Goal: Task Accomplishment & Management: Manage account settings

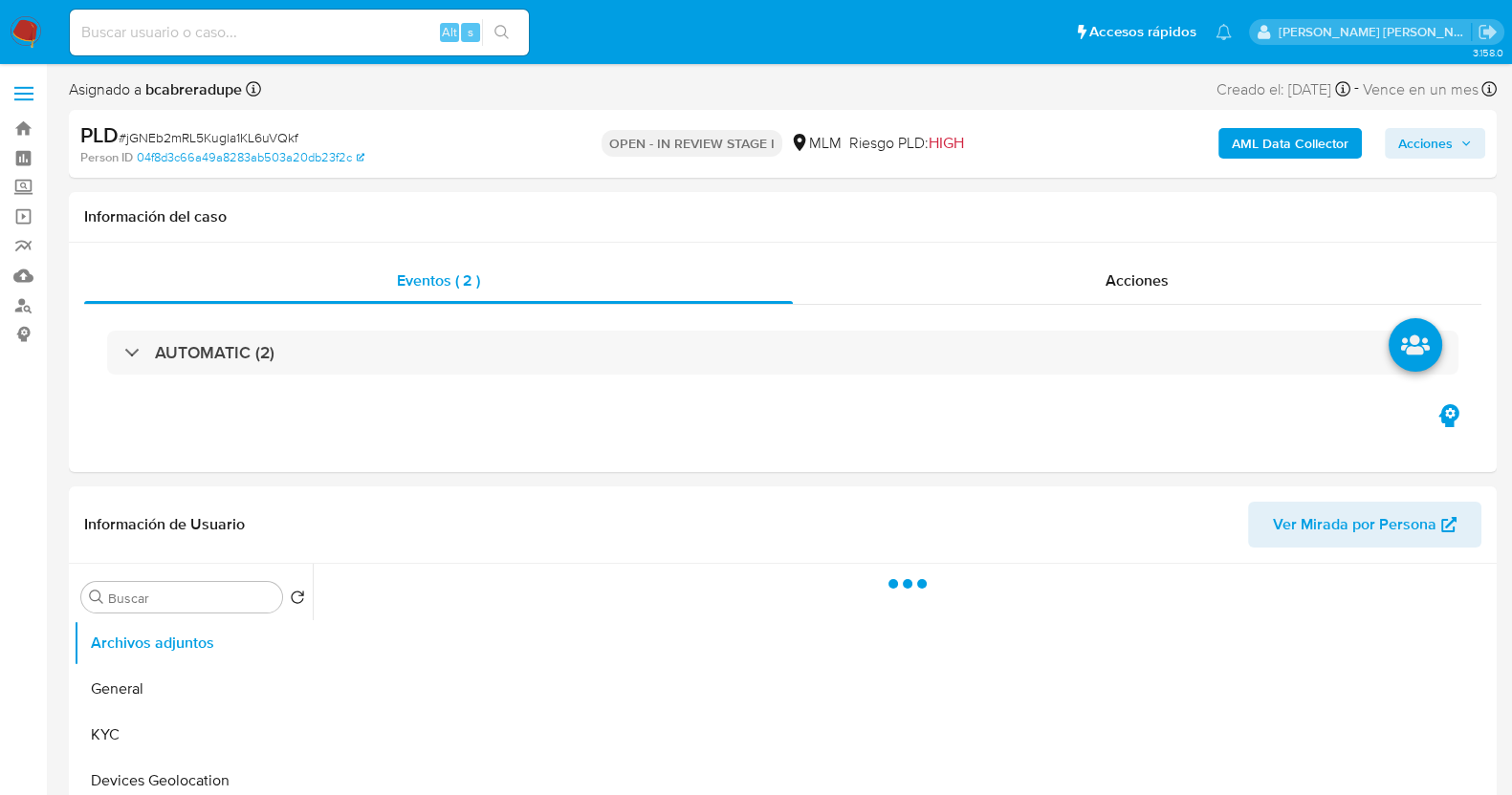
select select "10"
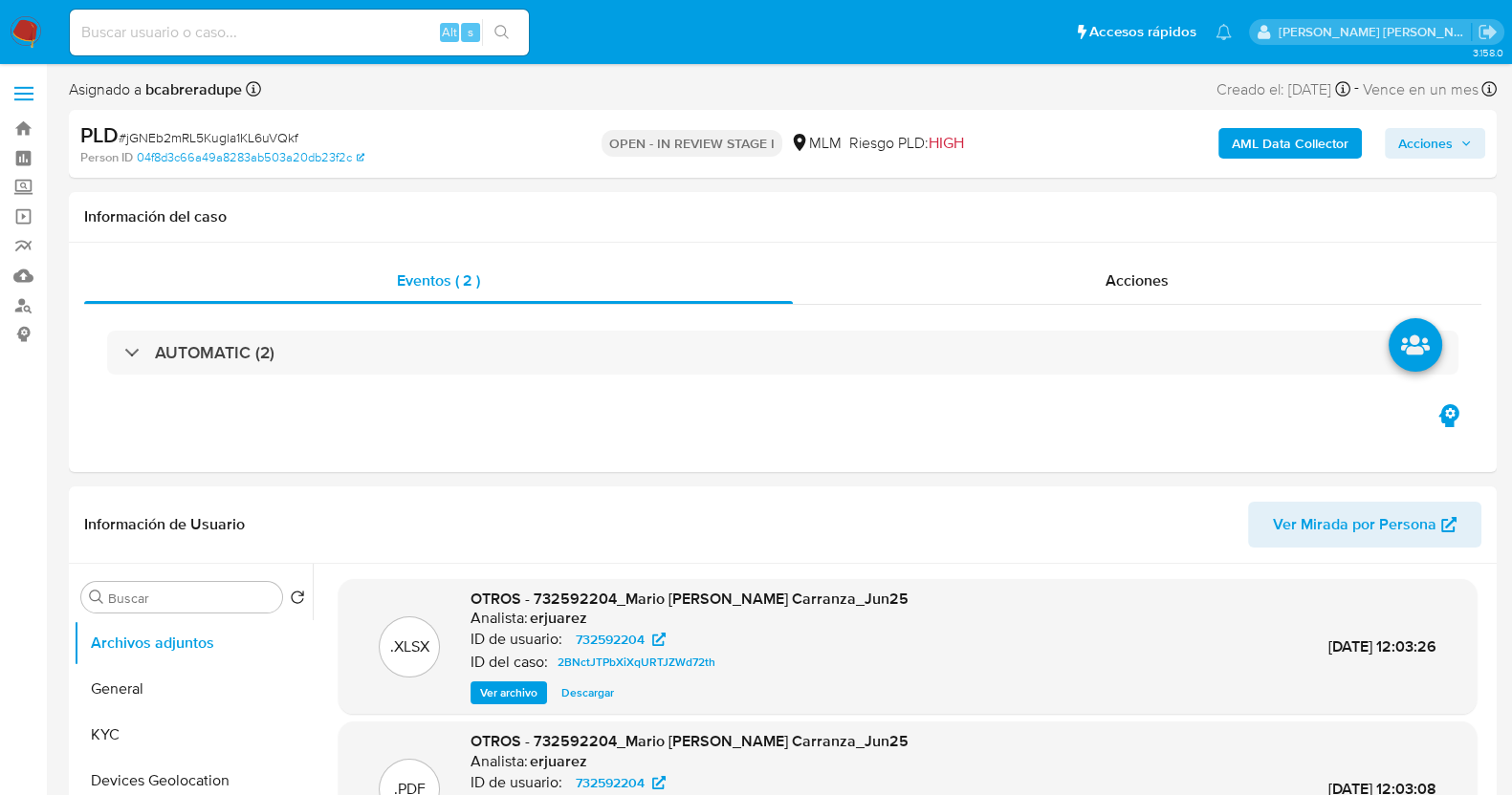
select select "10"
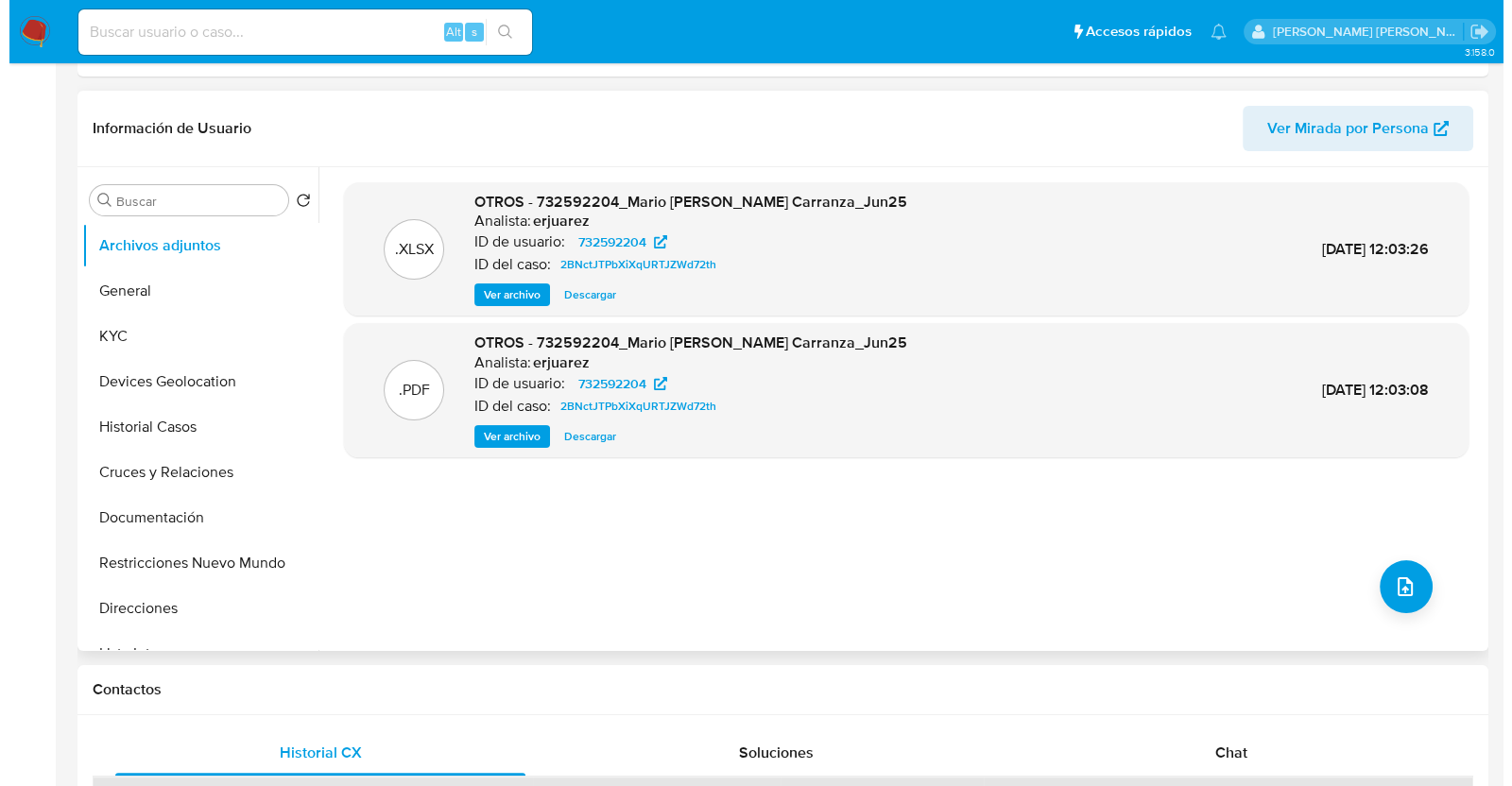
scroll to position [471, 0]
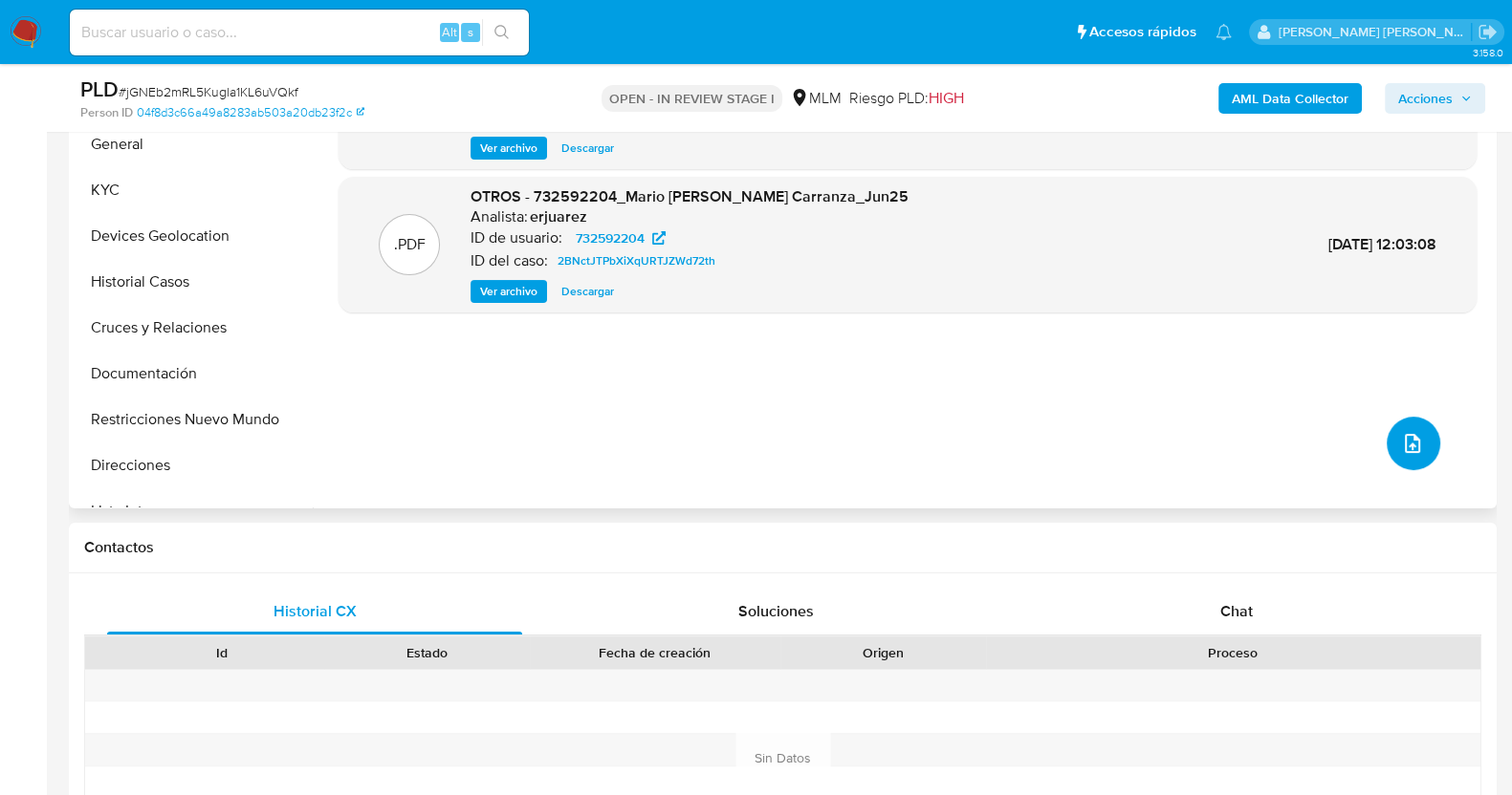
click at [1406, 449] on icon "upload-file" at bounding box center [1413, 444] width 23 height 23
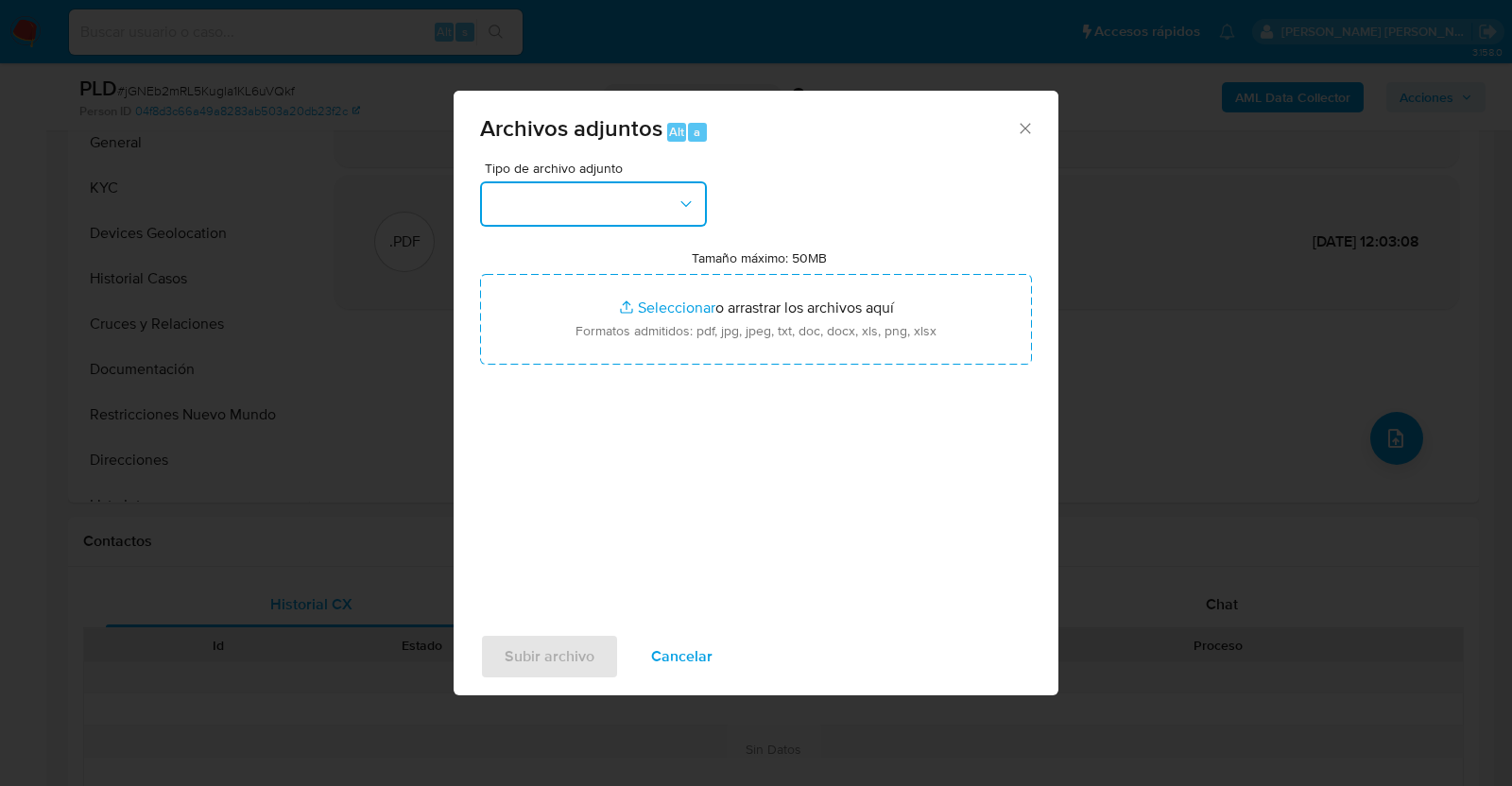
click at [620, 198] on button "button" at bounding box center [593, 203] width 226 height 45
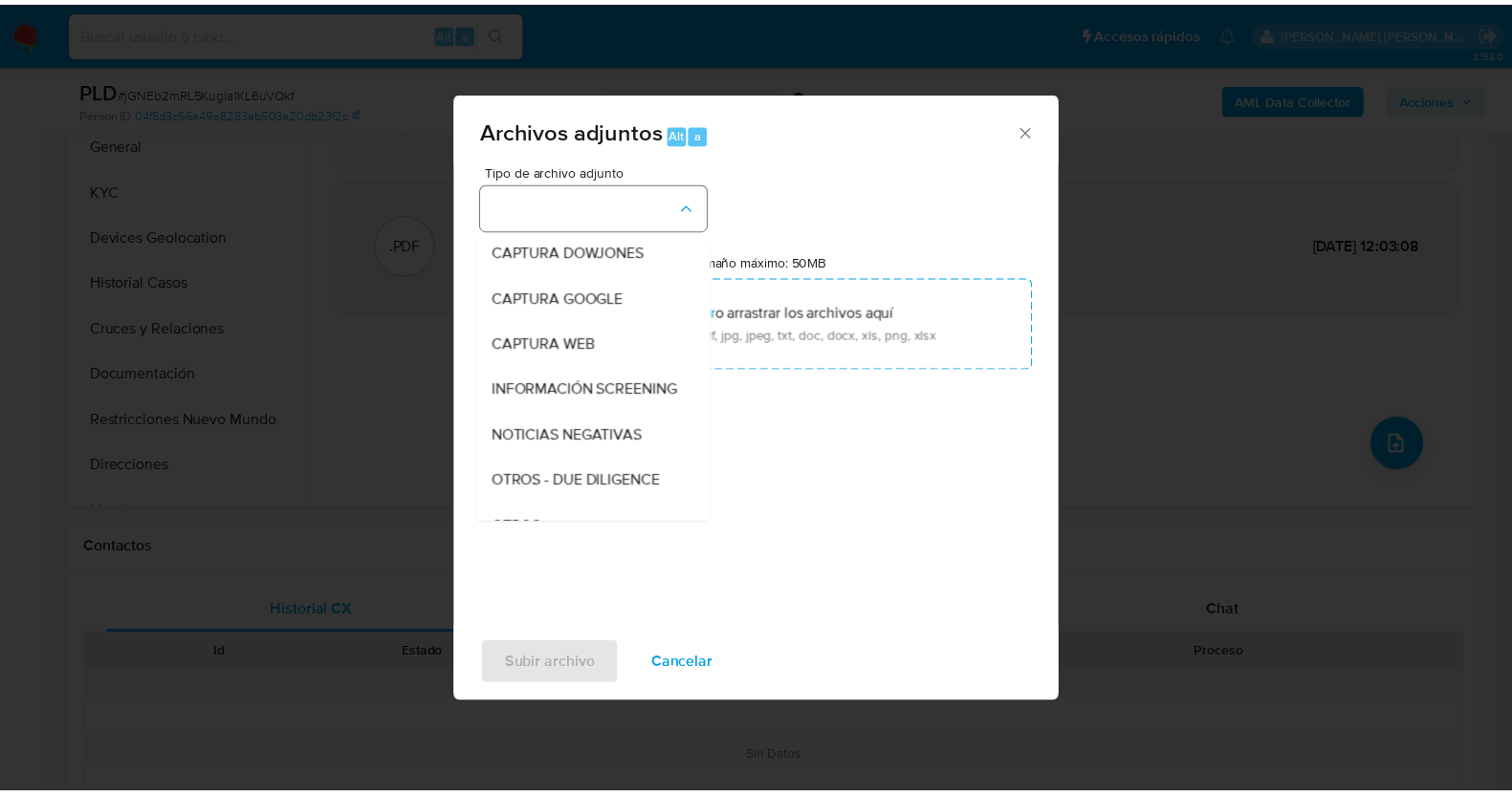
scroll to position [99, 0]
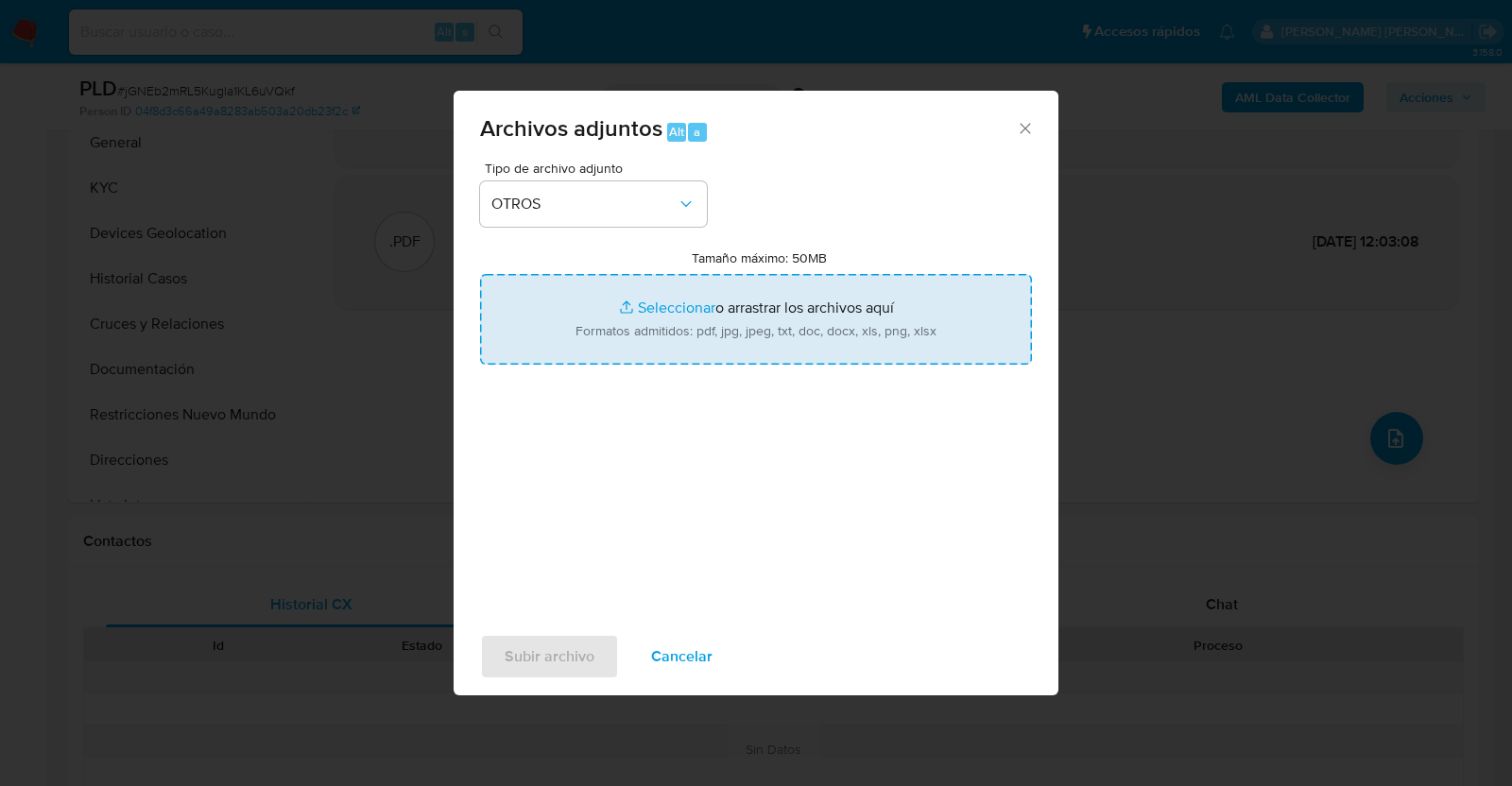
type input "C:\fakepath\732592204_MARIO MIRANDA_AGO2025.pdf"
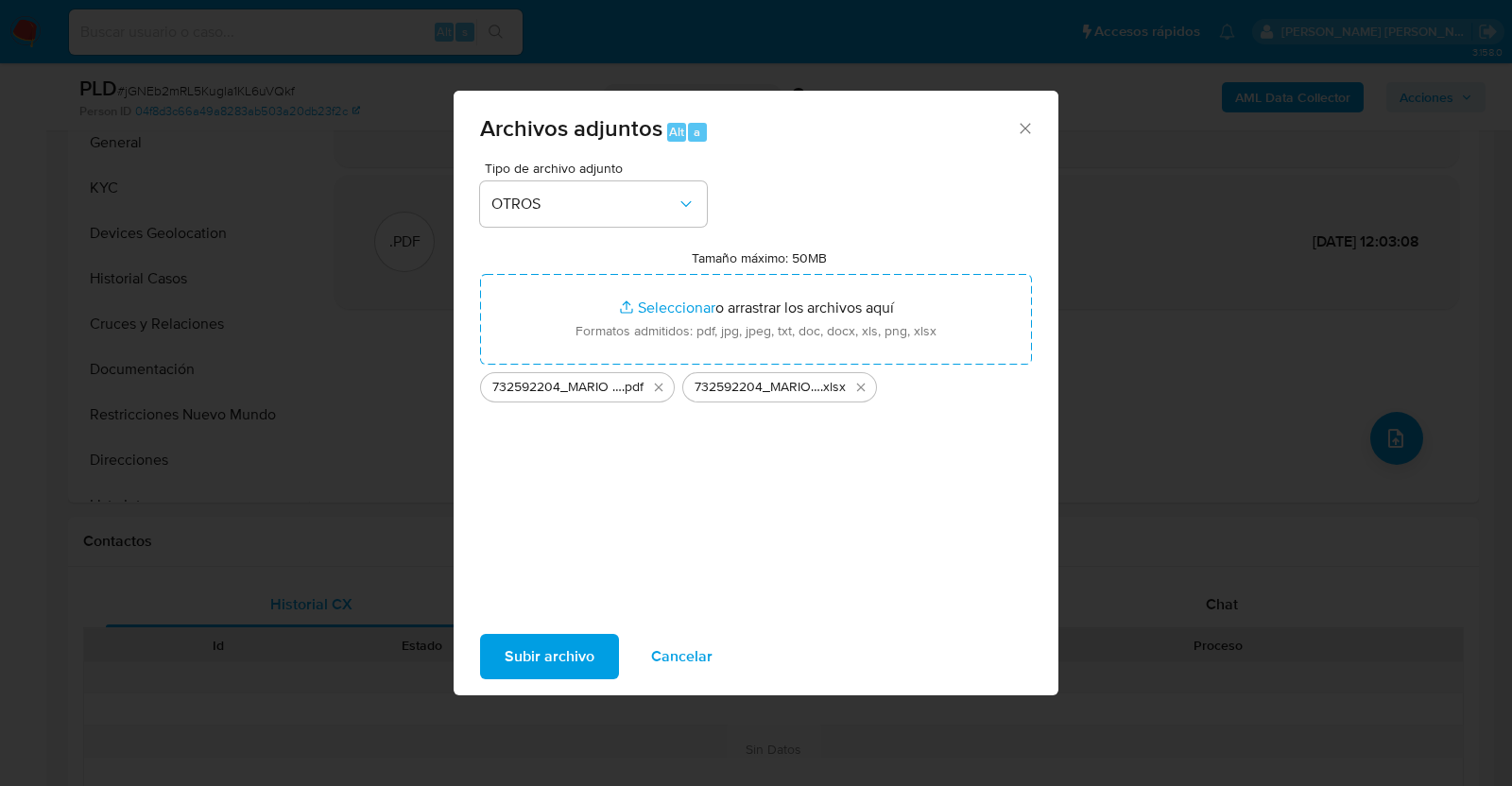
click at [575, 643] on span "Subir archivo" at bounding box center [550, 656] width 90 height 41
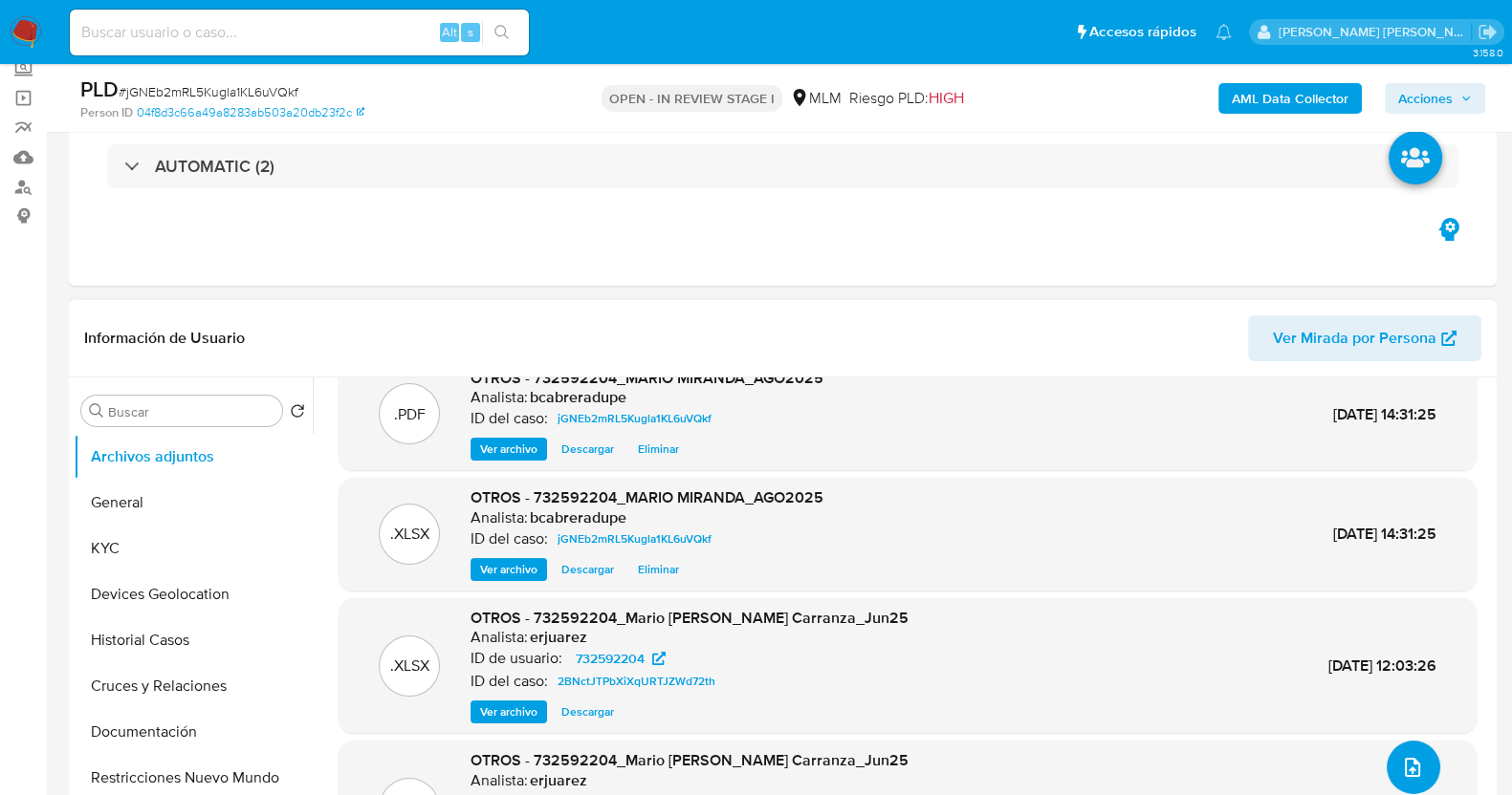
scroll to position [62, 0]
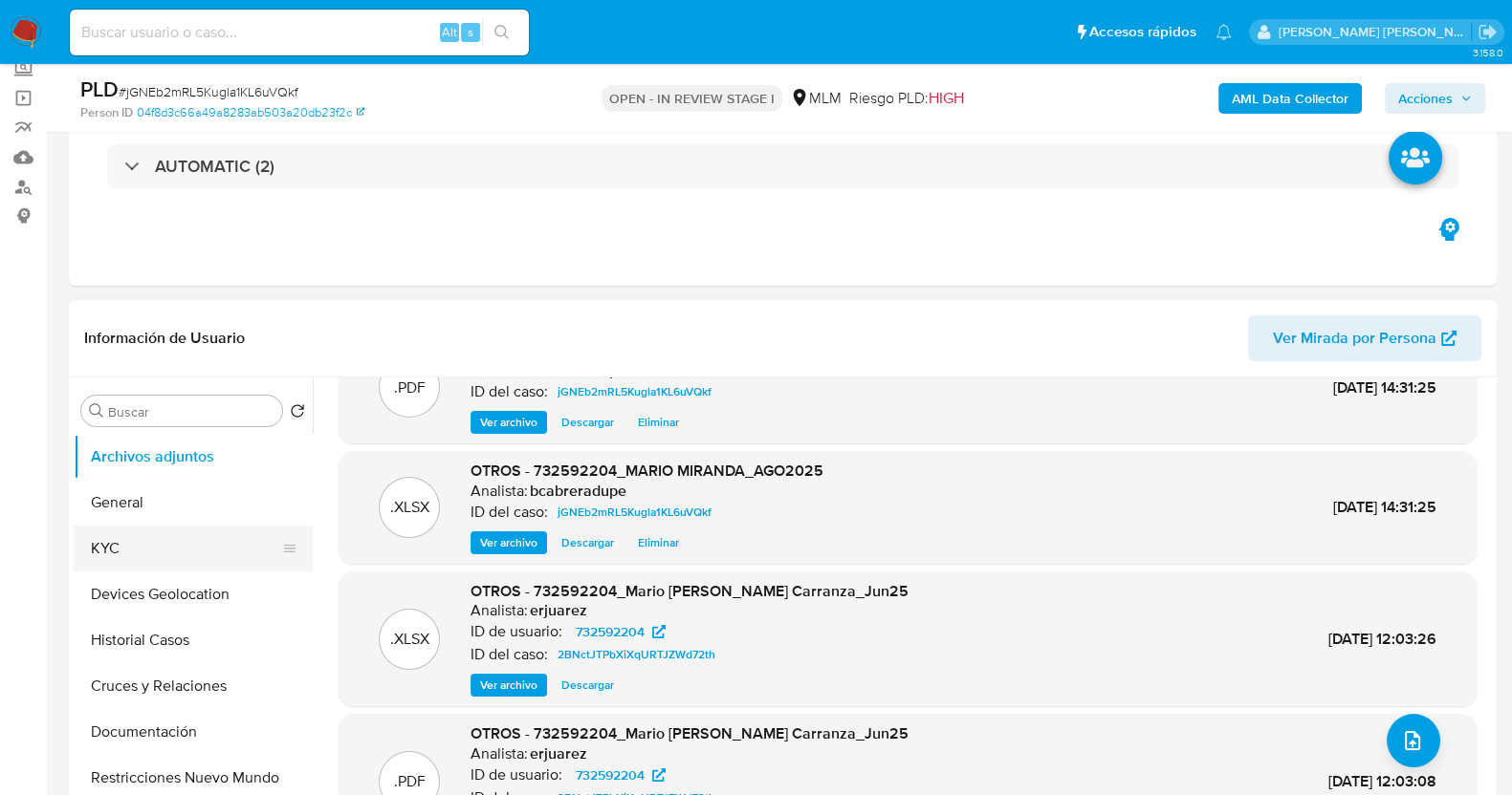
drag, startPoint x: 115, startPoint y: 553, endPoint x: 217, endPoint y: 553, distance: 102.0
click at [115, 553] on button "KYC" at bounding box center [185, 548] width 223 height 46
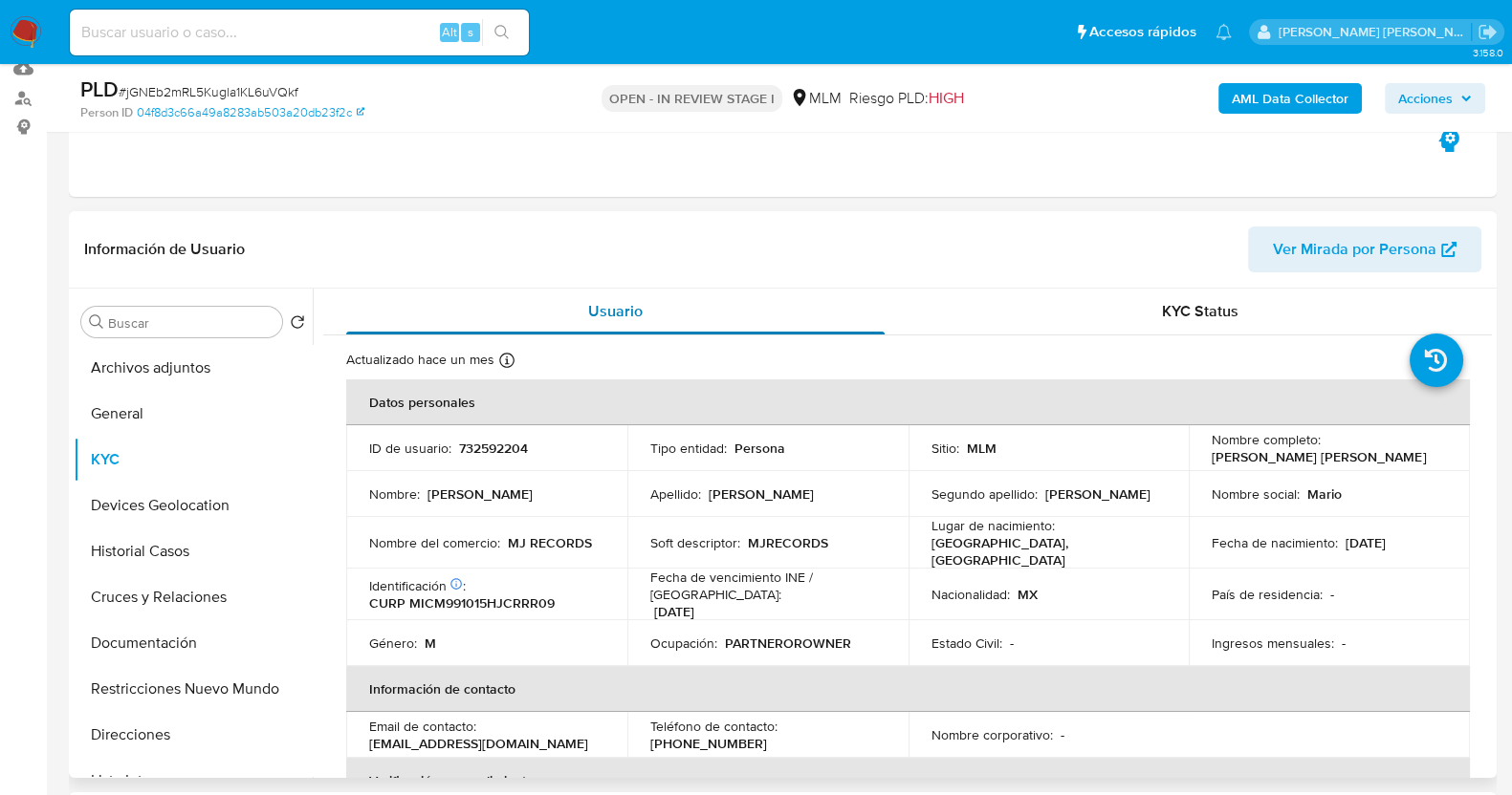
scroll to position [238, 0]
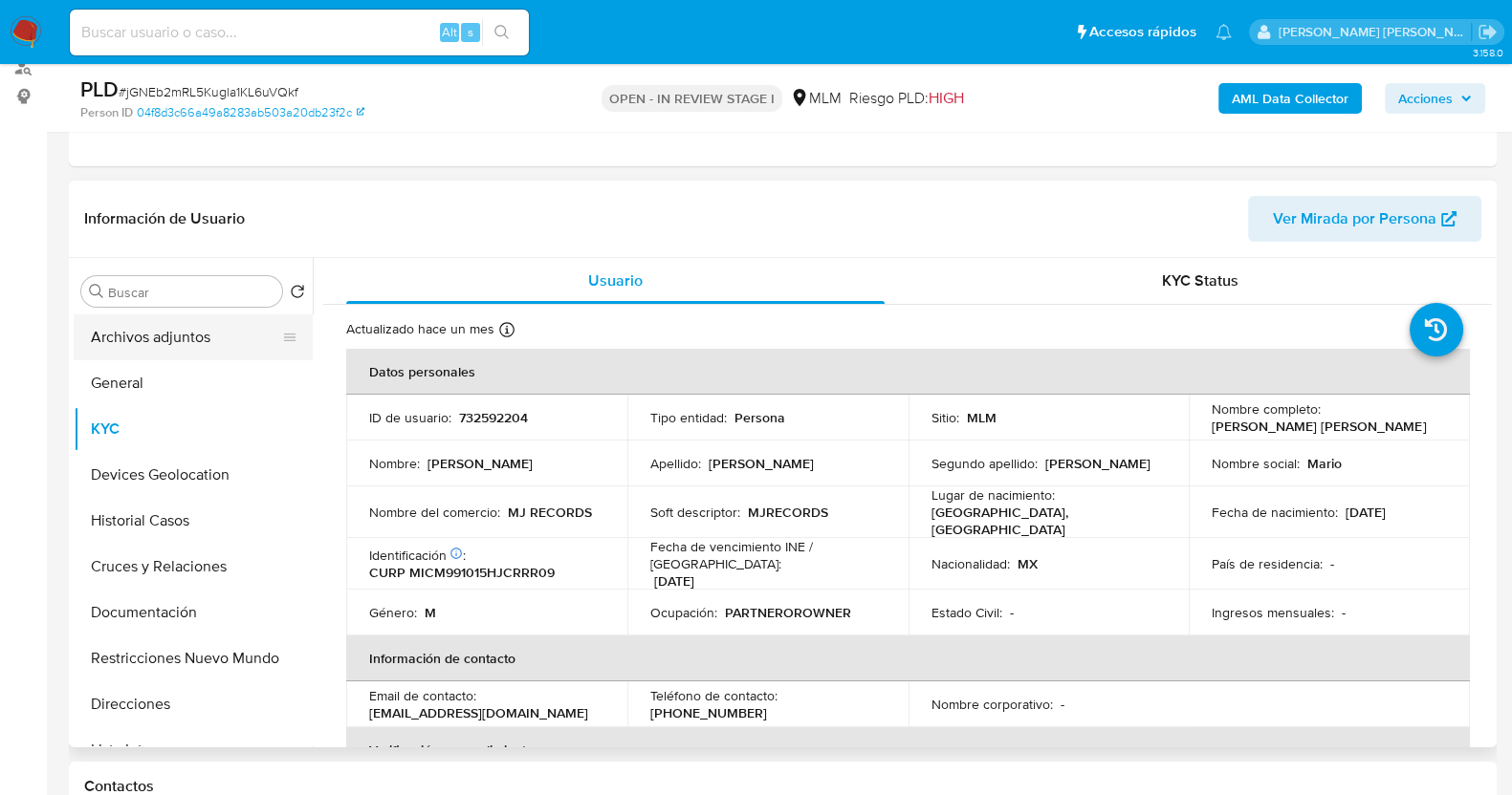
click at [185, 345] on button "Archivos adjuntos" at bounding box center [185, 337] width 223 height 46
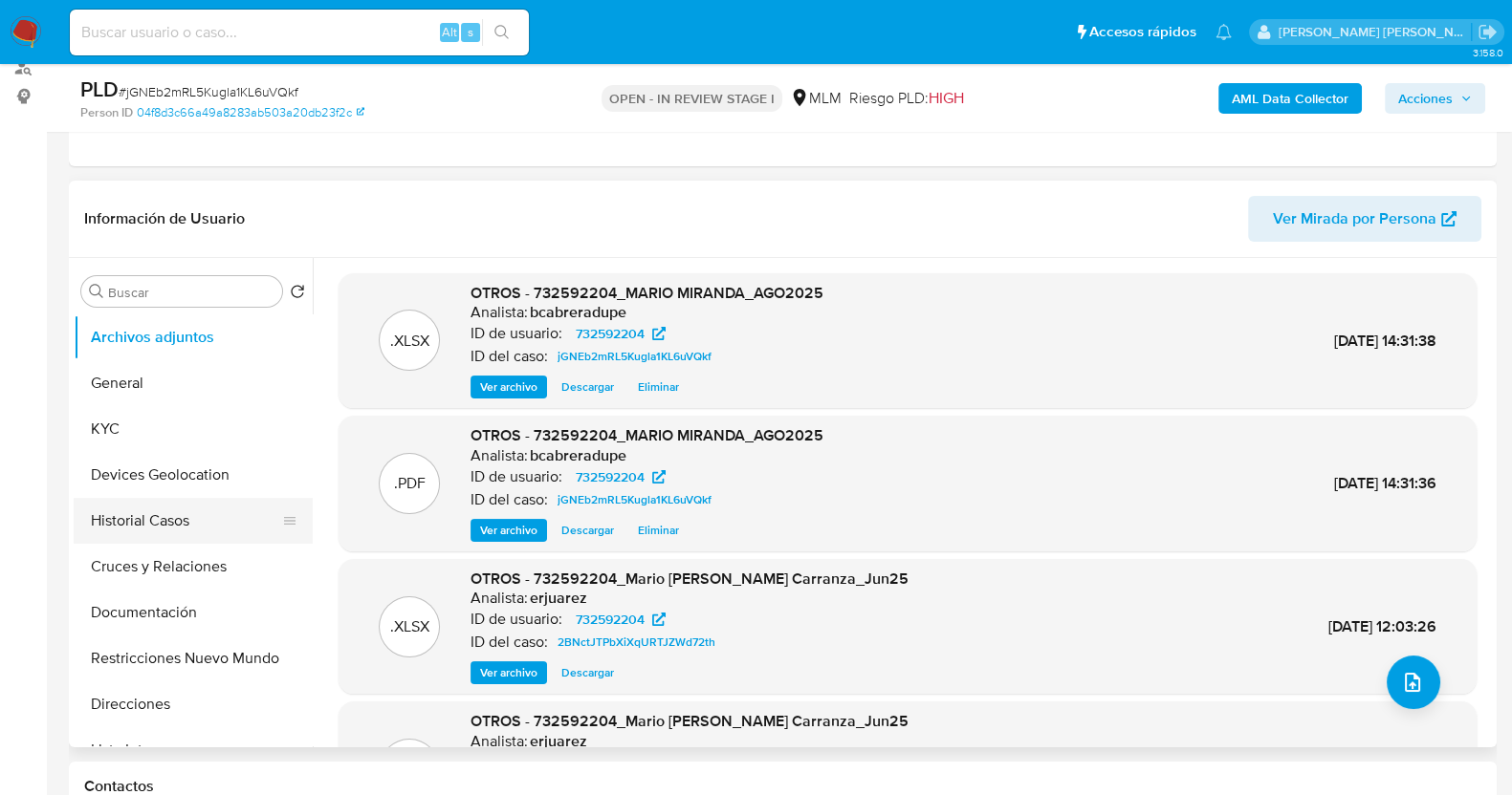
click at [217, 503] on button "Historial Casos" at bounding box center [185, 520] width 223 height 46
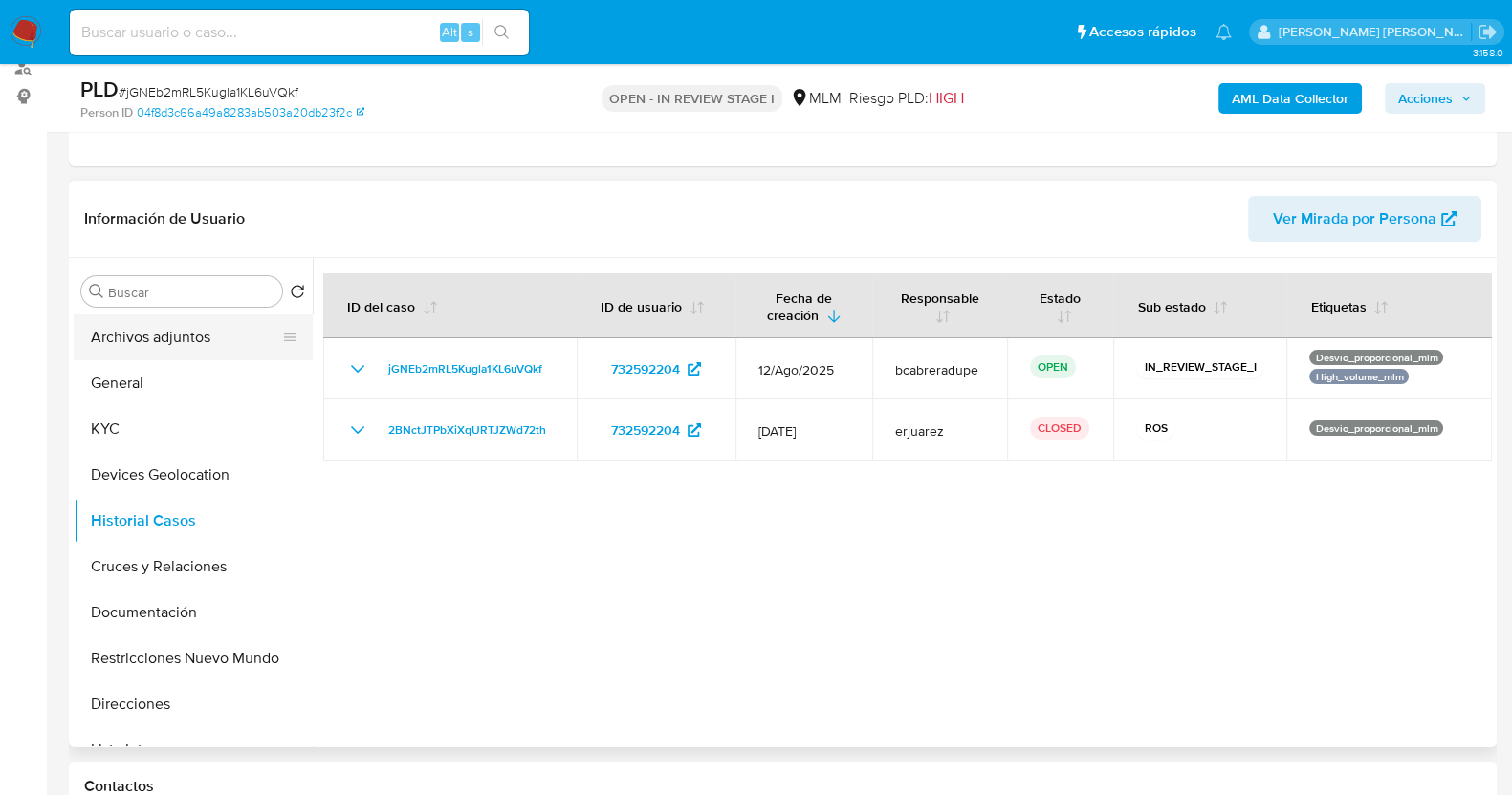
drag, startPoint x: 205, startPoint y: 342, endPoint x: 228, endPoint y: 345, distance: 23.2
click at [206, 342] on button "Archivos adjuntos" at bounding box center [185, 337] width 223 height 46
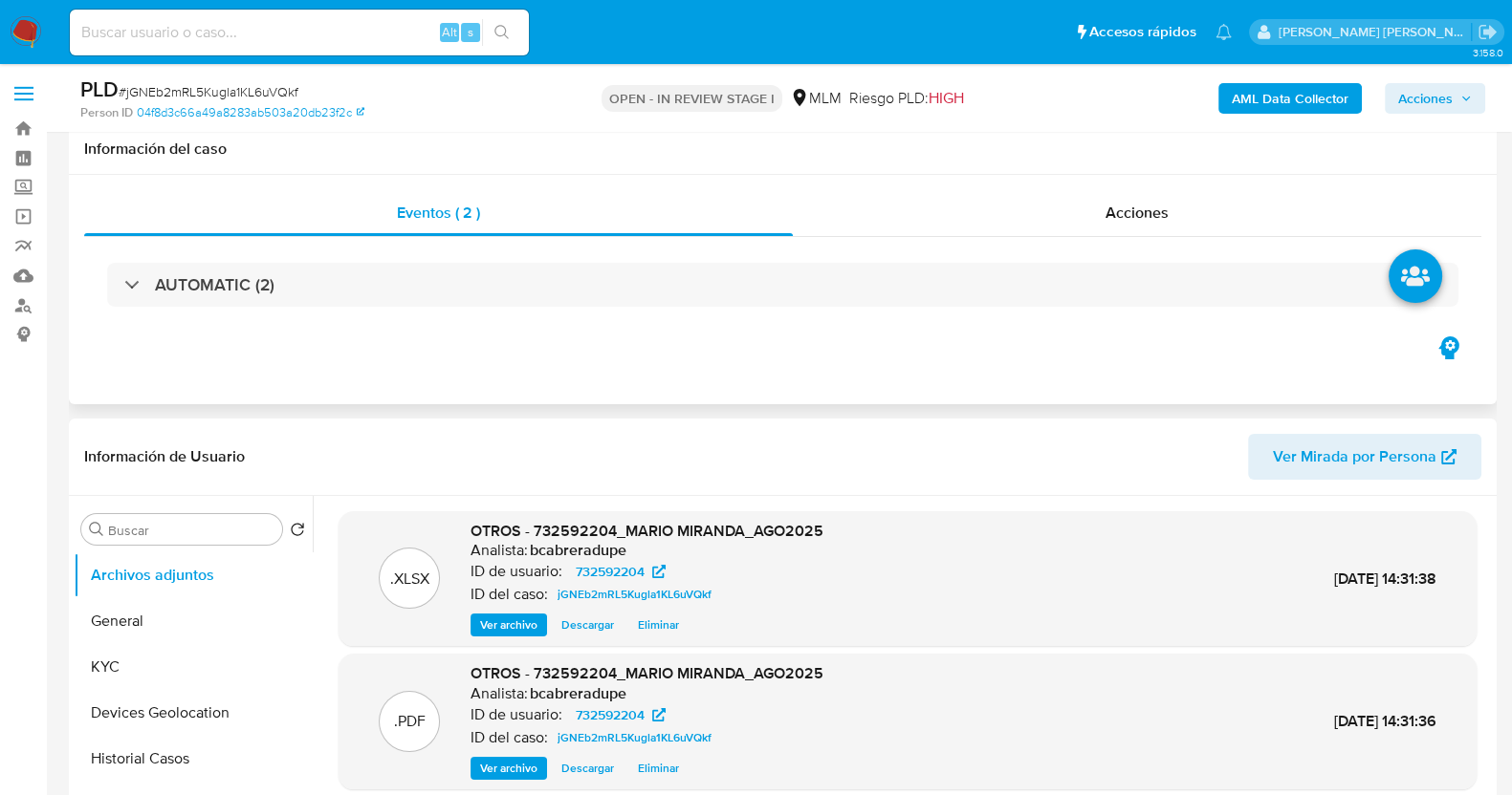
scroll to position [118, 0]
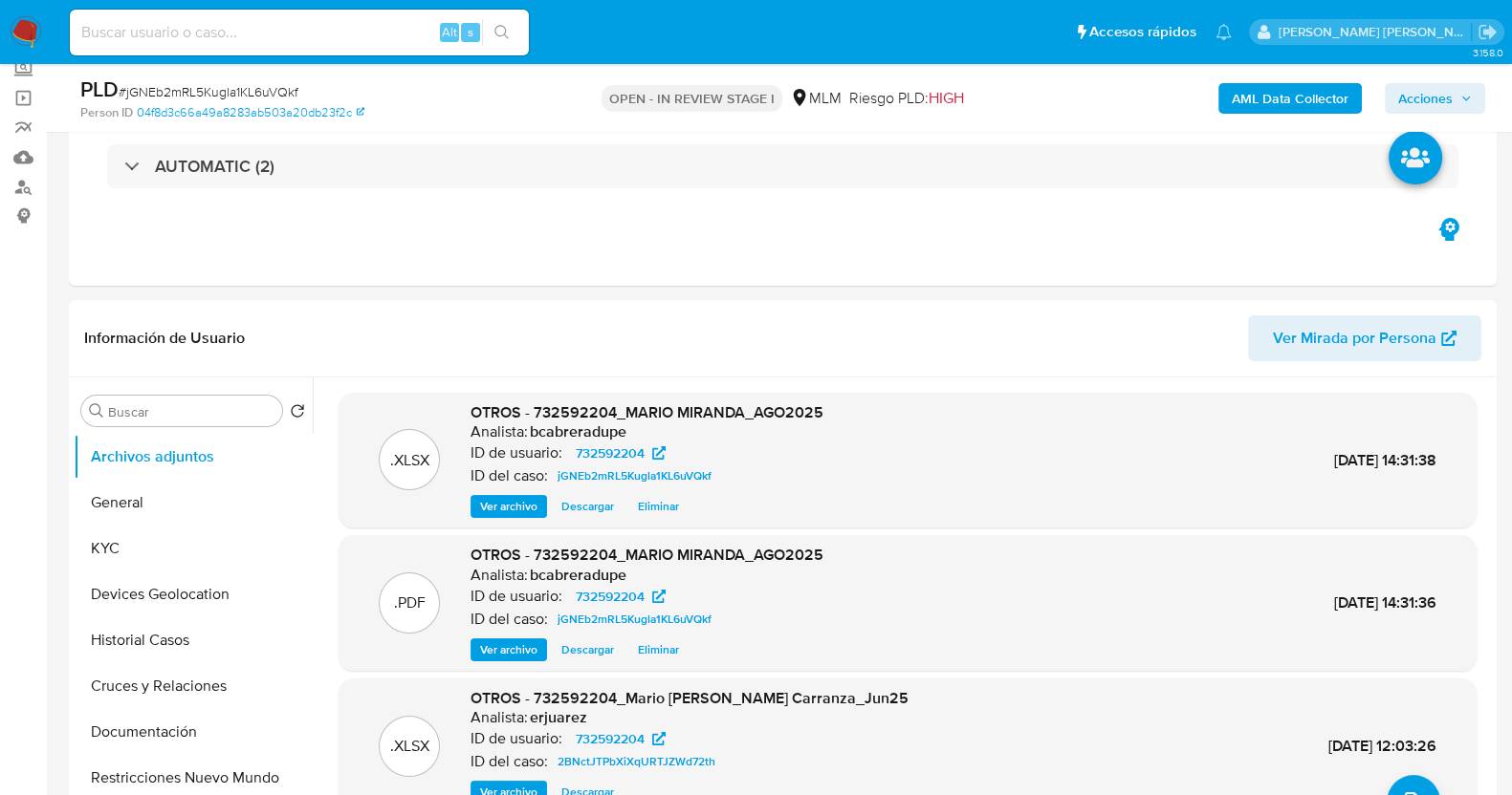
click at [1435, 97] on span "Acciones" at bounding box center [1426, 99] width 54 height 31
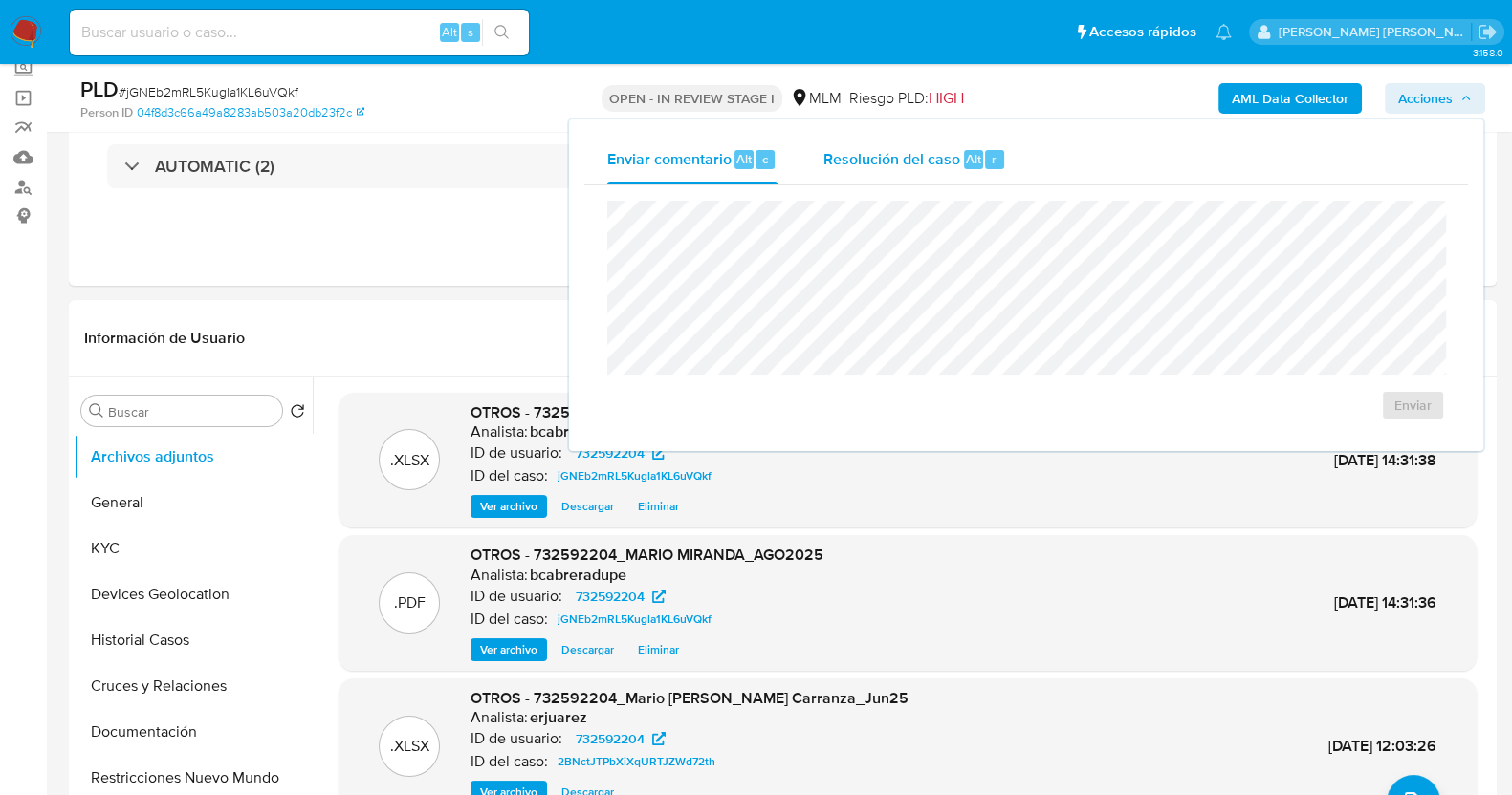
click at [938, 160] on span "Resolución del caso" at bounding box center [891, 158] width 137 height 22
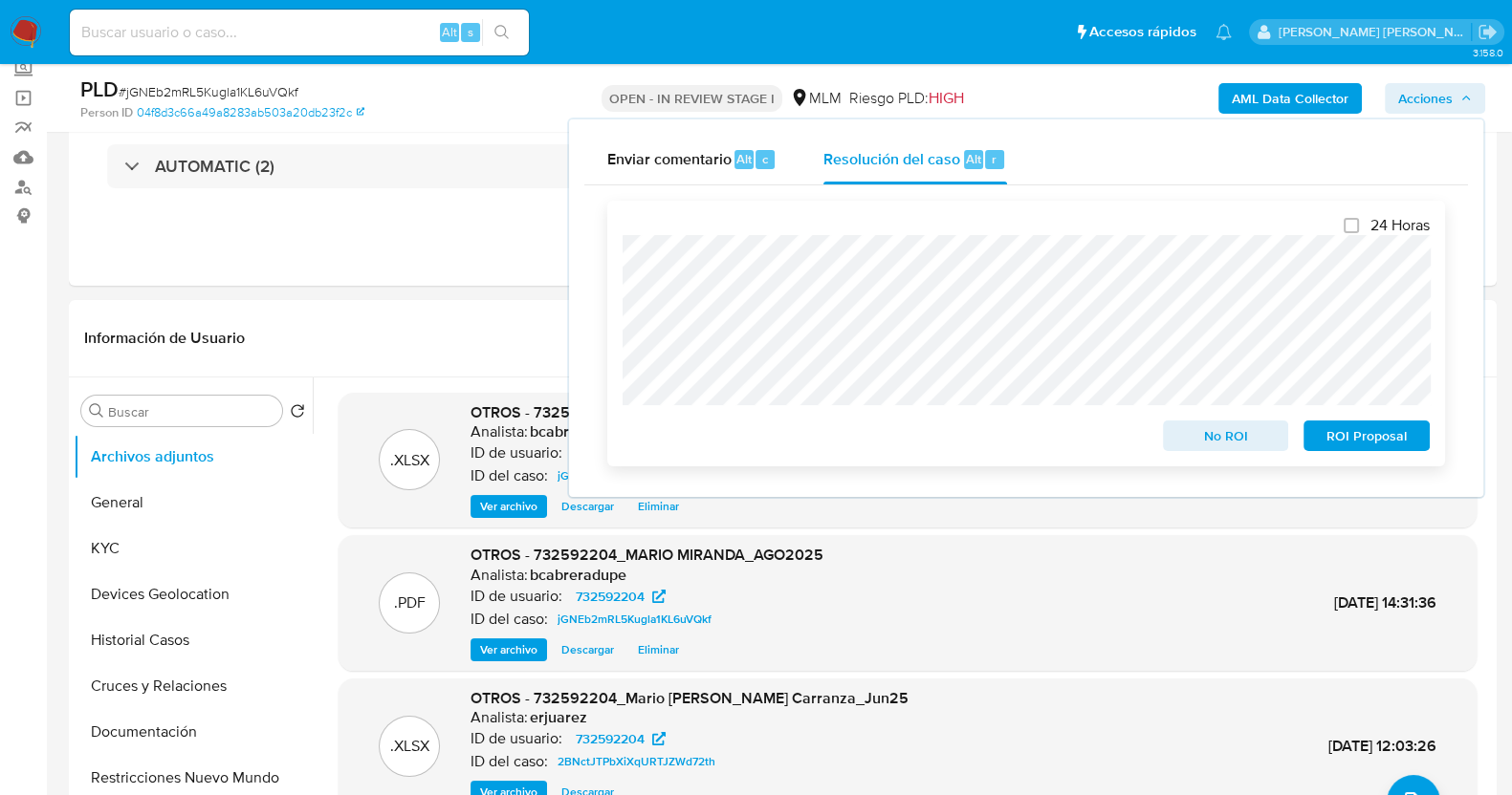
click at [1346, 439] on span "ROI Proposal" at bounding box center [1366, 436] width 99 height 27
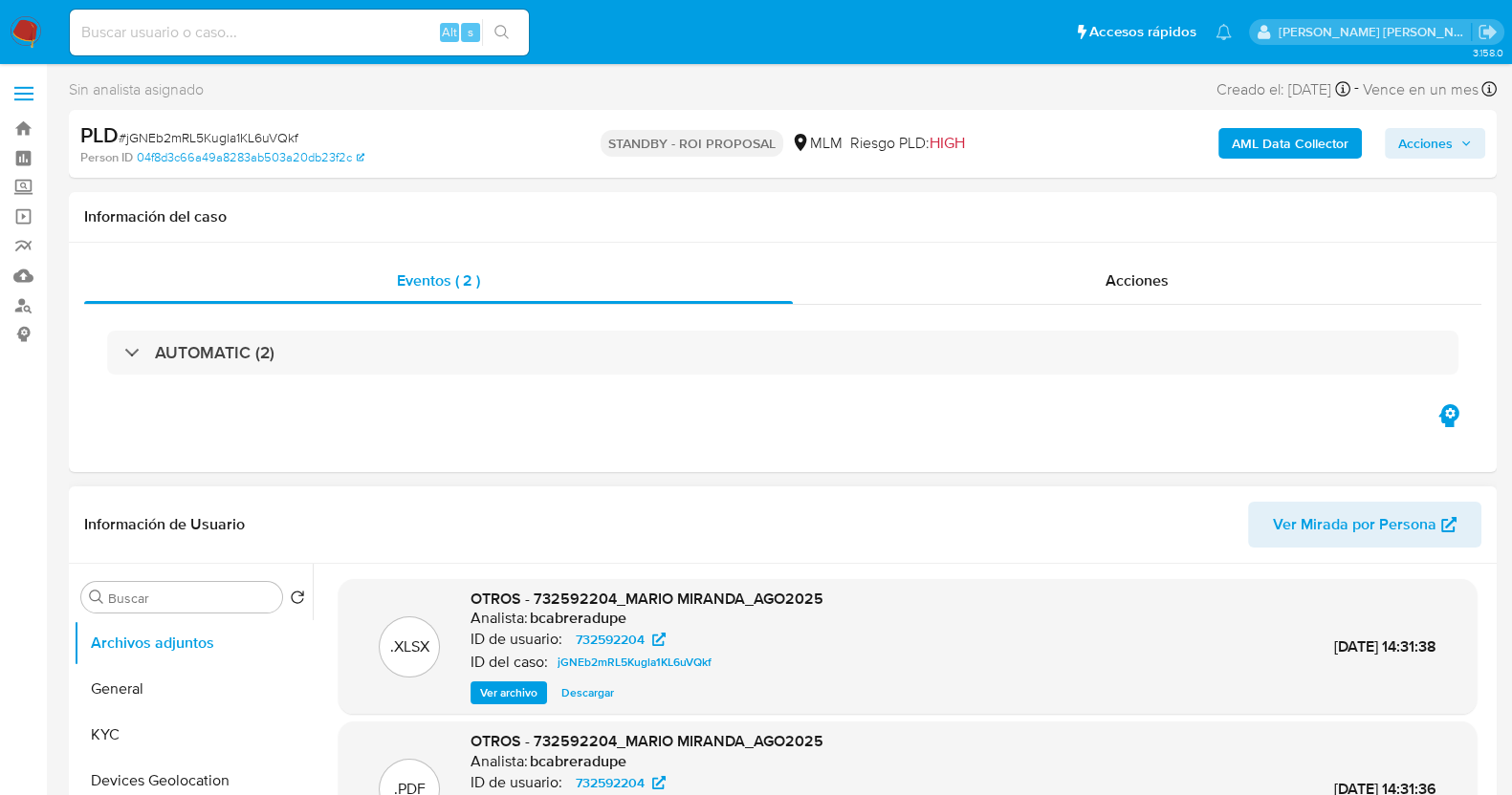
select select "10"
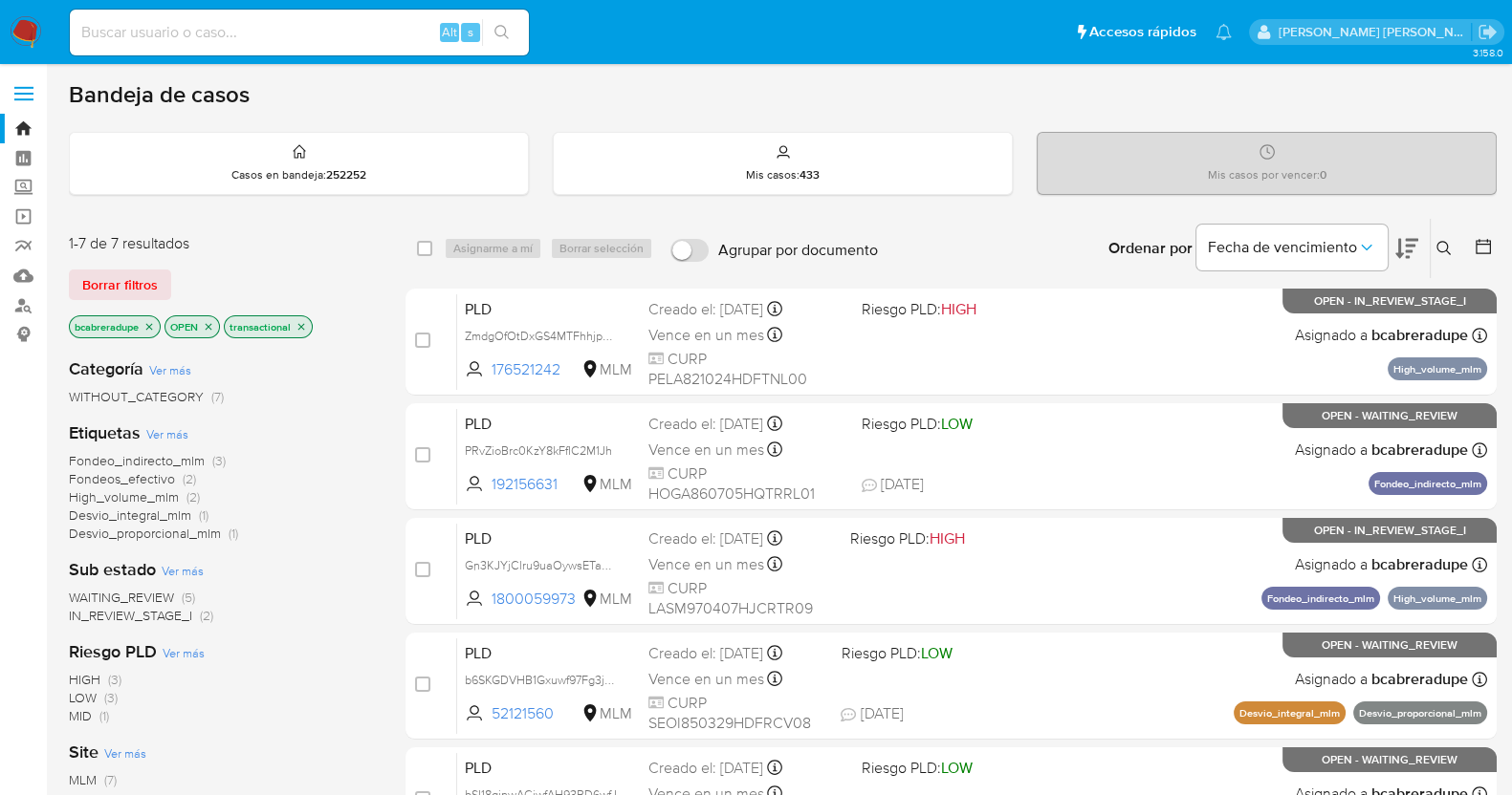
click at [151, 321] on icon "close-filter" at bounding box center [150, 327] width 12 height 12
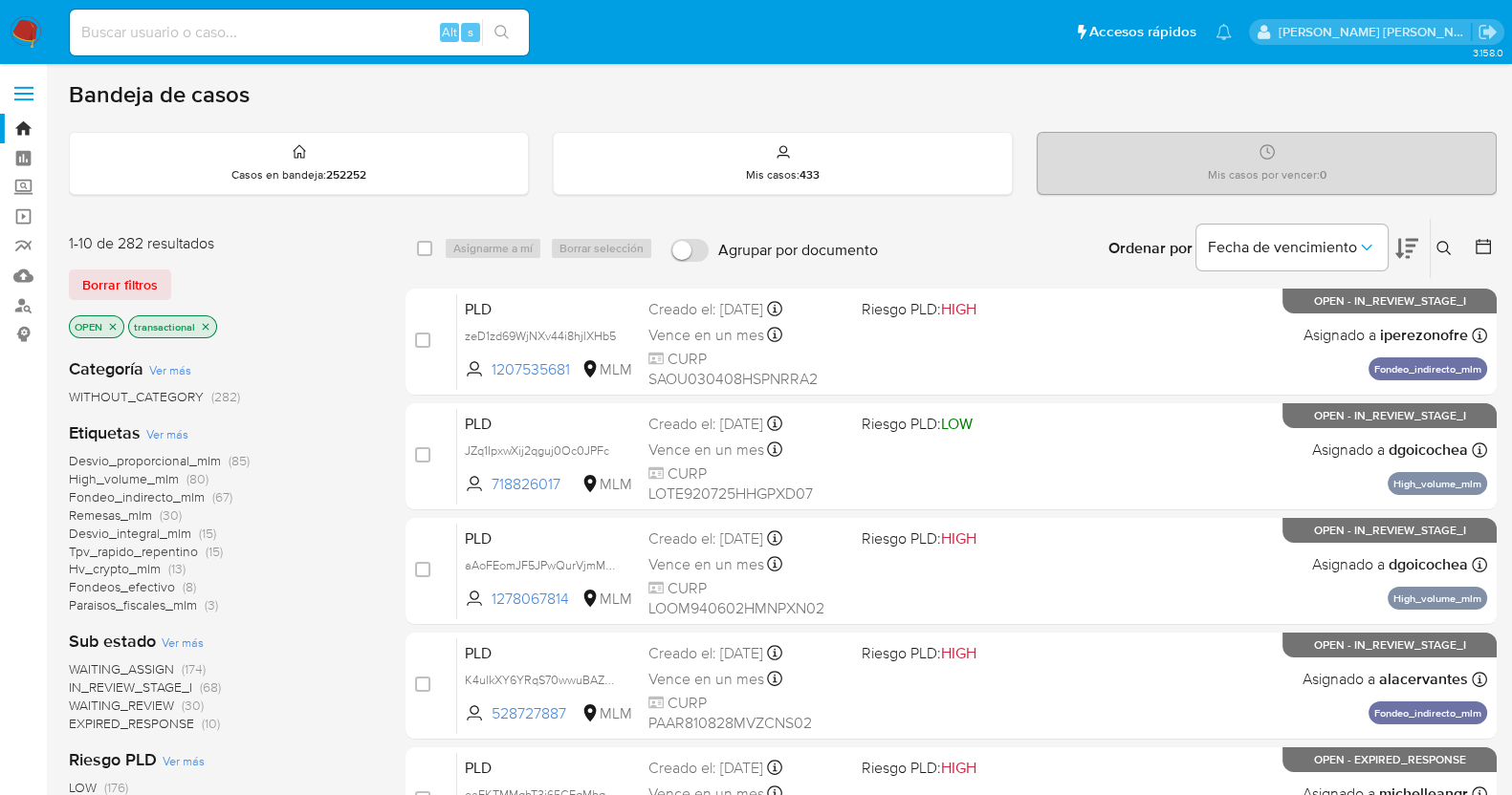
click at [1449, 243] on icon at bounding box center [1444, 248] width 16 height 16
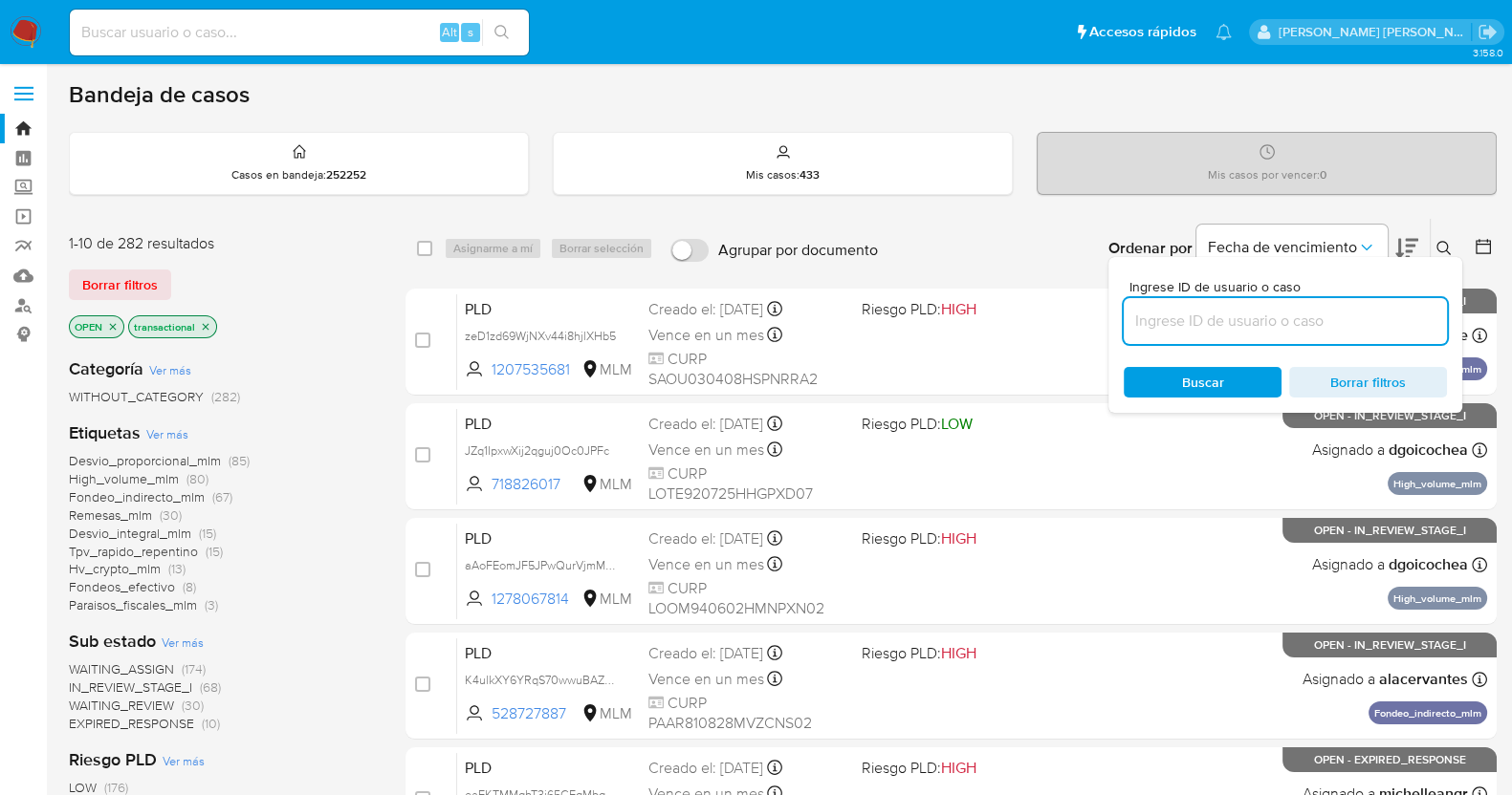
click at [1238, 327] on input at bounding box center [1285, 321] width 323 height 25
type input "836157304"
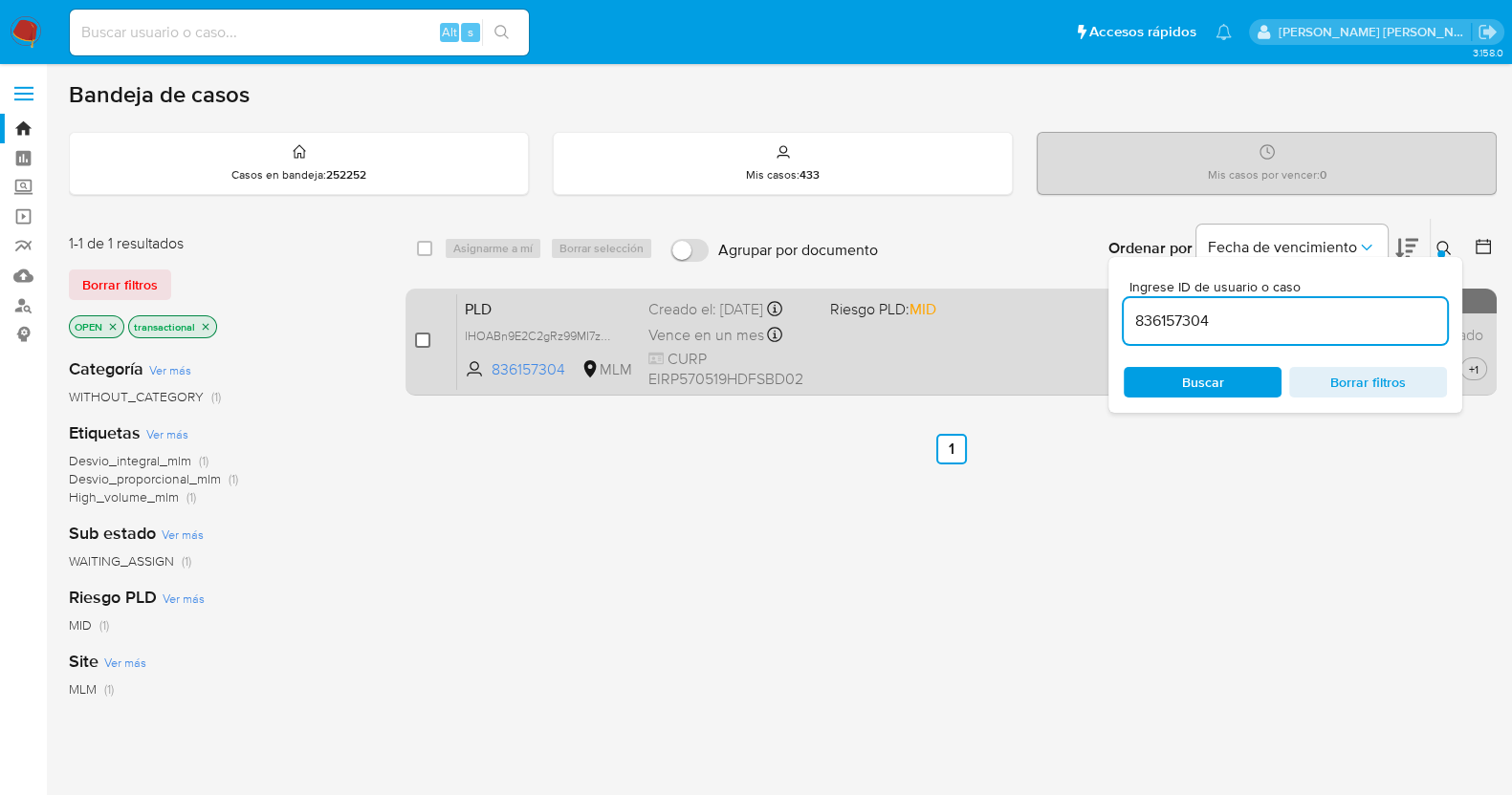
click at [420, 336] on input "checkbox" at bounding box center [422, 341] width 16 height 16
checkbox input "true"
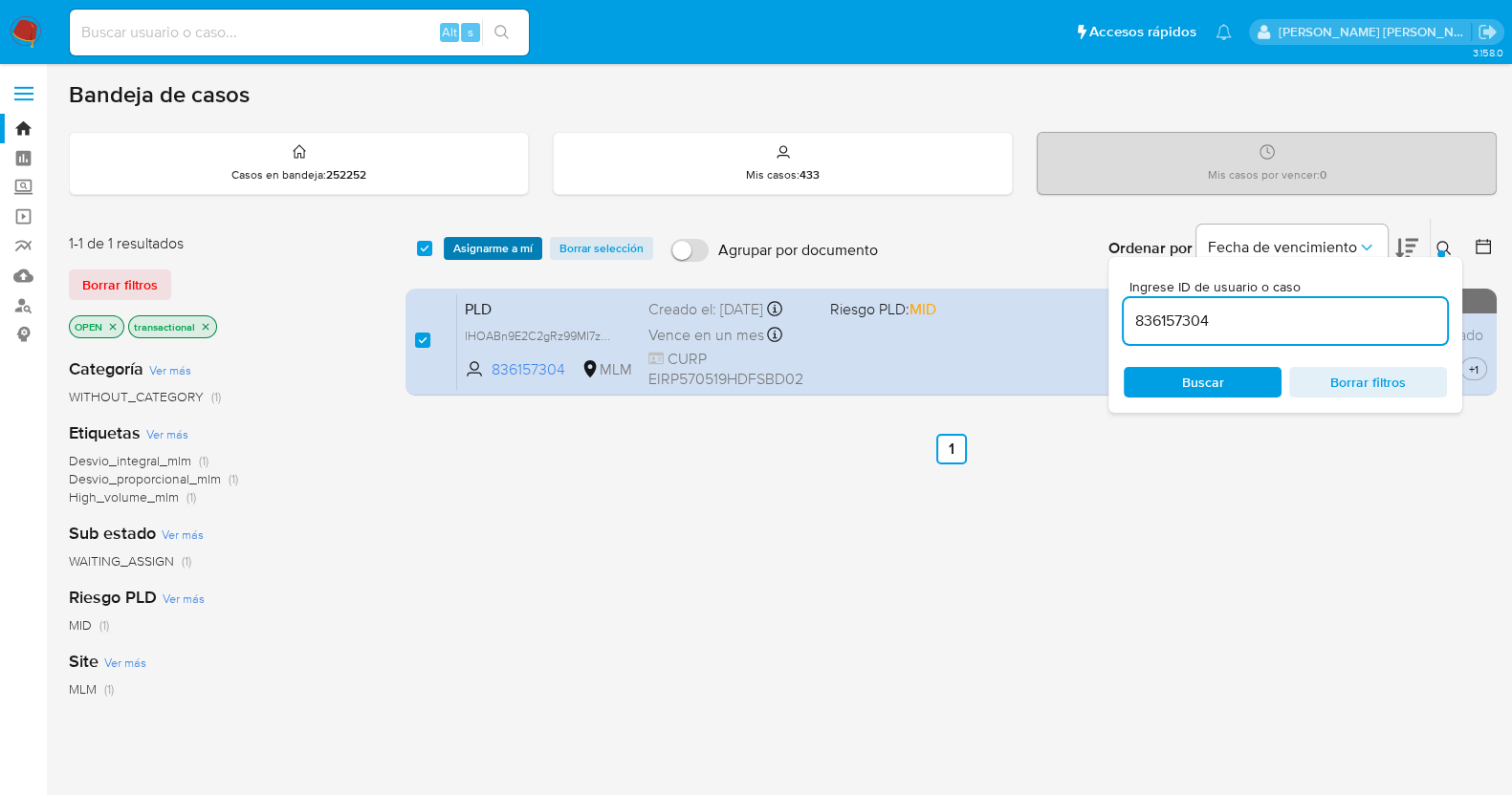
click at [497, 243] on span "Asignarme a mí" at bounding box center [493, 248] width 80 height 19
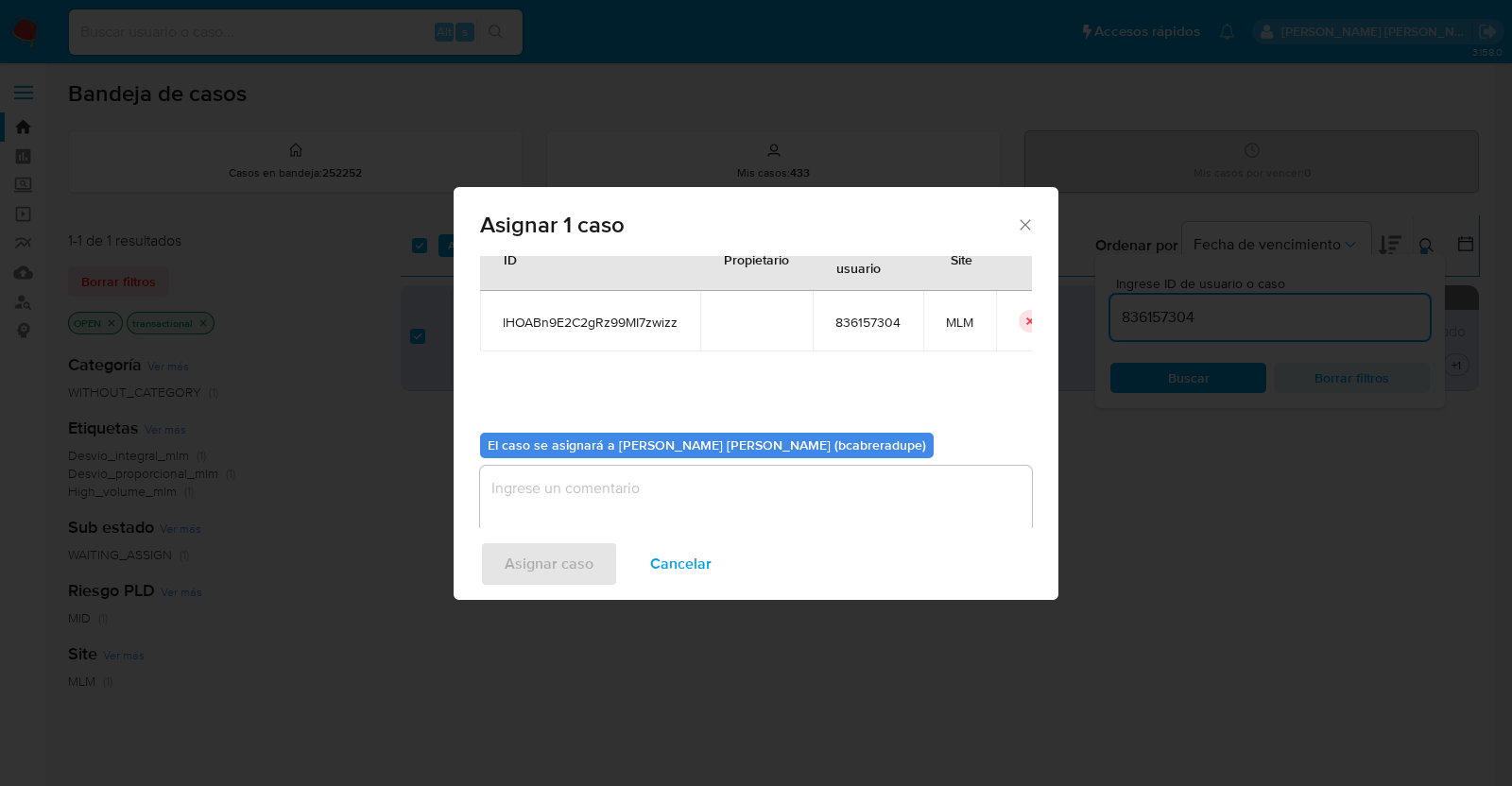
scroll to position [97, 0]
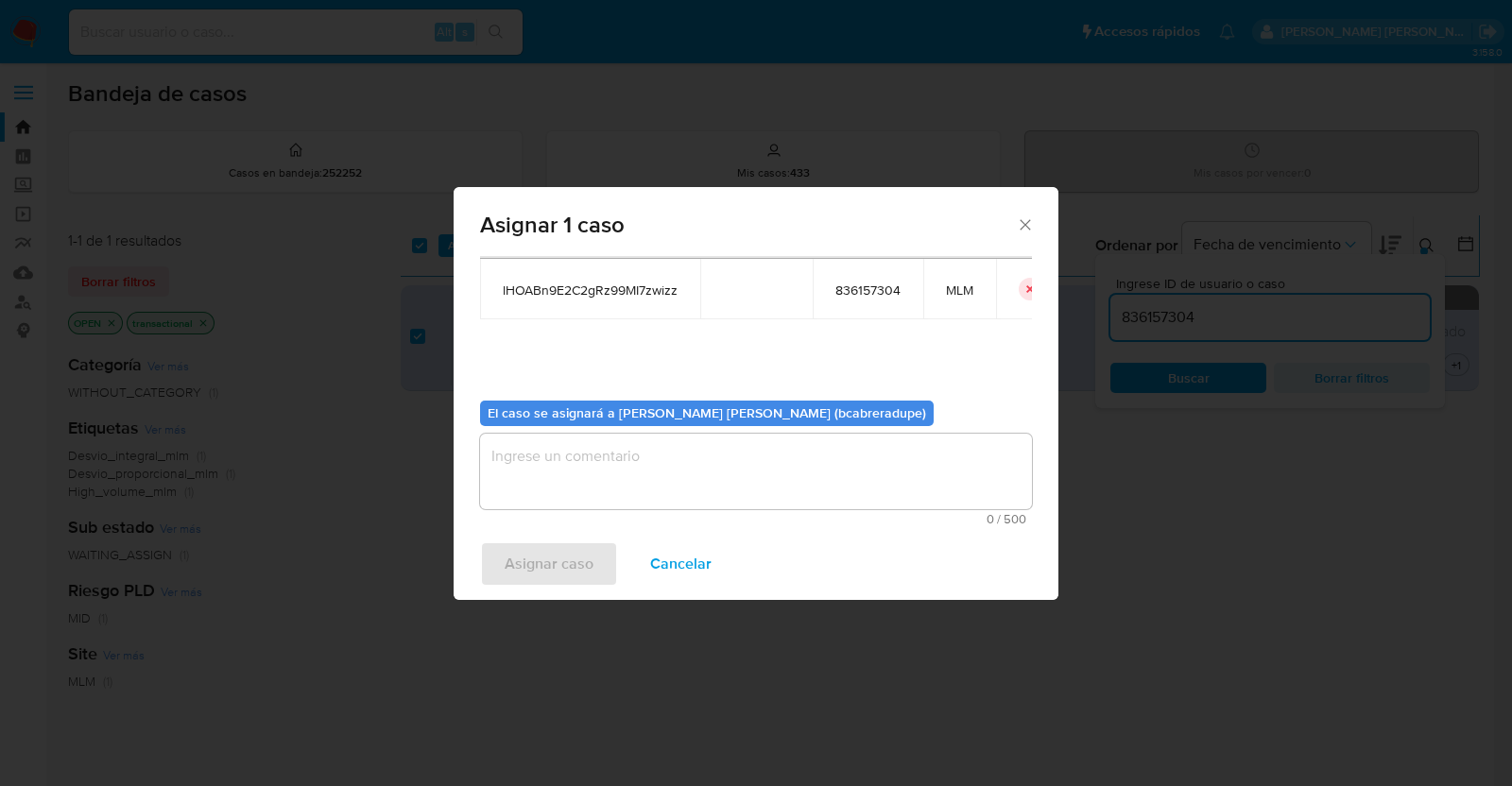
click at [797, 475] on textarea "assign-modal" at bounding box center [755, 471] width 552 height 76
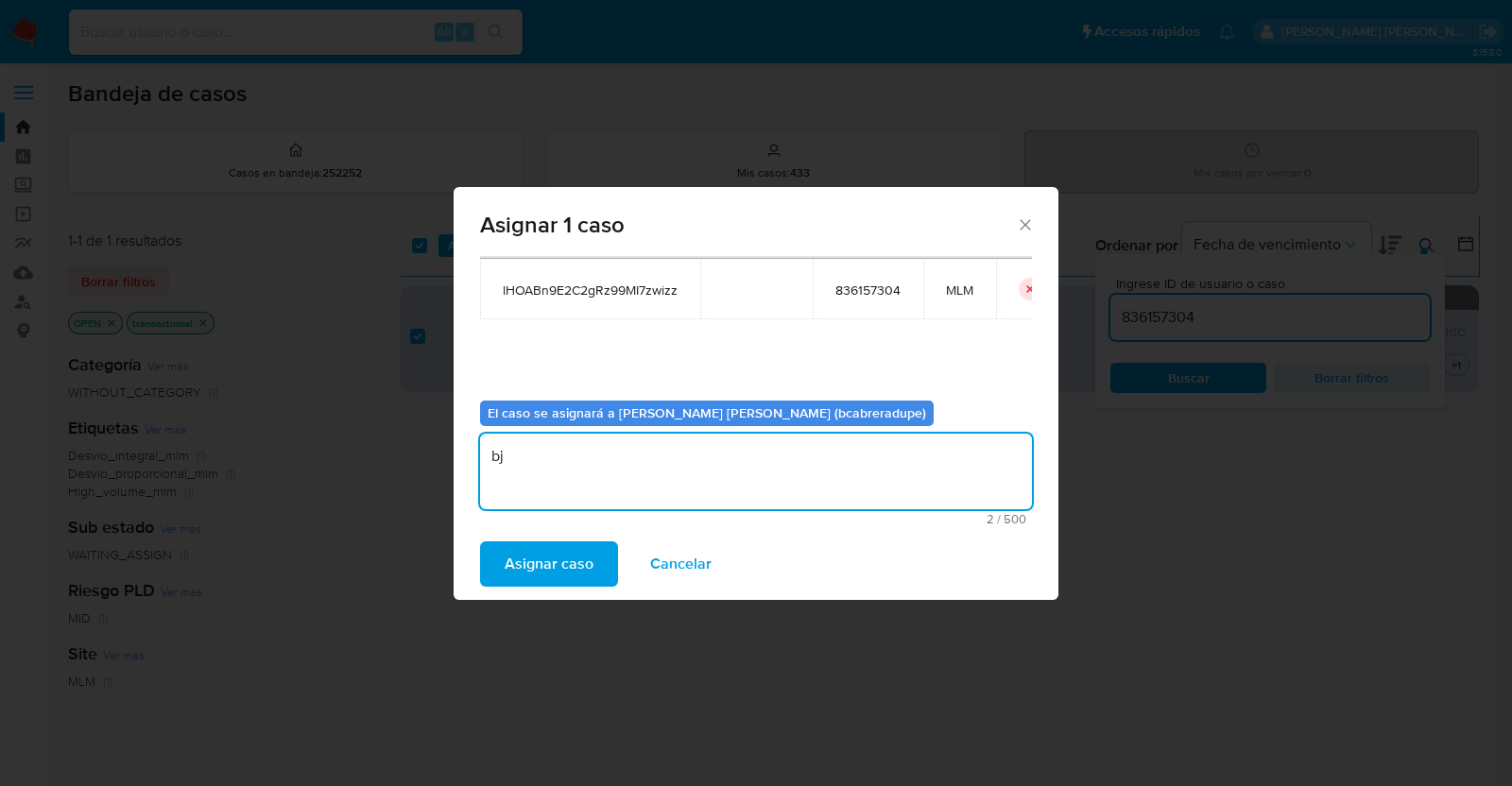
type textarea "b"
type textarea "BJCD"
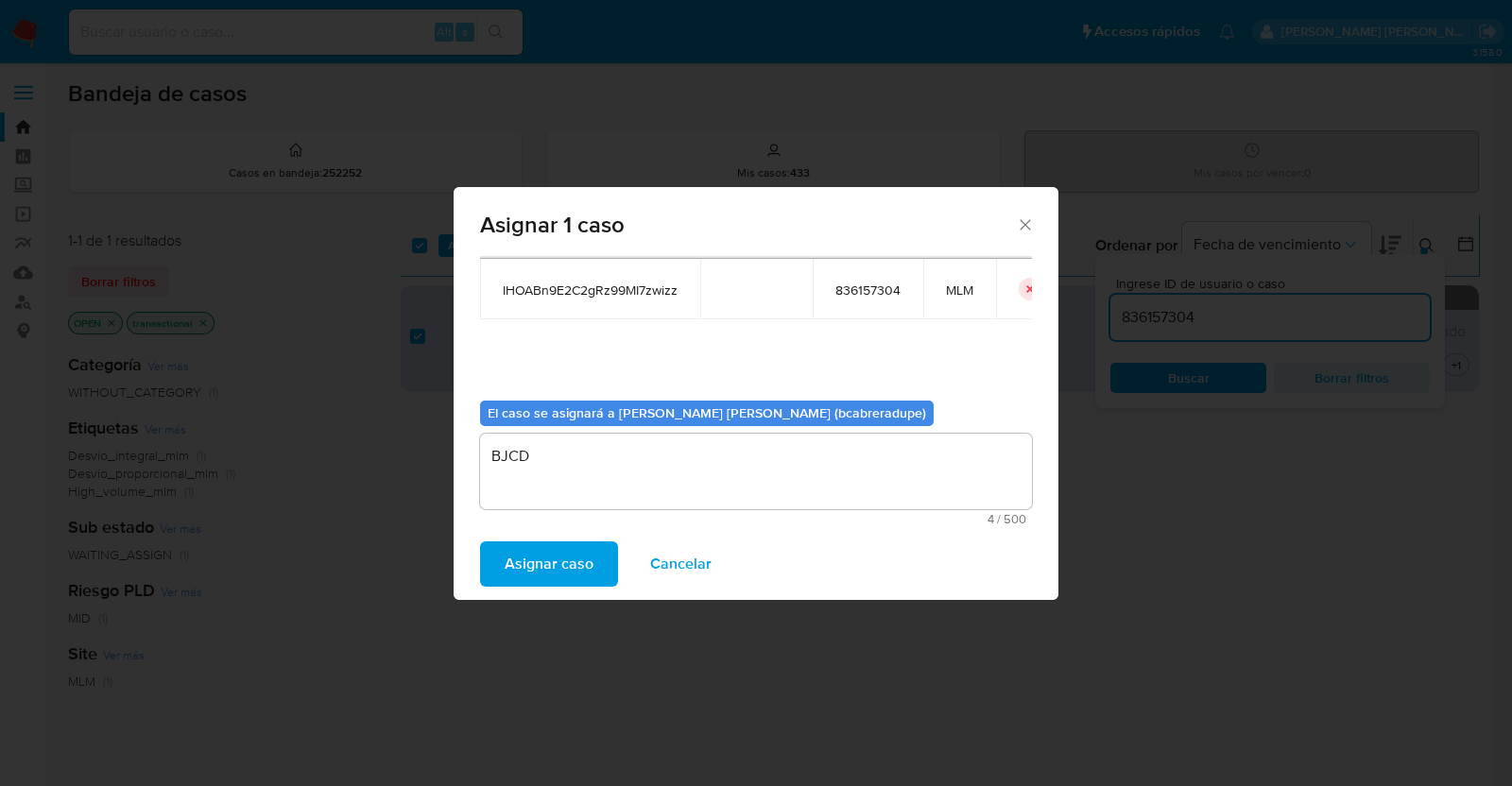
click at [549, 574] on span "Asignar caso" at bounding box center [549, 563] width 89 height 41
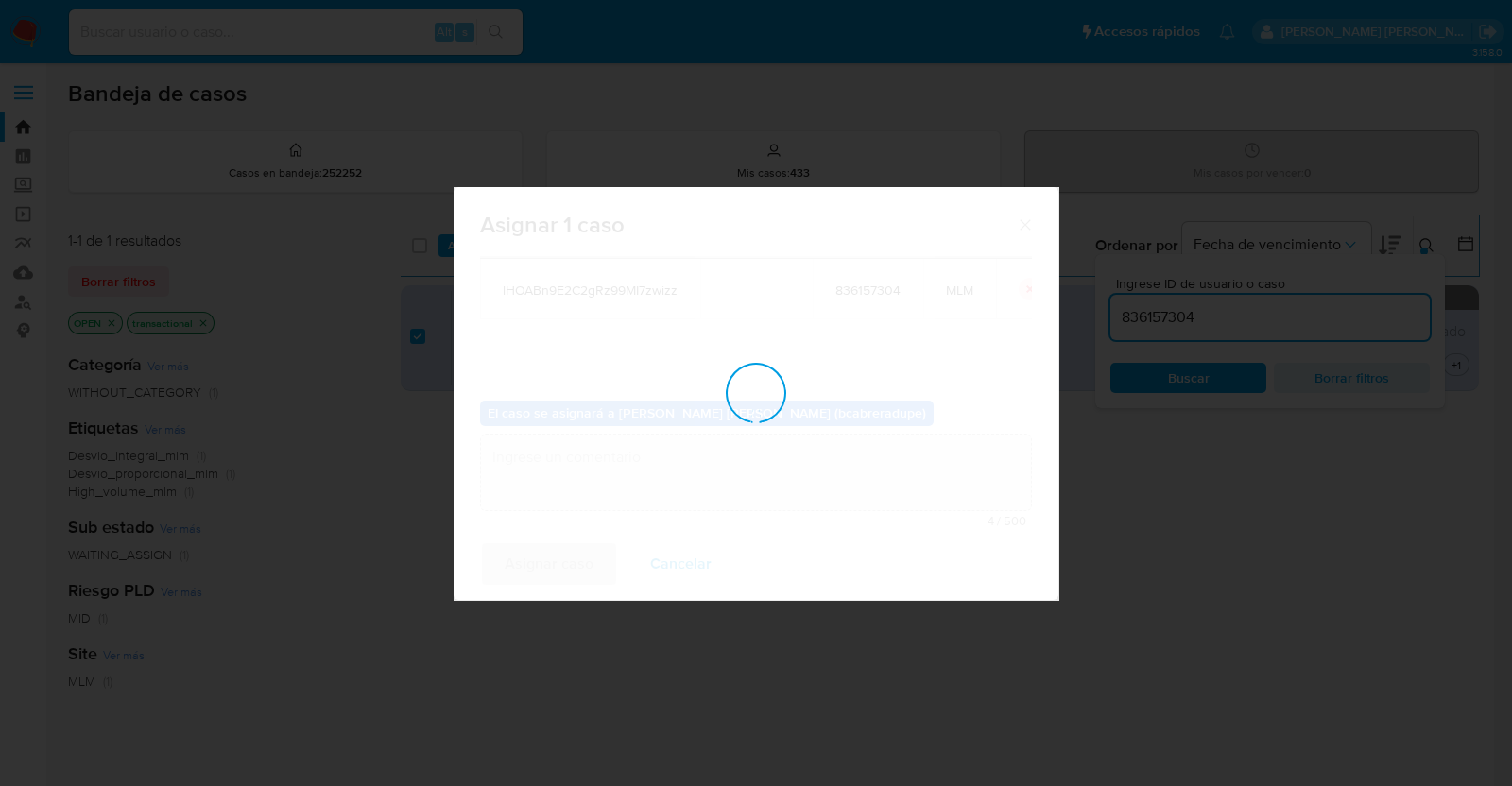
checkbox input "false"
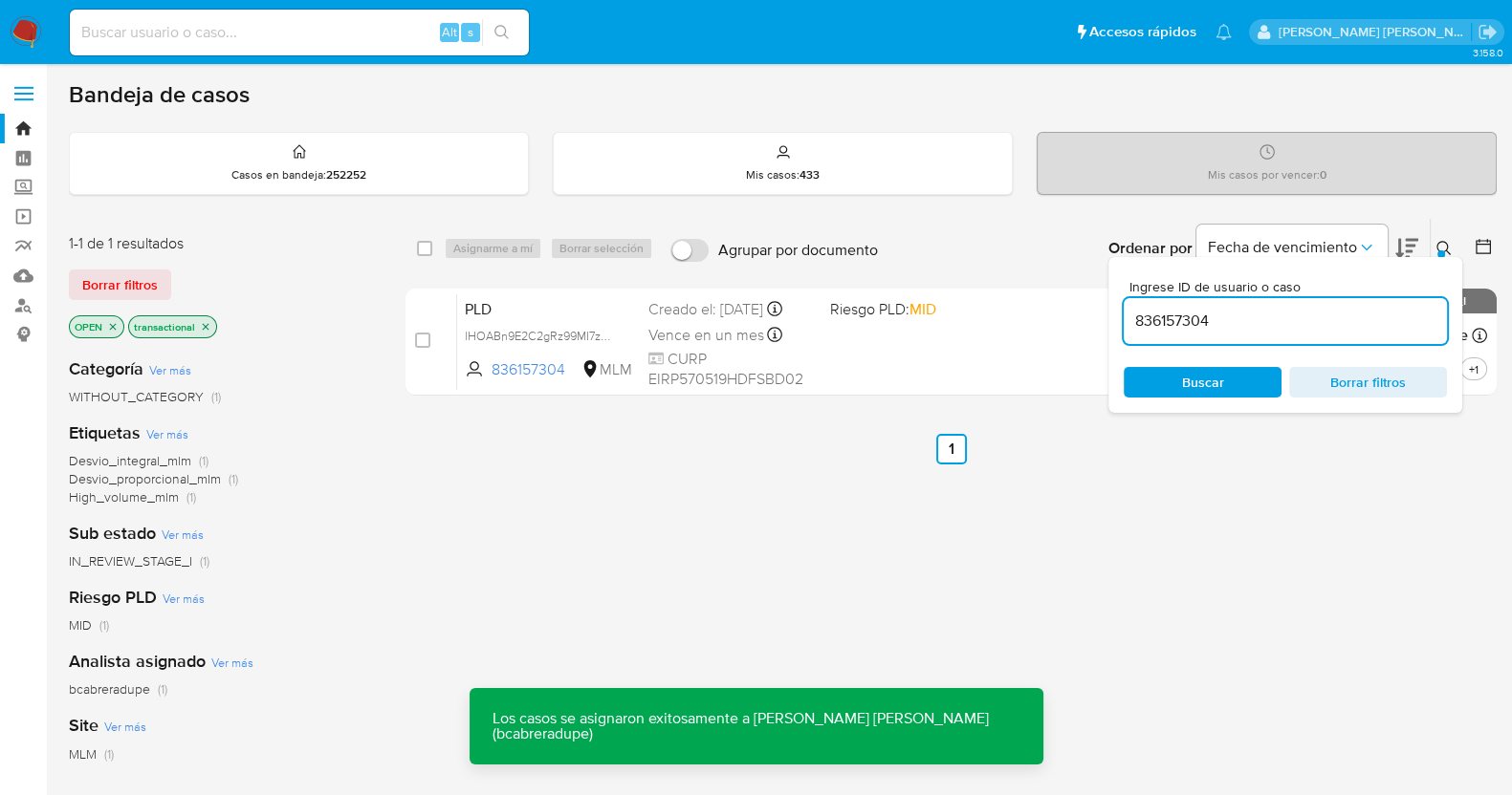
click at [1205, 313] on input "836157304" at bounding box center [1285, 321] width 323 height 25
paste input "1377994126"
type input "1377994126"
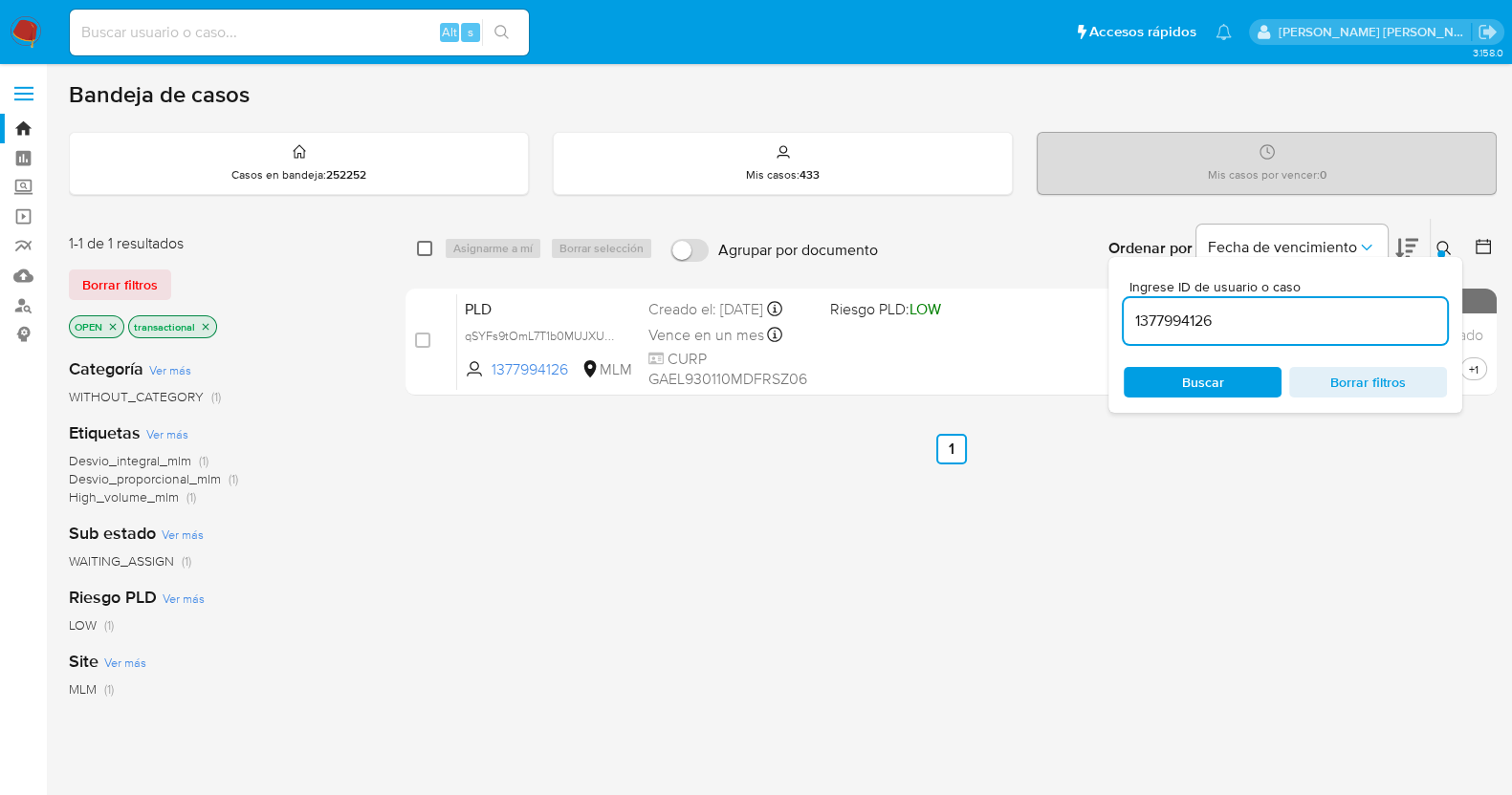
click at [424, 245] on input "checkbox" at bounding box center [424, 248] width 16 height 16
checkbox input "true"
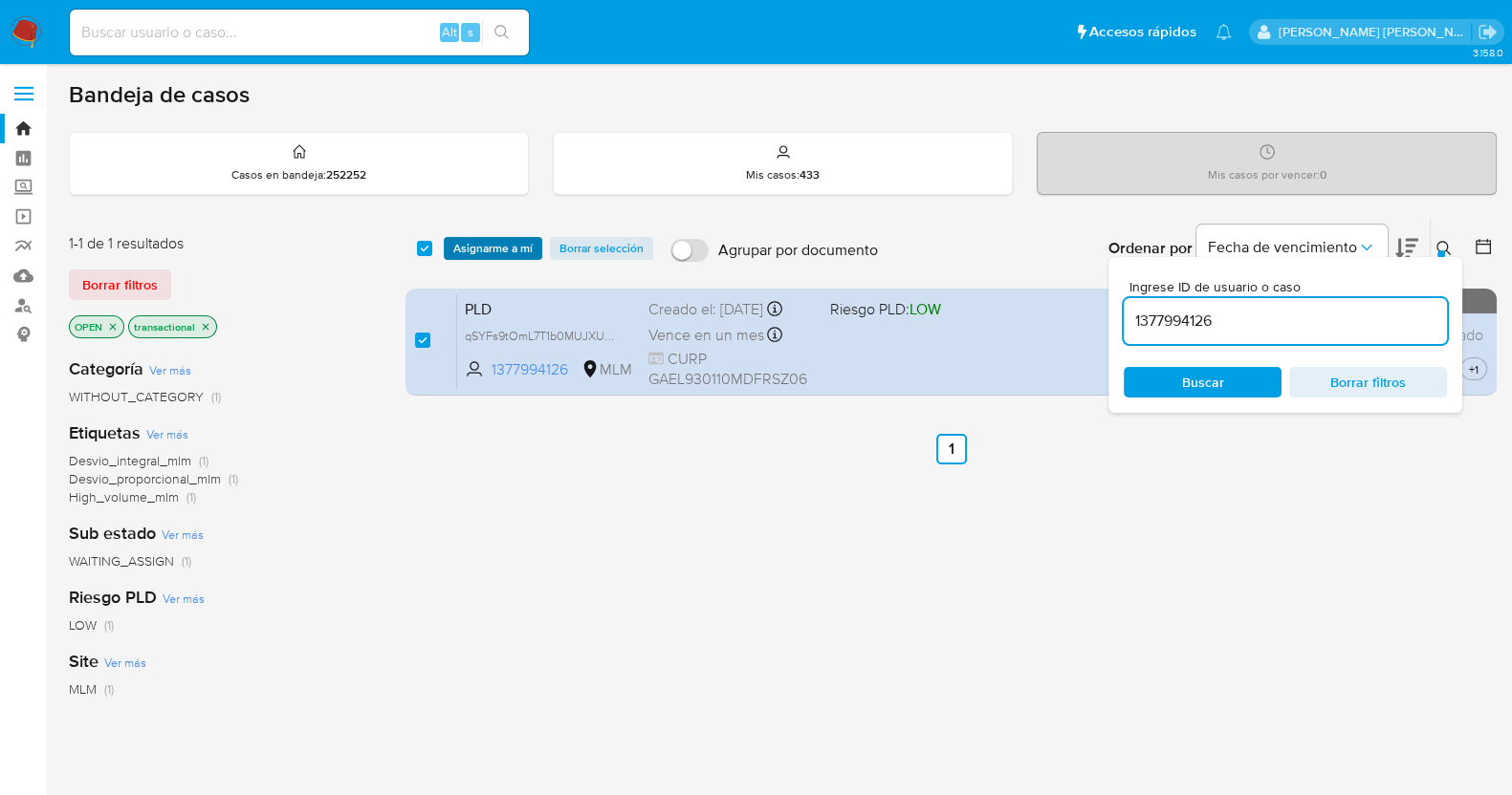
click at [502, 246] on span "Asignarme a mí" at bounding box center [493, 248] width 80 height 19
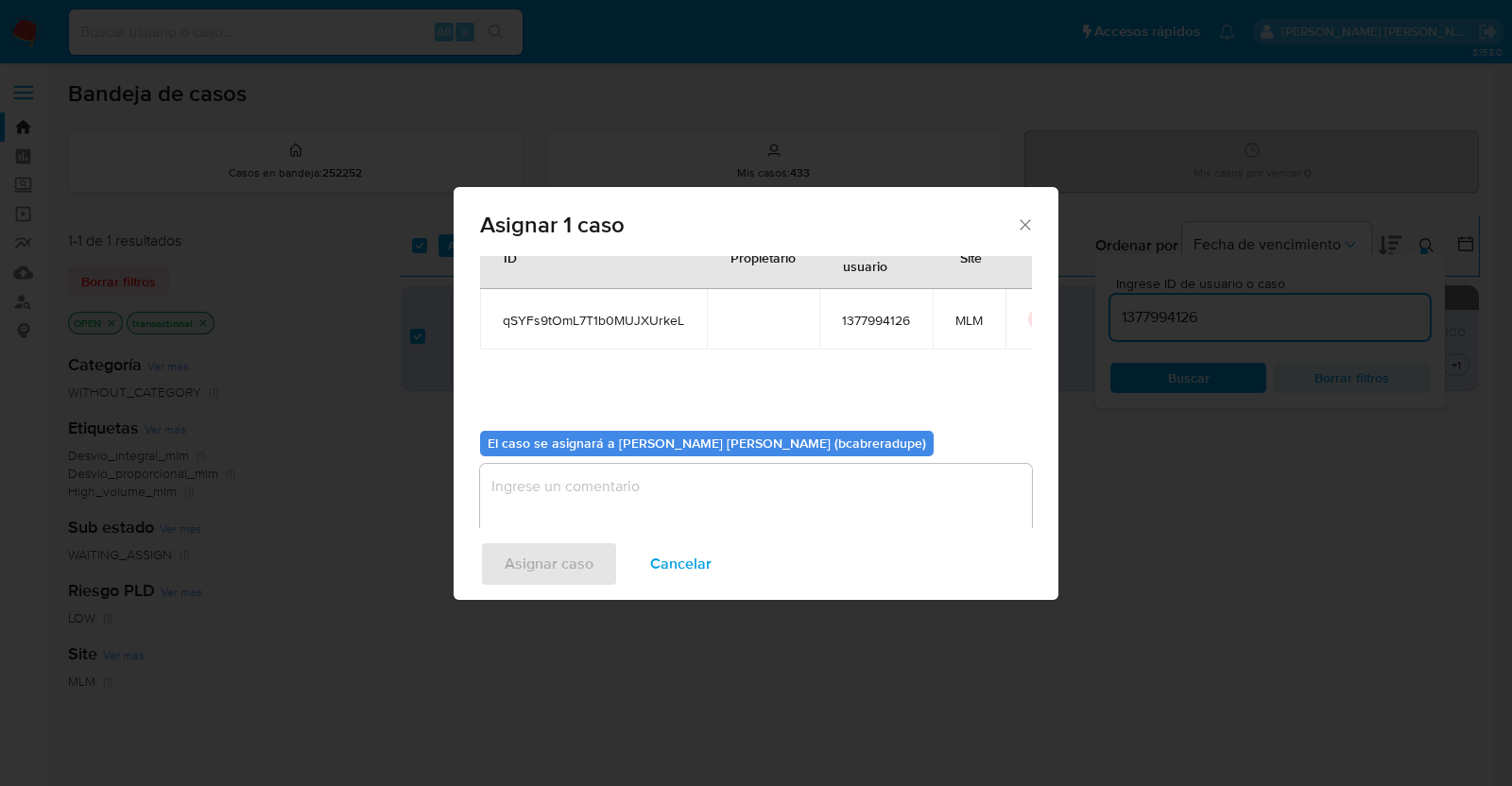
scroll to position [97, 0]
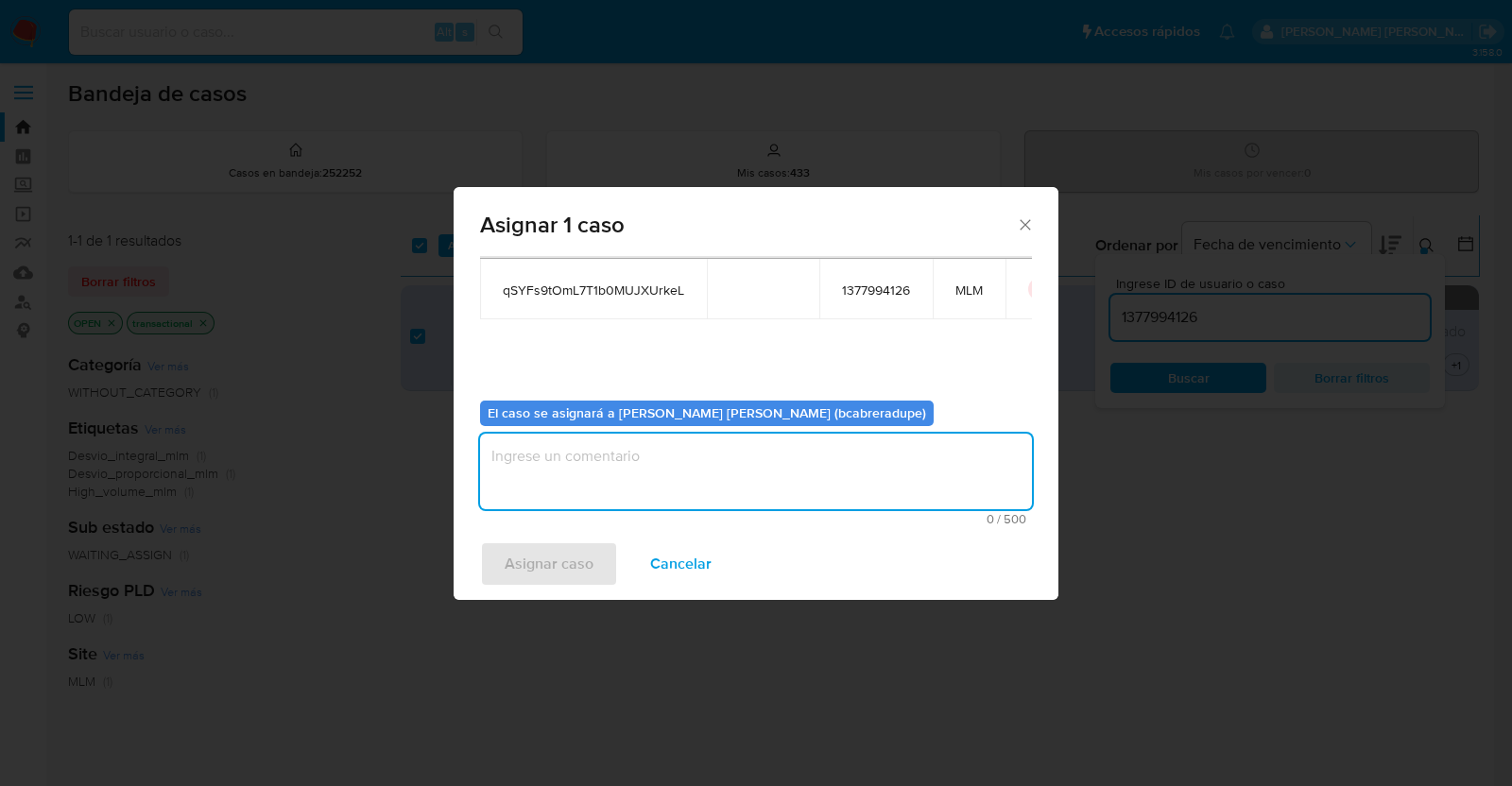
click at [732, 465] on textarea "assign-modal" at bounding box center [755, 471] width 552 height 76
type textarea "BJCD"
click at [581, 568] on span "Asignar caso" at bounding box center [549, 563] width 89 height 41
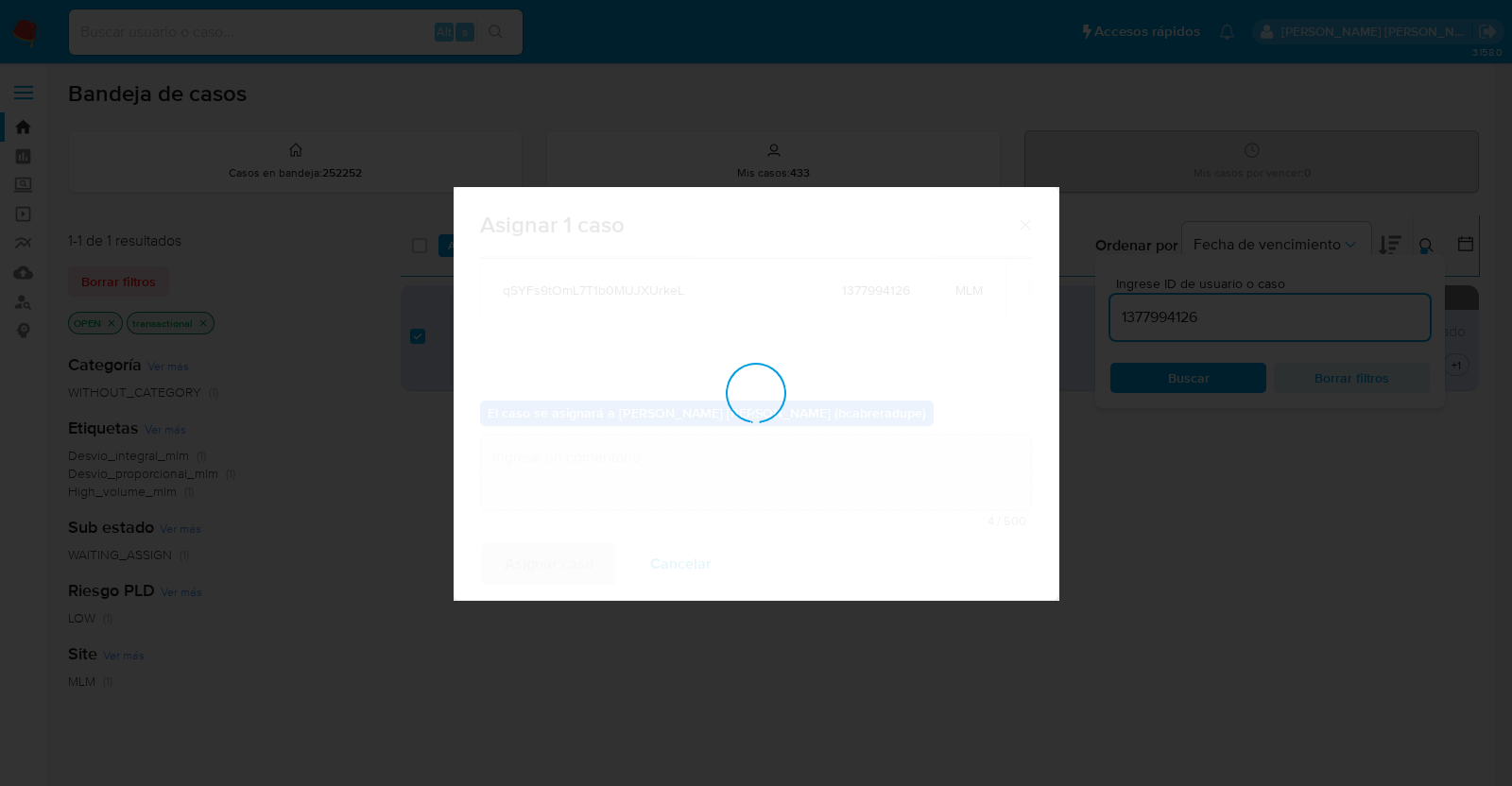
checkbox input "false"
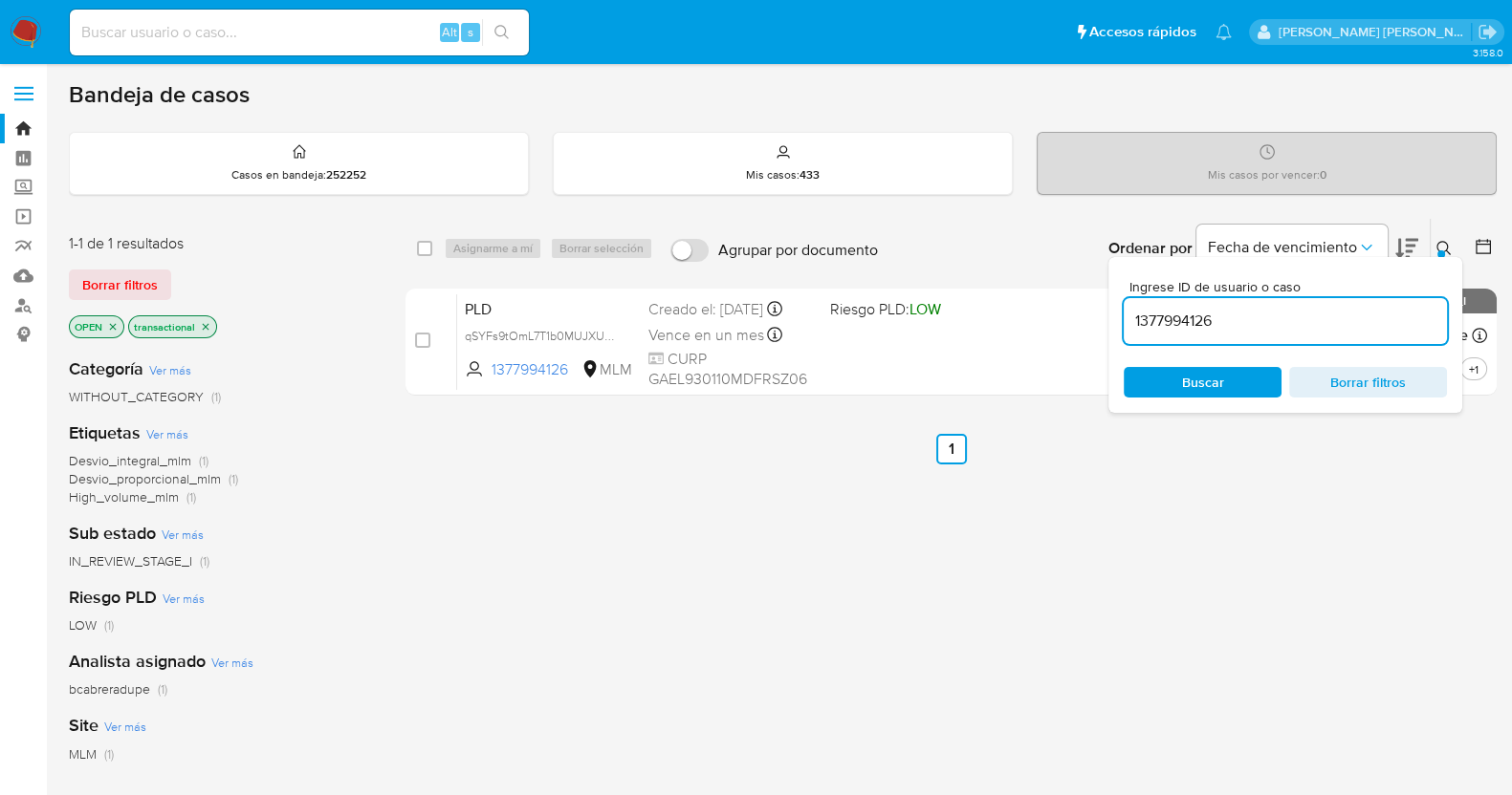
click at [1165, 312] on input "1377994126" at bounding box center [1285, 321] width 323 height 25
paste input "413630670"
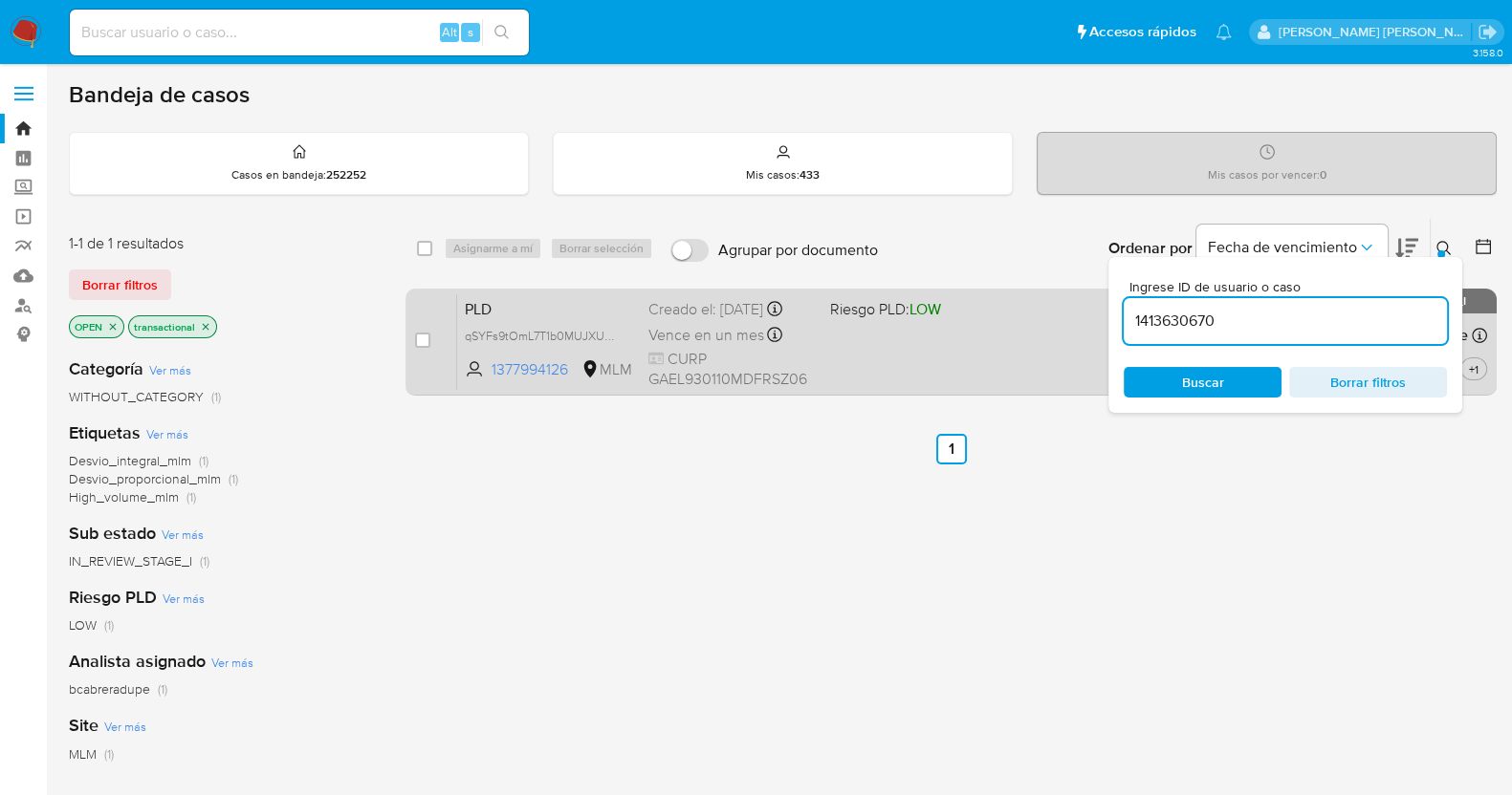
type input "1413630670"
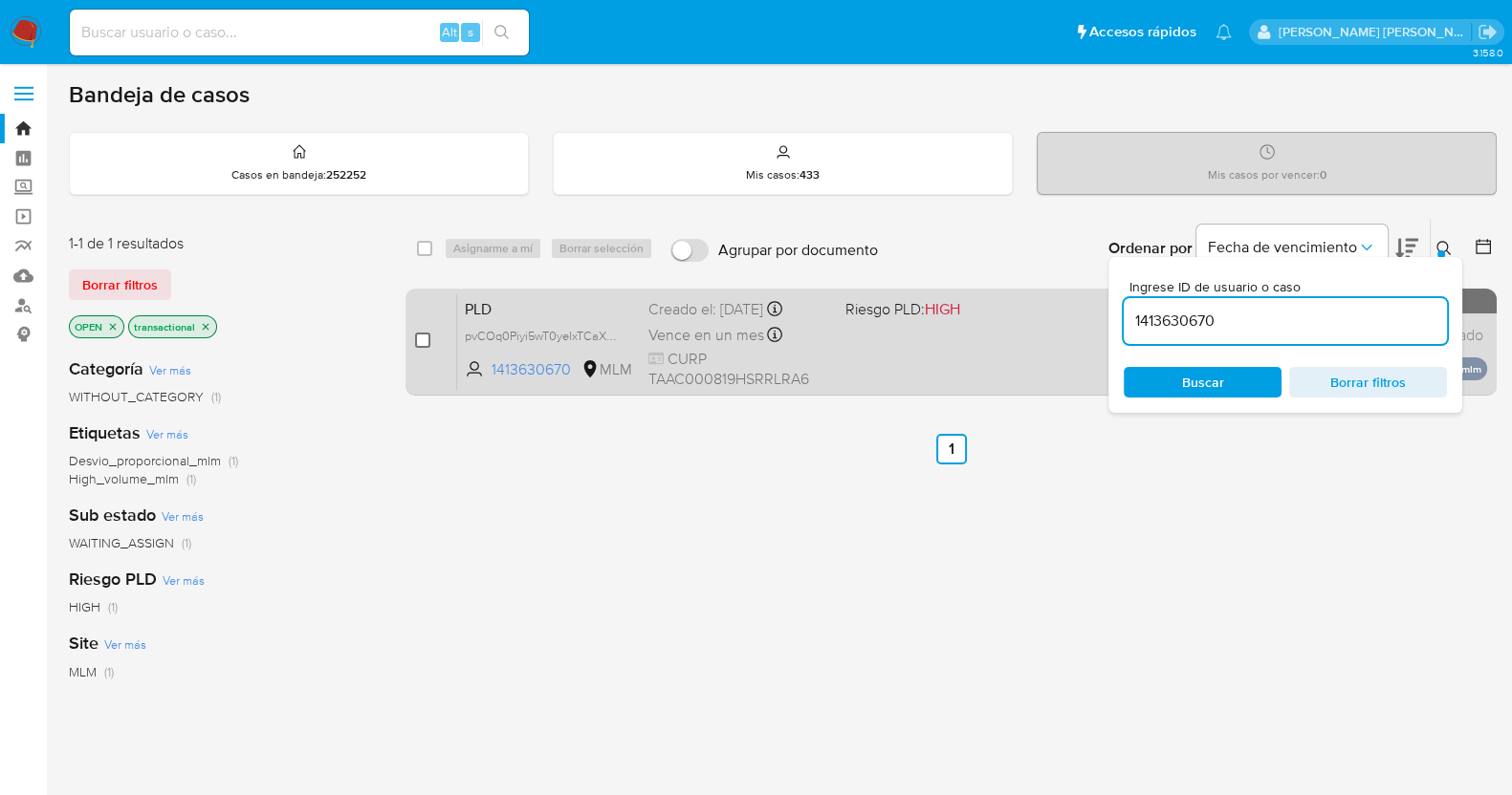
click at [422, 337] on input "checkbox" at bounding box center [422, 341] width 16 height 16
checkbox input "true"
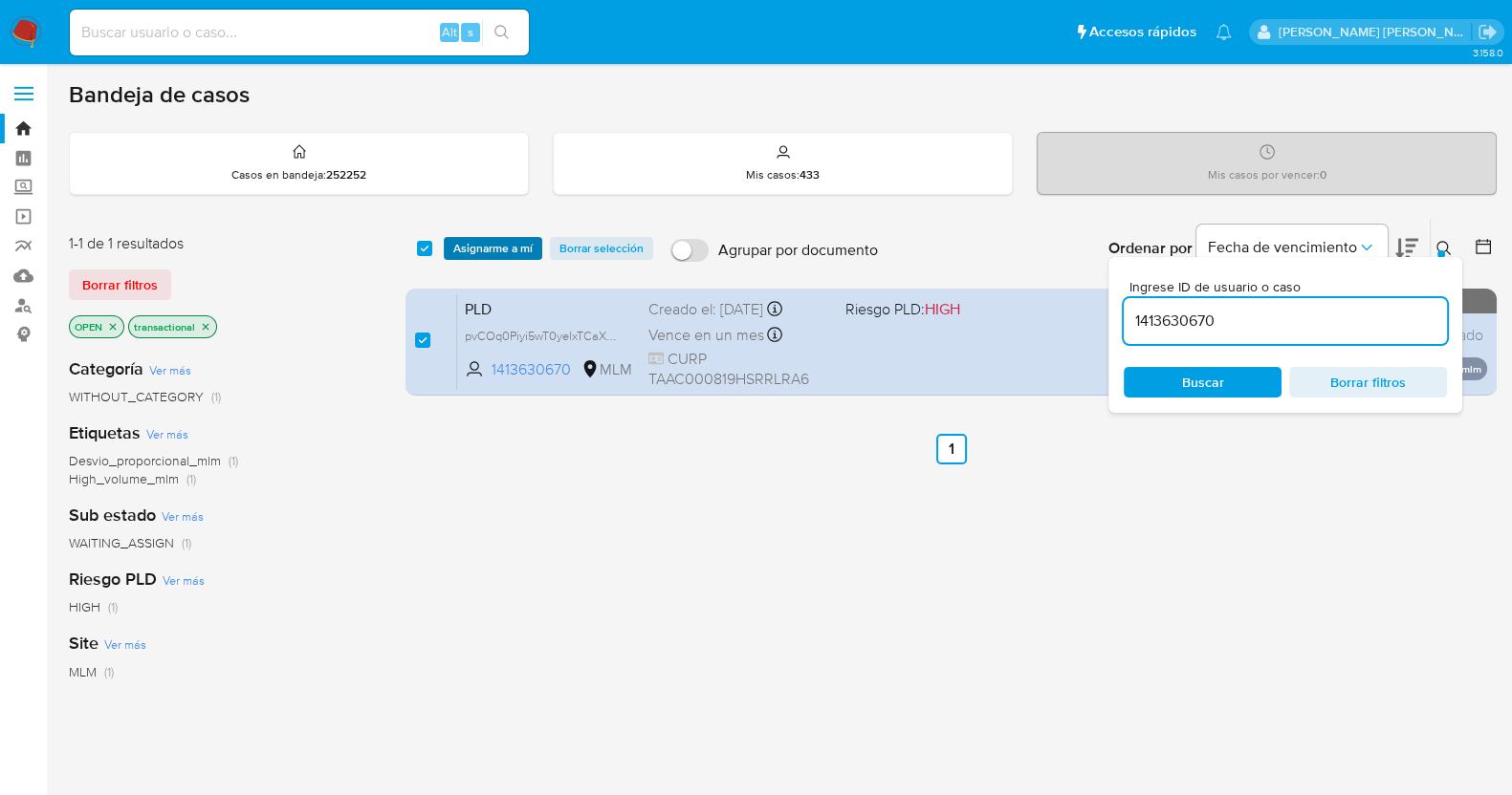
click at [516, 240] on span "Asignarme a mí" at bounding box center [493, 248] width 80 height 19
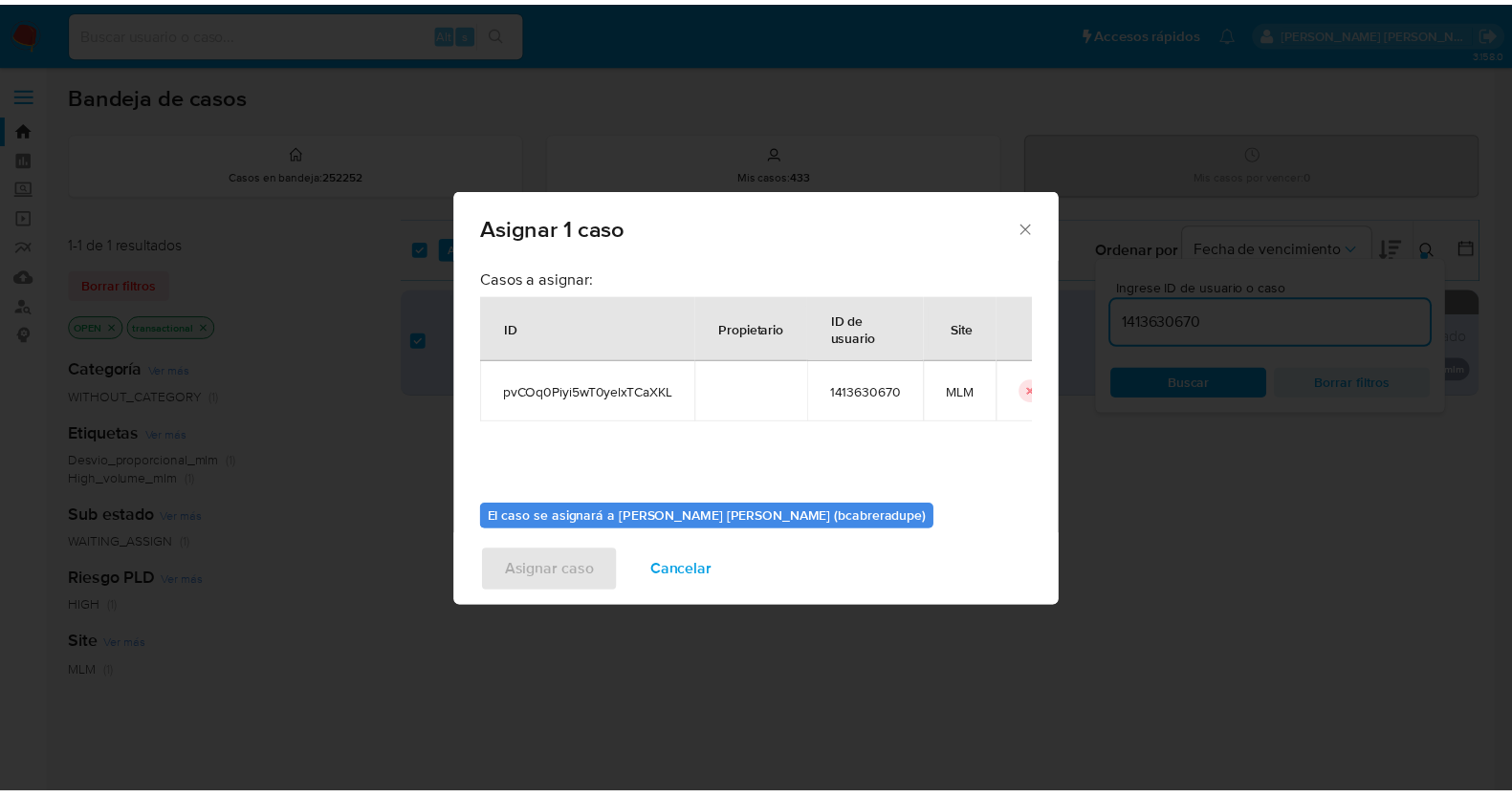
scroll to position [98, 0]
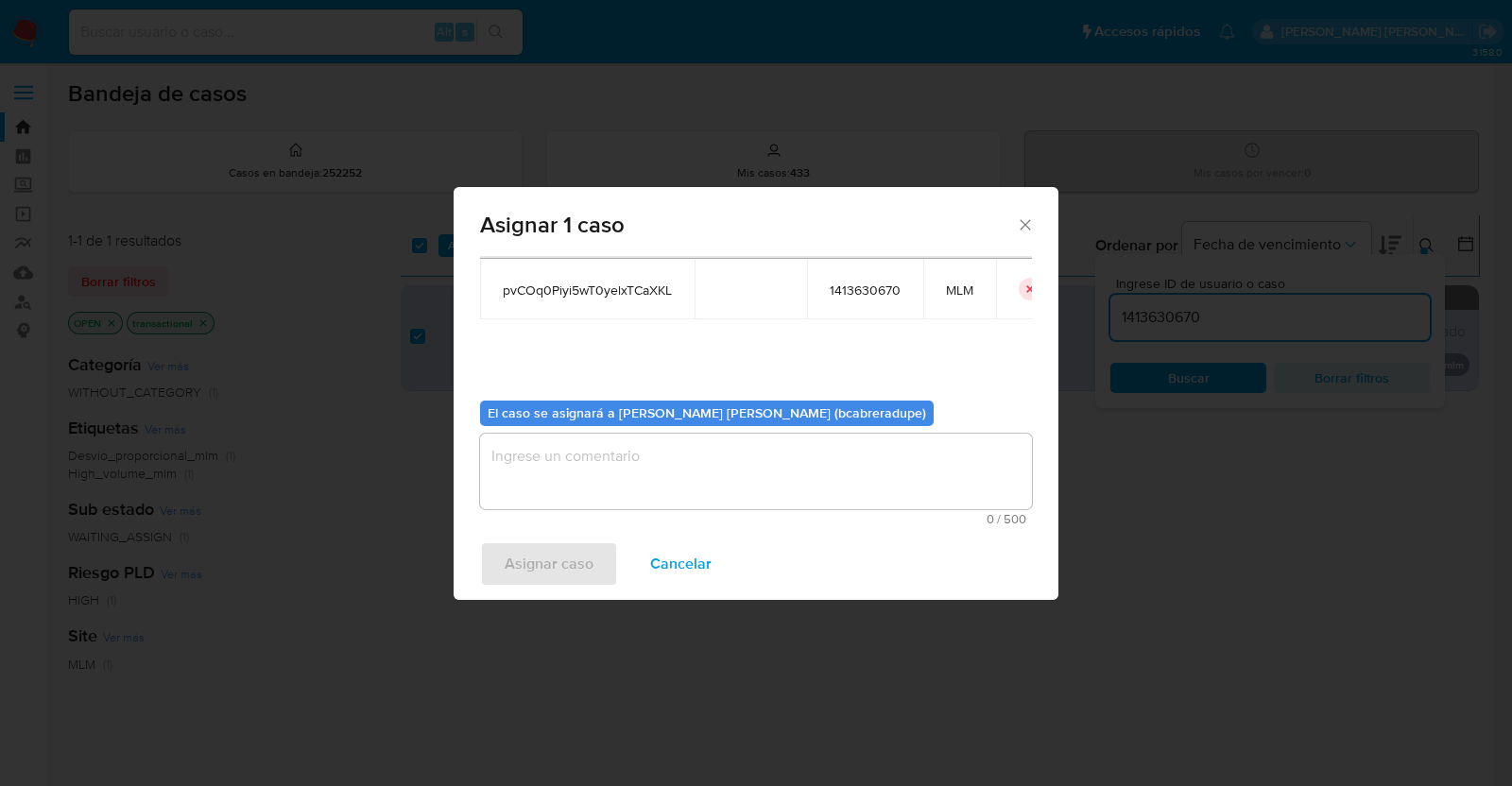
click at [897, 501] on textarea "assign-modal" at bounding box center [755, 471] width 552 height 76
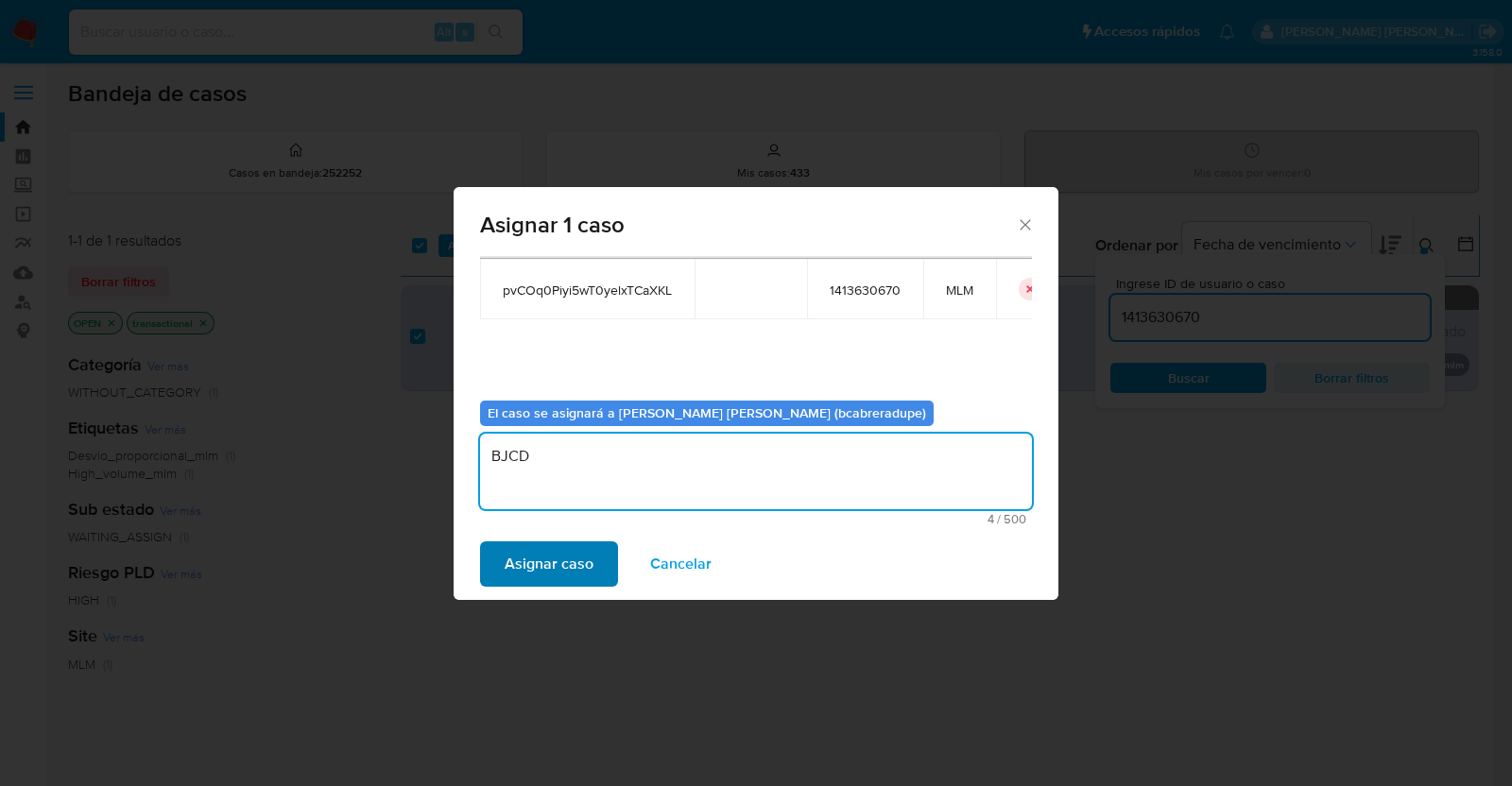
type textarea "BJCD"
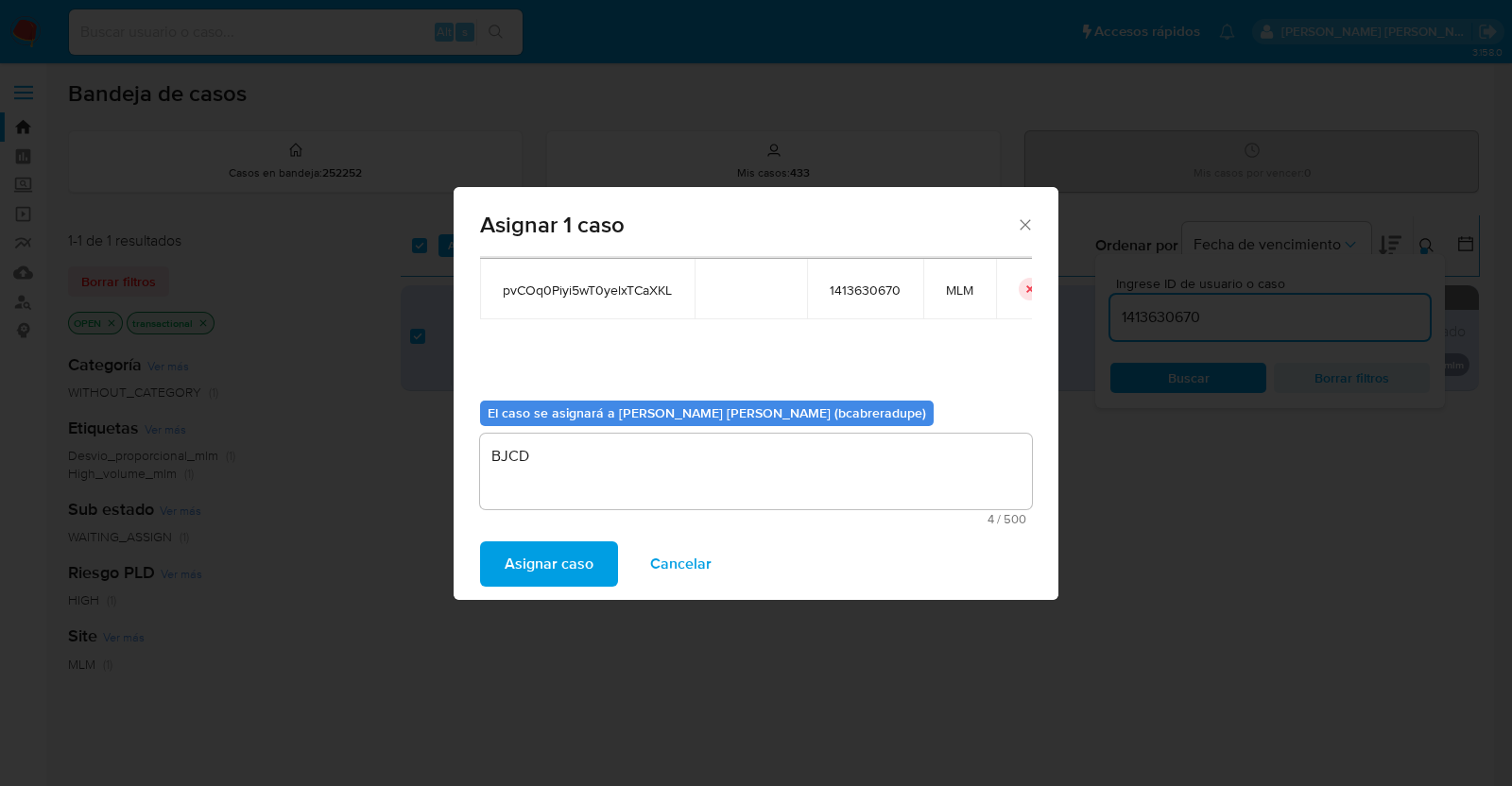
click at [589, 543] on span "Asignar caso" at bounding box center [549, 563] width 89 height 41
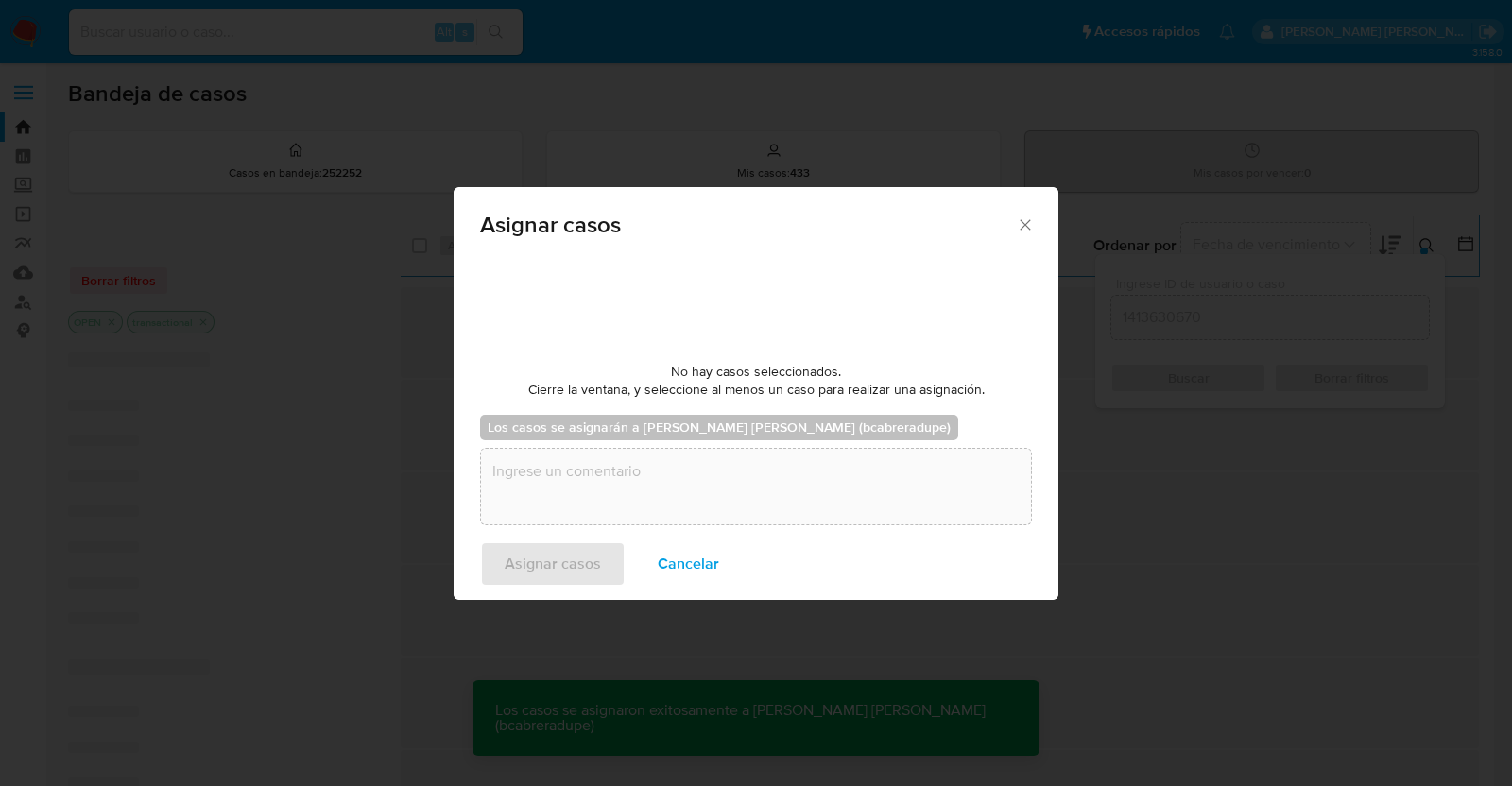
checkbox input "false"
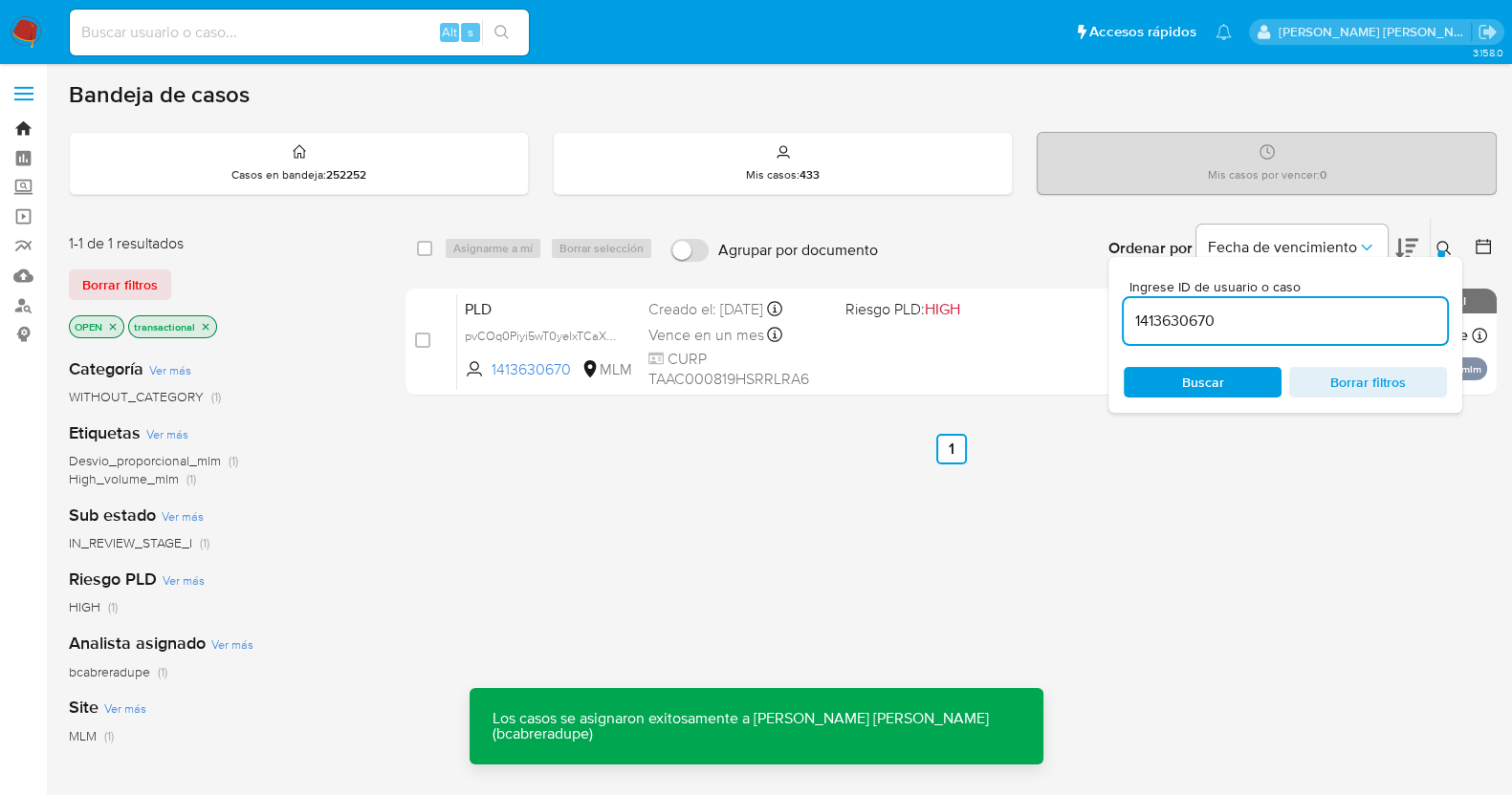
click at [28, 131] on link "Bandeja" at bounding box center [114, 128] width 227 height 30
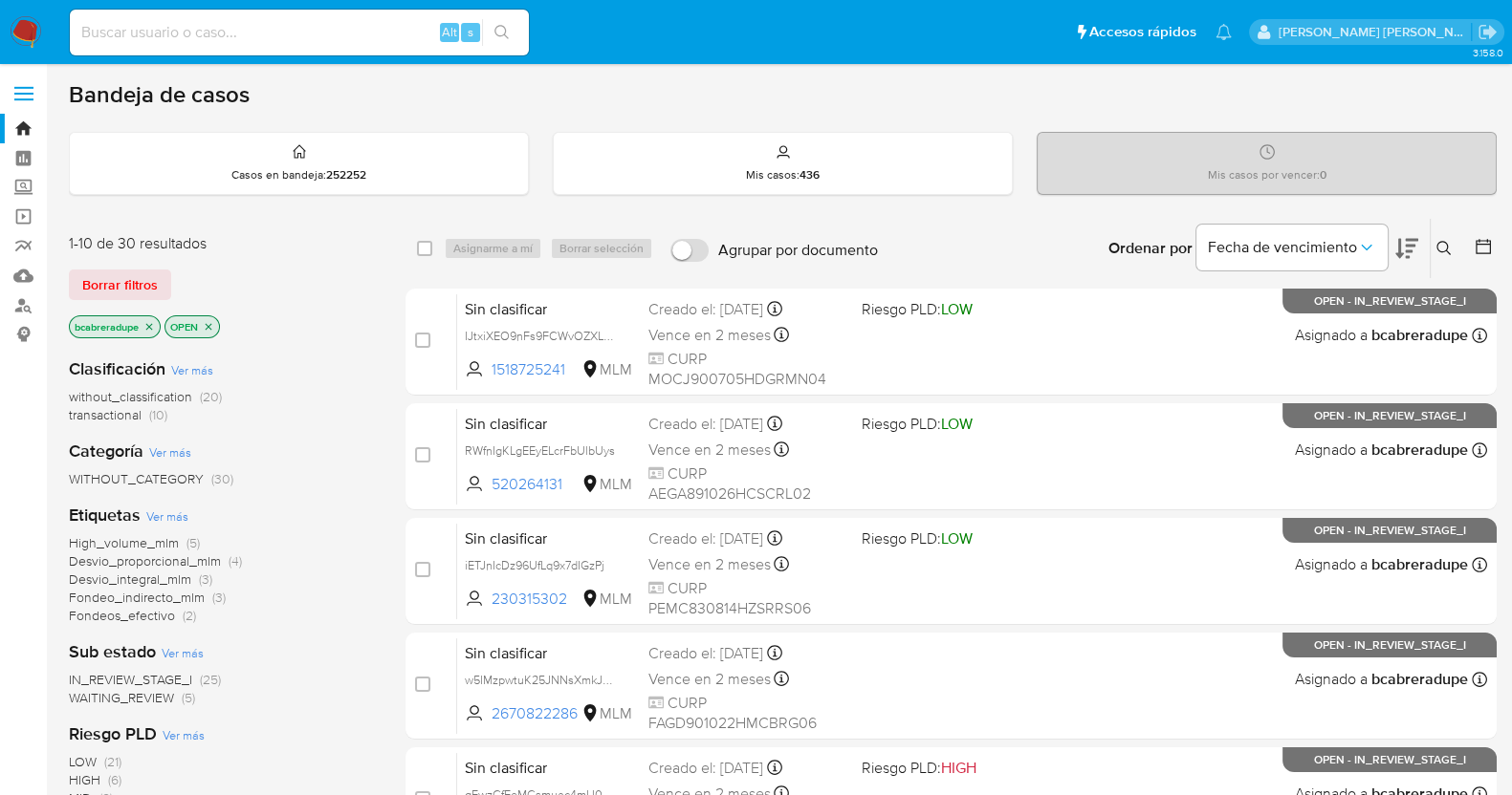
click at [119, 418] on span "transactional" at bounding box center [105, 415] width 73 height 19
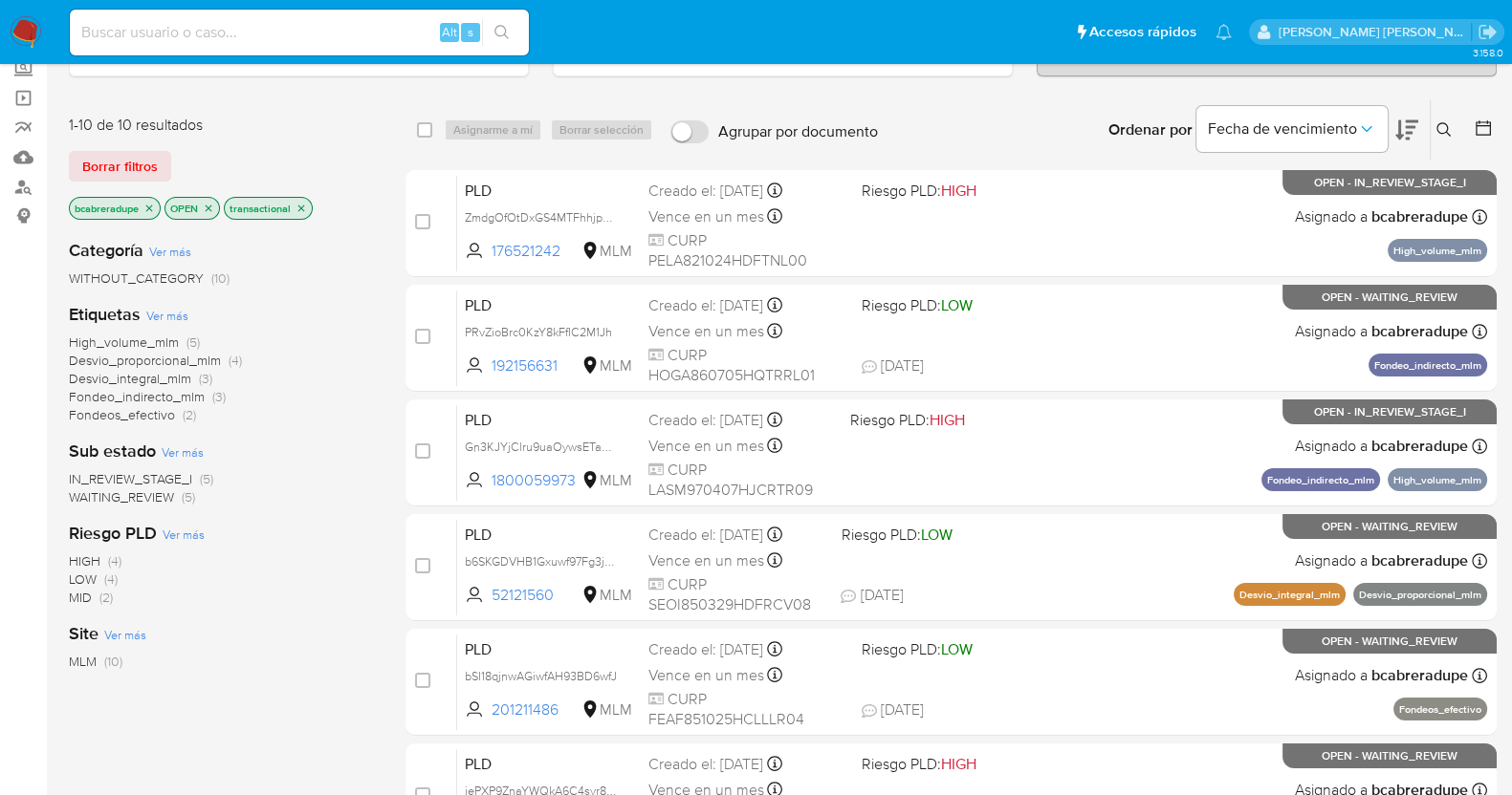
scroll to position [781, 0]
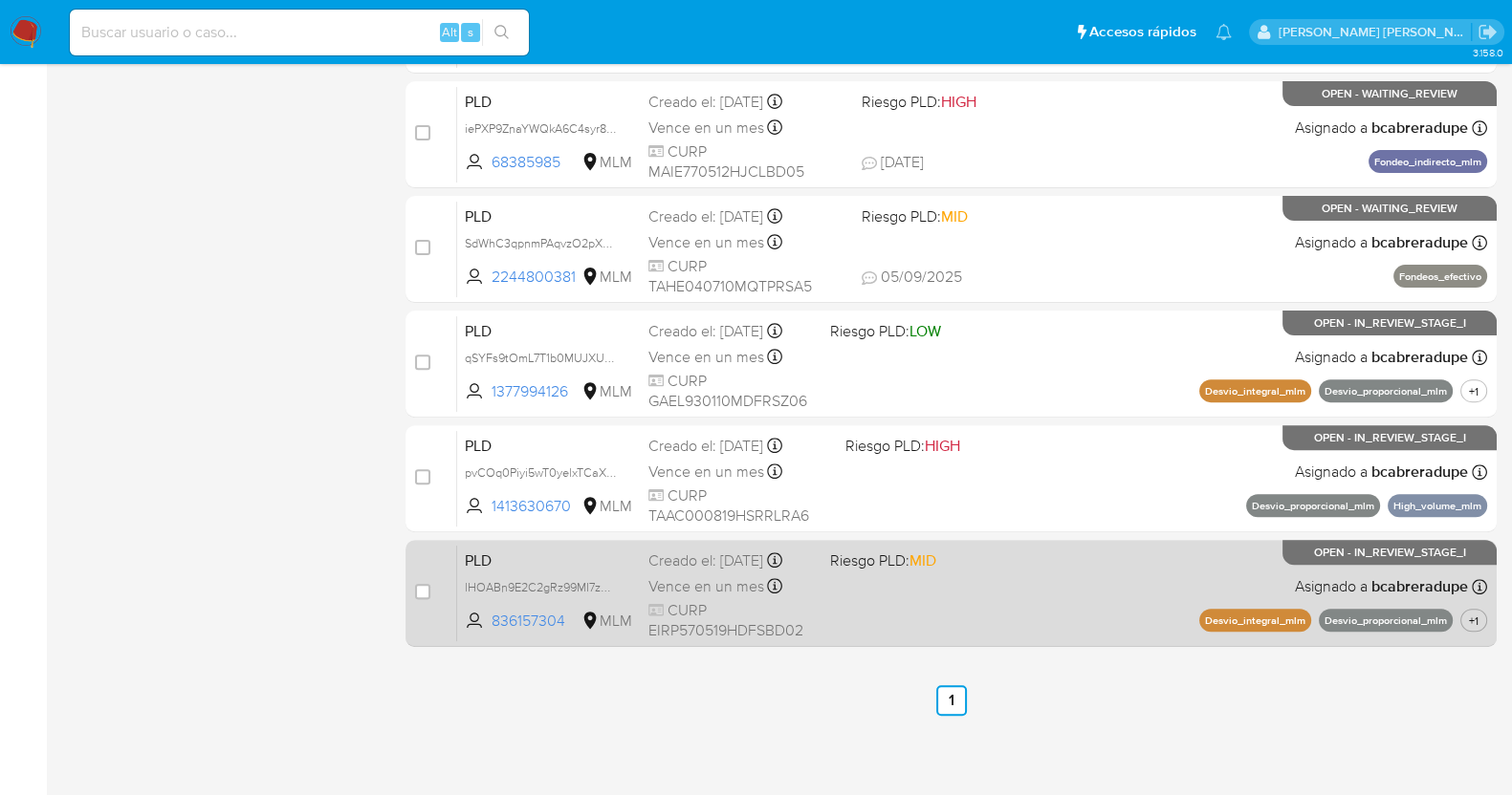
click at [712, 572] on div "Creado el: 12/08/2025 Creado el: 12/08/2025 02:02:54" at bounding box center [731, 561] width 165 height 21
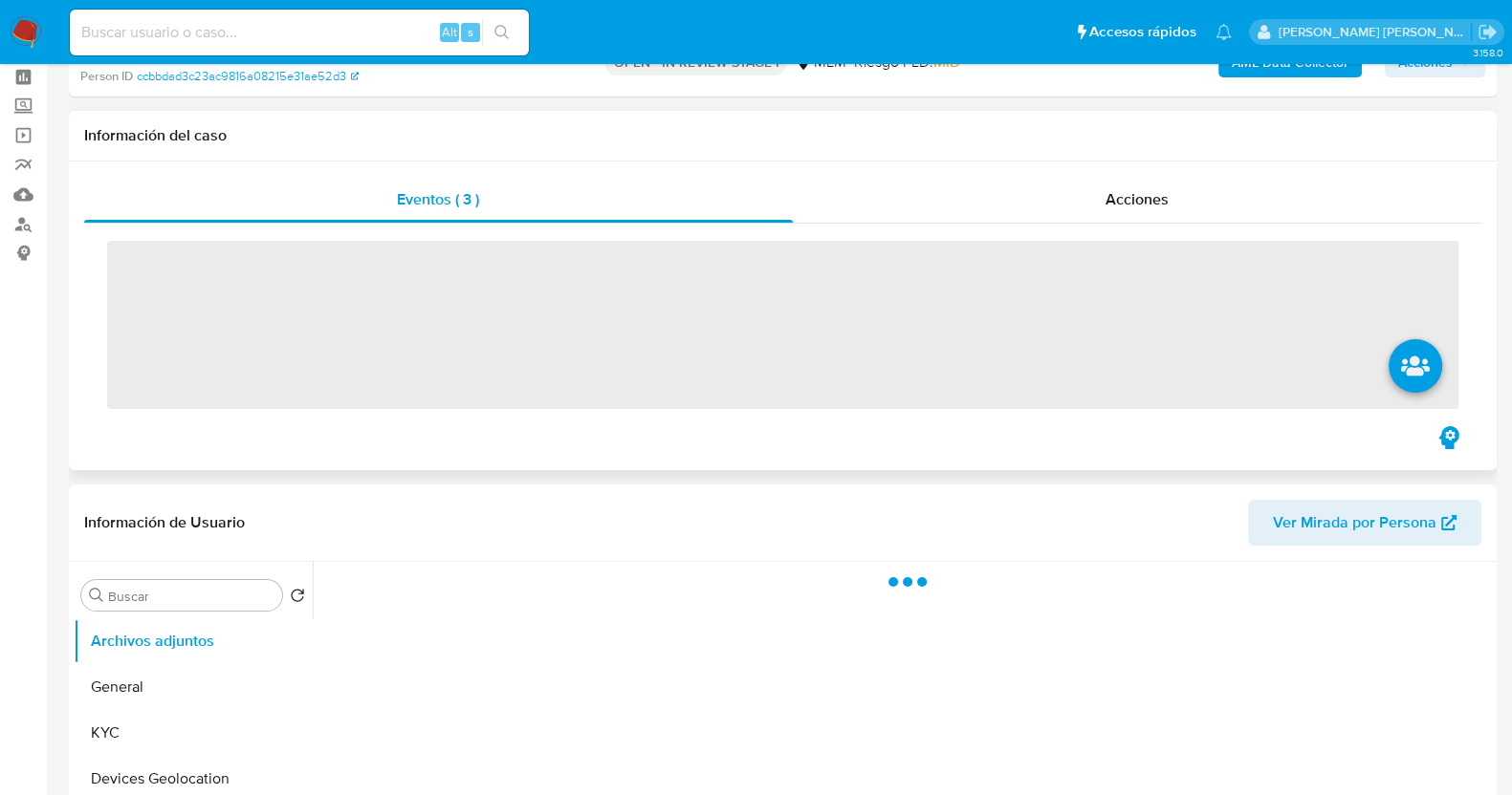
scroll to position [118, 0]
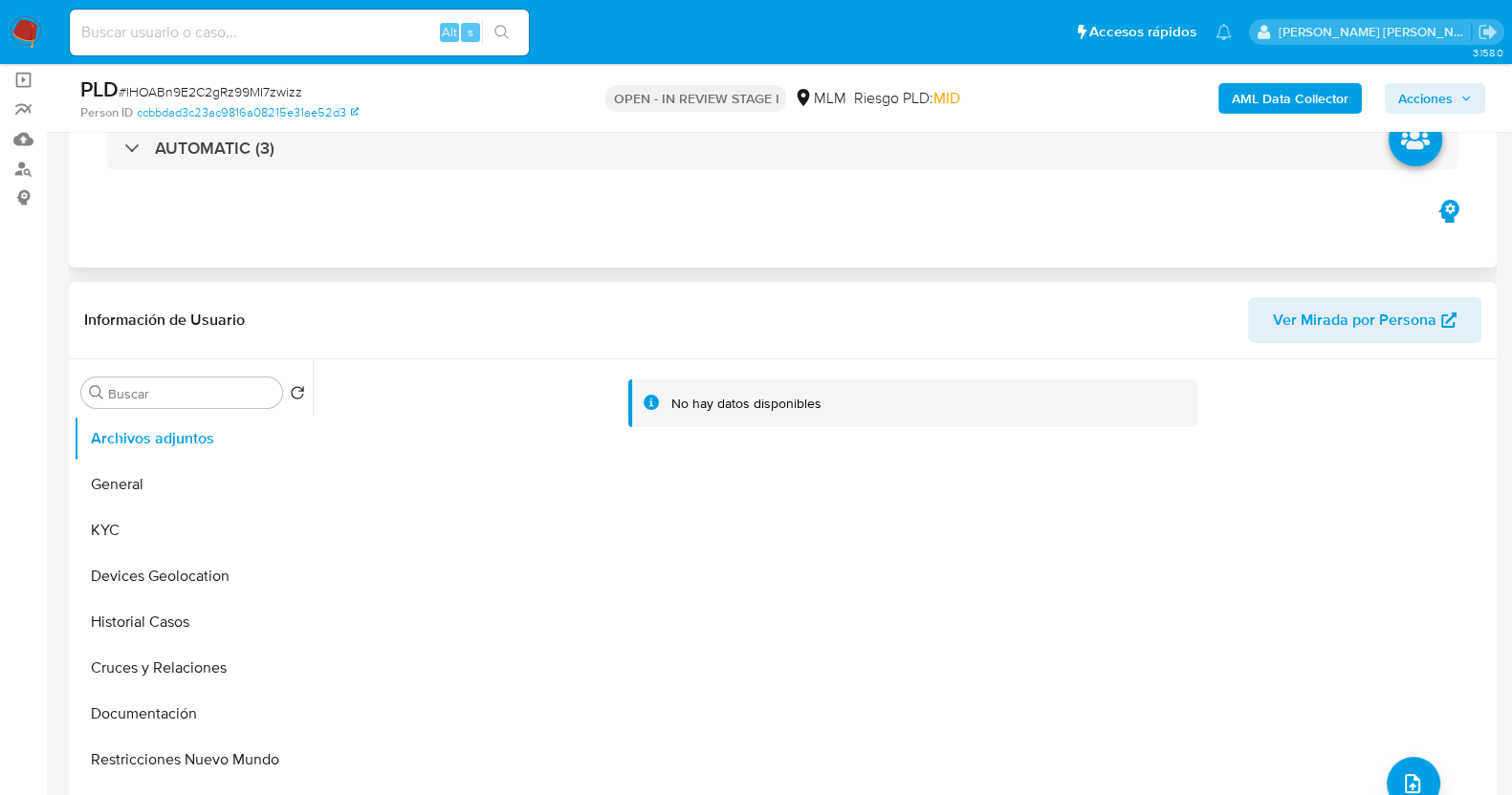
select select "10"
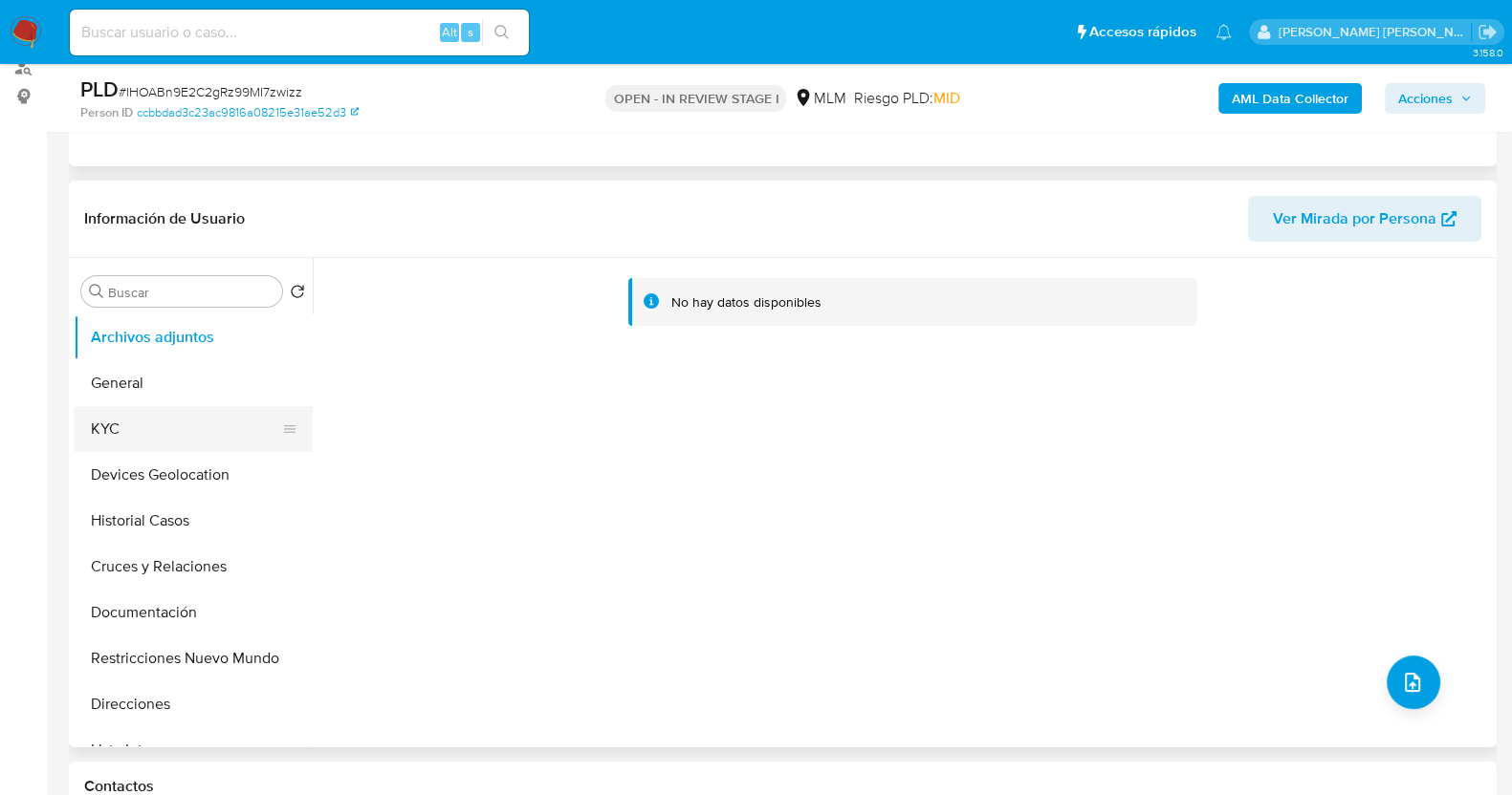
click at [131, 418] on button "KYC" at bounding box center [185, 429] width 223 height 46
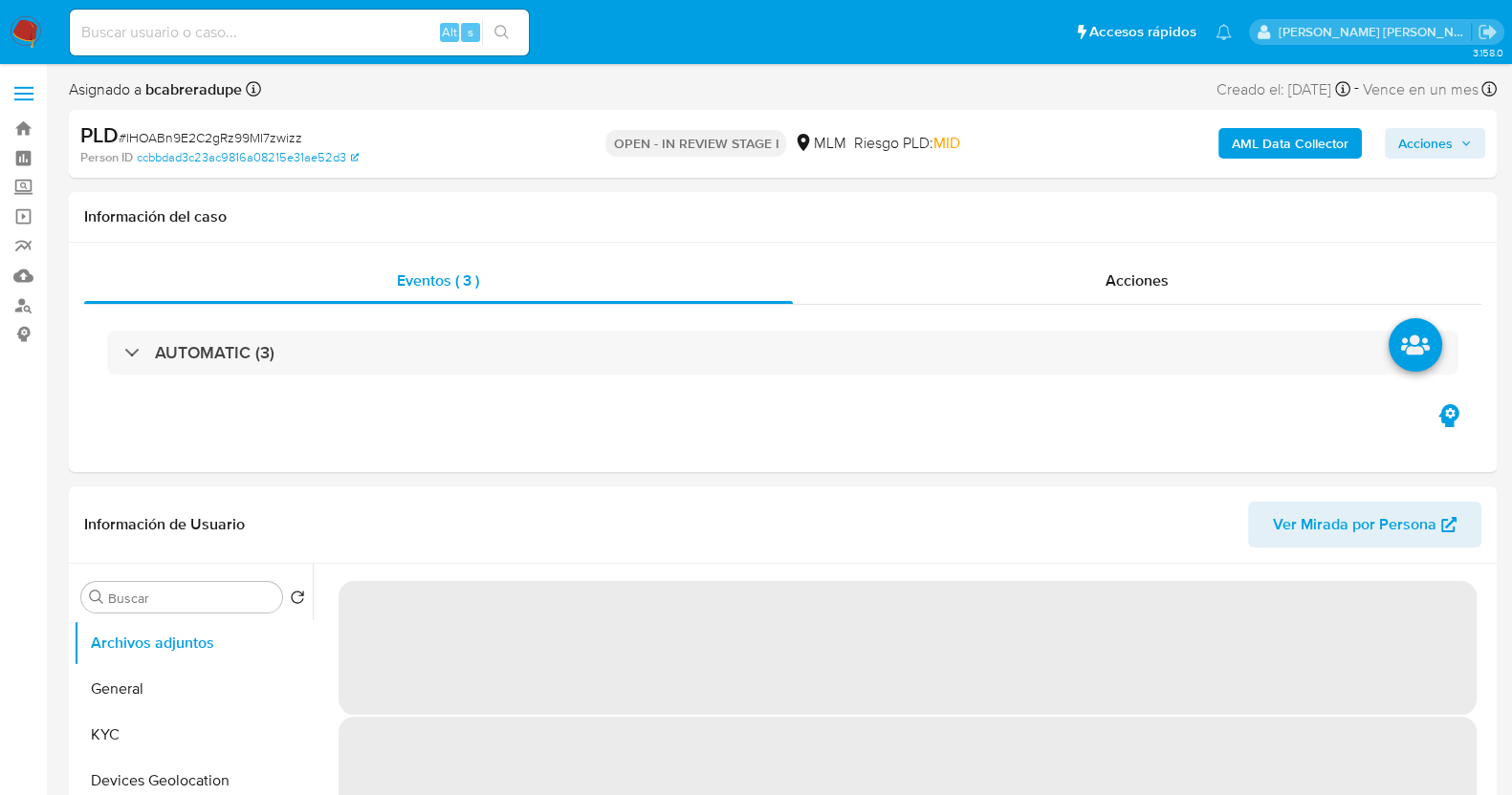
select select "10"
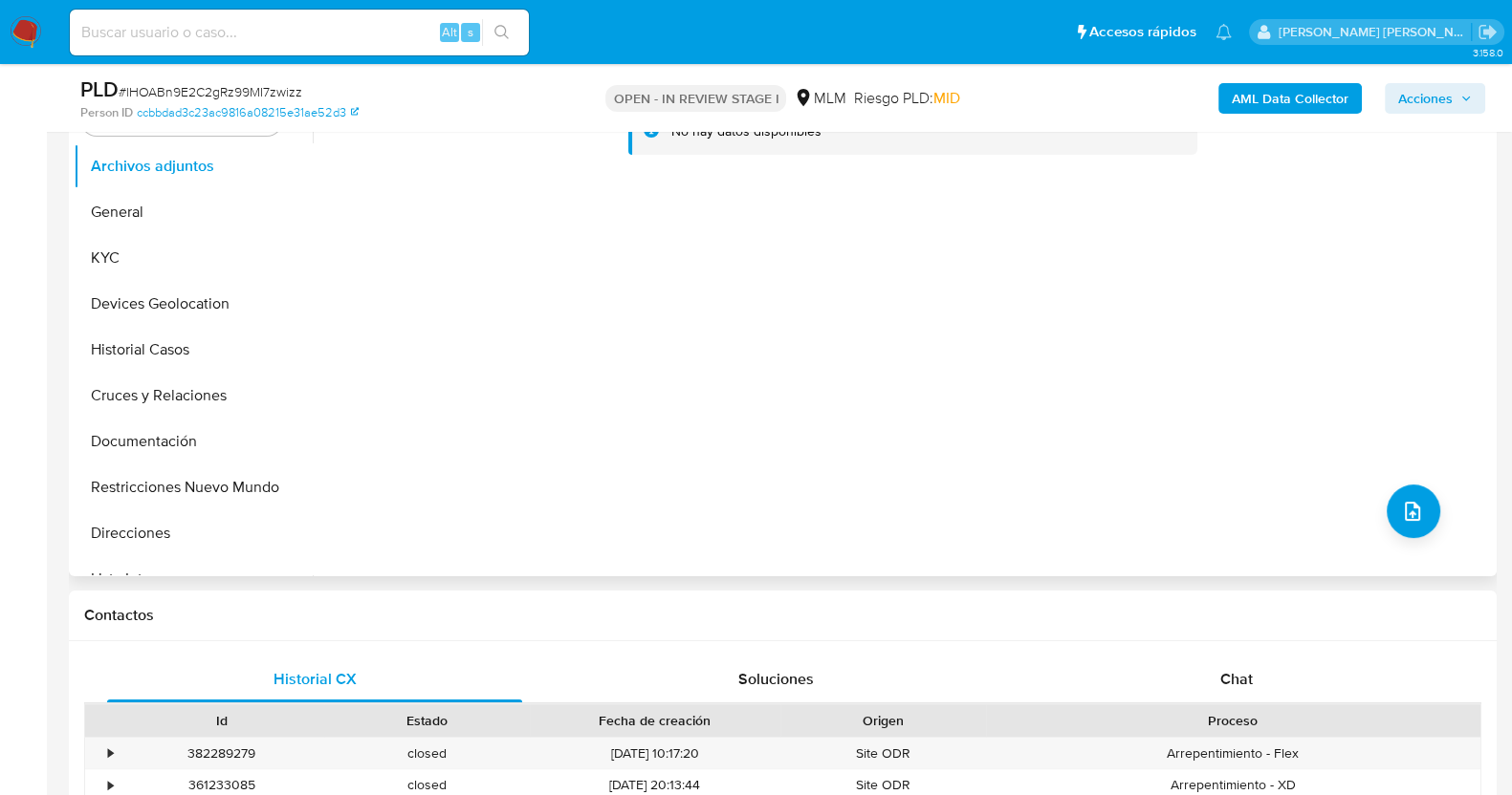
scroll to position [238, 0]
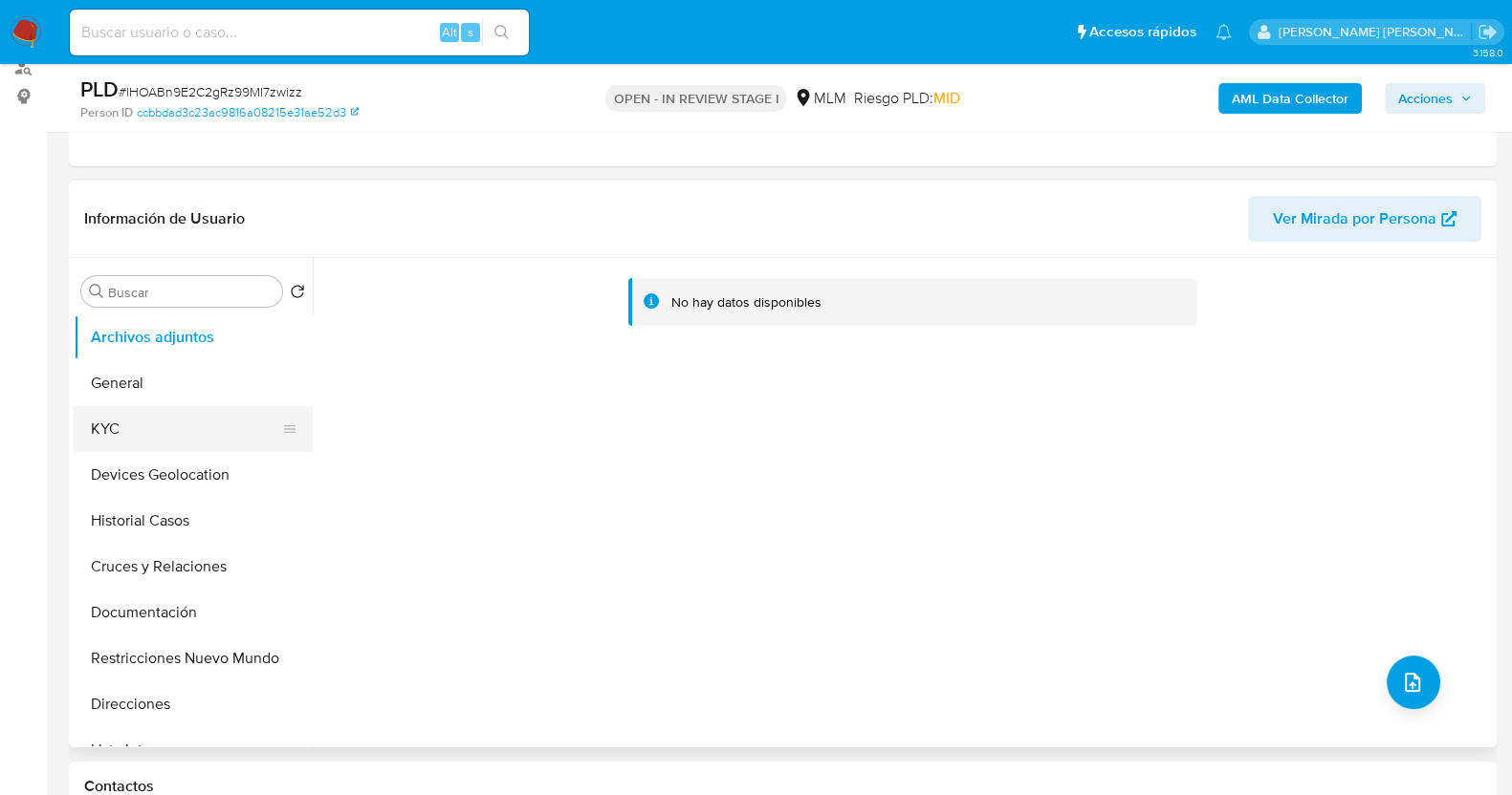
click at [142, 418] on button "KYC" at bounding box center [185, 429] width 223 height 46
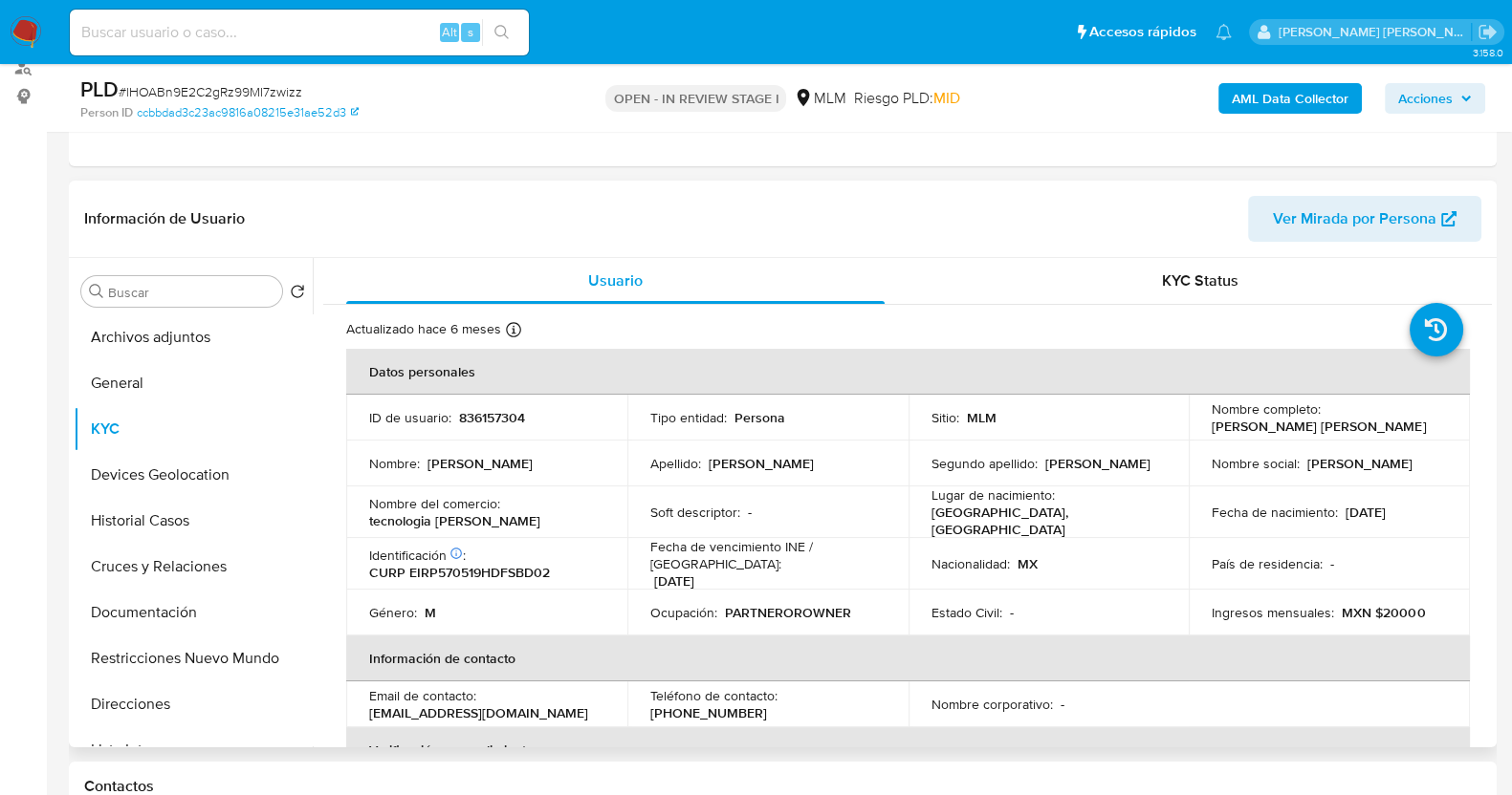
click at [874, 330] on div "Actualizado hace 6 meses Creado: [DATE] 15:35:39 Actualizado: [DATE] 18:28:53" at bounding box center [883, 333] width 1075 height 25
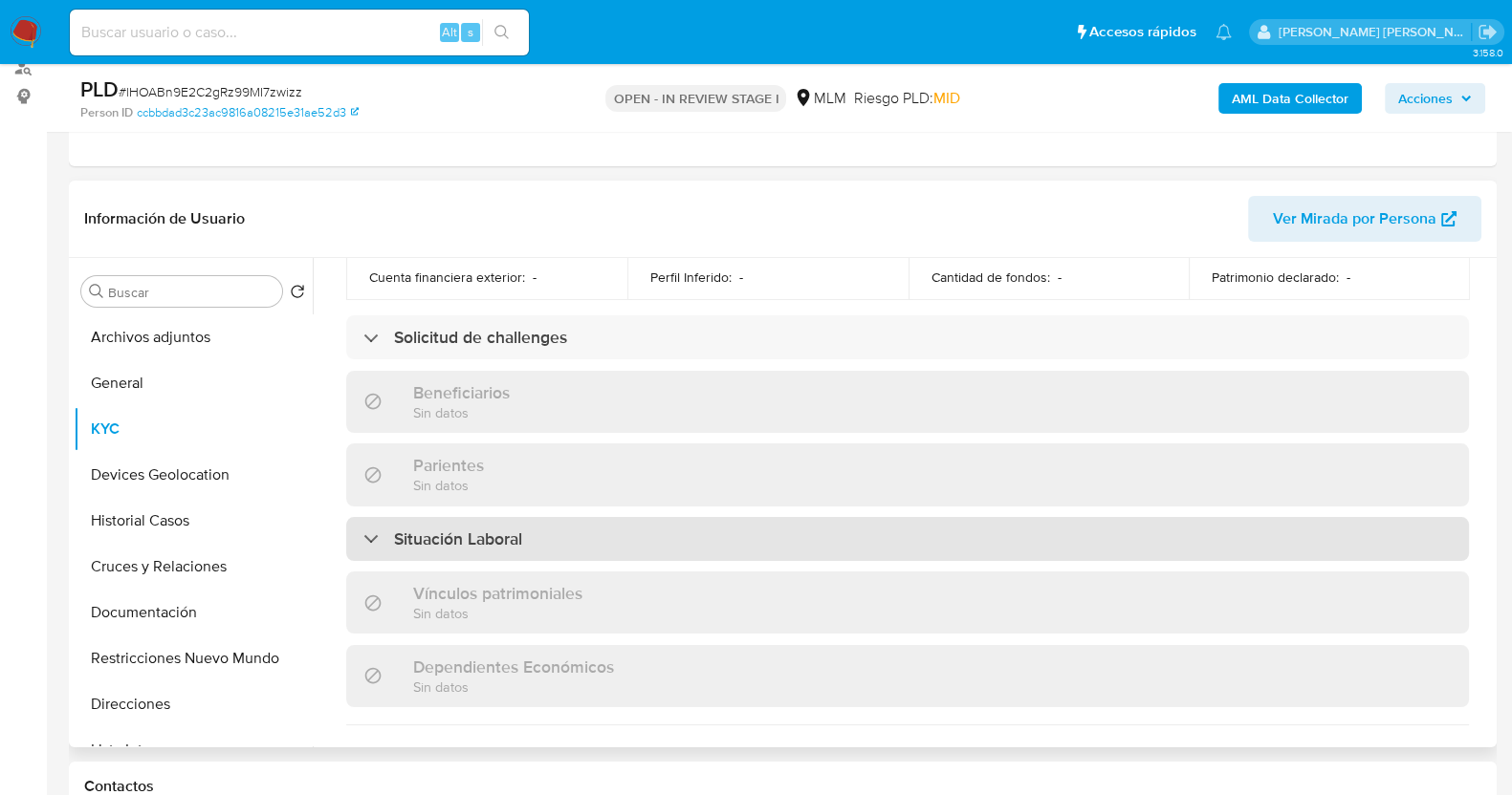
scroll to position [717, 0]
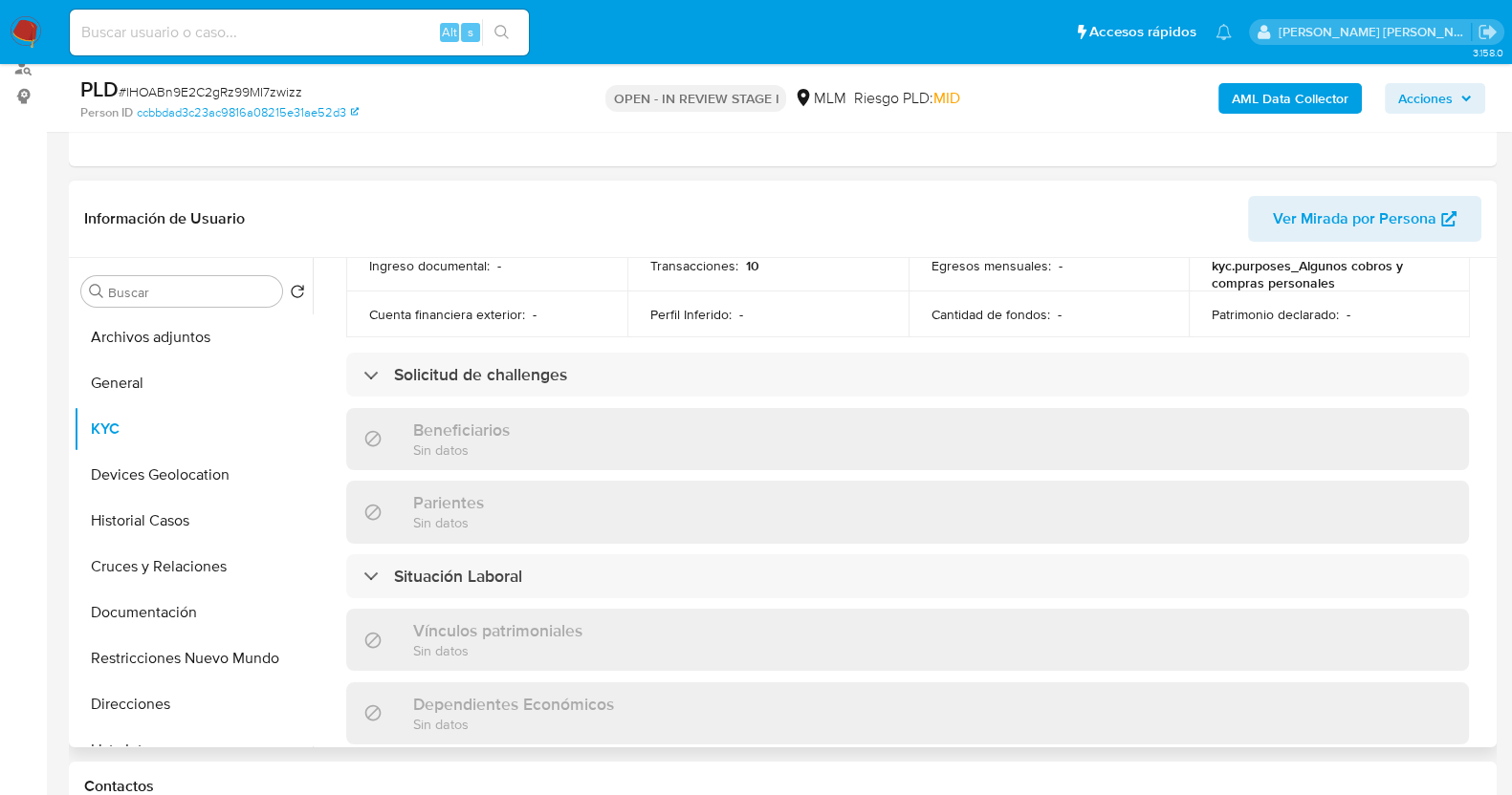
drag, startPoint x: 1492, startPoint y: 473, endPoint x: 1492, endPoint y: 494, distance: 21.0
click at [1492, 494] on div "Buscar Volver al orden por defecto Archivos adjuntos General KYC Devices Geoloc…" at bounding box center [783, 503] width 1428 height 489
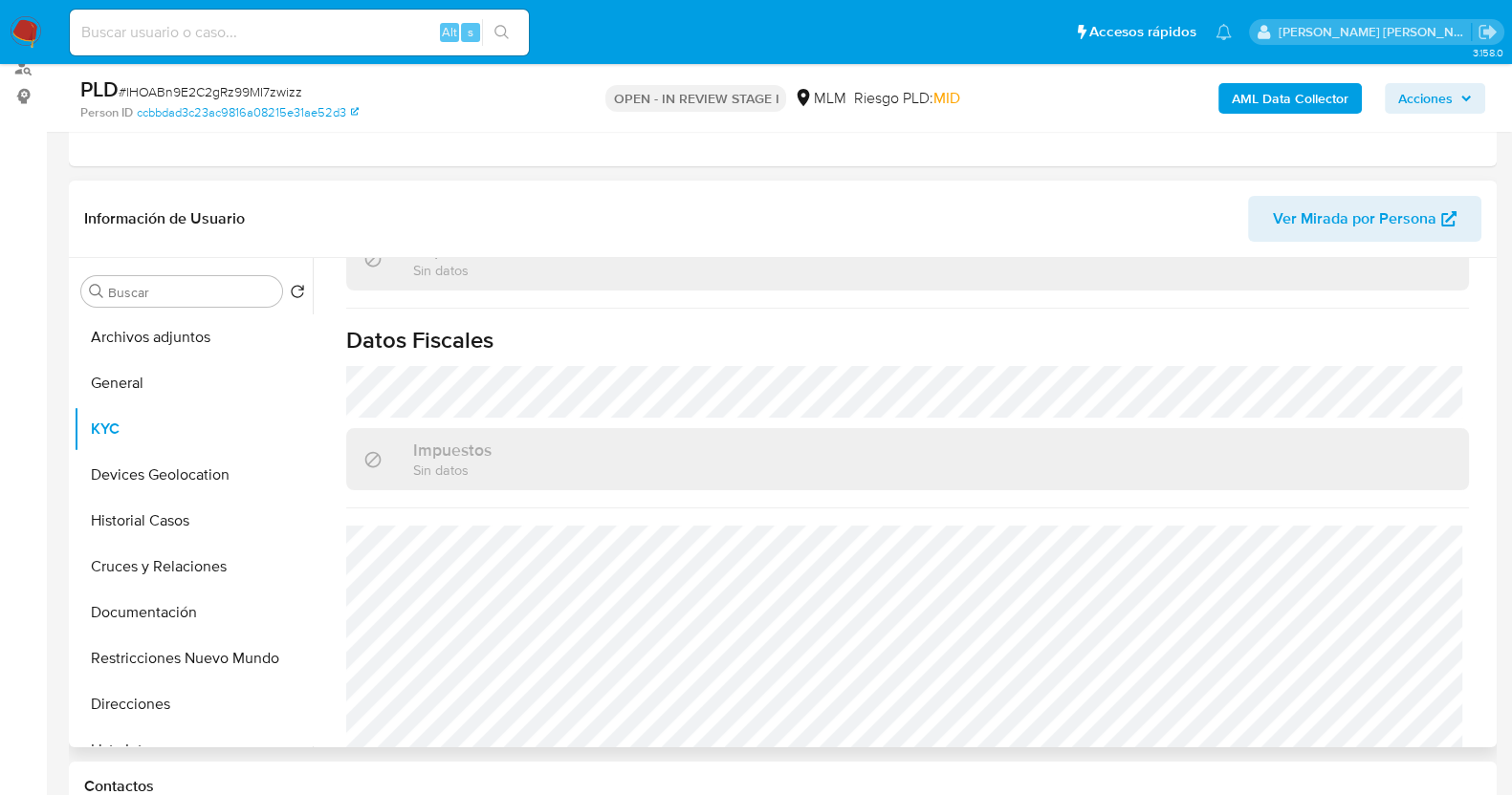
scroll to position [1188, 0]
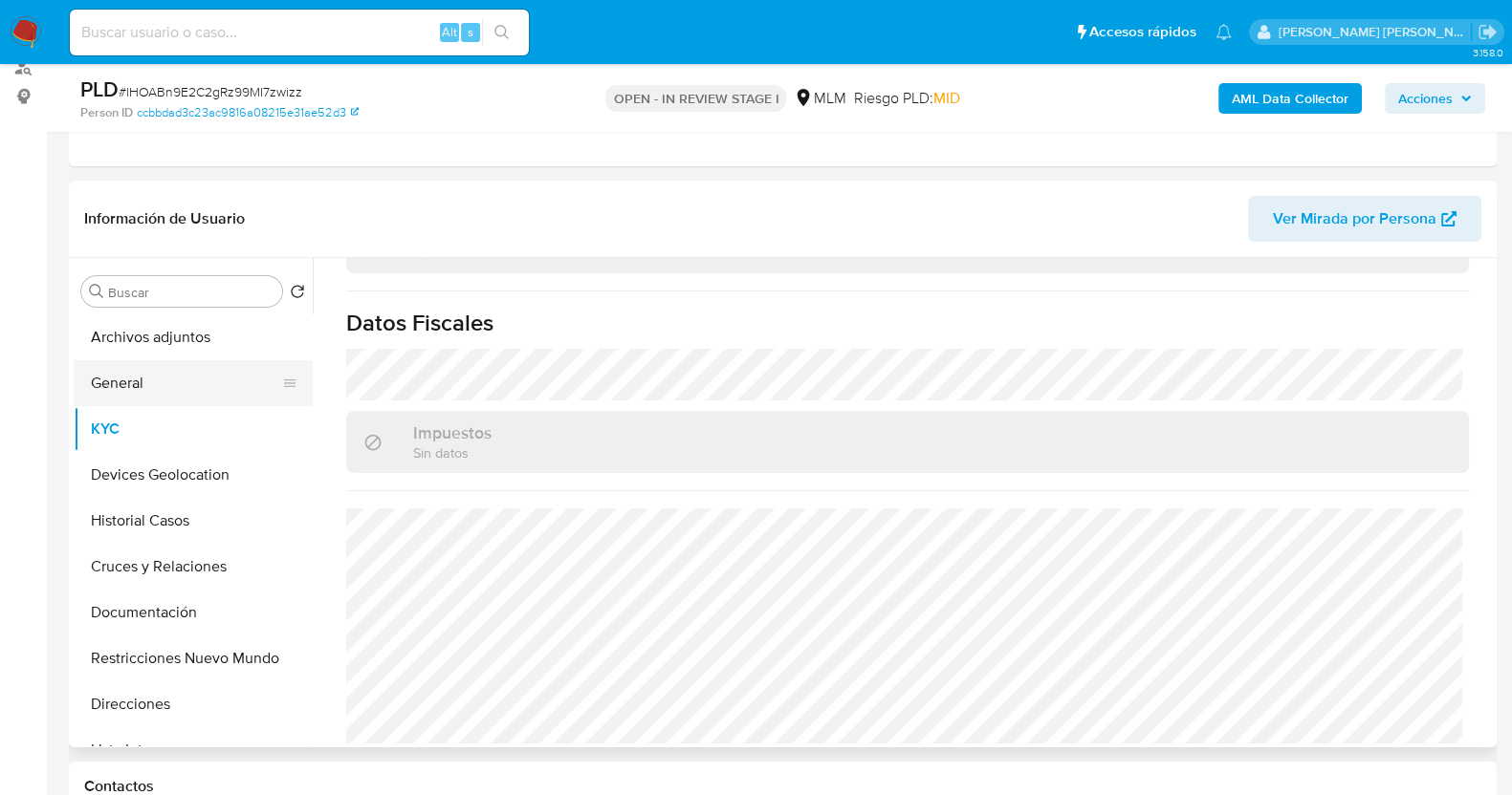
click at [173, 381] on button "General" at bounding box center [185, 382] width 223 height 46
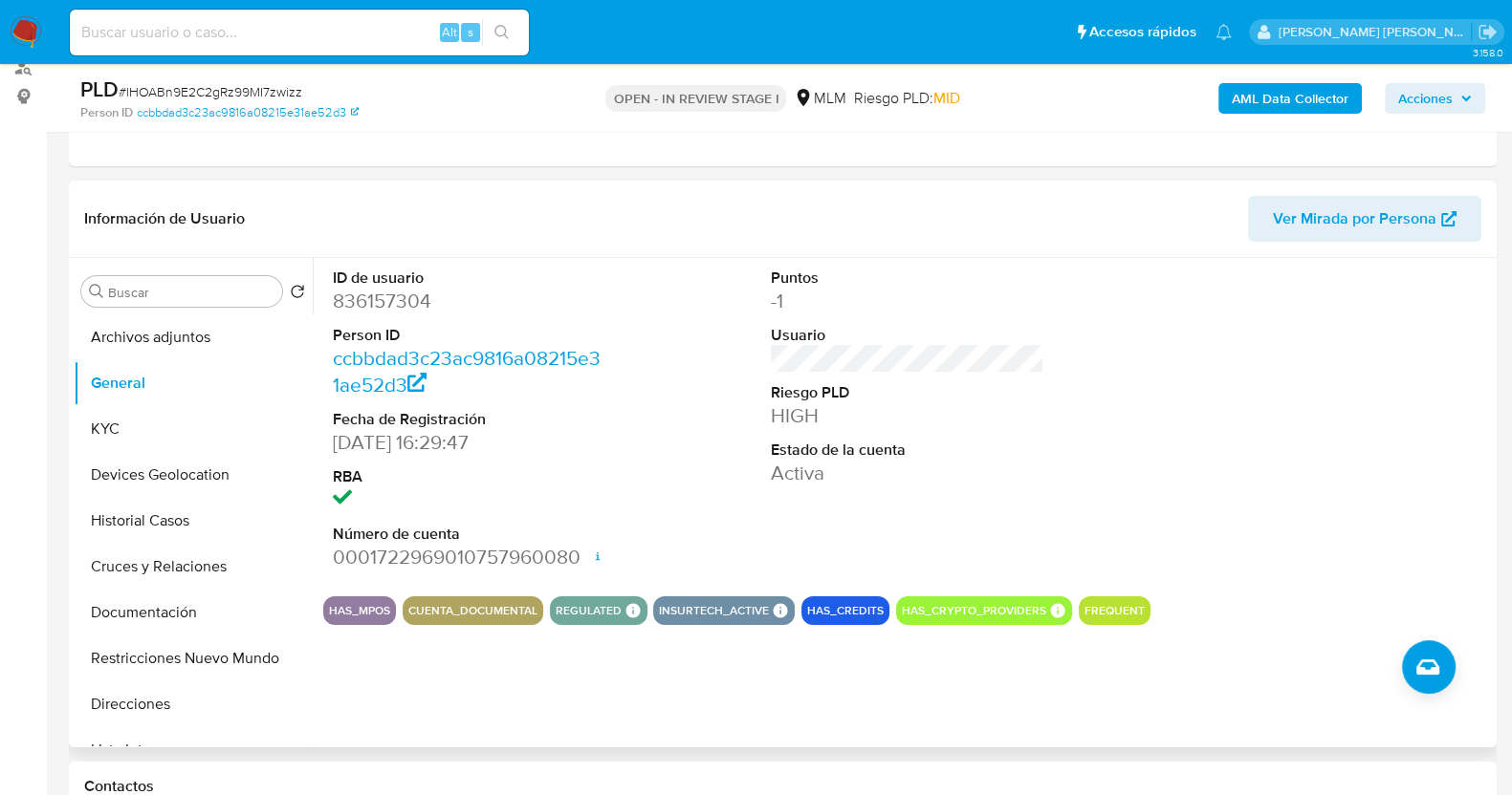
scroll to position [358, 0]
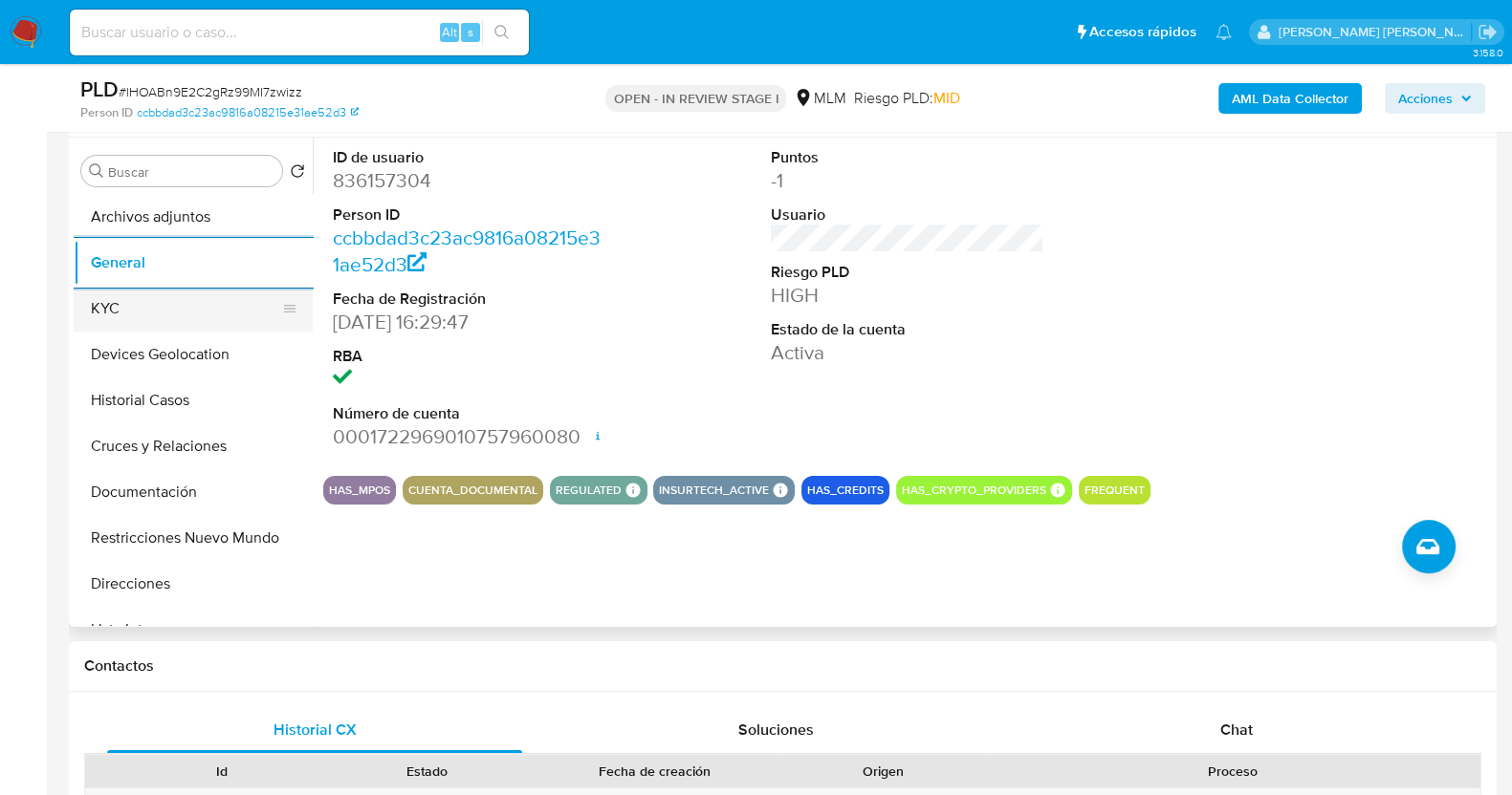
click at [153, 305] on button "KYC" at bounding box center [185, 308] width 223 height 46
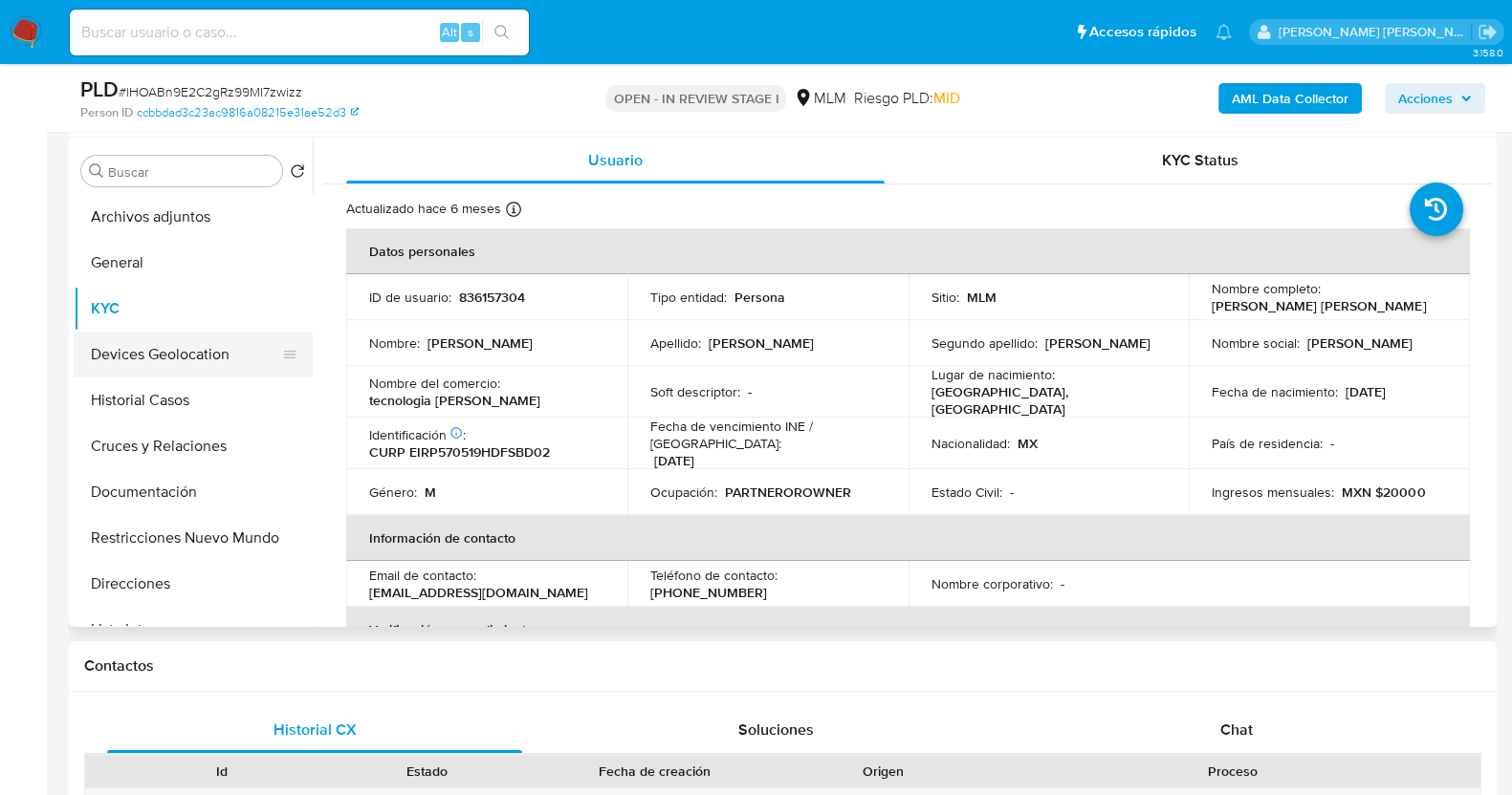
click at [196, 355] on button "Devices Geolocation" at bounding box center [185, 354] width 223 height 46
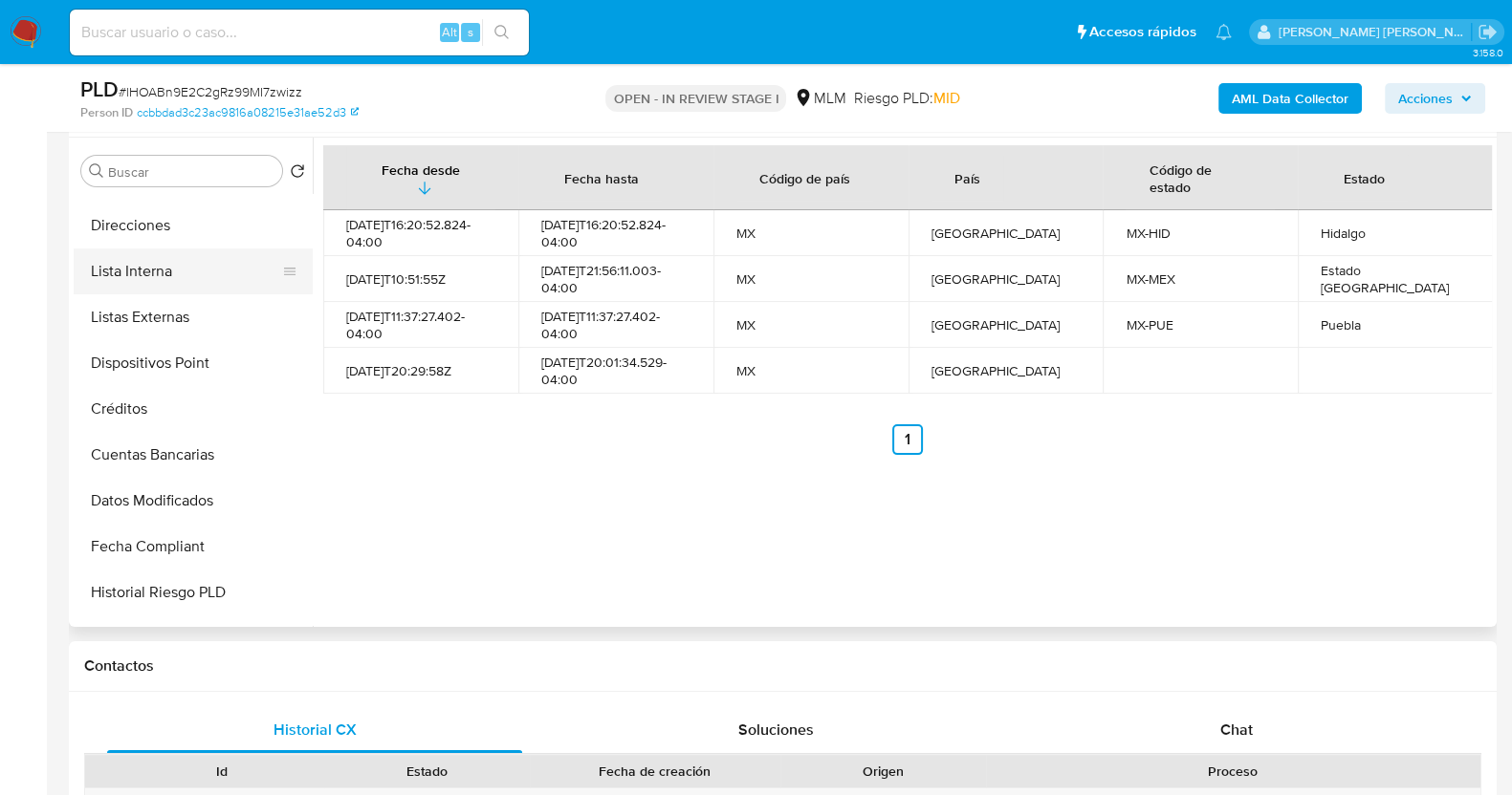
click at [191, 276] on button "Lista Interna" at bounding box center [185, 271] width 223 height 46
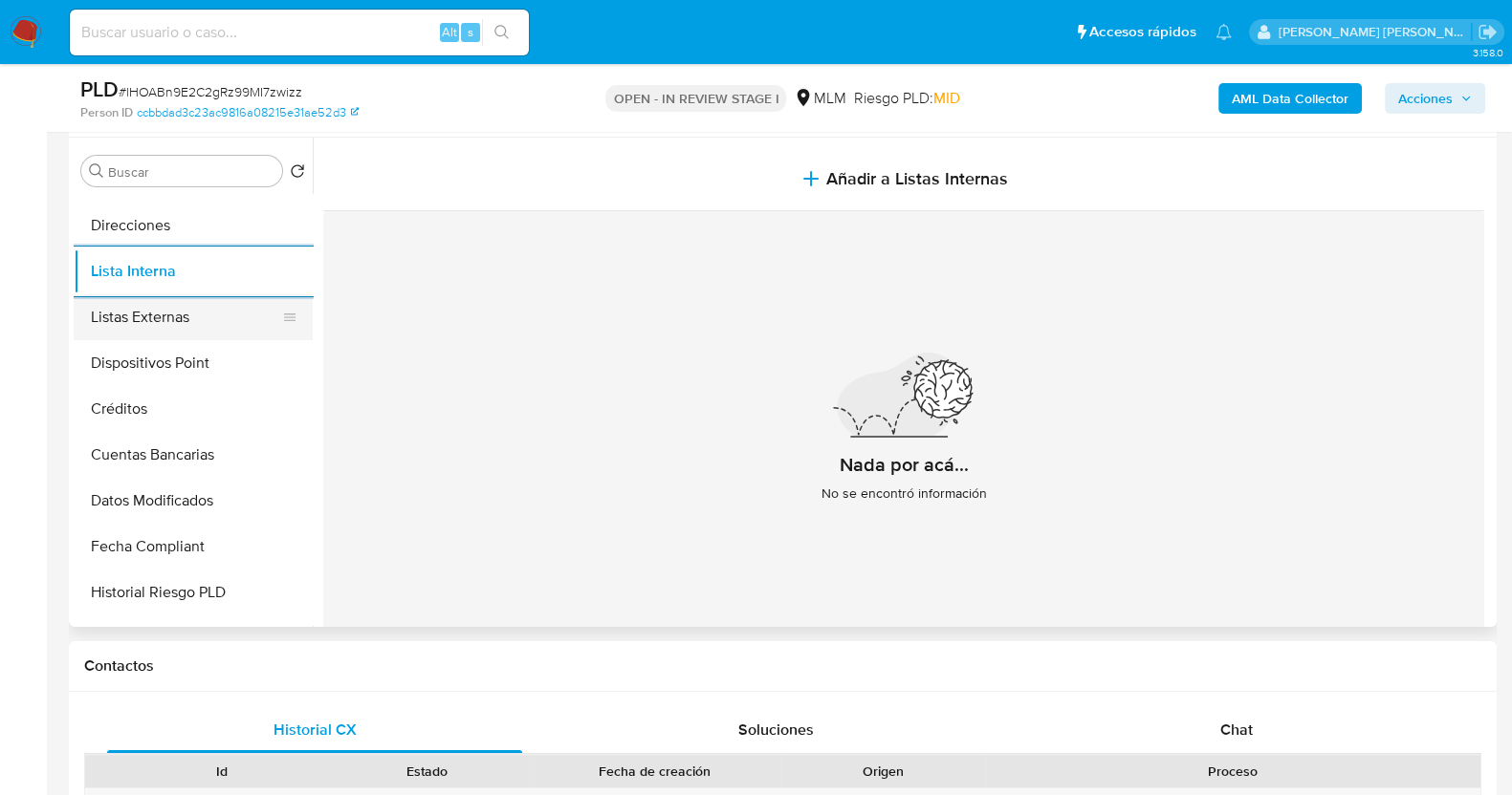
click at [185, 313] on button "Listas Externas" at bounding box center [185, 316] width 223 height 46
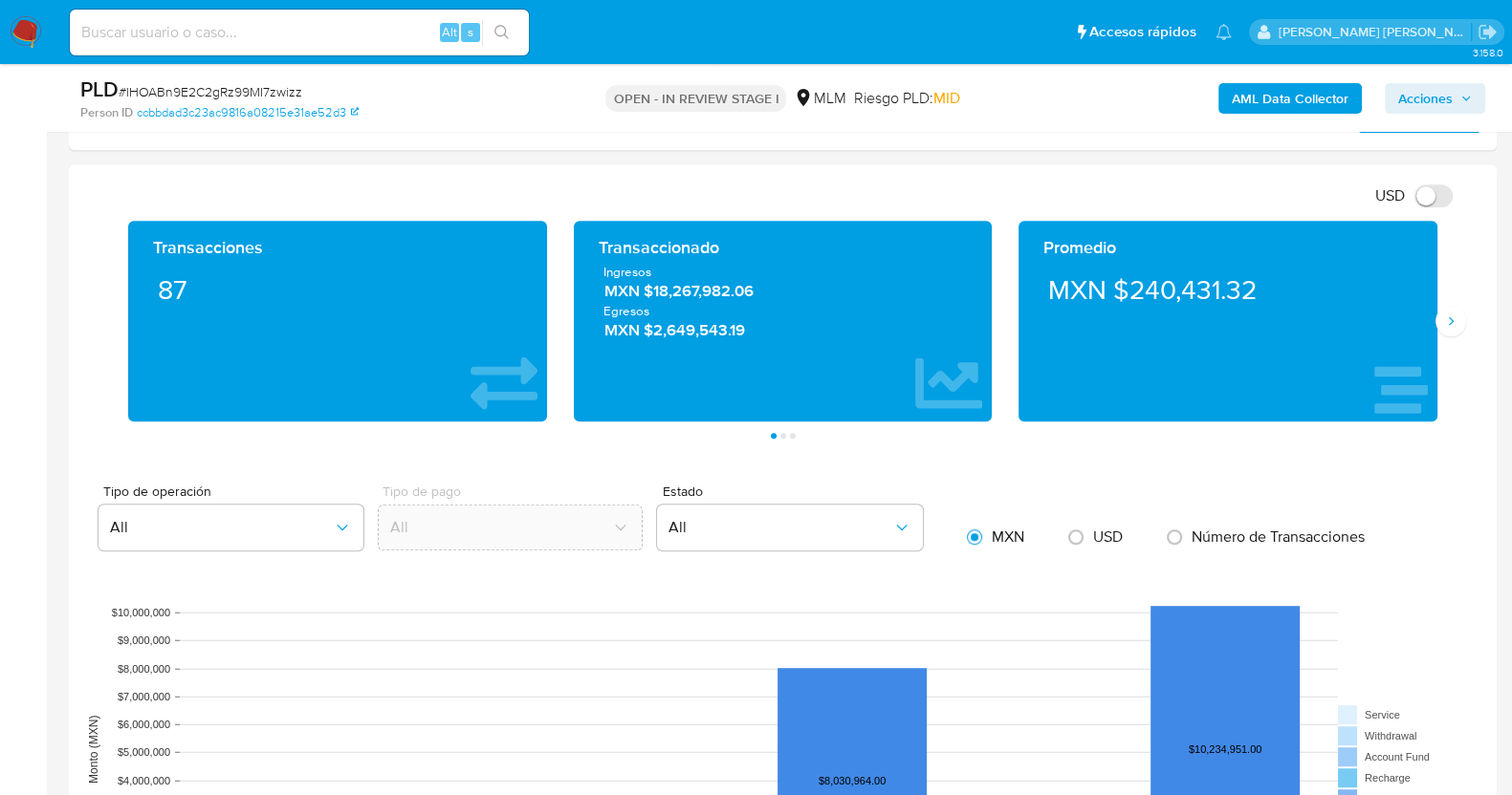
scroll to position [1195, 0]
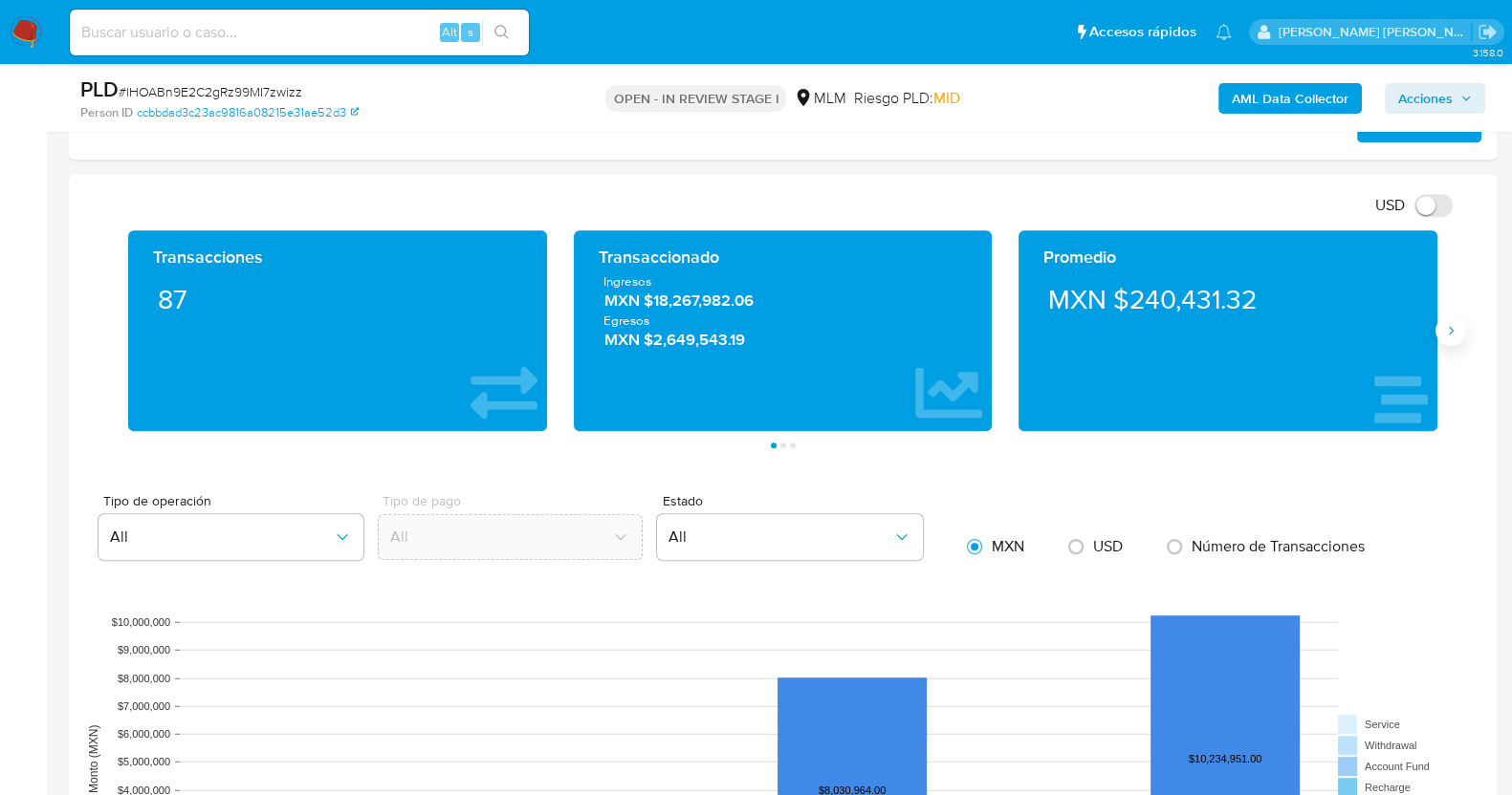
click at [1447, 327] on icon "Siguiente" at bounding box center [1451, 331] width 16 height 16
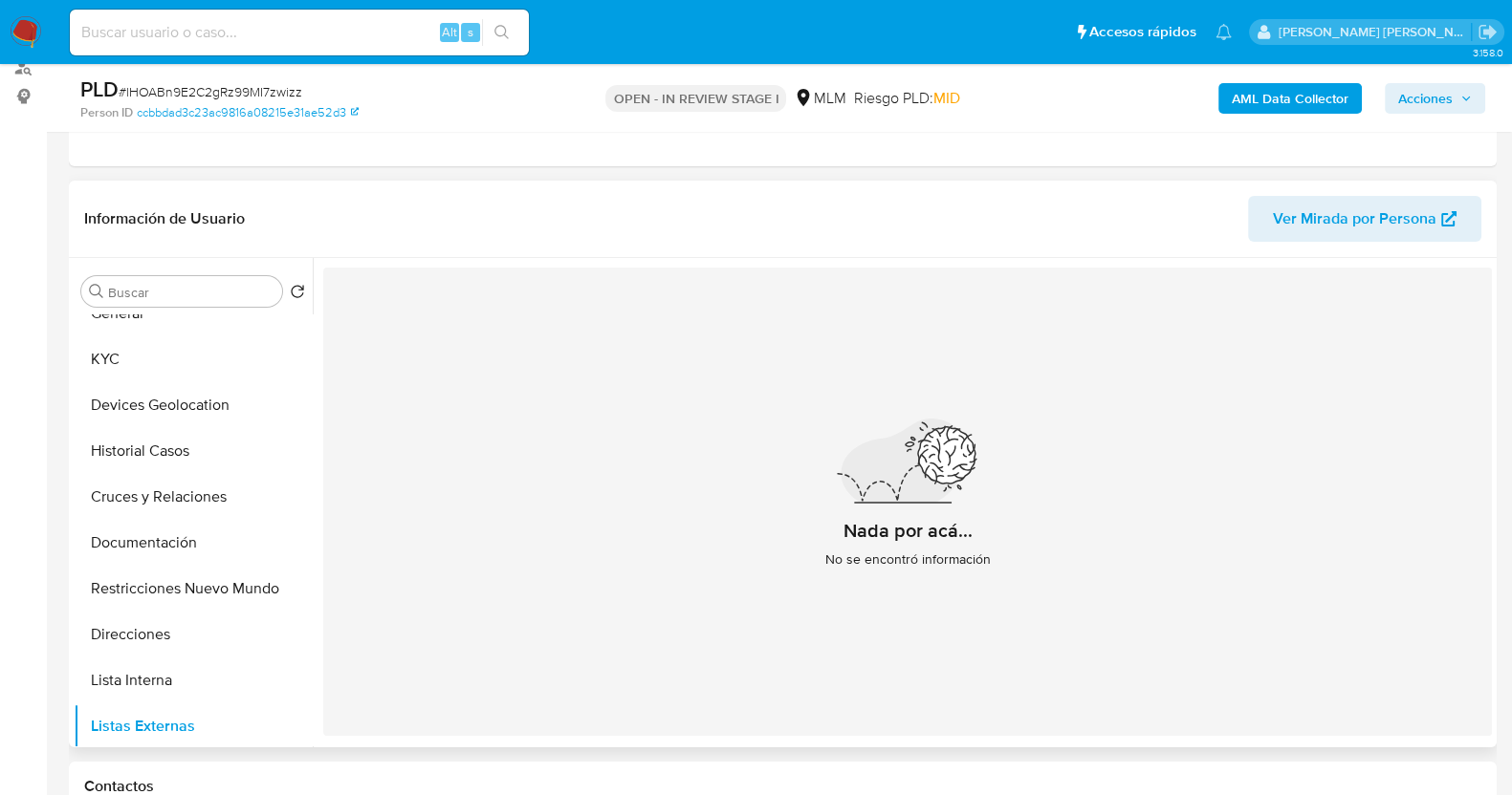
scroll to position [0, 0]
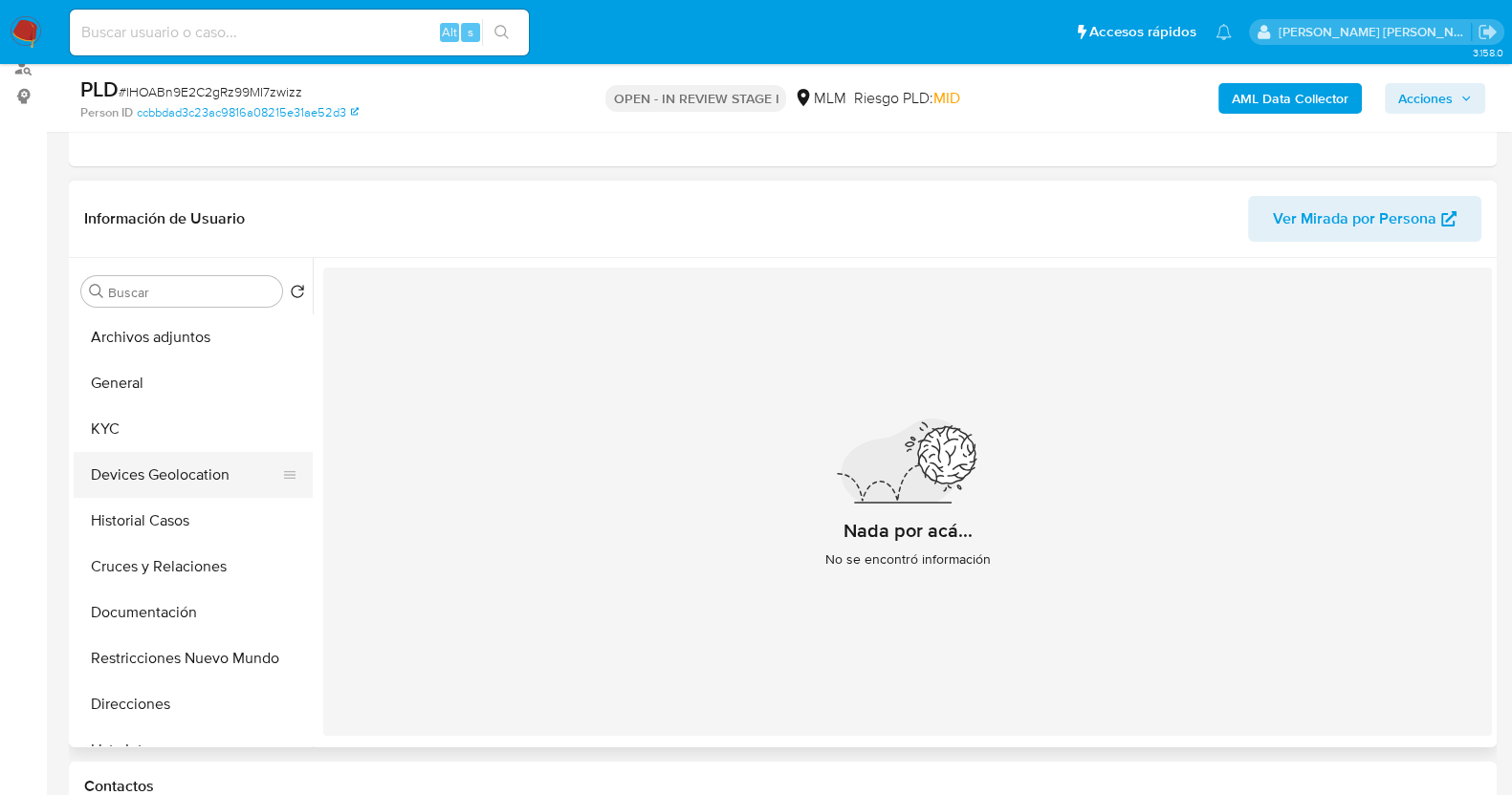
click at [185, 475] on button "Devices Geolocation" at bounding box center [185, 475] width 223 height 46
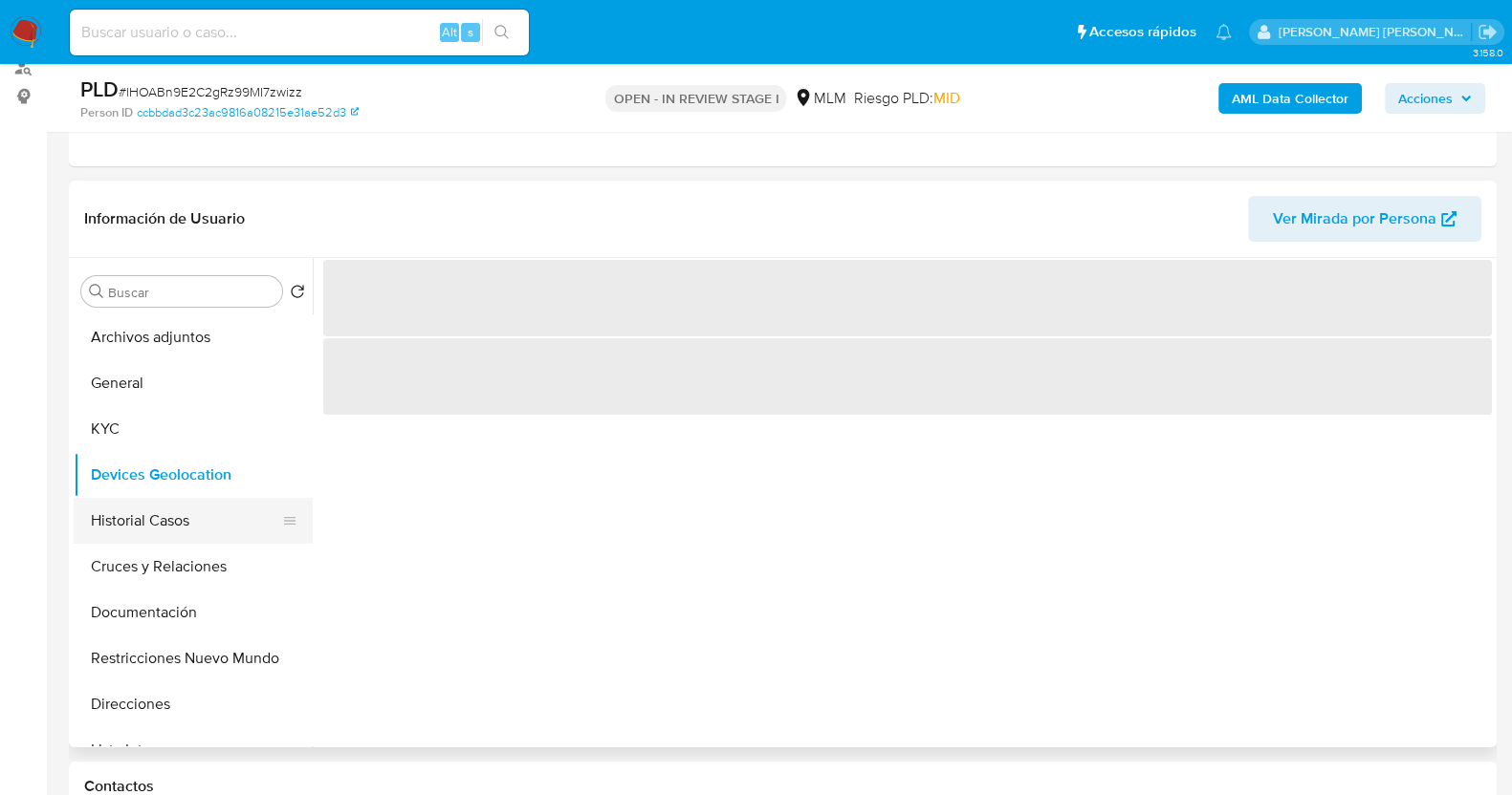
click at [170, 526] on button "Historial Casos" at bounding box center [185, 520] width 223 height 46
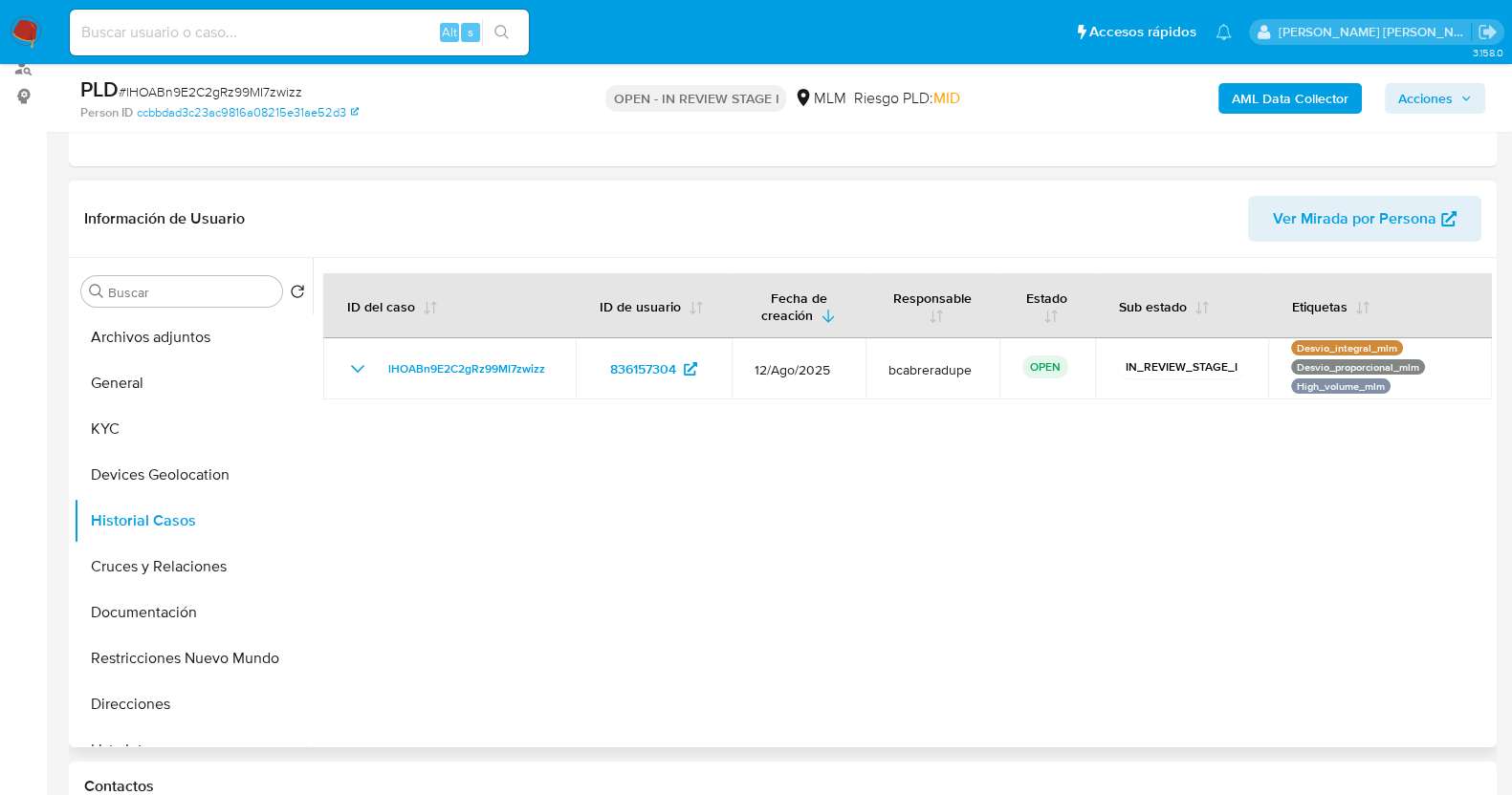
click at [635, 518] on div at bounding box center [902, 503] width 1179 height 489
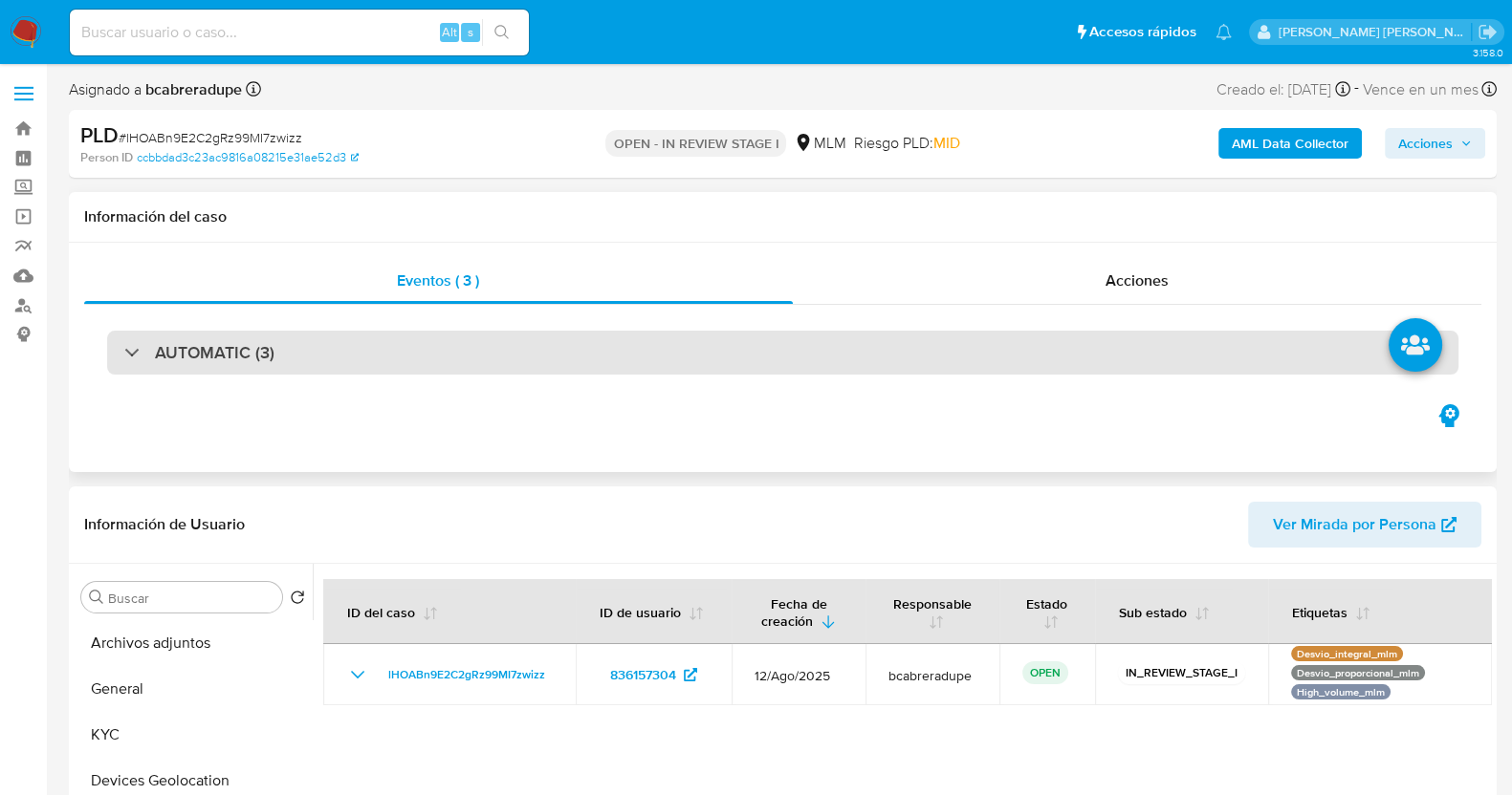
click at [109, 353] on div "AUTOMATIC (3)" at bounding box center [782, 352] width 1351 height 44
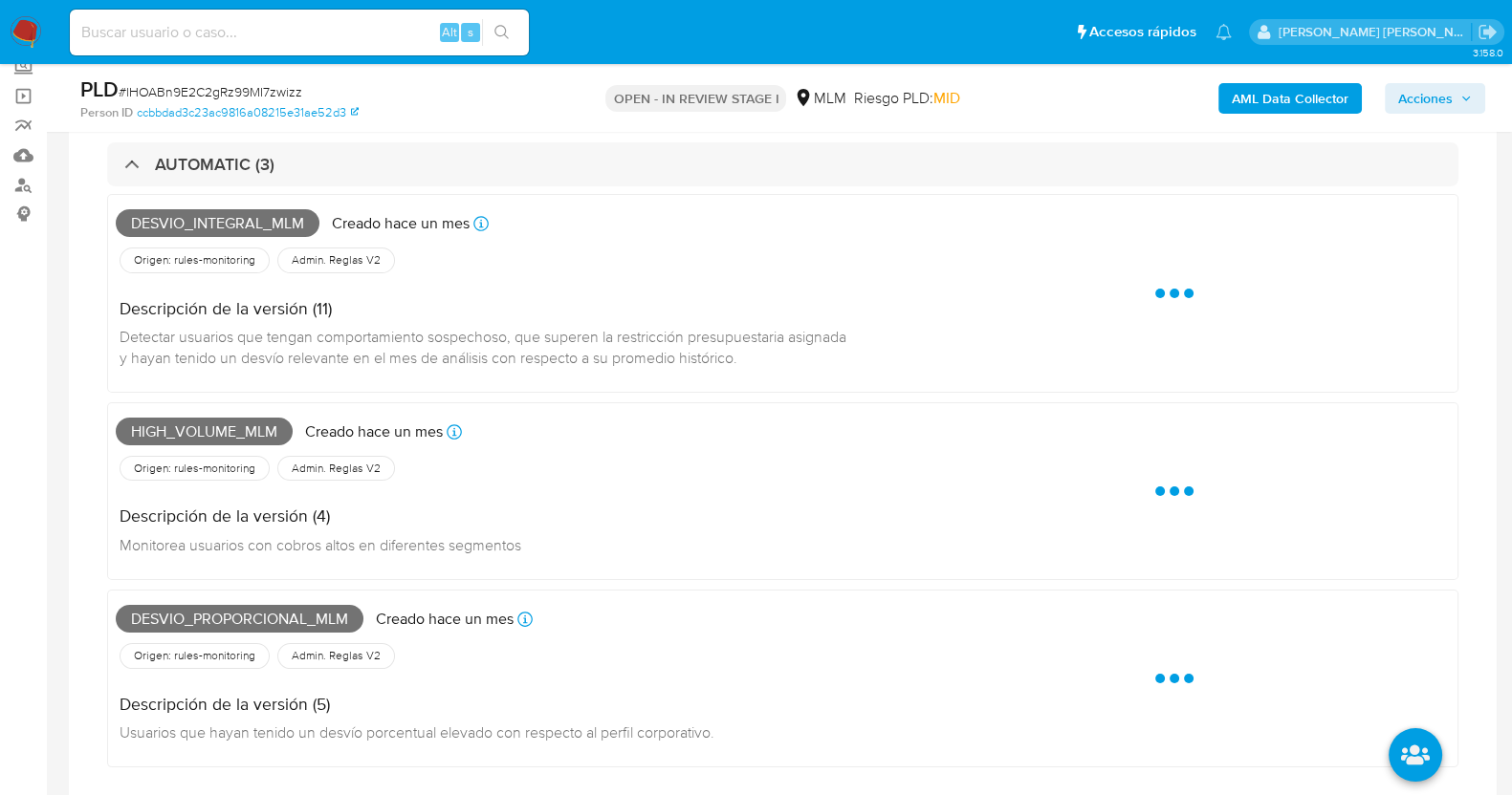
scroll to position [118, 0]
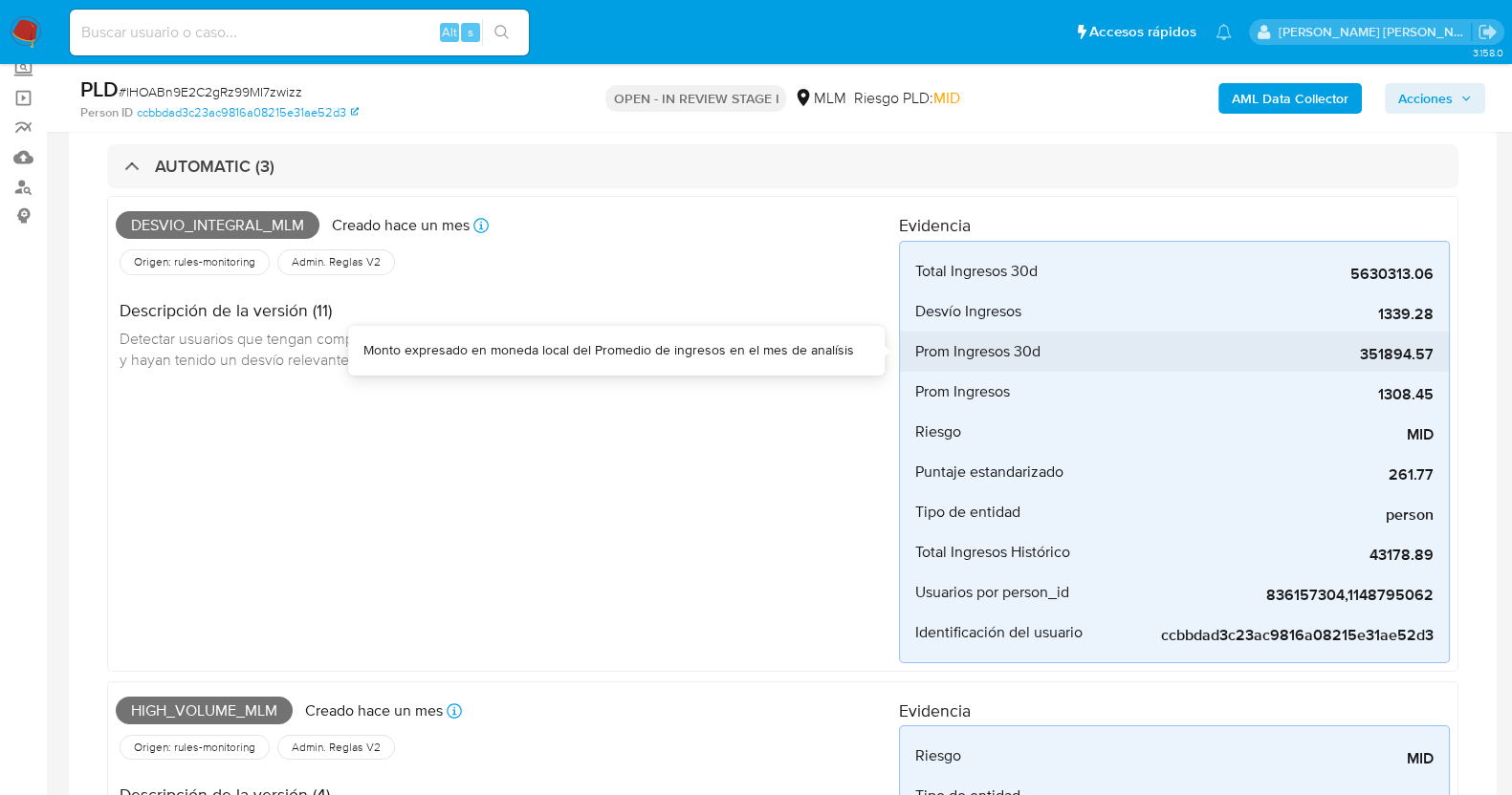
drag, startPoint x: 1361, startPoint y: 356, endPoint x: 1433, endPoint y: 357, distance: 72.0
click at [1433, 357] on span "351894.57" at bounding box center [1290, 354] width 286 height 19
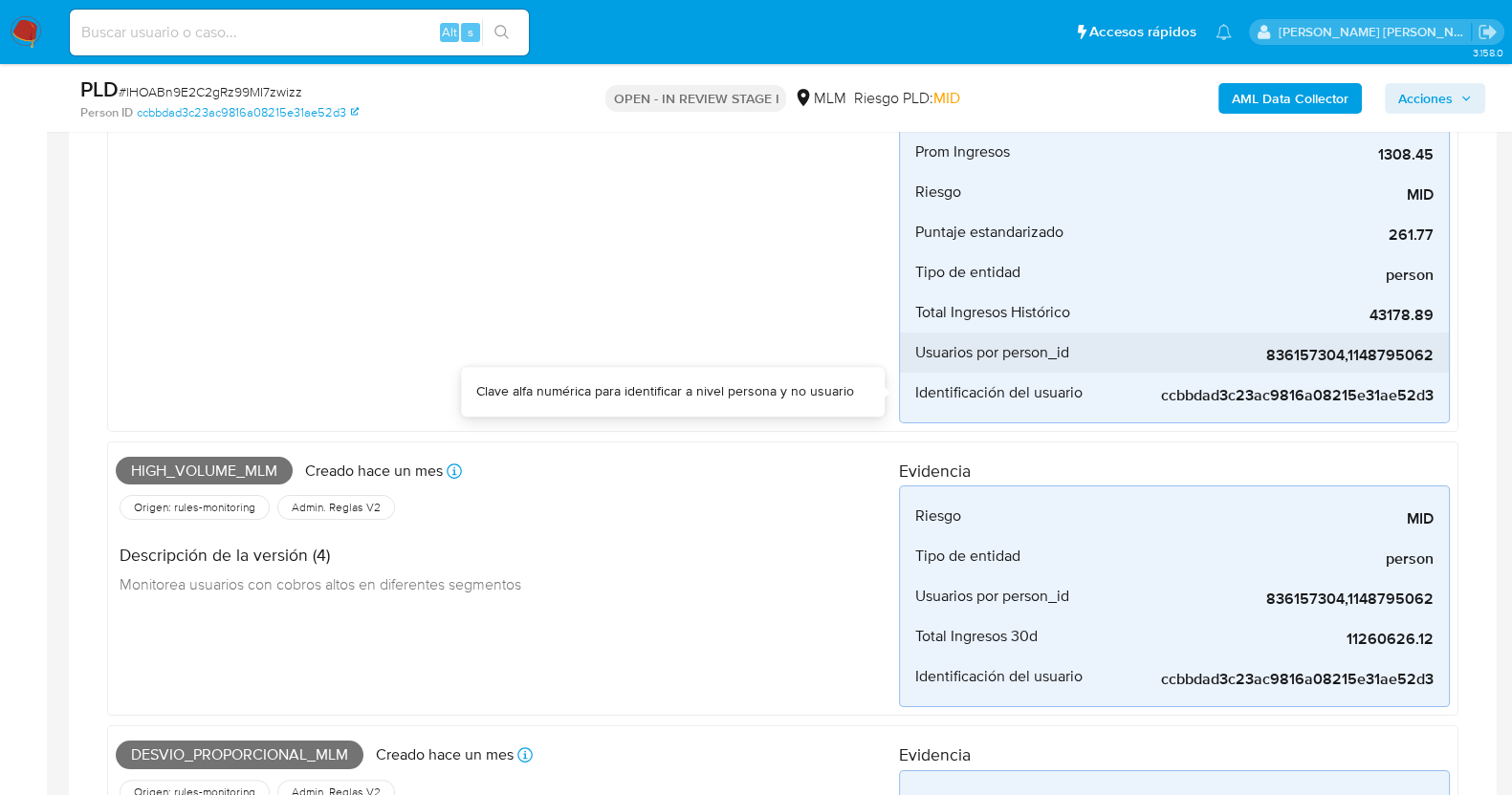
scroll to position [597, 0]
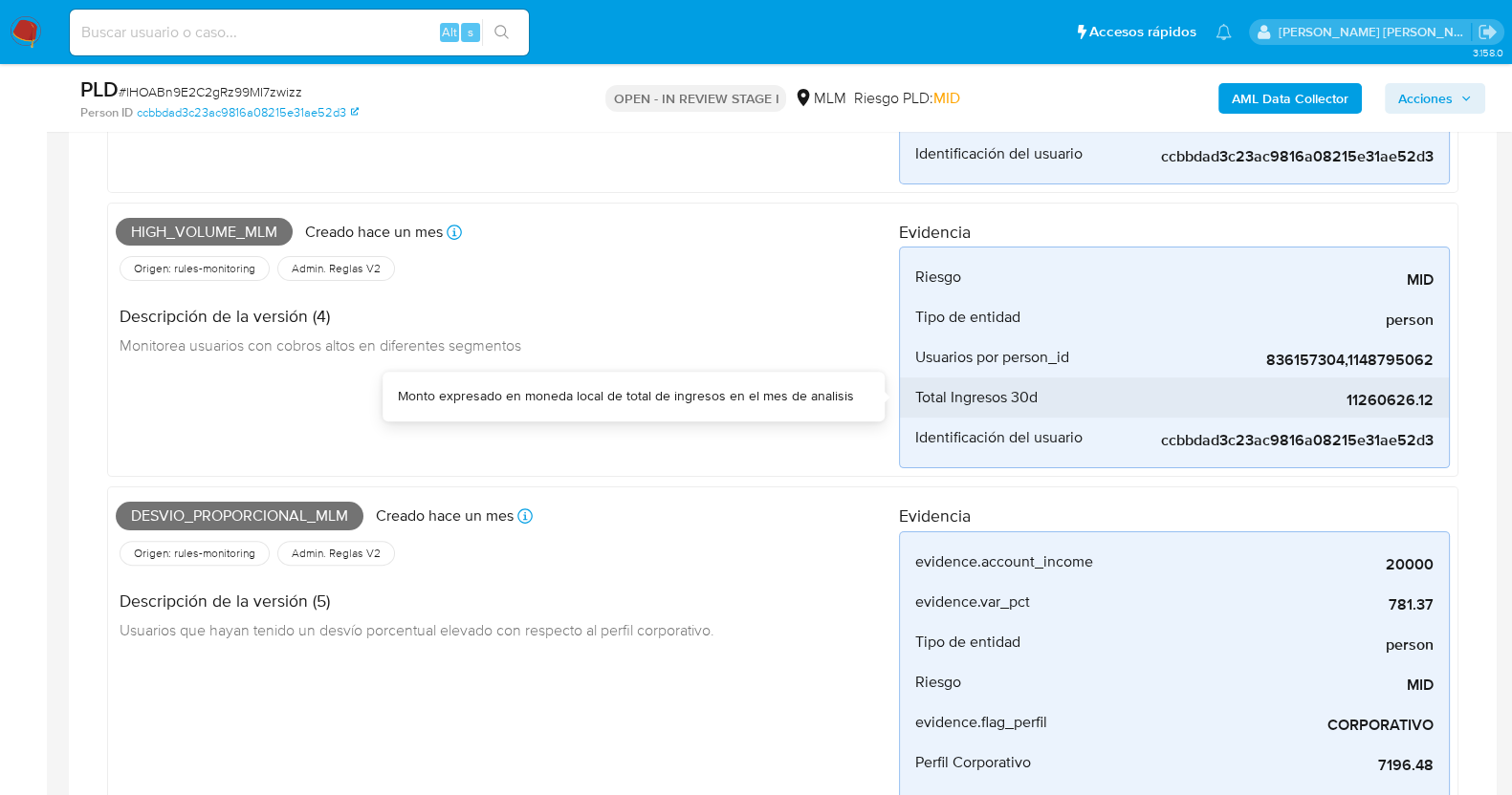
drag, startPoint x: 1360, startPoint y: 398, endPoint x: 1434, endPoint y: 401, distance: 74.1
click at [1434, 401] on li "Total Ingresos 30d 11260626.12" at bounding box center [1174, 397] width 549 height 40
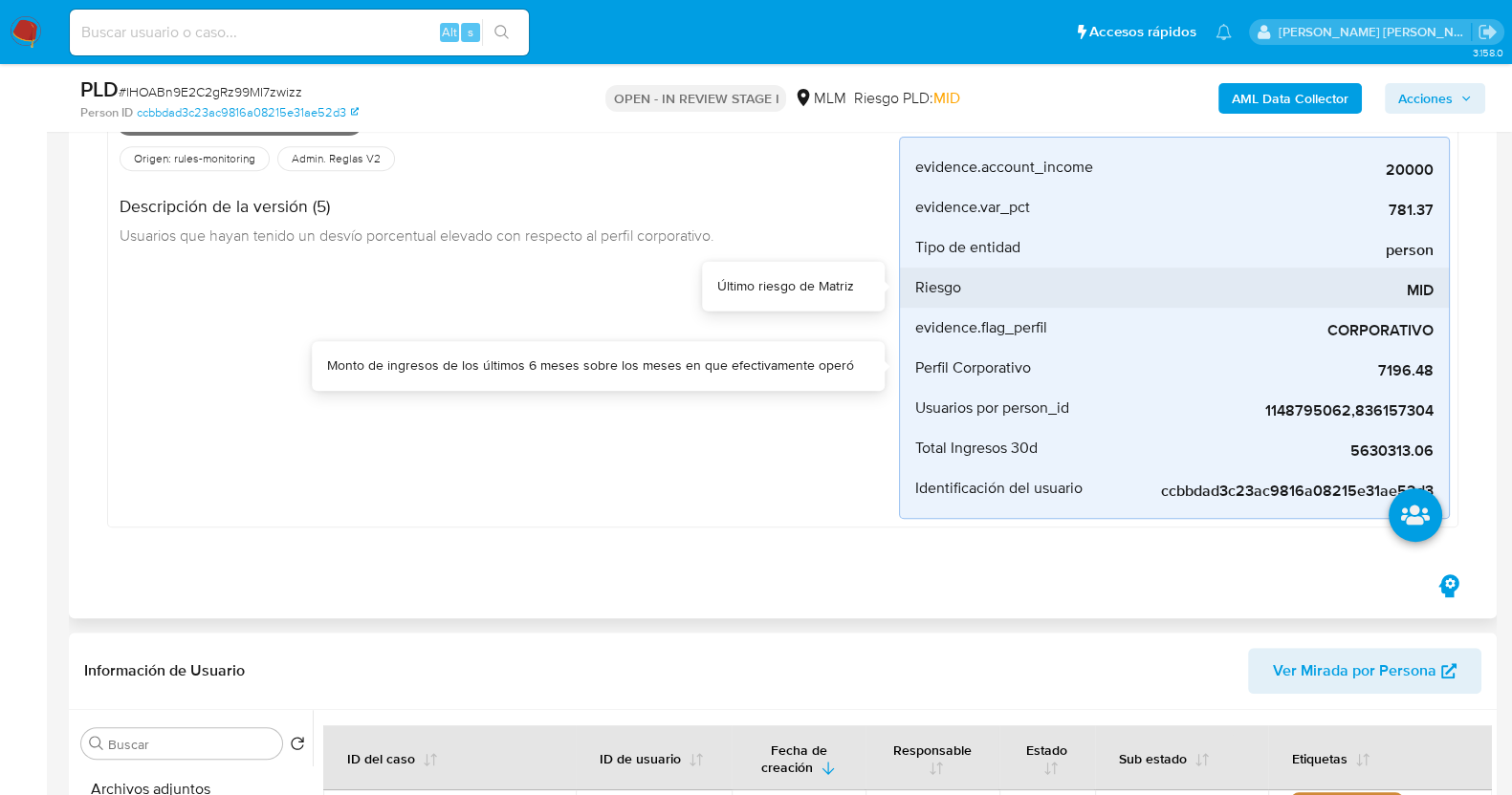
scroll to position [955, 0]
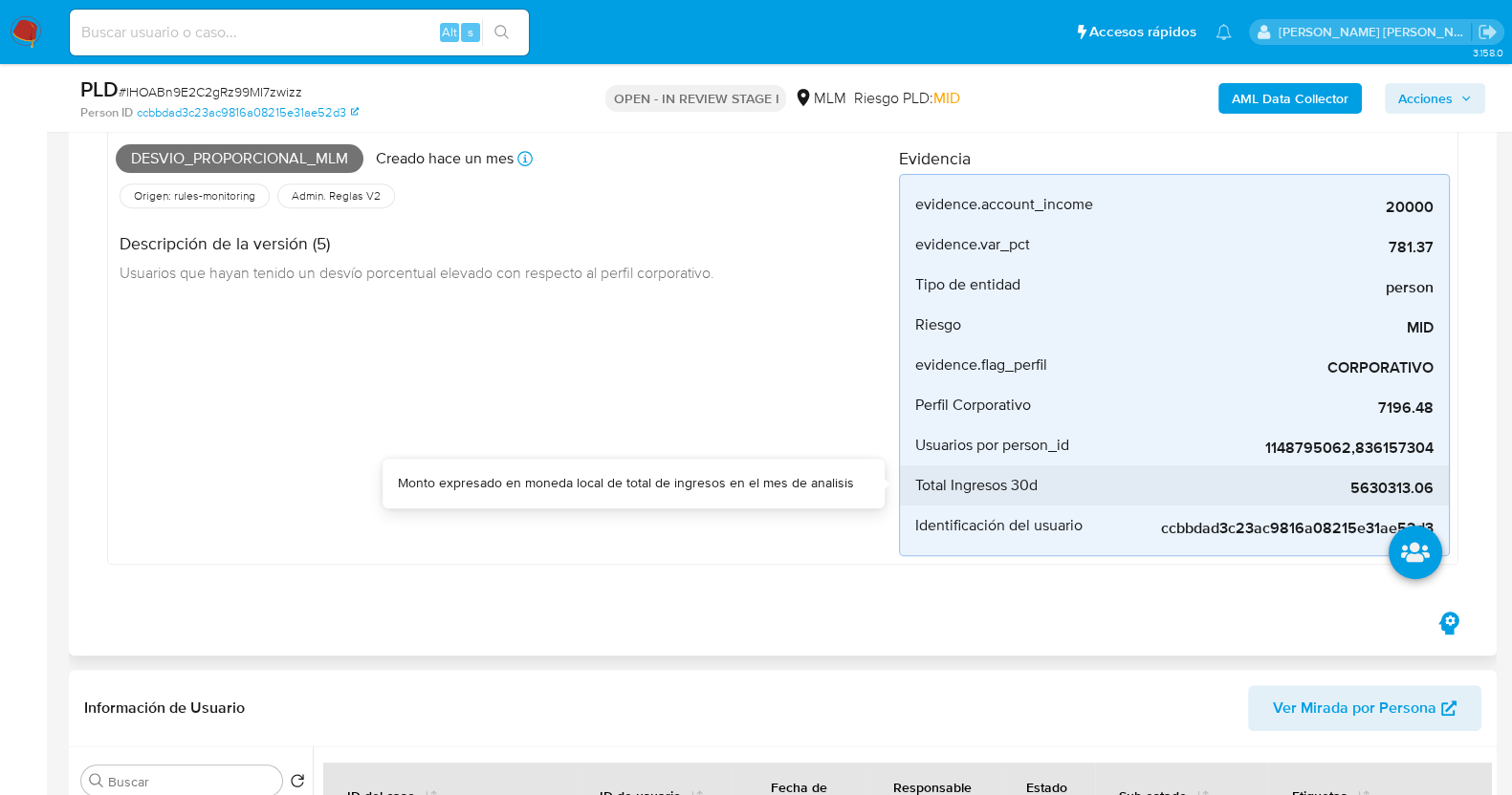
drag, startPoint x: 1353, startPoint y: 482, endPoint x: 1432, endPoint y: 492, distance: 79.6
click at [1432, 492] on span "5630313.06" at bounding box center [1290, 488] width 286 height 19
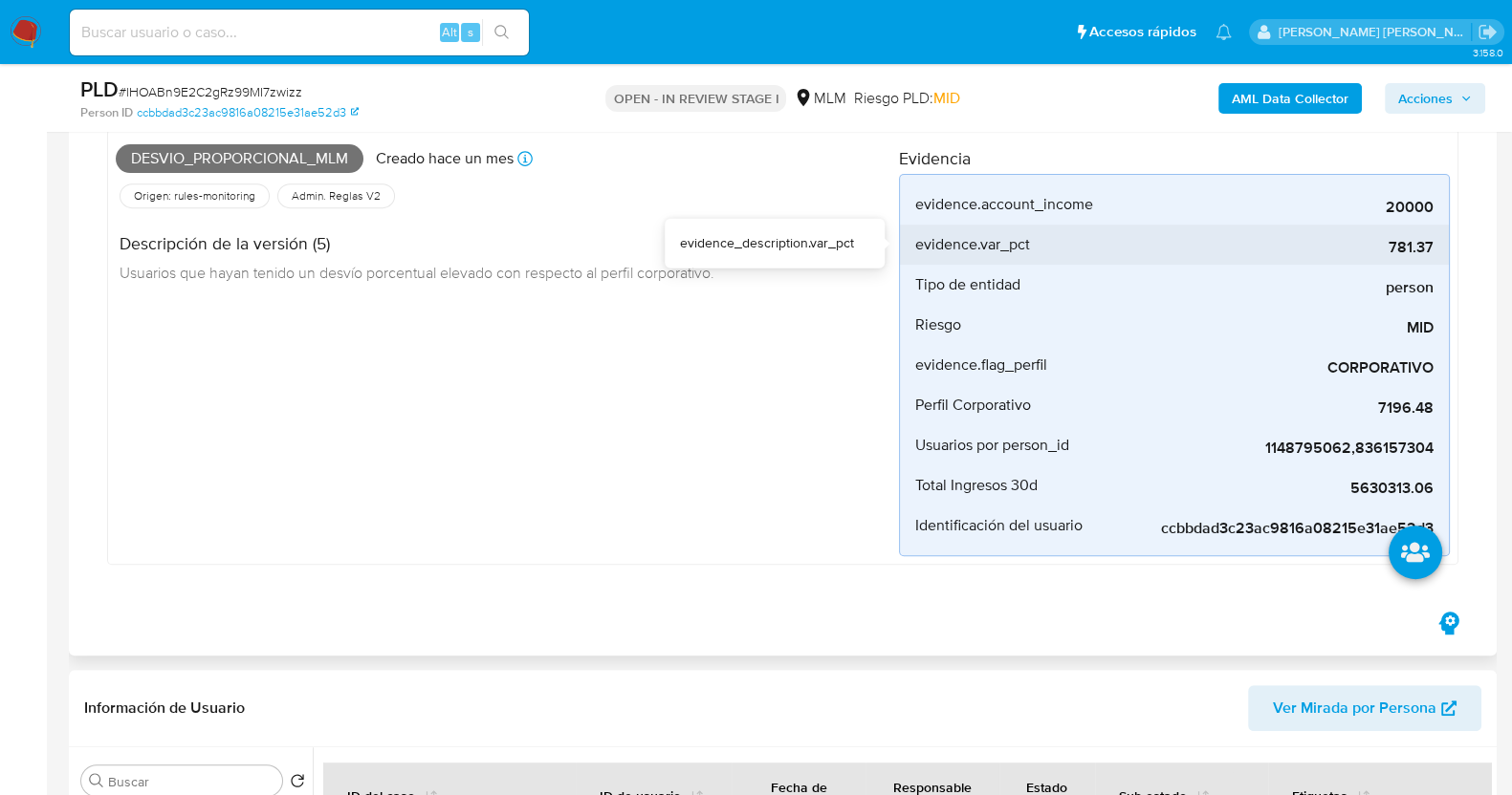
drag, startPoint x: 1384, startPoint y: 246, endPoint x: 1437, endPoint y: 250, distance: 53.2
click at [1437, 250] on li "evidence.var_pct 781.37" at bounding box center [1174, 244] width 549 height 40
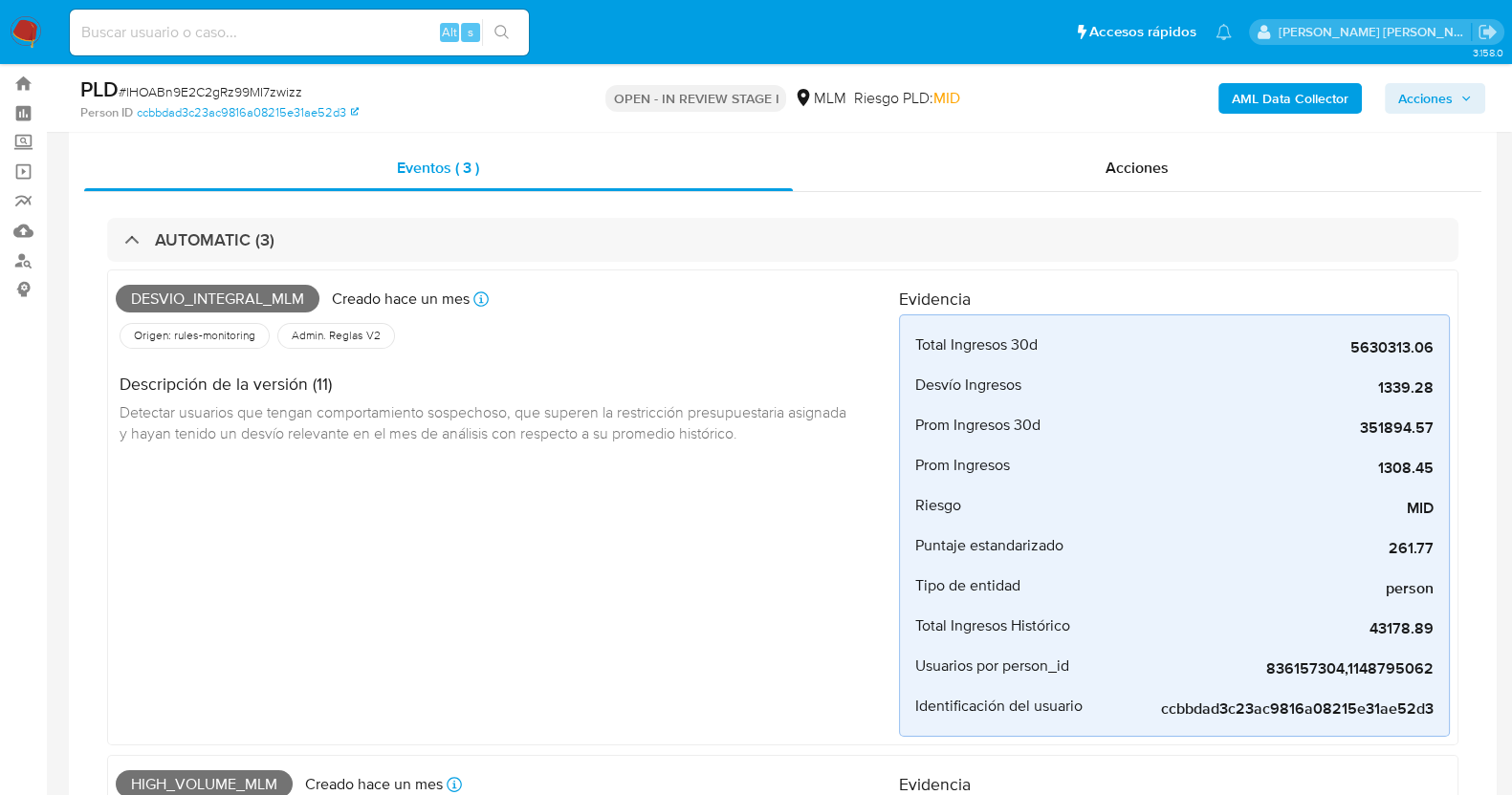
scroll to position [0, 0]
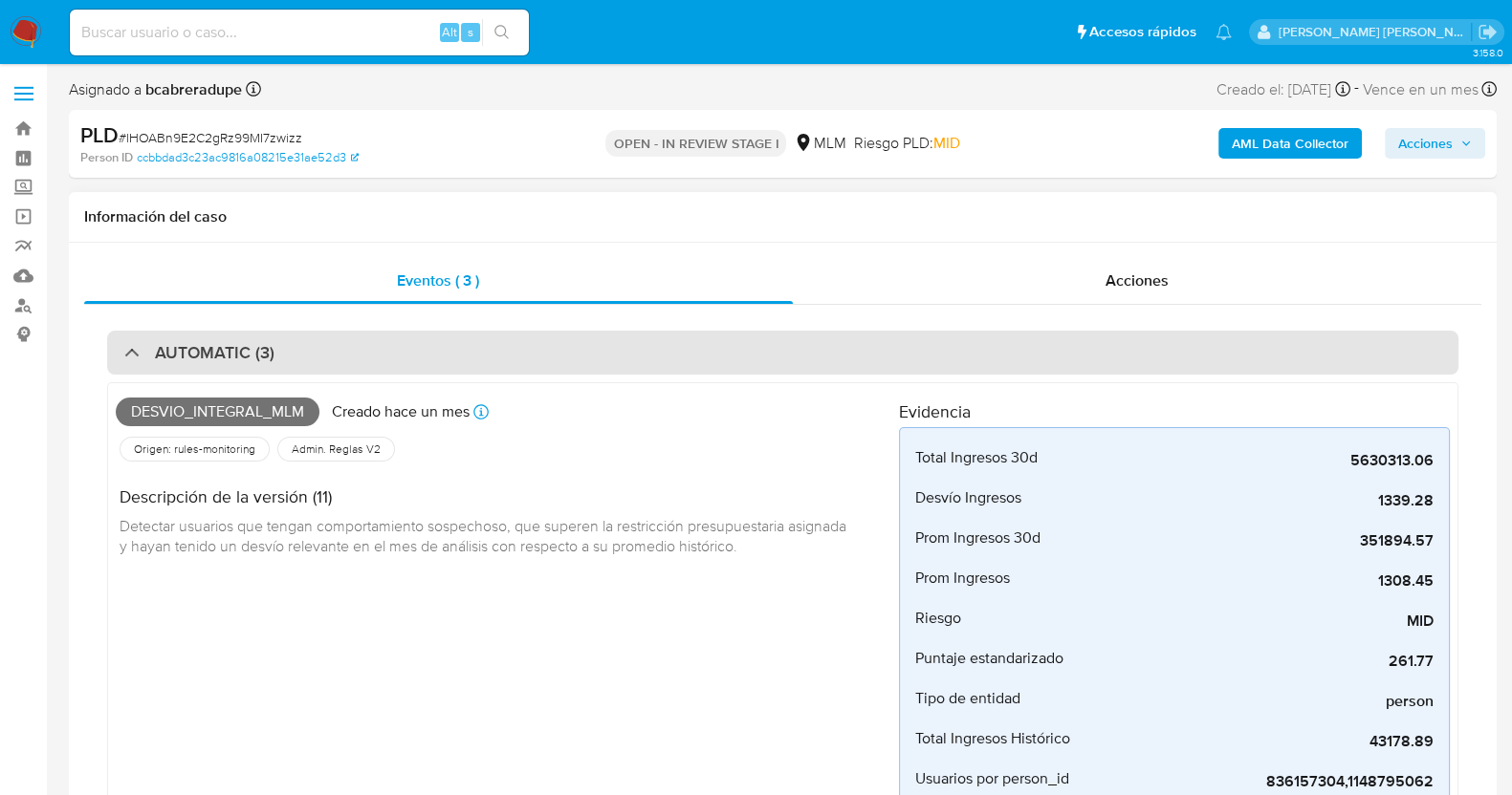
click at [137, 337] on div "AUTOMATIC (3)" at bounding box center [782, 352] width 1351 height 44
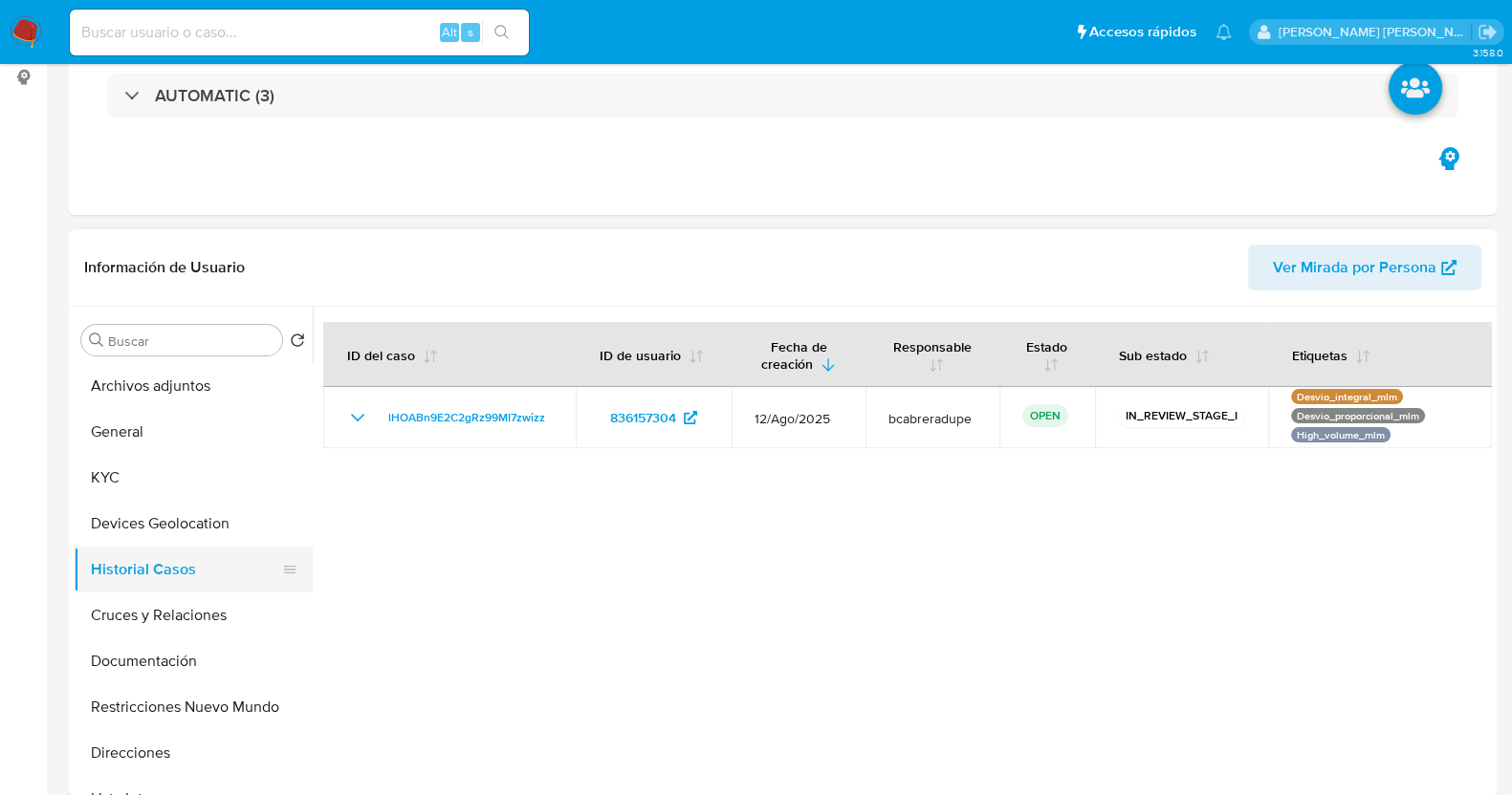
scroll to position [358, 0]
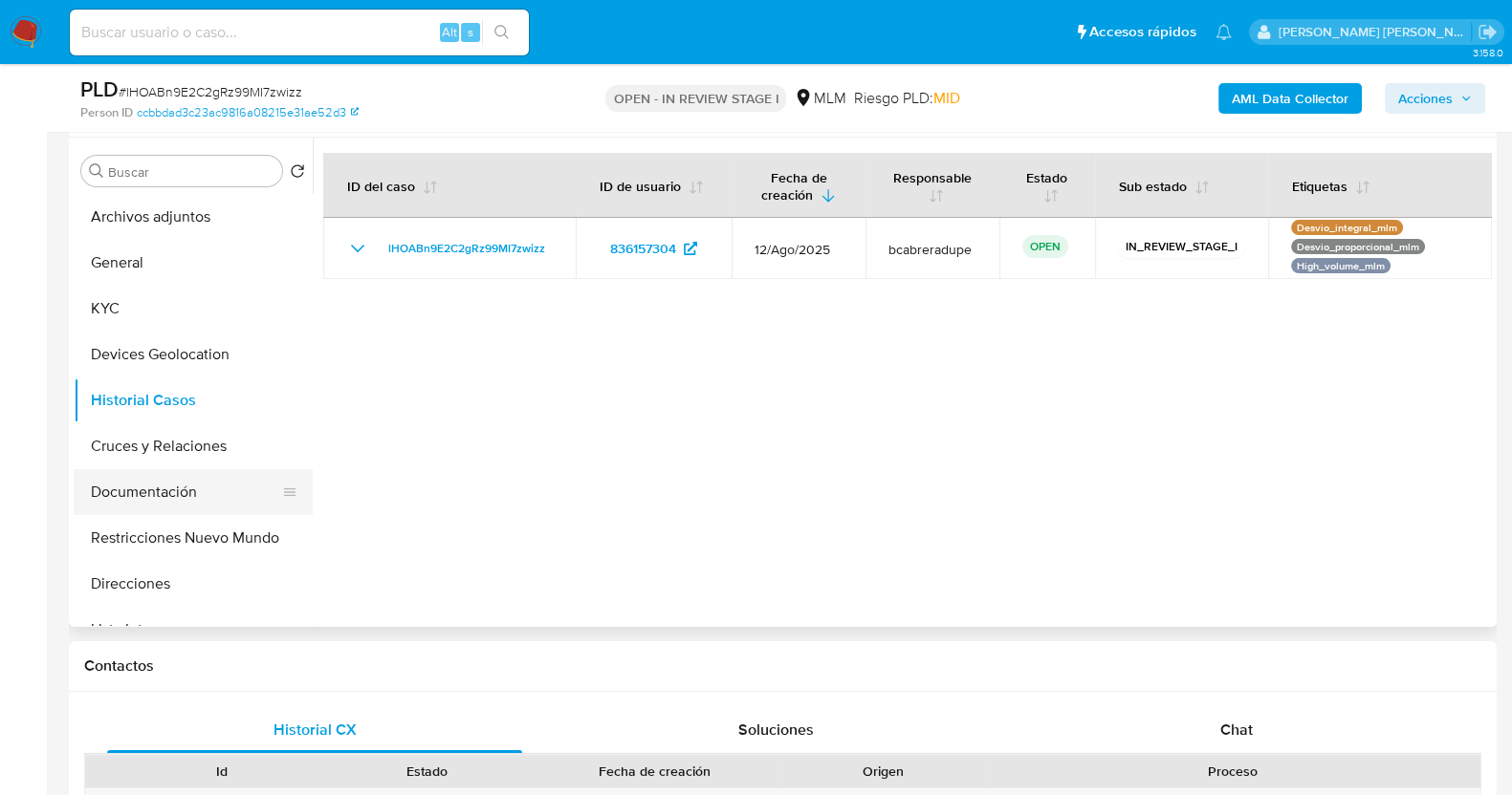
click at [178, 484] on button "Documentación" at bounding box center [185, 492] width 223 height 46
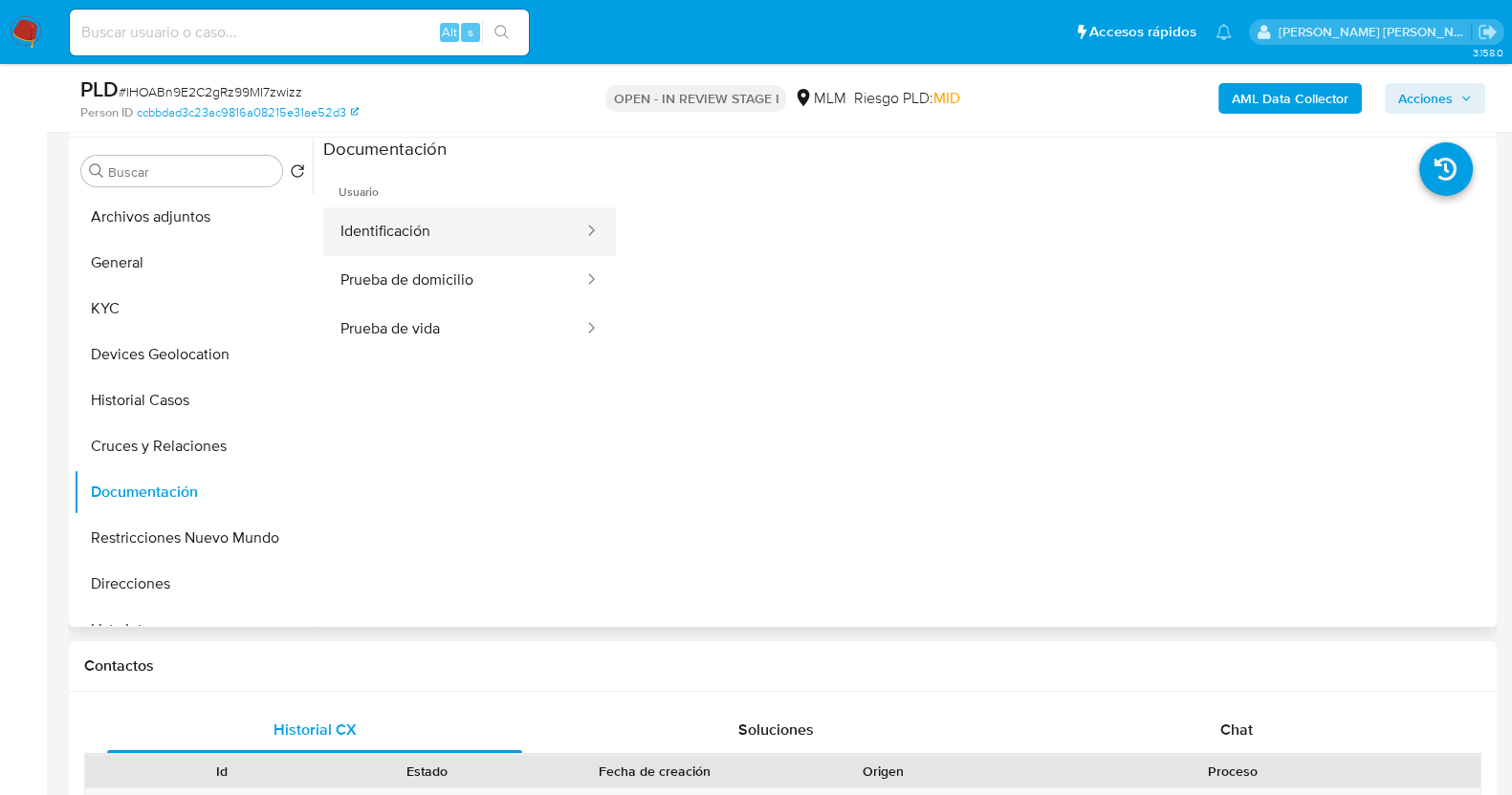
drag, startPoint x: 477, startPoint y: 234, endPoint x: 571, endPoint y: 234, distance: 94.0
click at [478, 234] on button "Identificación" at bounding box center [454, 232] width 262 height 49
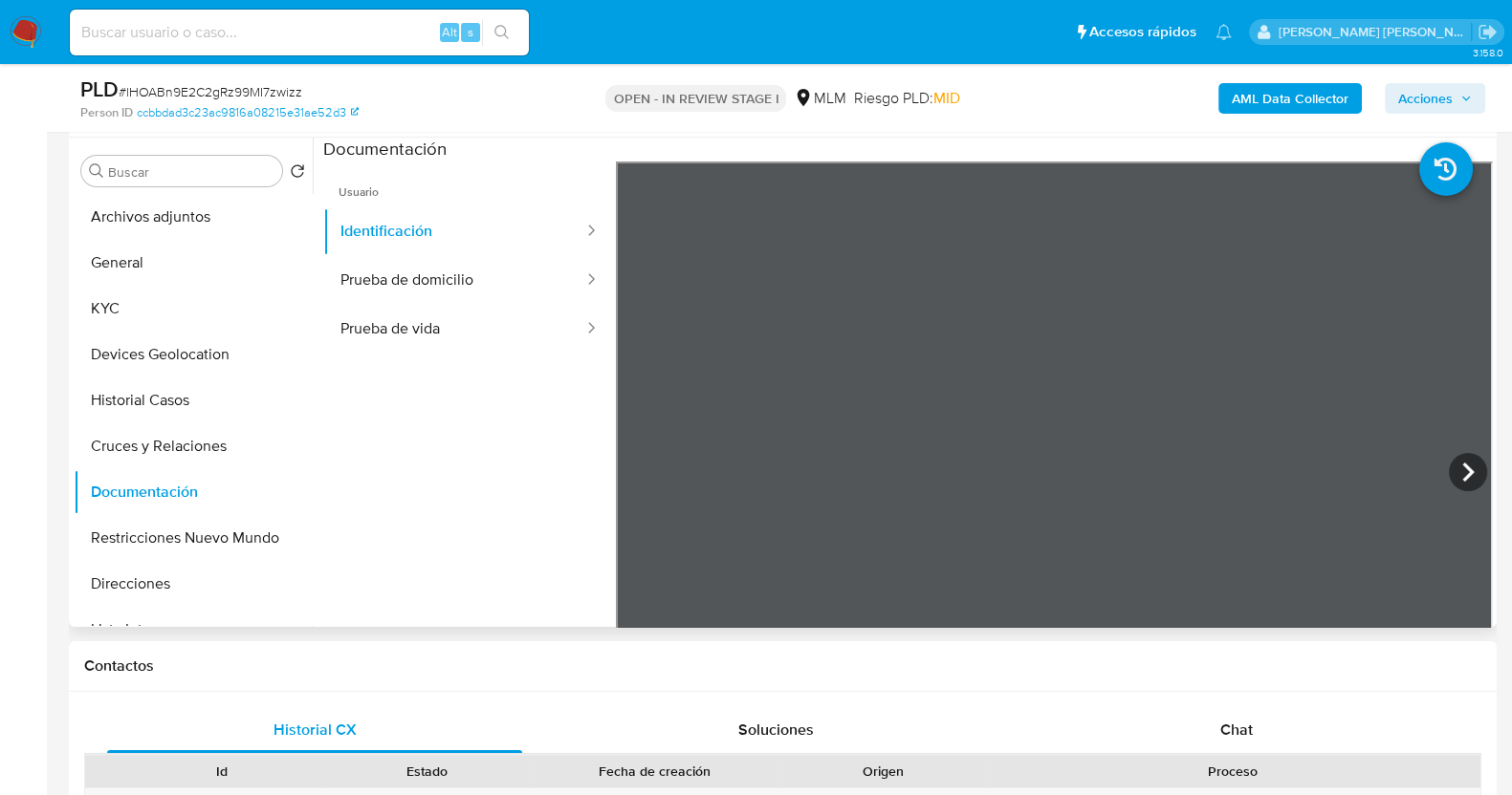
scroll to position [118, 0]
click at [422, 339] on button "Prueba de vida" at bounding box center [454, 329] width 262 height 49
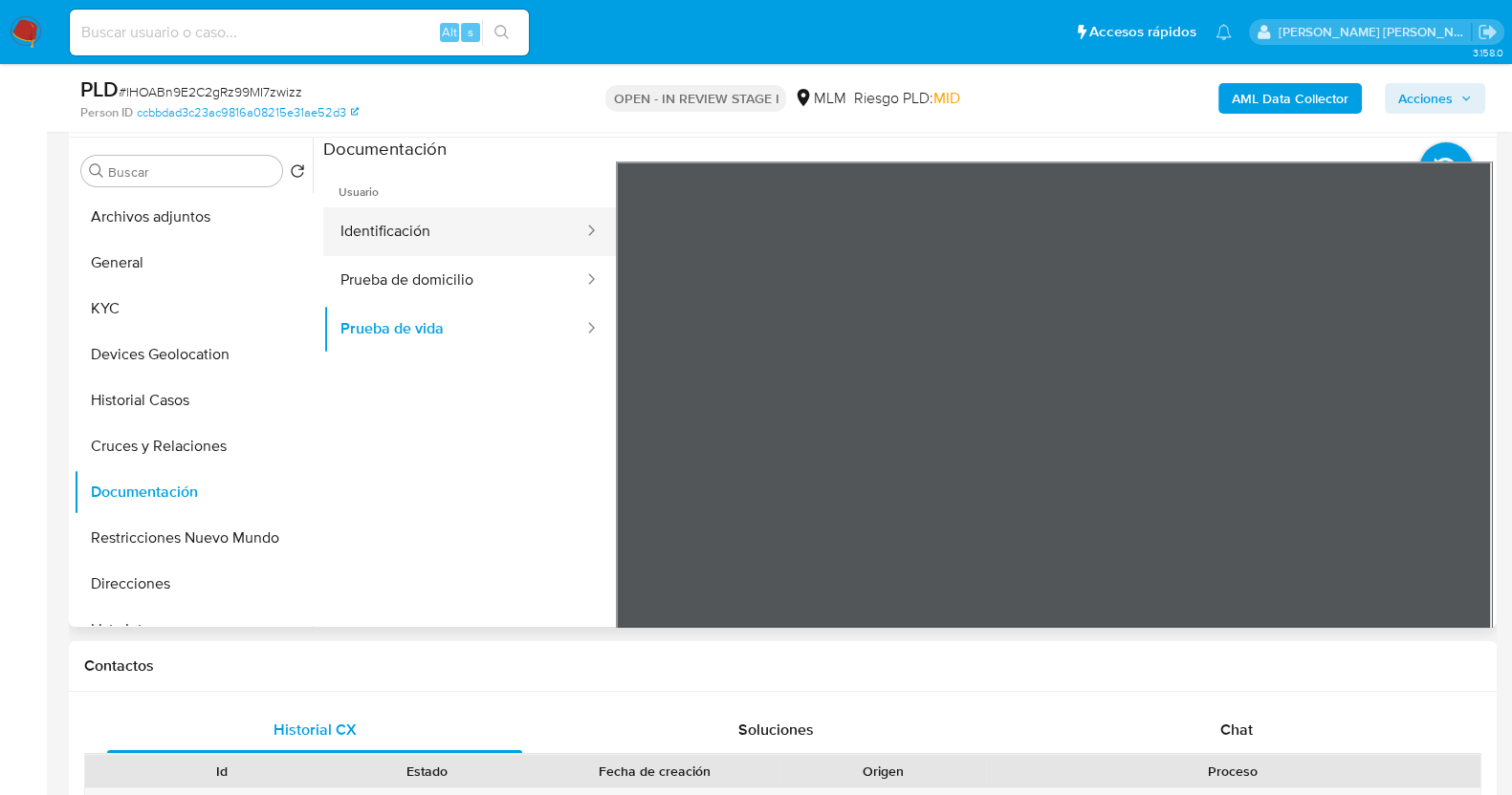
click at [426, 219] on button "Identificación" at bounding box center [454, 232] width 262 height 49
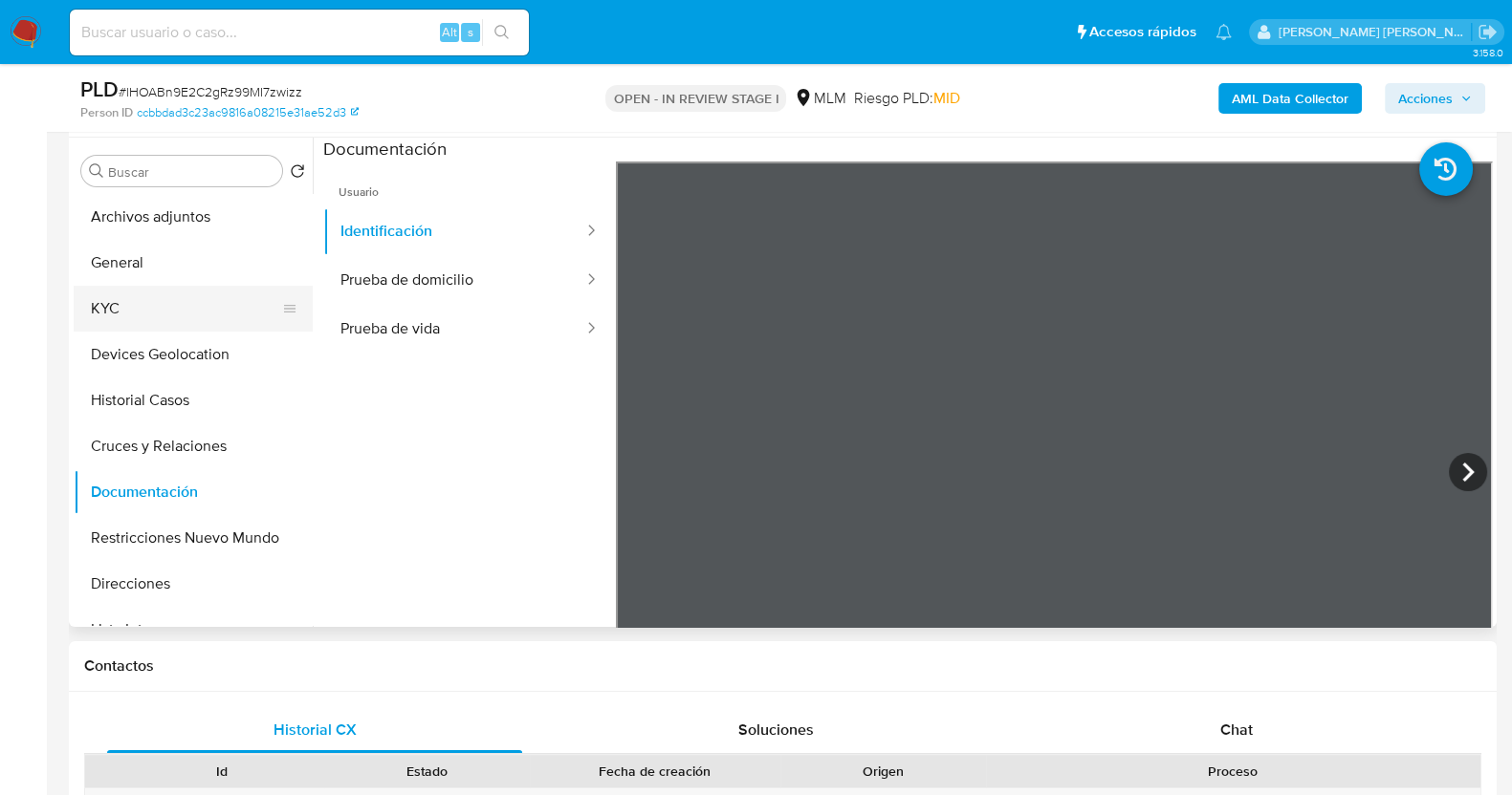
click at [133, 319] on button "KYC" at bounding box center [185, 308] width 223 height 46
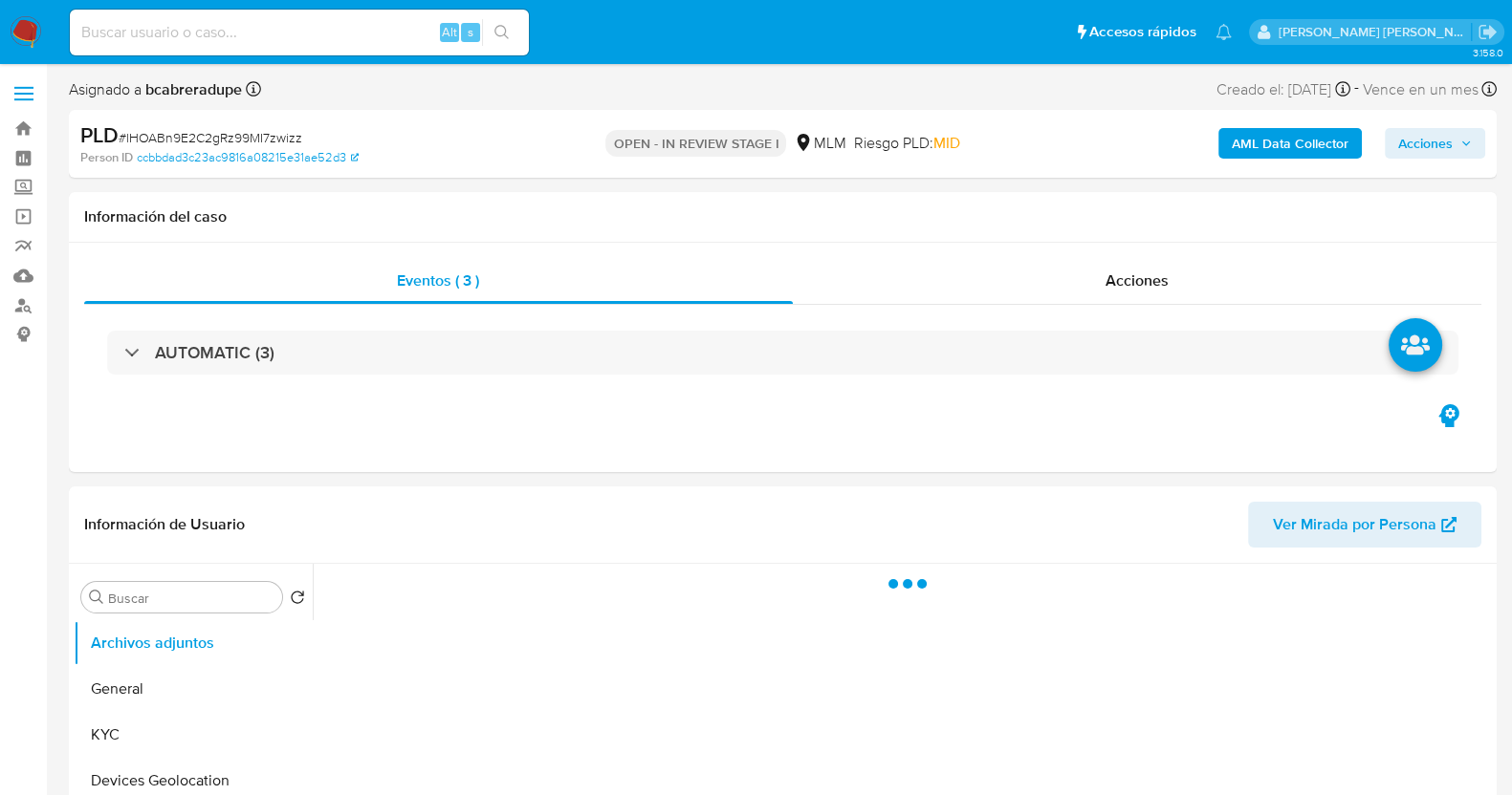
scroll to position [118, 0]
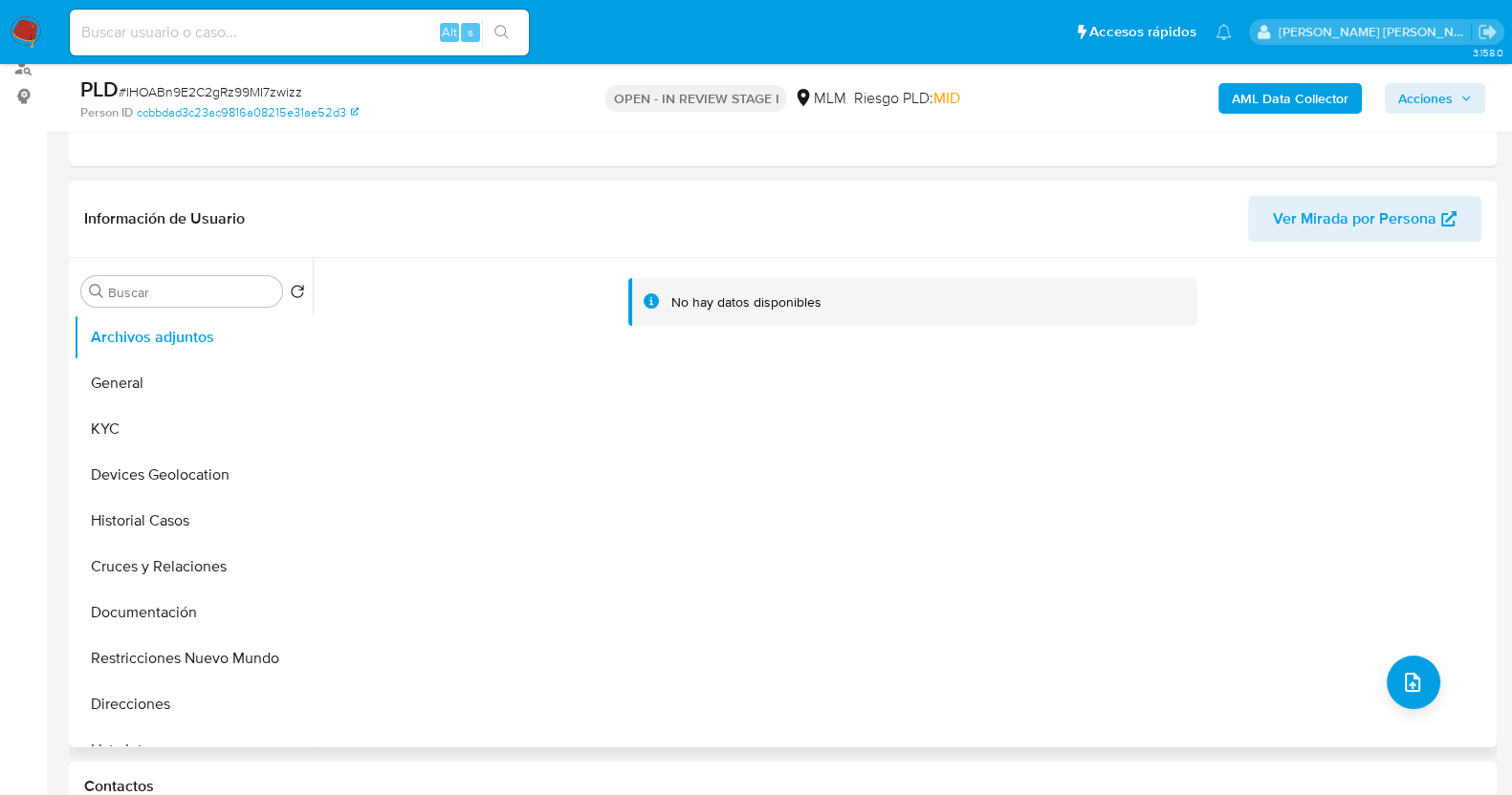
select select "10"
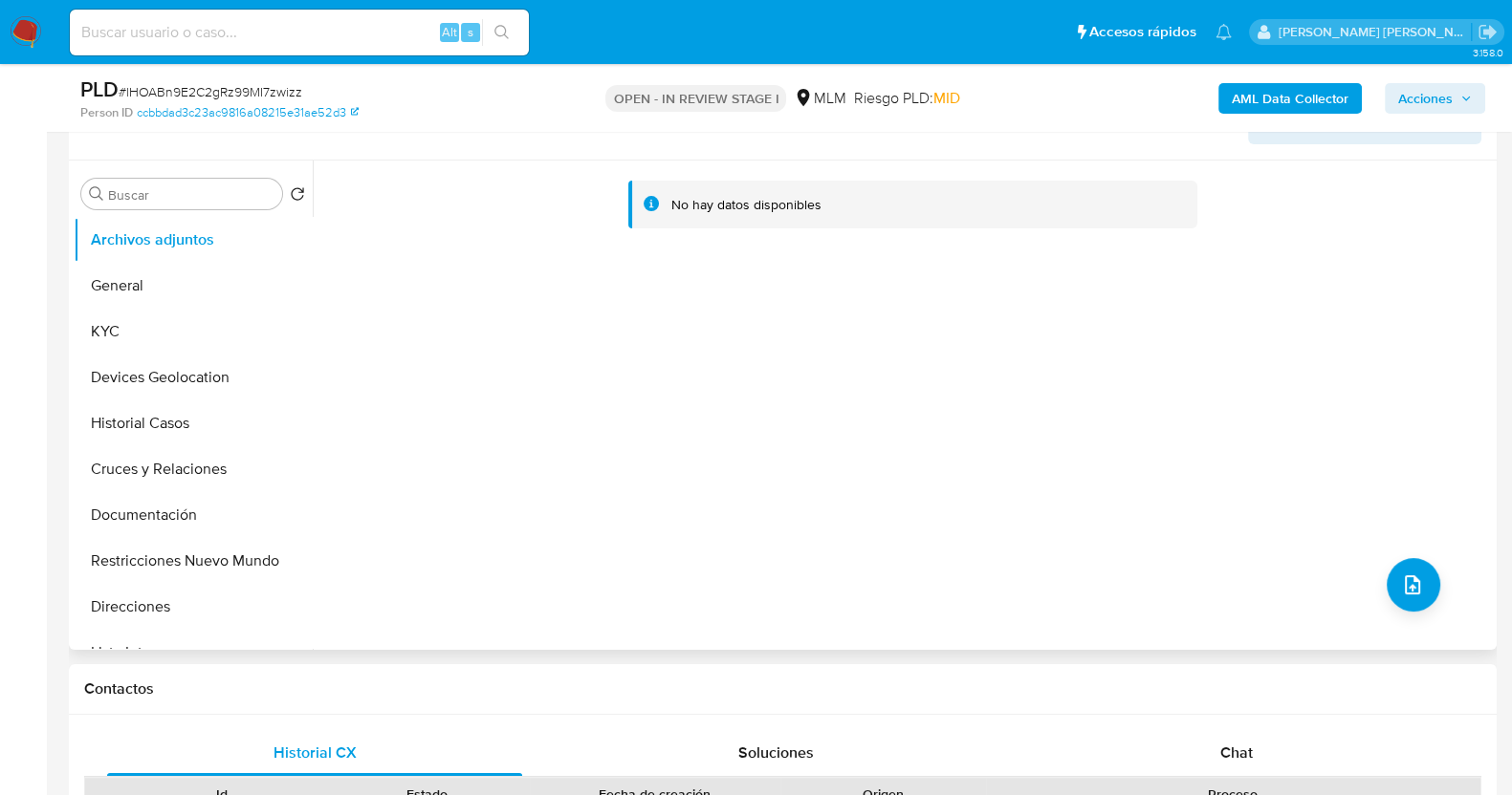
scroll to position [358, 0]
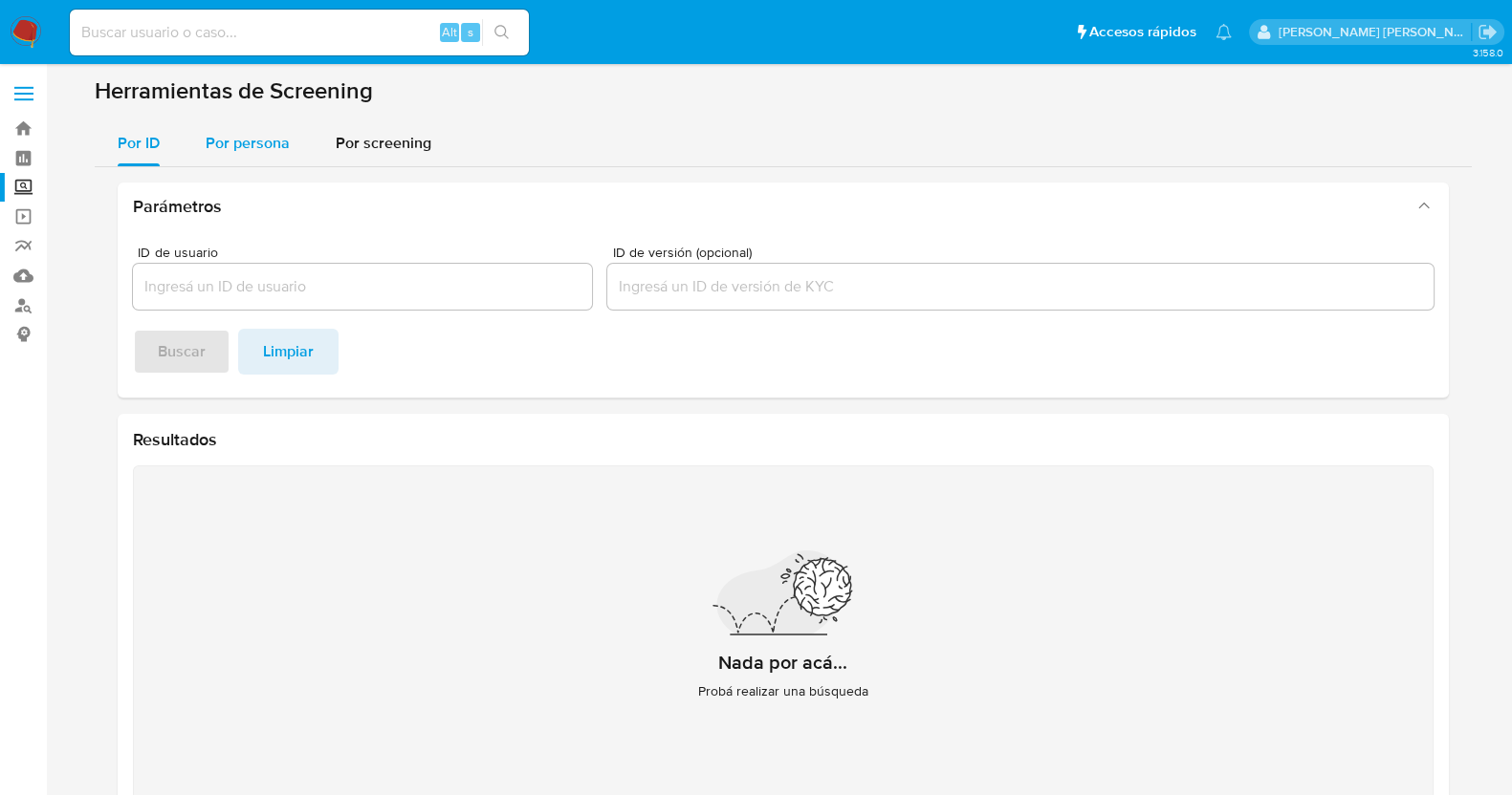
click at [237, 144] on span "Por persona" at bounding box center [248, 143] width 84 height 22
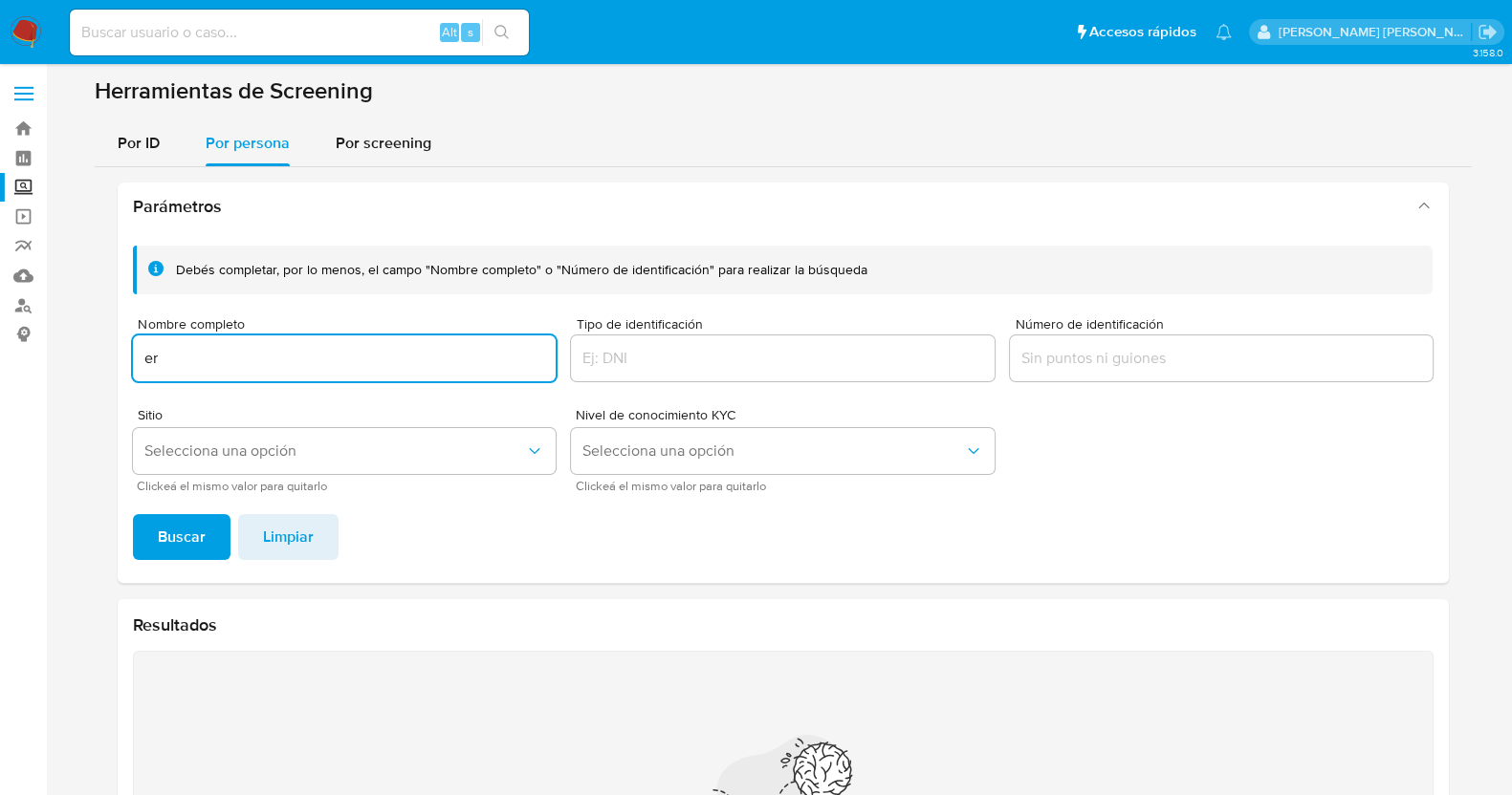
type input "e"
drag, startPoint x: 353, startPoint y: 357, endPoint x: 273, endPoint y: 357, distance: 80.0
click at [273, 357] on input "EROS GONZALEZ VAZQUEZ" at bounding box center [345, 358] width 423 height 25
paste input "VAZQUEZ"
type input "EROS VAZQUEZ GONZALEZ"
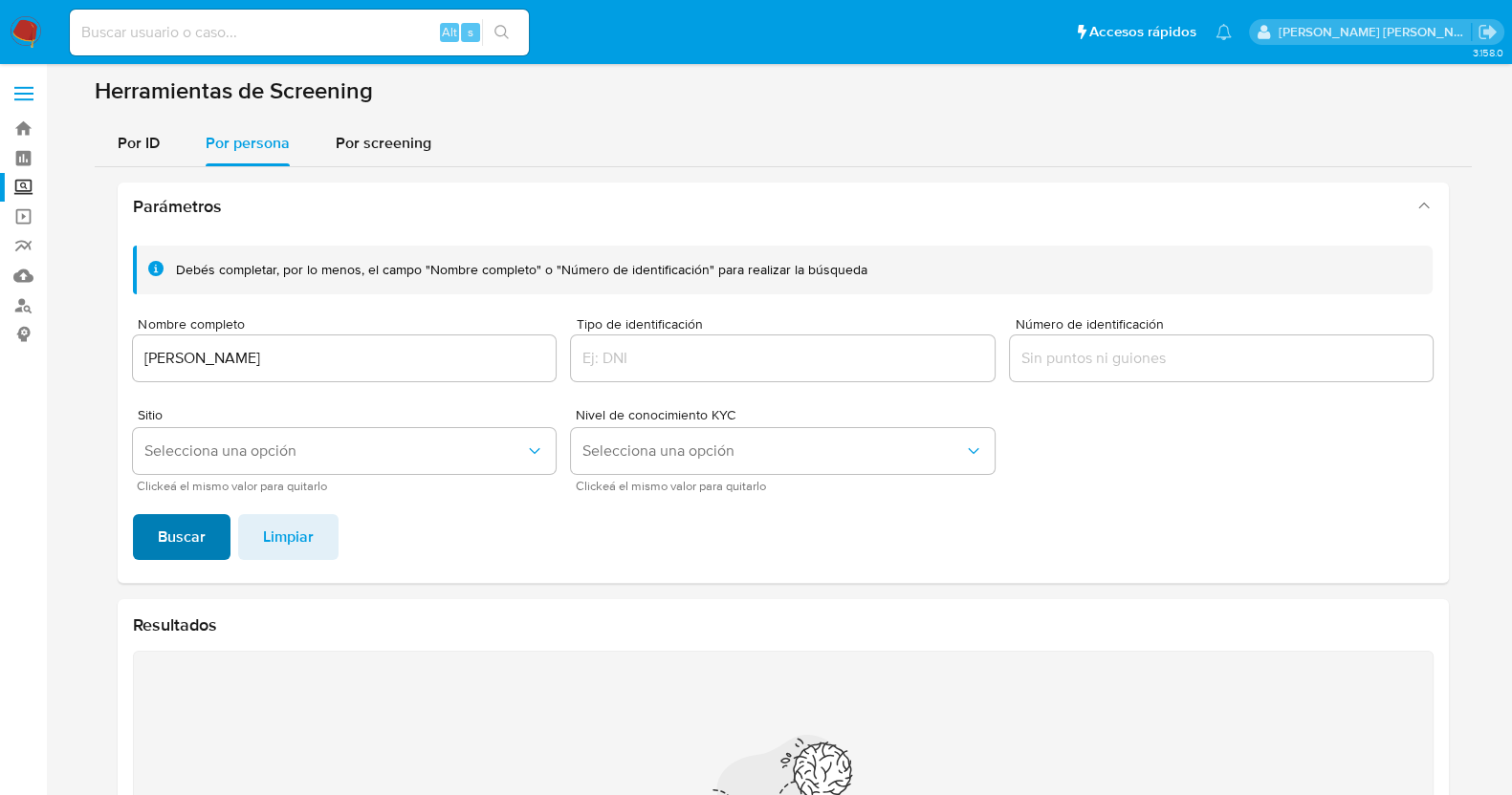
click at [177, 547] on span "Buscar" at bounding box center [181, 537] width 48 height 42
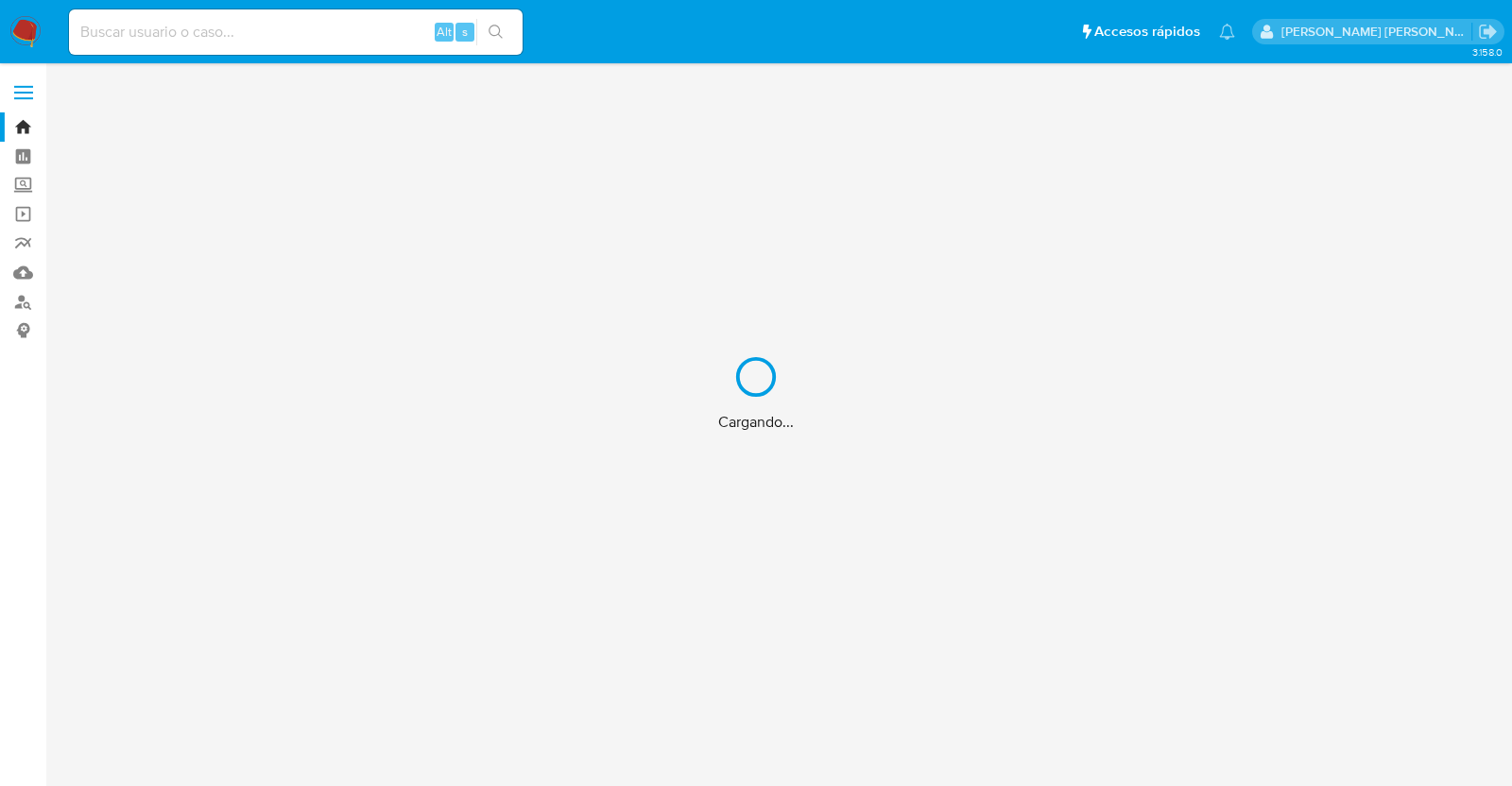
click at [280, 34] on div "Cargando..." at bounding box center [756, 393] width 1512 height 786
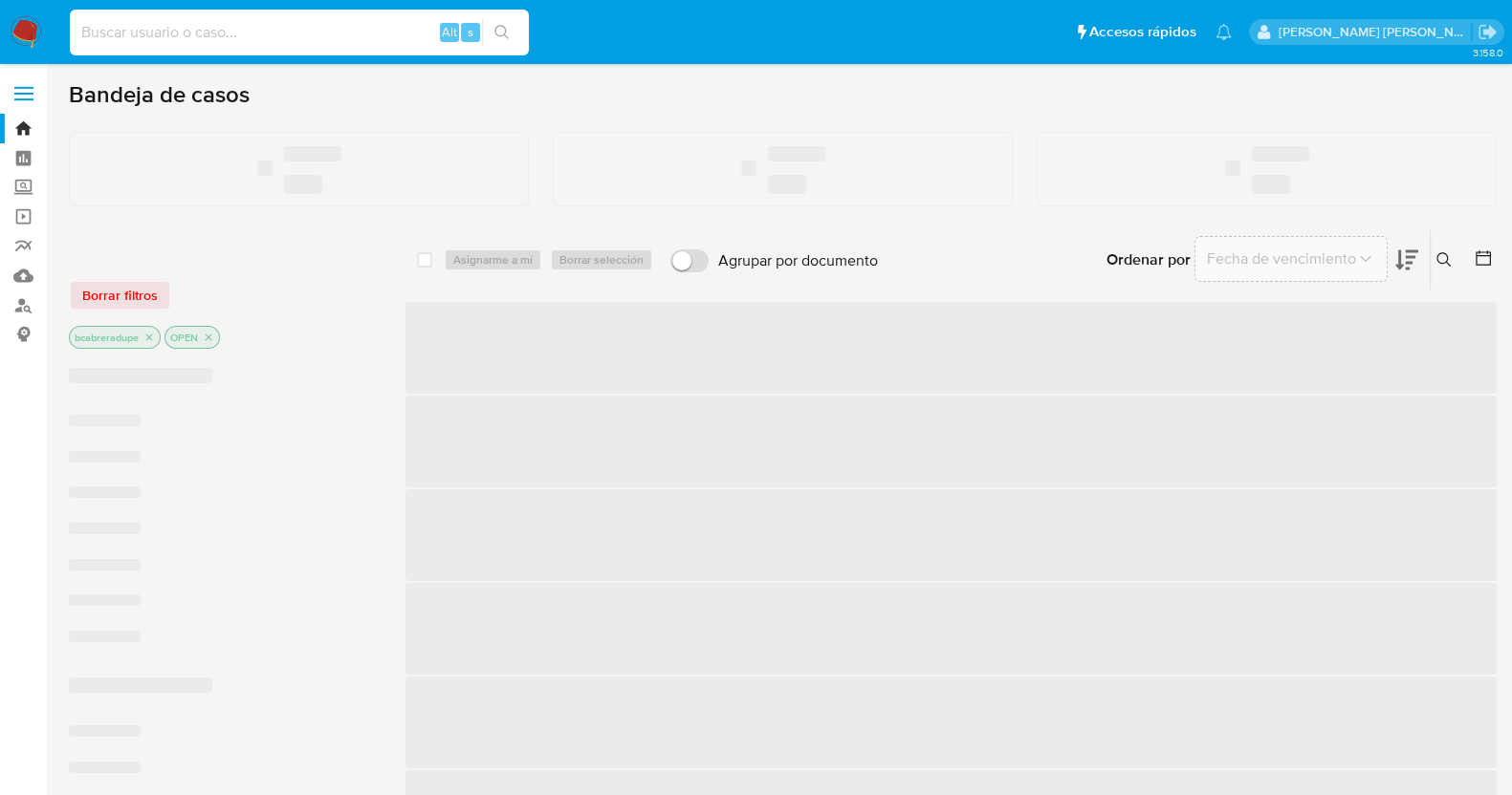
click at [294, 30] on input at bounding box center [299, 33] width 459 height 25
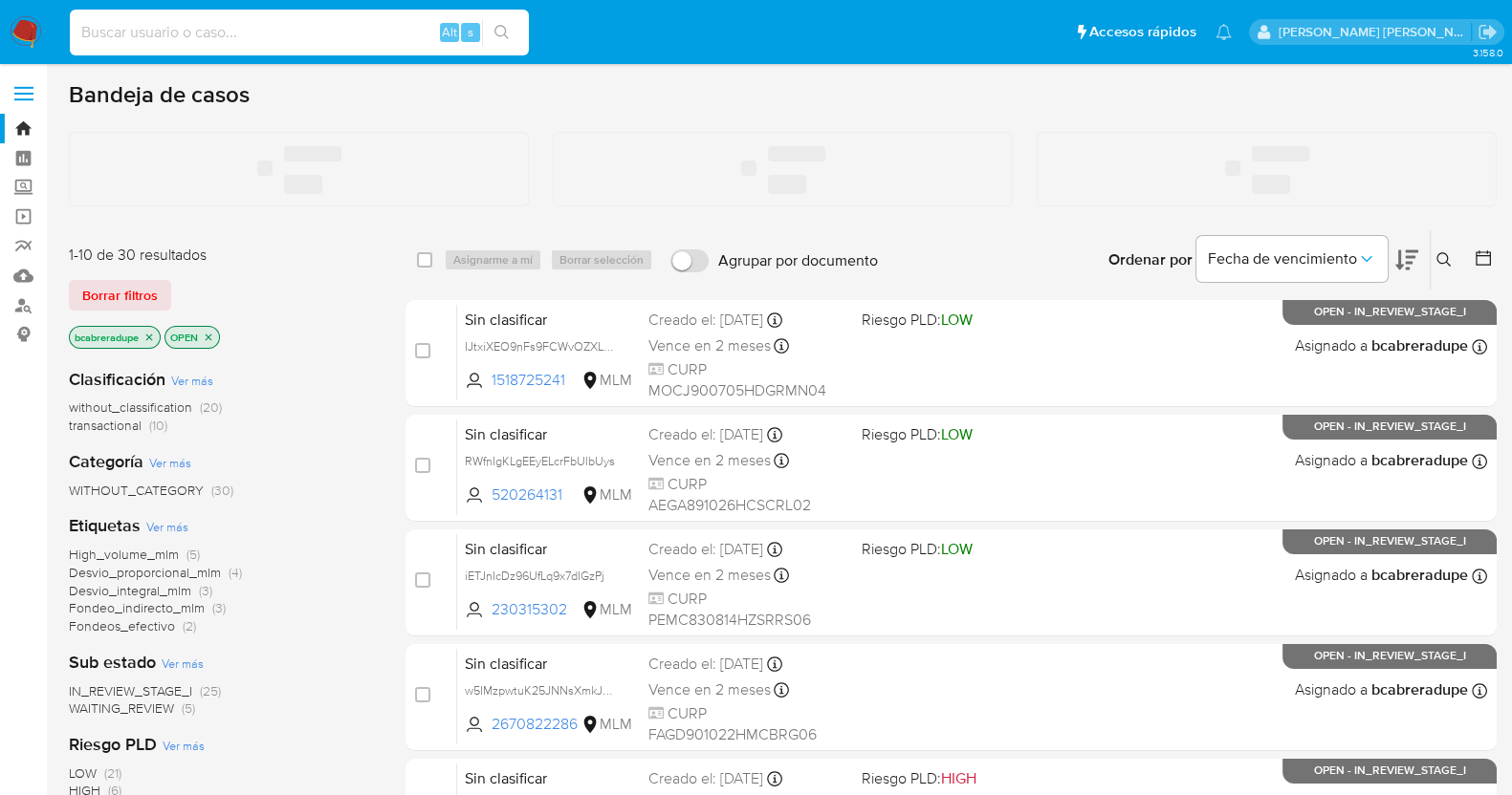
paste input "1591674749"
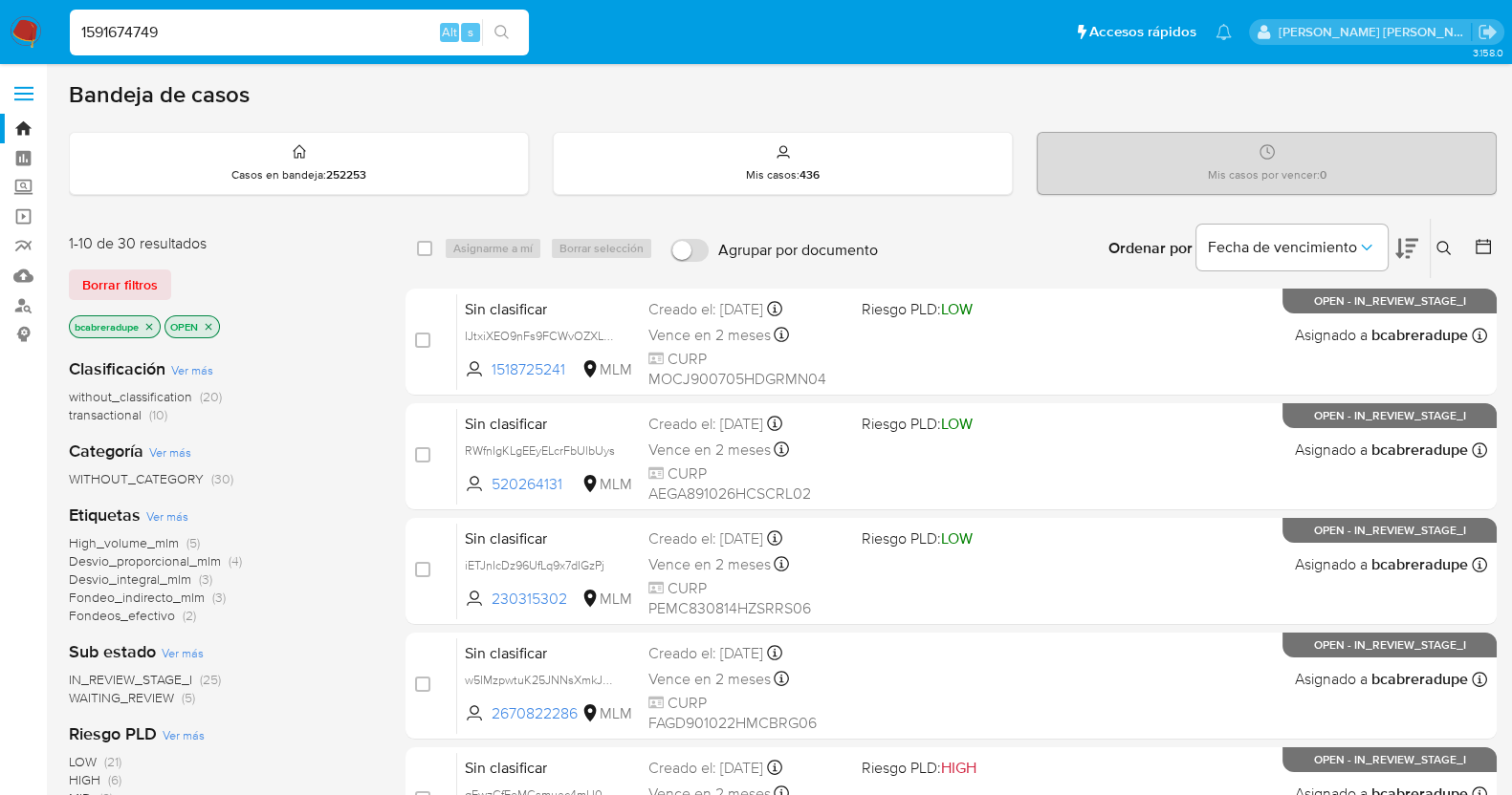
type input "1591674749"
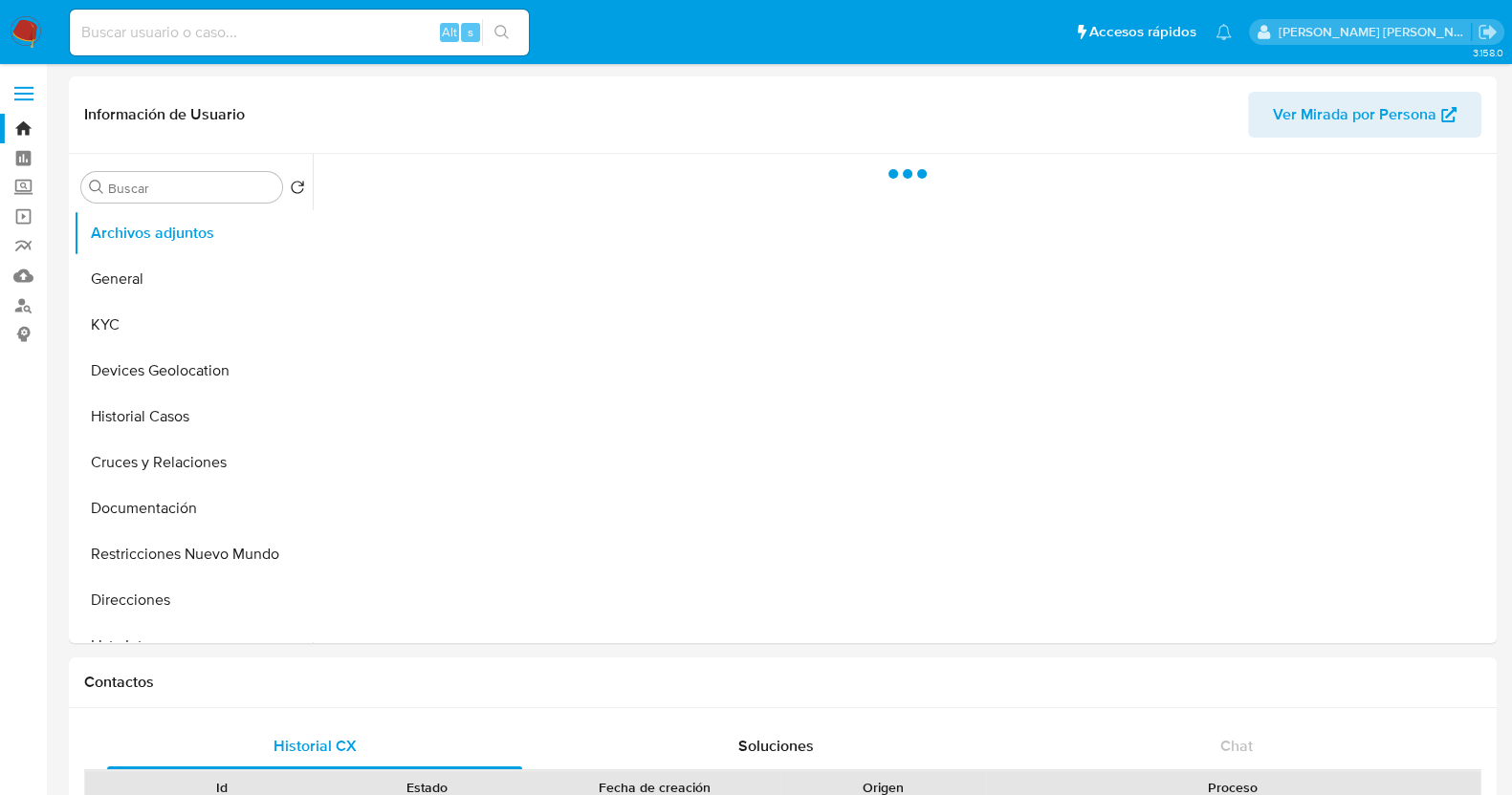
select select "10"
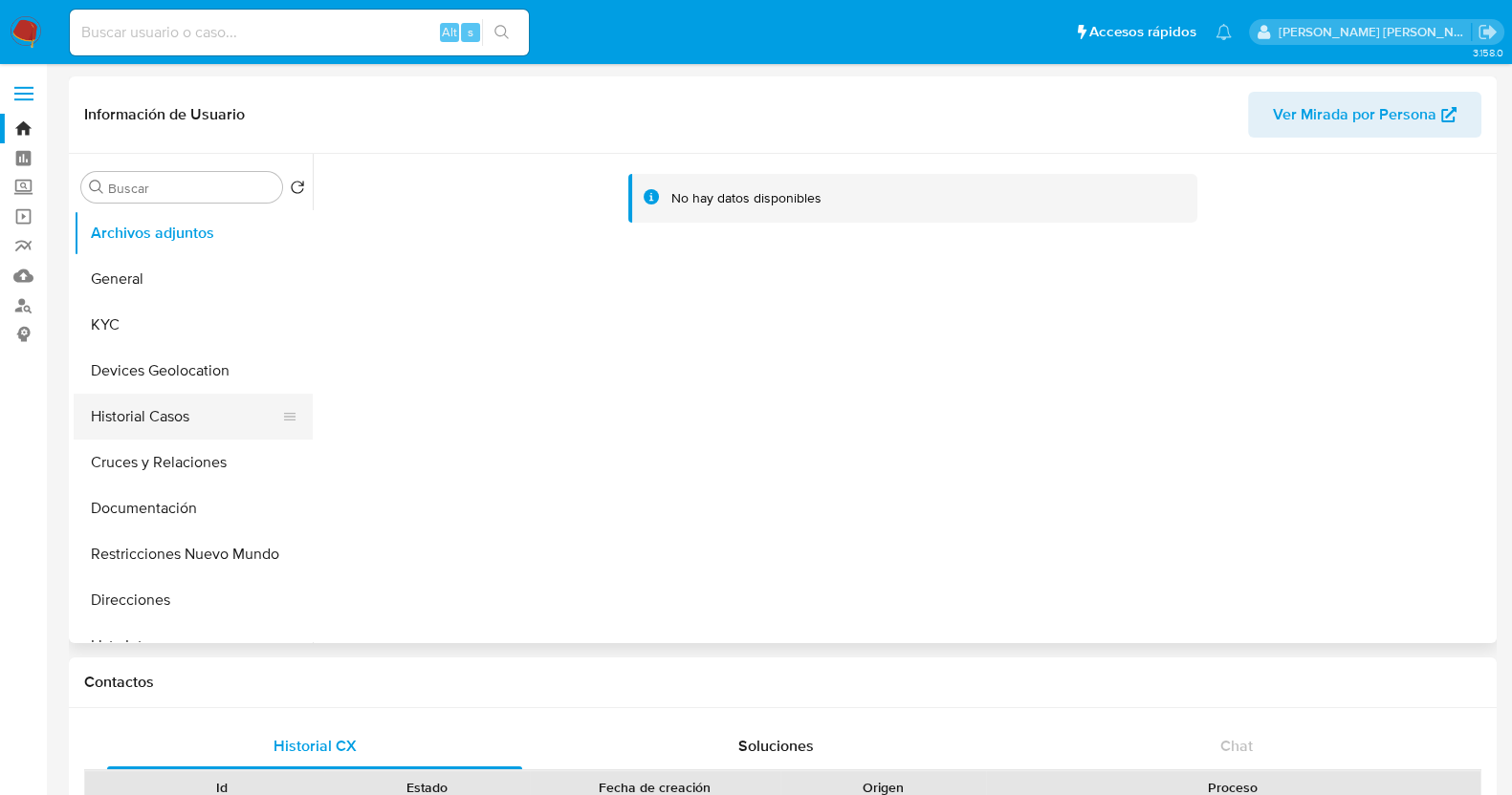
drag, startPoint x: 144, startPoint y: 412, endPoint x: 286, endPoint y: 398, distance: 142.7
click at [150, 411] on button "Historial Casos" at bounding box center [185, 416] width 223 height 46
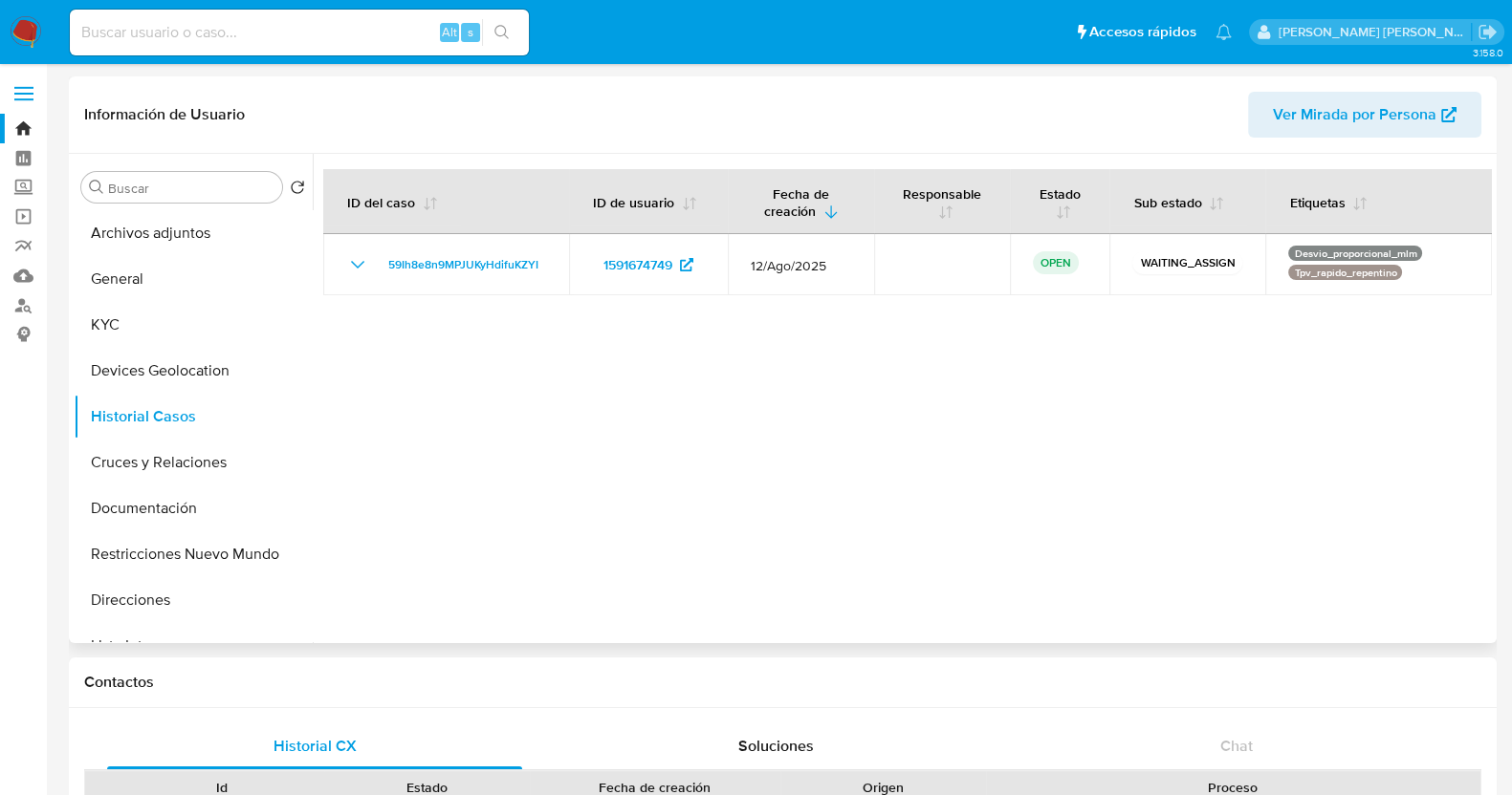
click at [707, 471] on div at bounding box center [902, 399] width 1179 height 489
click at [167, 332] on button "KYC" at bounding box center [185, 324] width 223 height 46
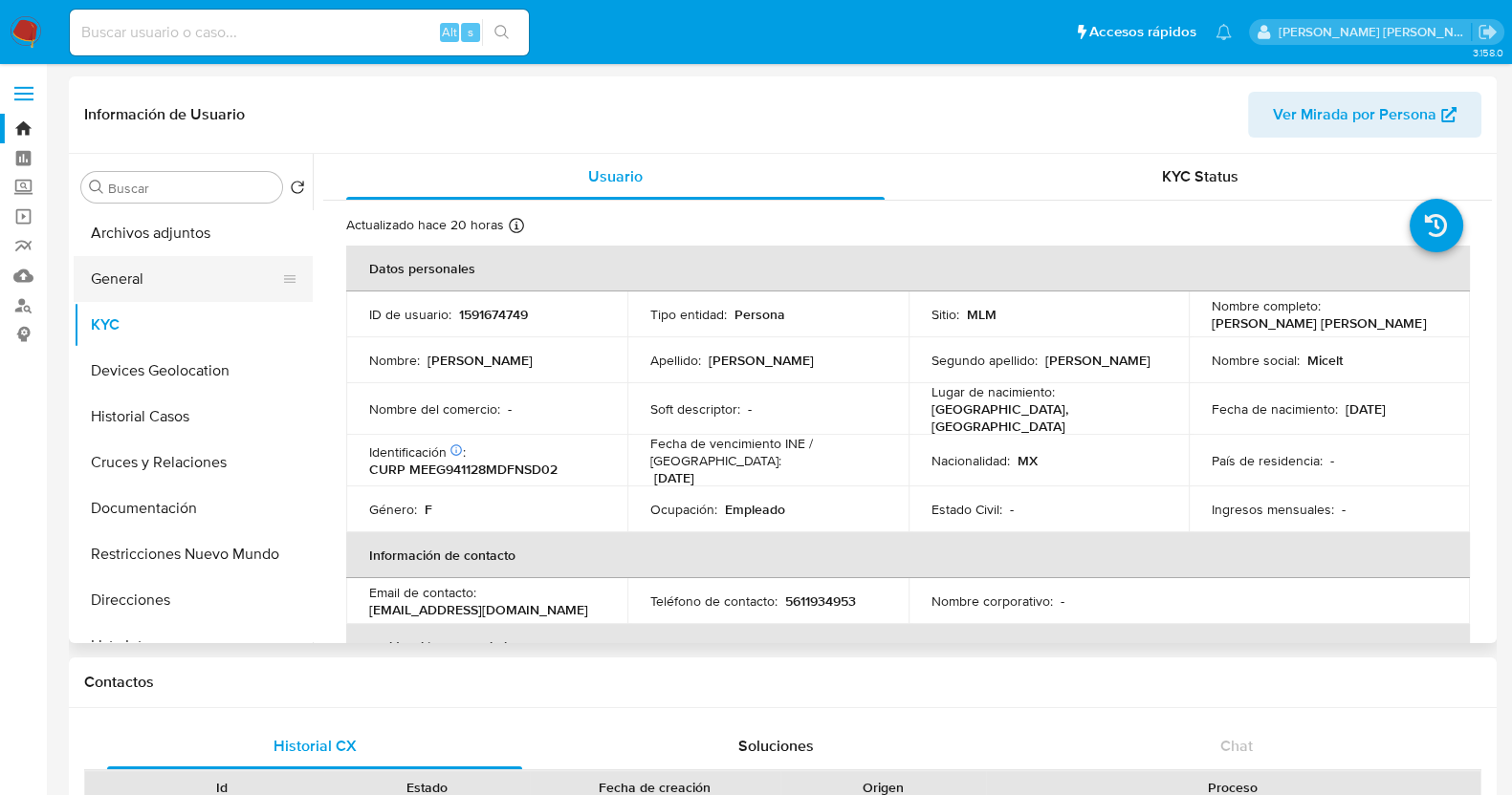
click at [112, 282] on button "General" at bounding box center [185, 279] width 223 height 46
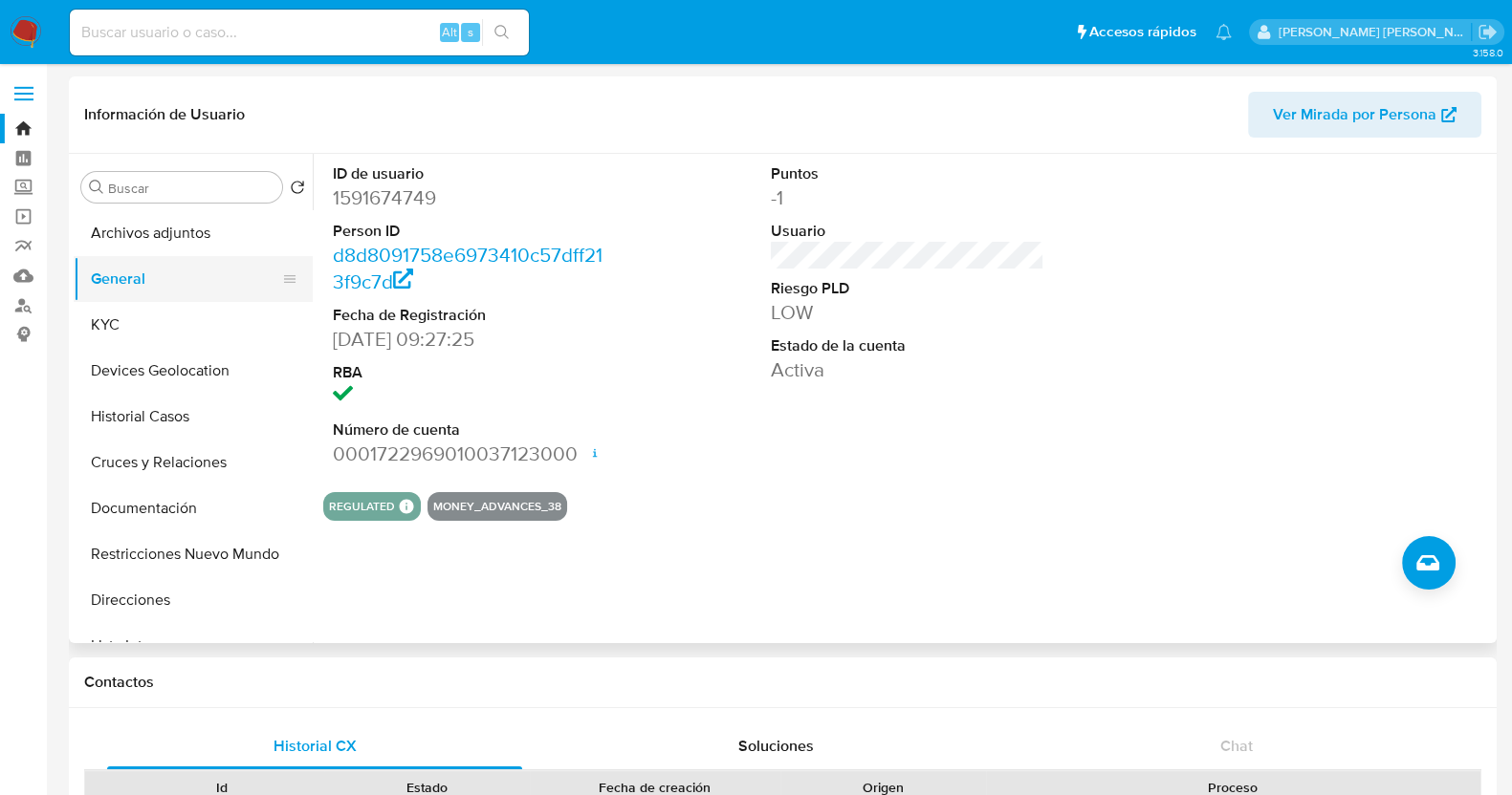
drag, startPoint x: 123, startPoint y: 316, endPoint x: 296, endPoint y: 282, distance: 176.3
click at [124, 317] on button "KYC" at bounding box center [193, 324] width 239 height 46
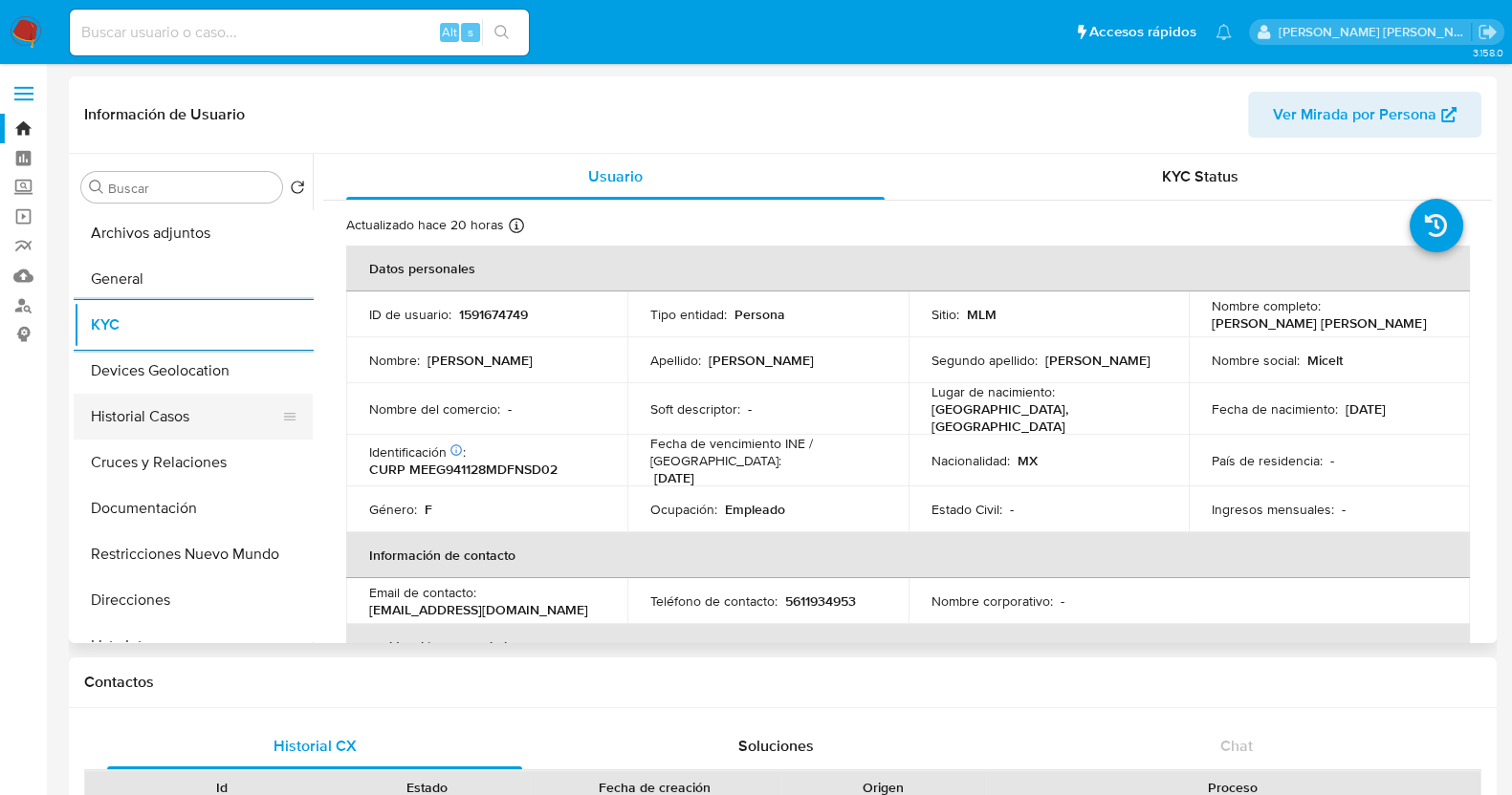
click at [195, 422] on button "Historial Casos" at bounding box center [185, 416] width 223 height 46
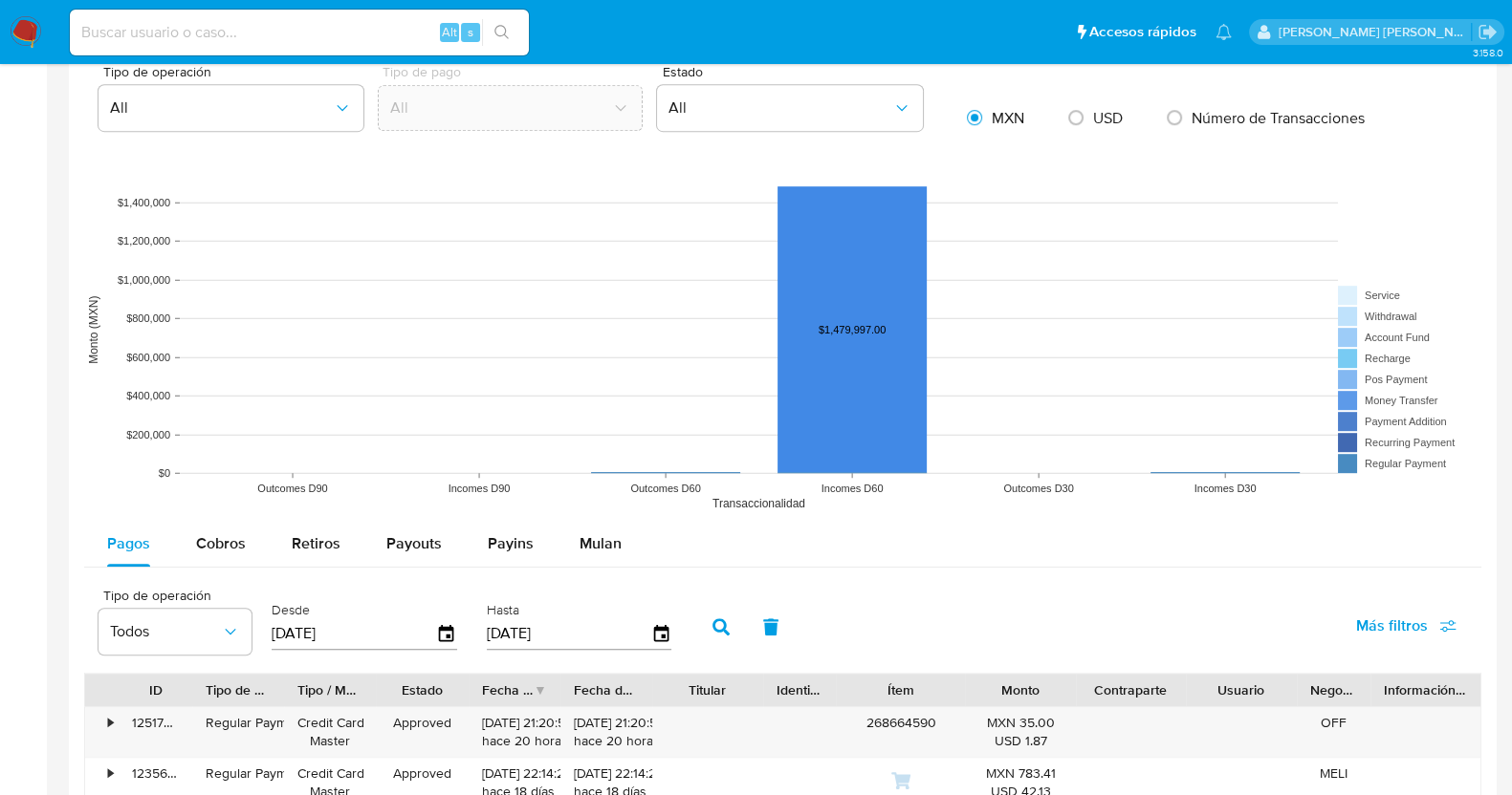
scroll to position [1434, 0]
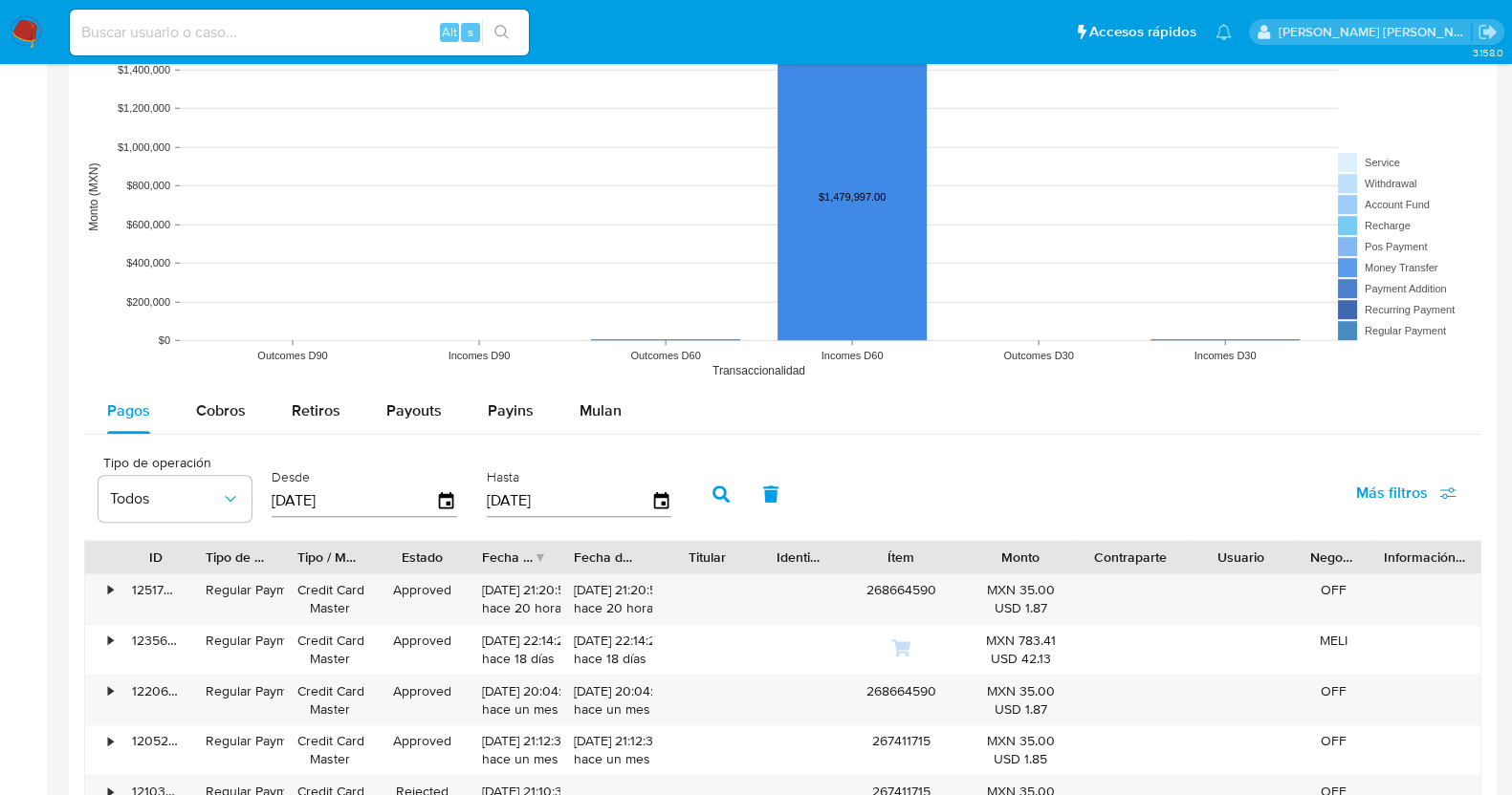
drag, startPoint x: 249, startPoint y: 412, endPoint x: 599, endPoint y: 275, distance: 375.9
click at [249, 412] on button "Cobros" at bounding box center [220, 411] width 95 height 46
select select "10"
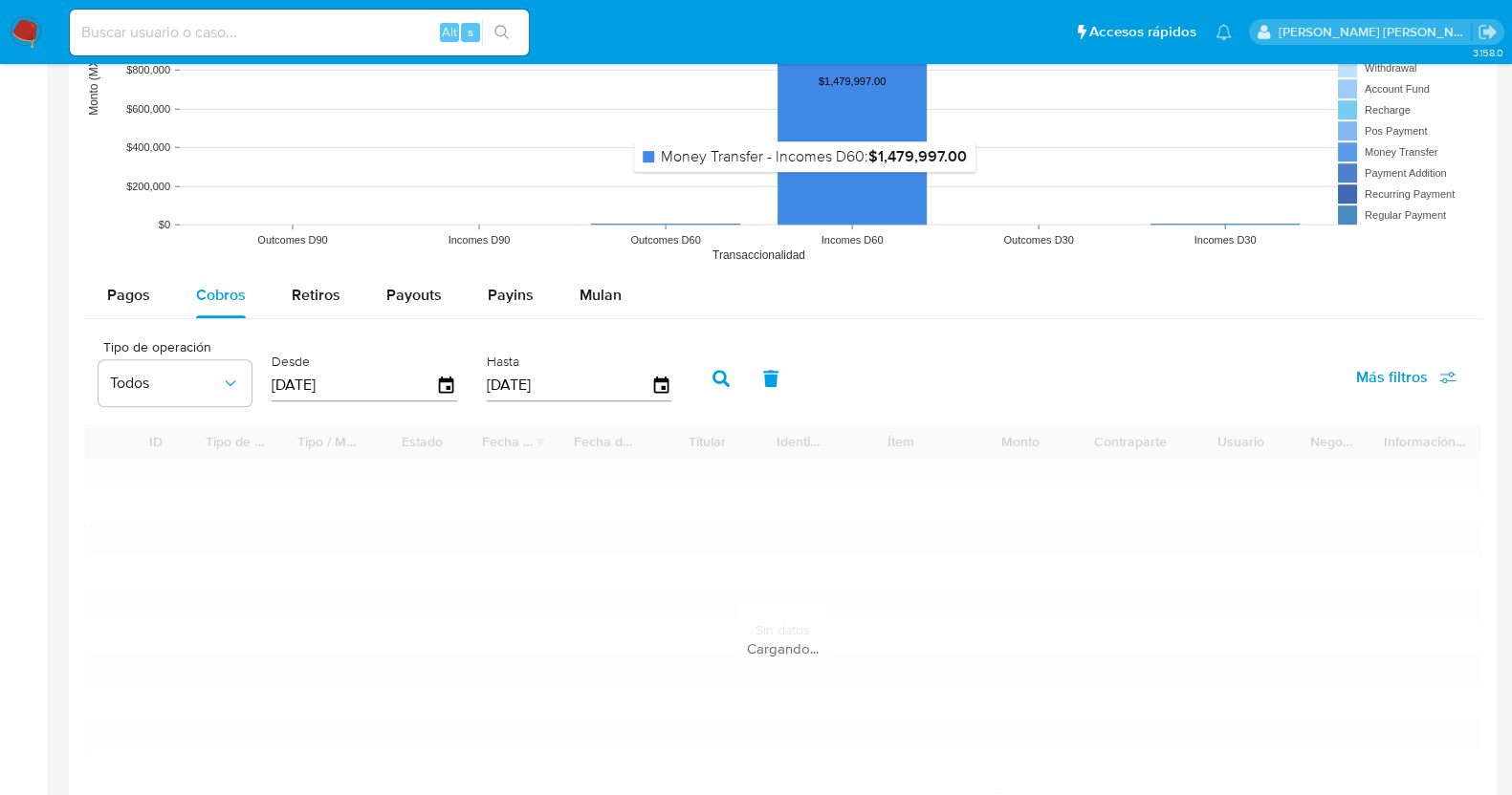
scroll to position [1672, 0]
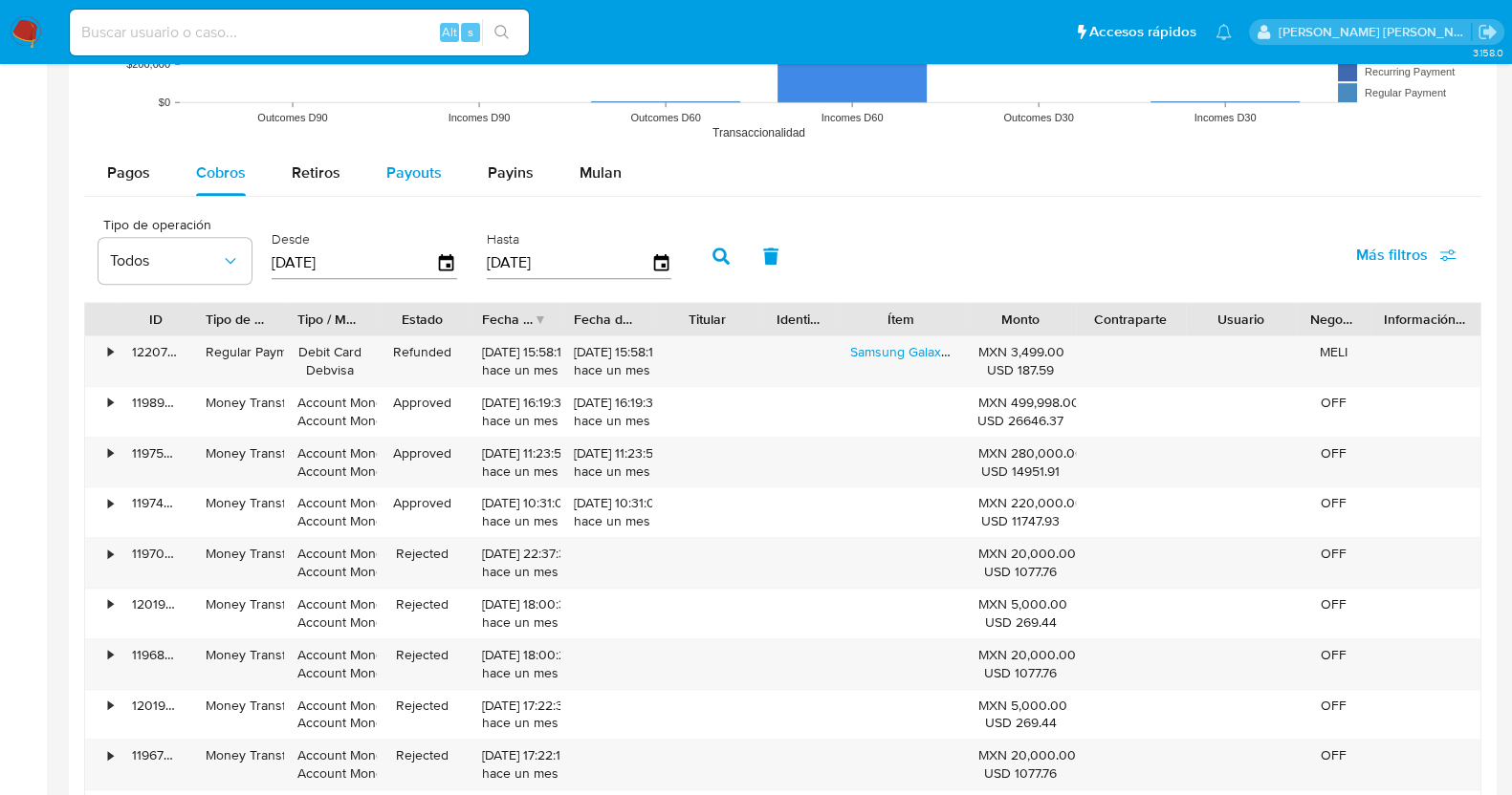
click at [420, 173] on span "Payouts" at bounding box center [414, 172] width 55 height 22
select select "10"
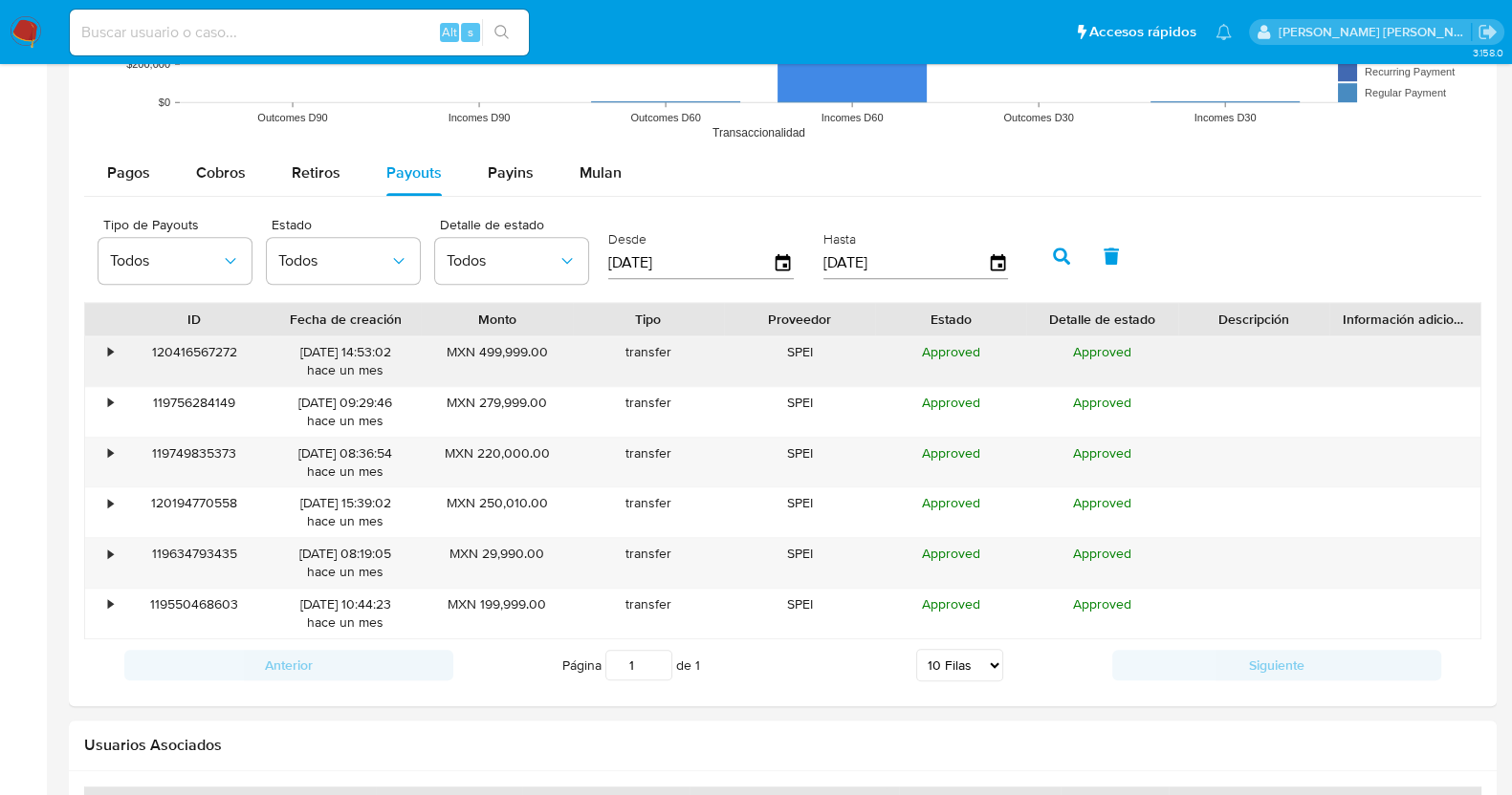
click at [110, 344] on div "•" at bounding box center [110, 352] width 5 height 18
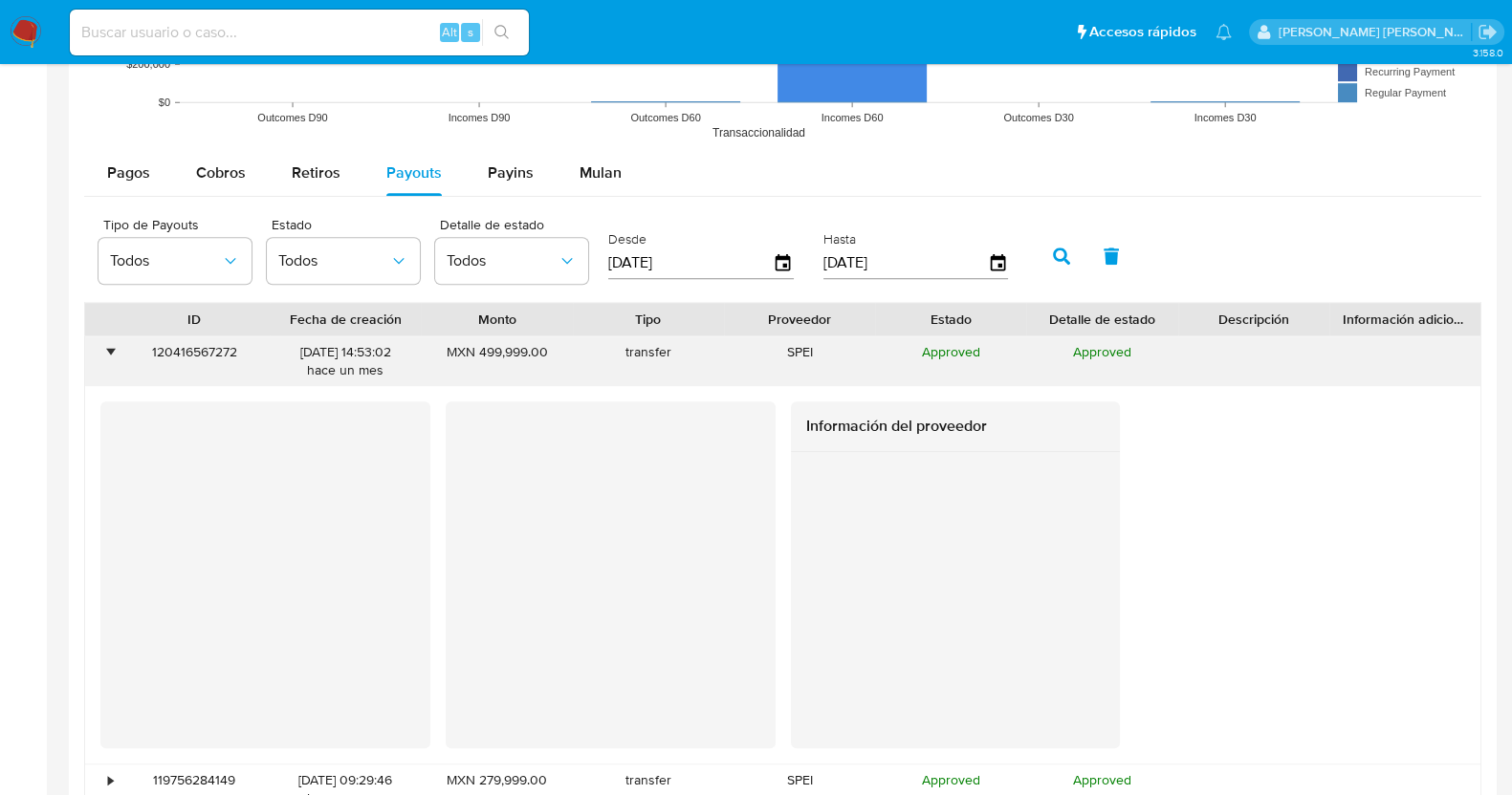
click at [110, 344] on div "•" at bounding box center [110, 352] width 5 height 18
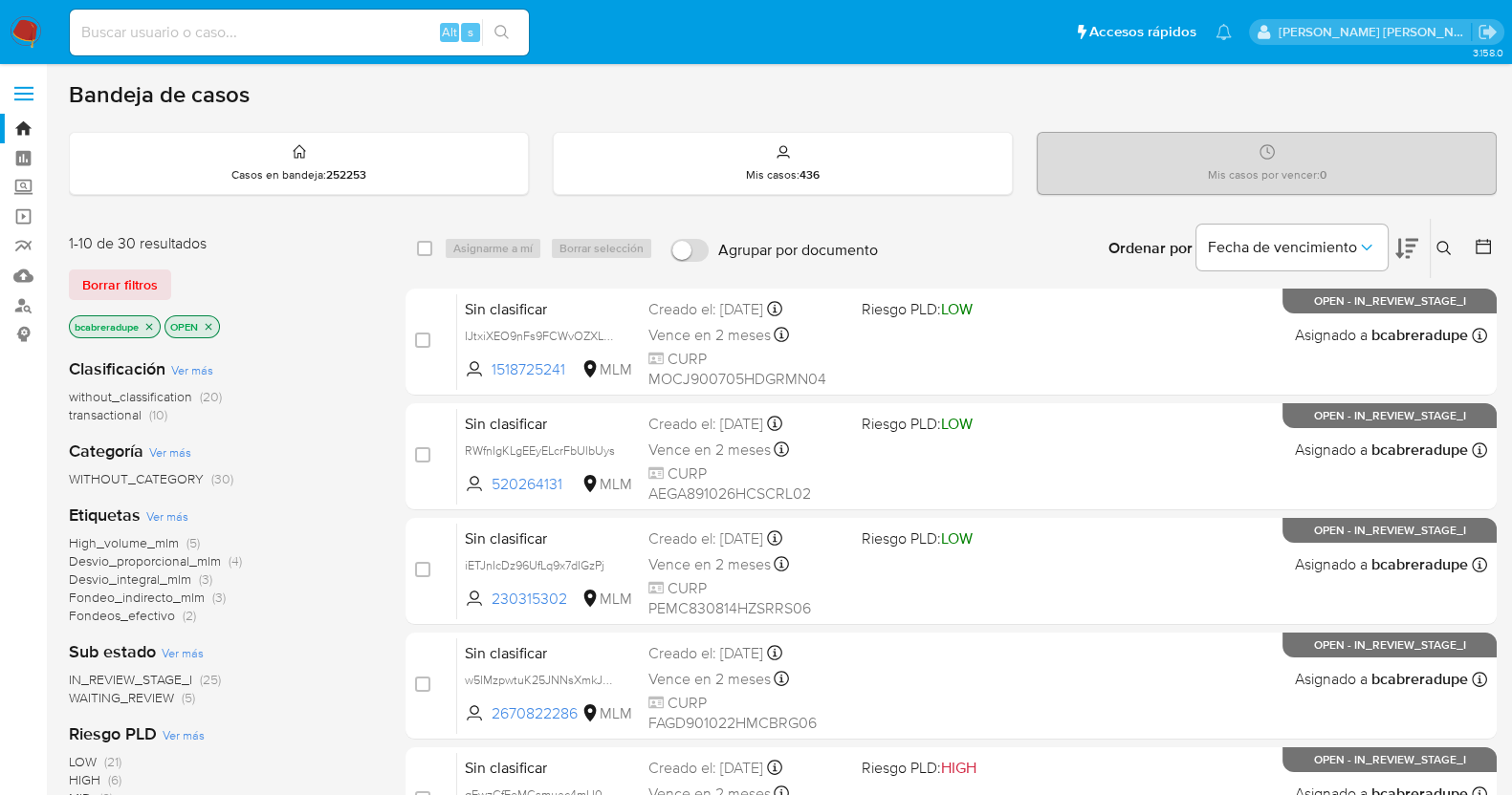
click at [253, 20] on input at bounding box center [299, 33] width 459 height 25
paste input "2021330223"
type input "2021330223"
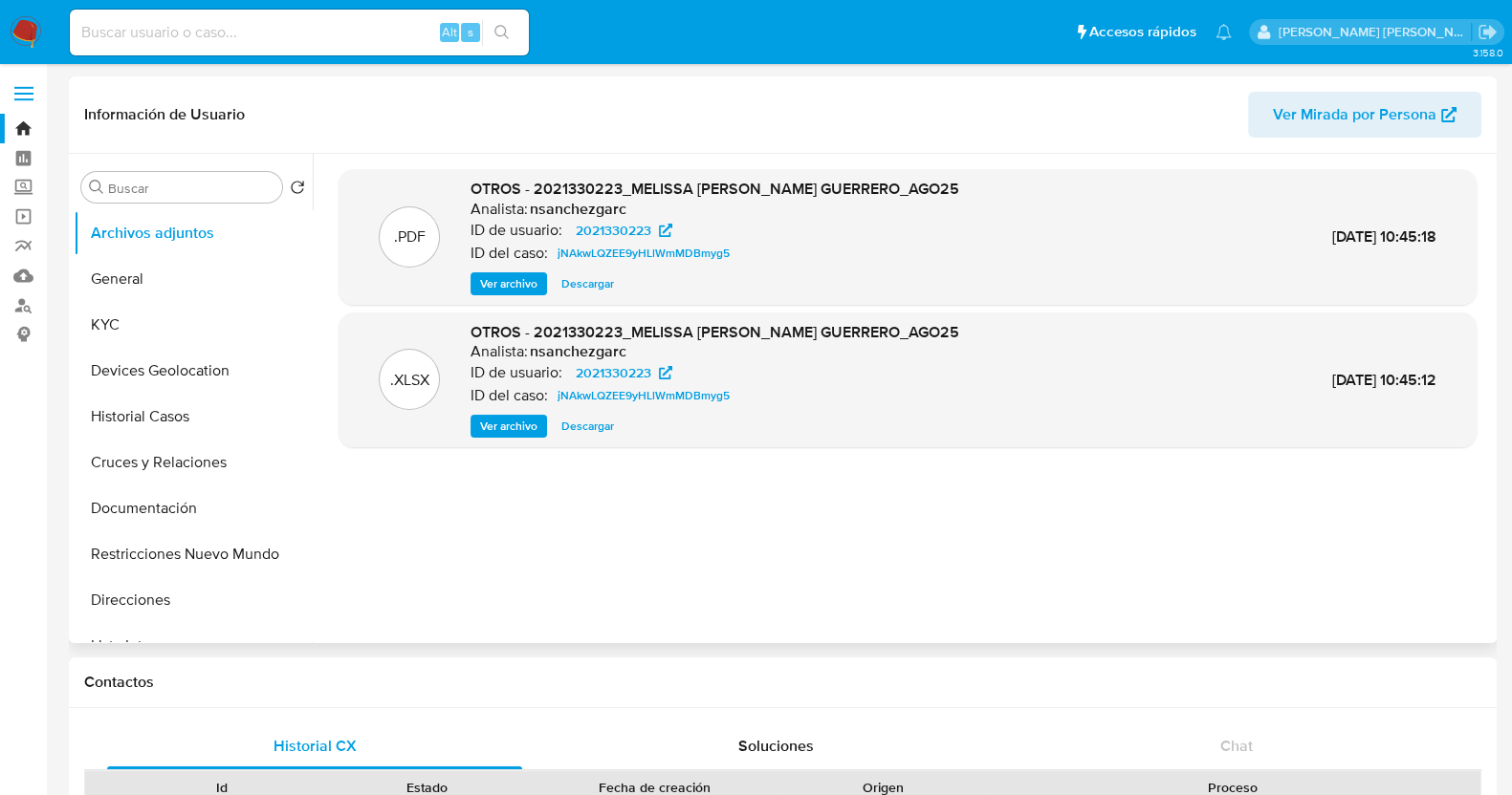
select select "10"
click at [165, 414] on button "Historial Casos" at bounding box center [185, 416] width 223 height 46
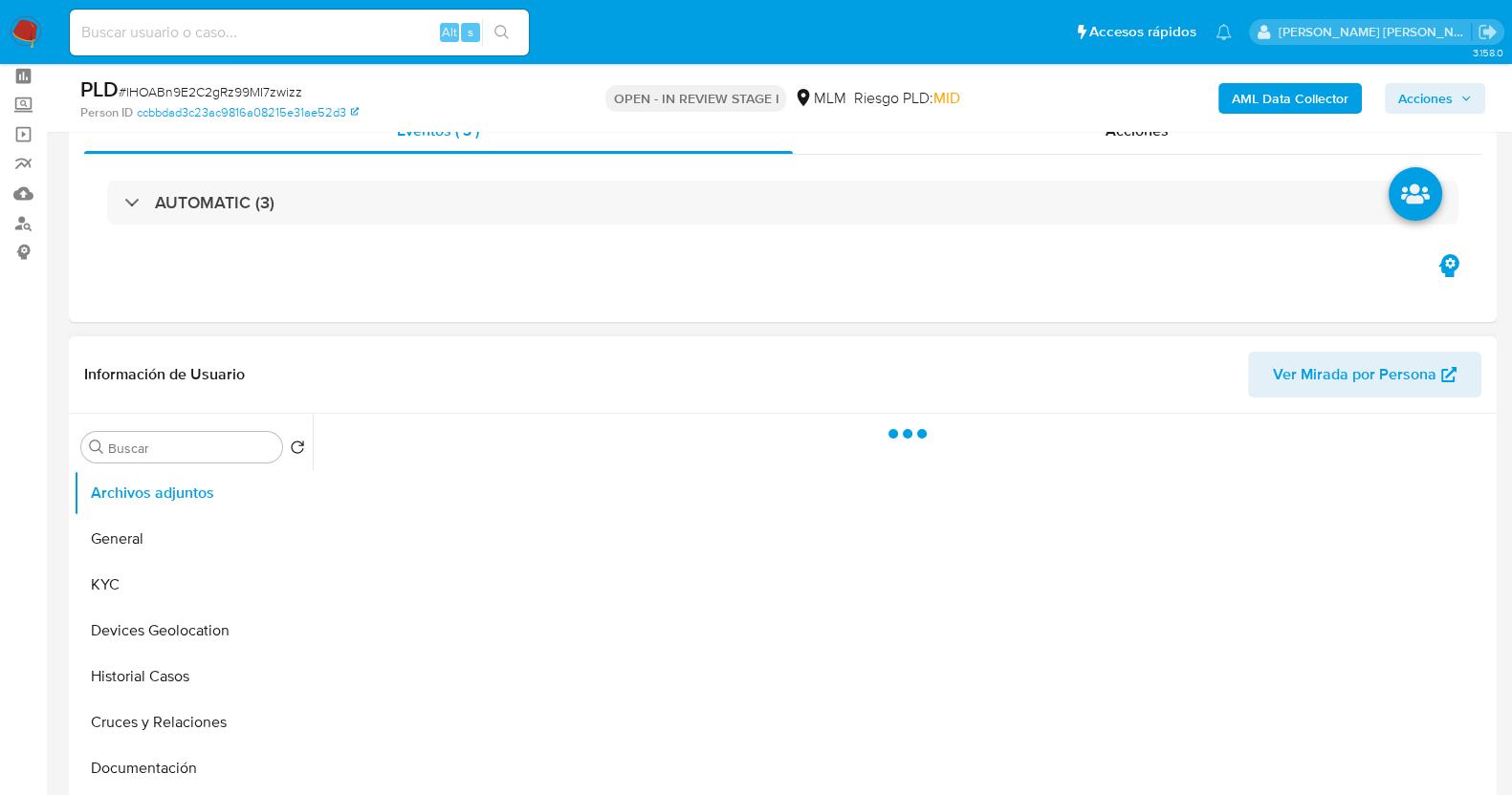
scroll to position [118, 0]
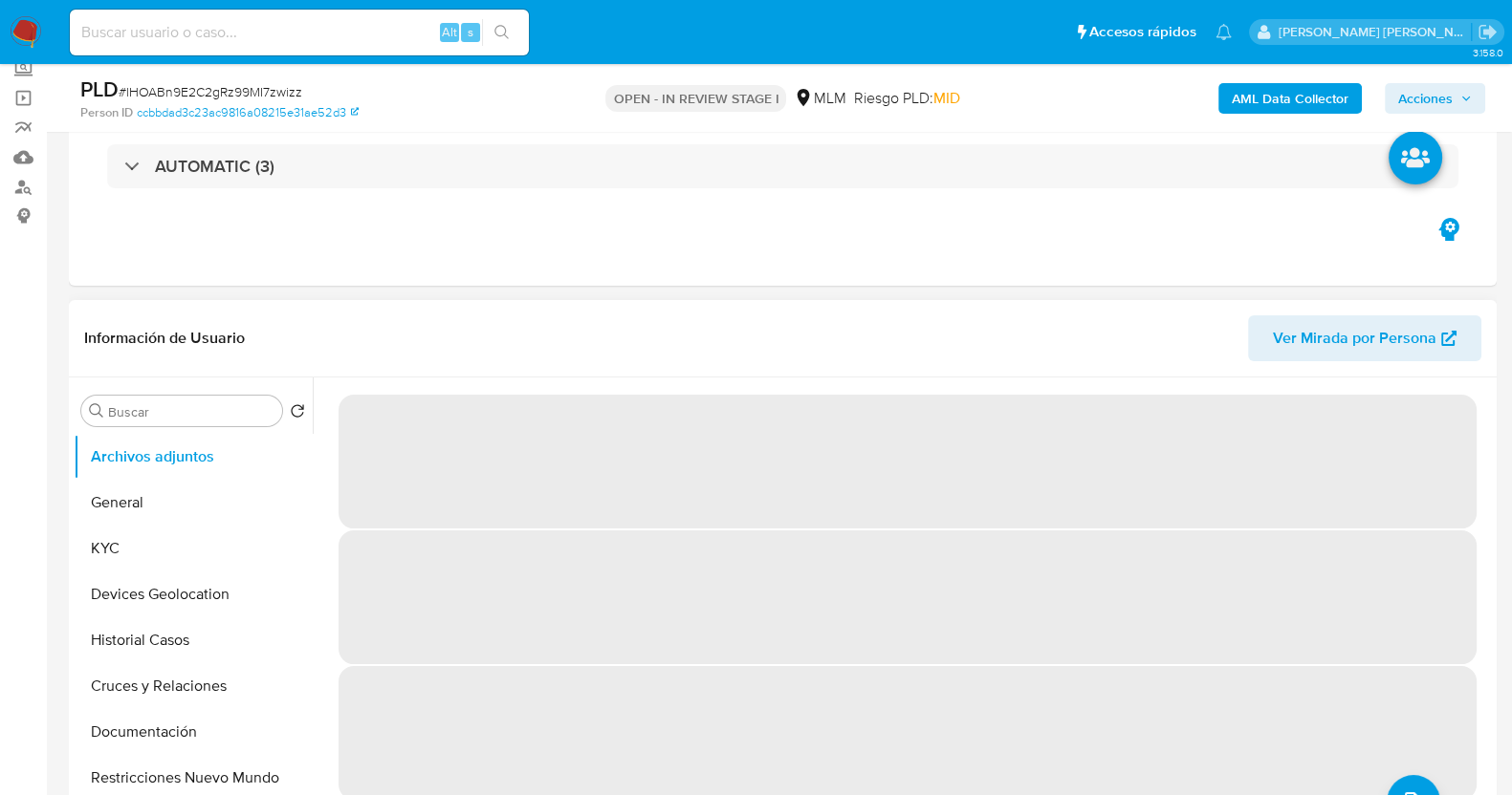
select select "10"
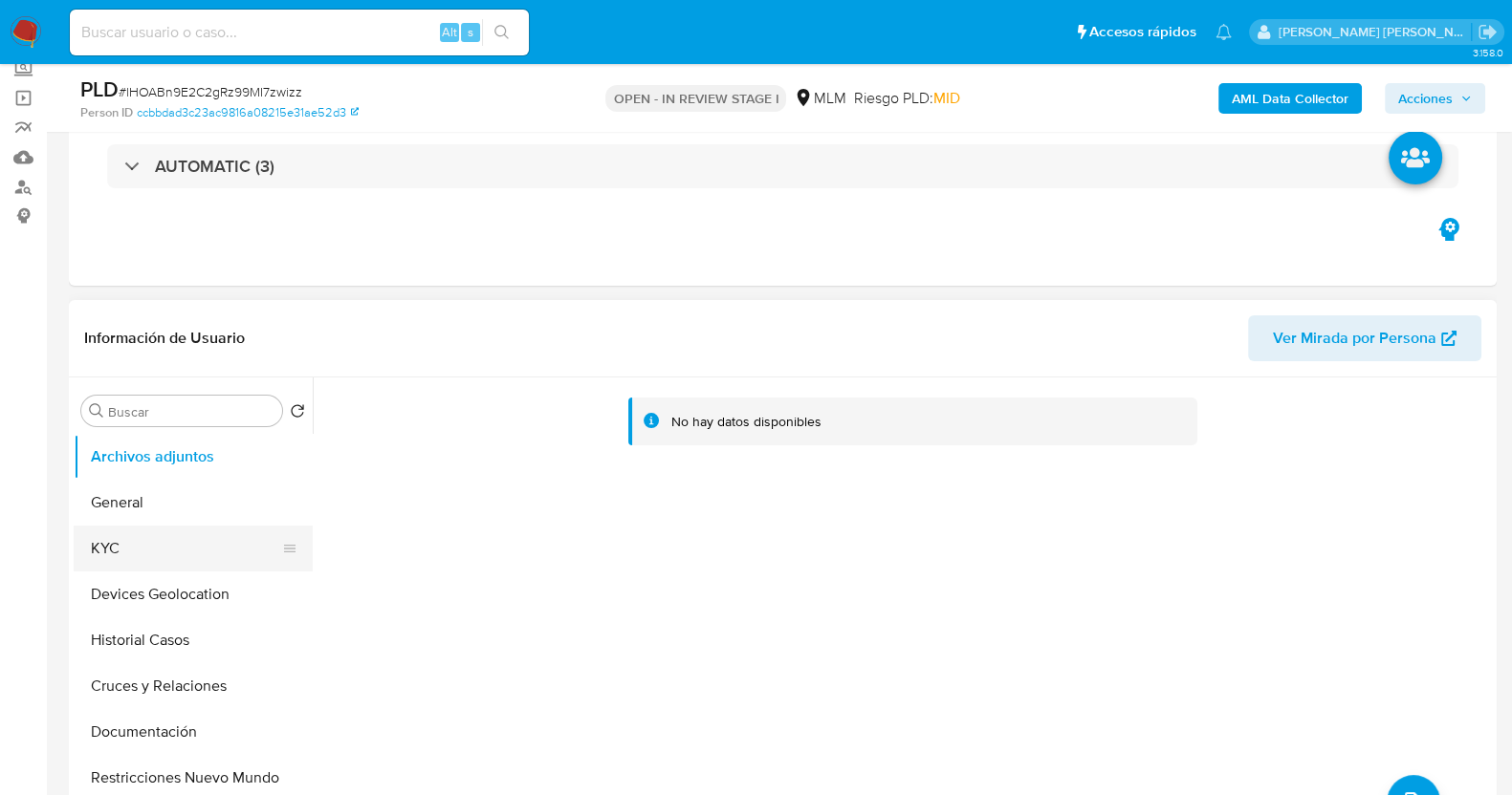
click at [157, 559] on button "KYC" at bounding box center [185, 548] width 223 height 46
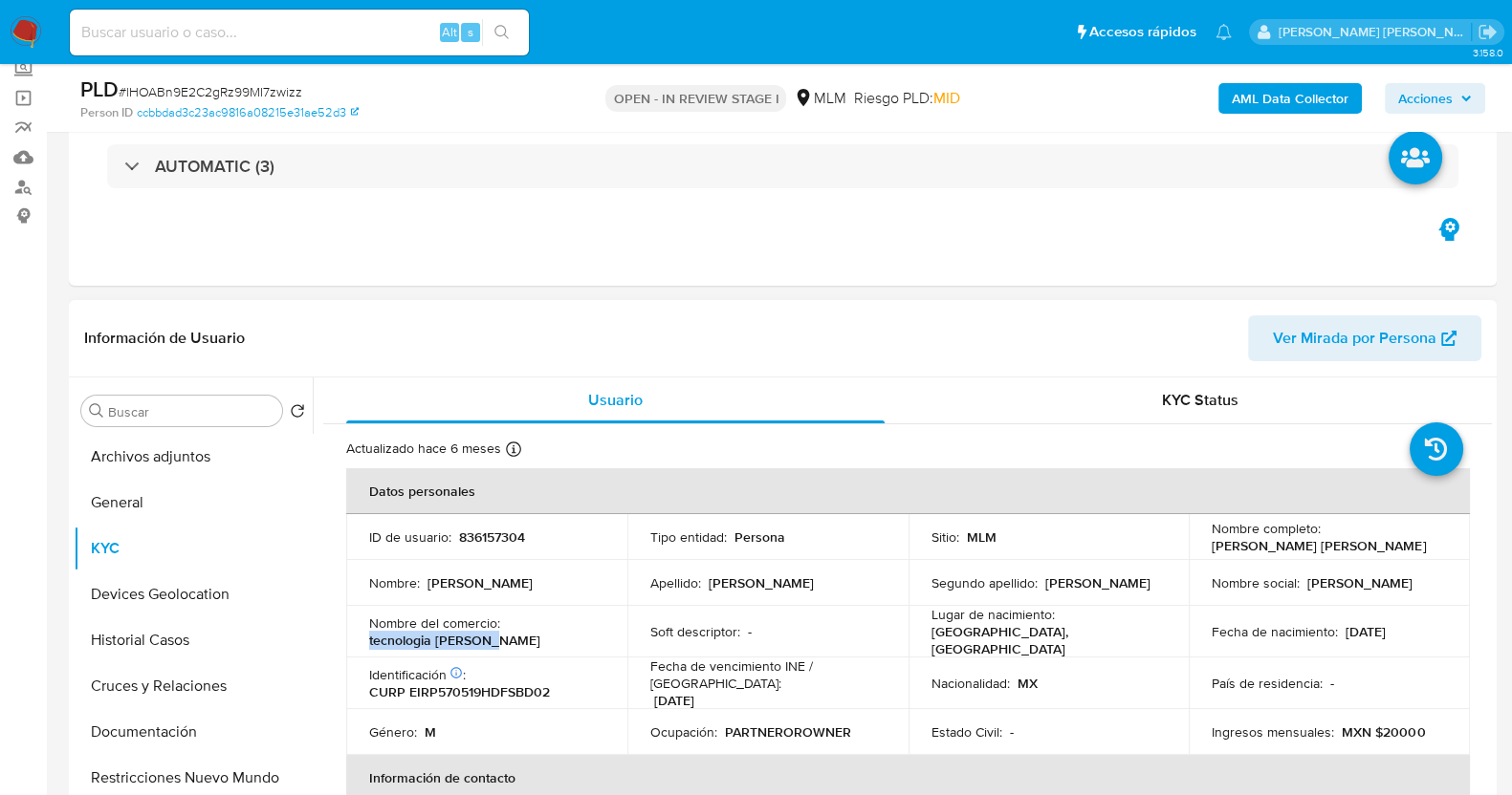
drag, startPoint x: 367, startPoint y: 639, endPoint x: 512, endPoint y: 636, distance: 145.0
click at [512, 636] on td "Nombre del comercio : tecnologia [PERSON_NAME]" at bounding box center [487, 631] width 282 height 51
copy p "tecnologia [PERSON_NAME]"
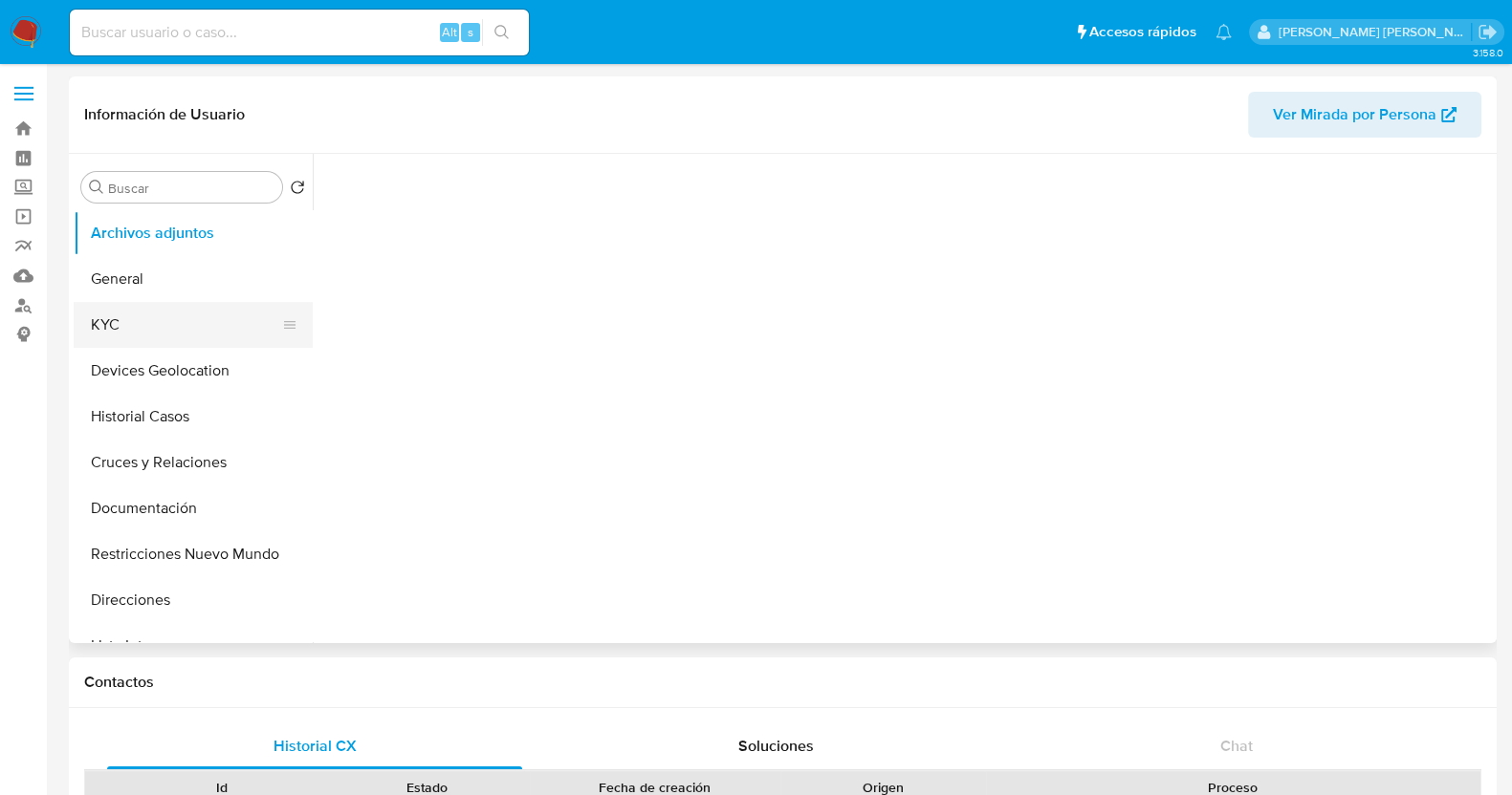
click at [168, 318] on button "KYC" at bounding box center [185, 324] width 223 height 46
select select "10"
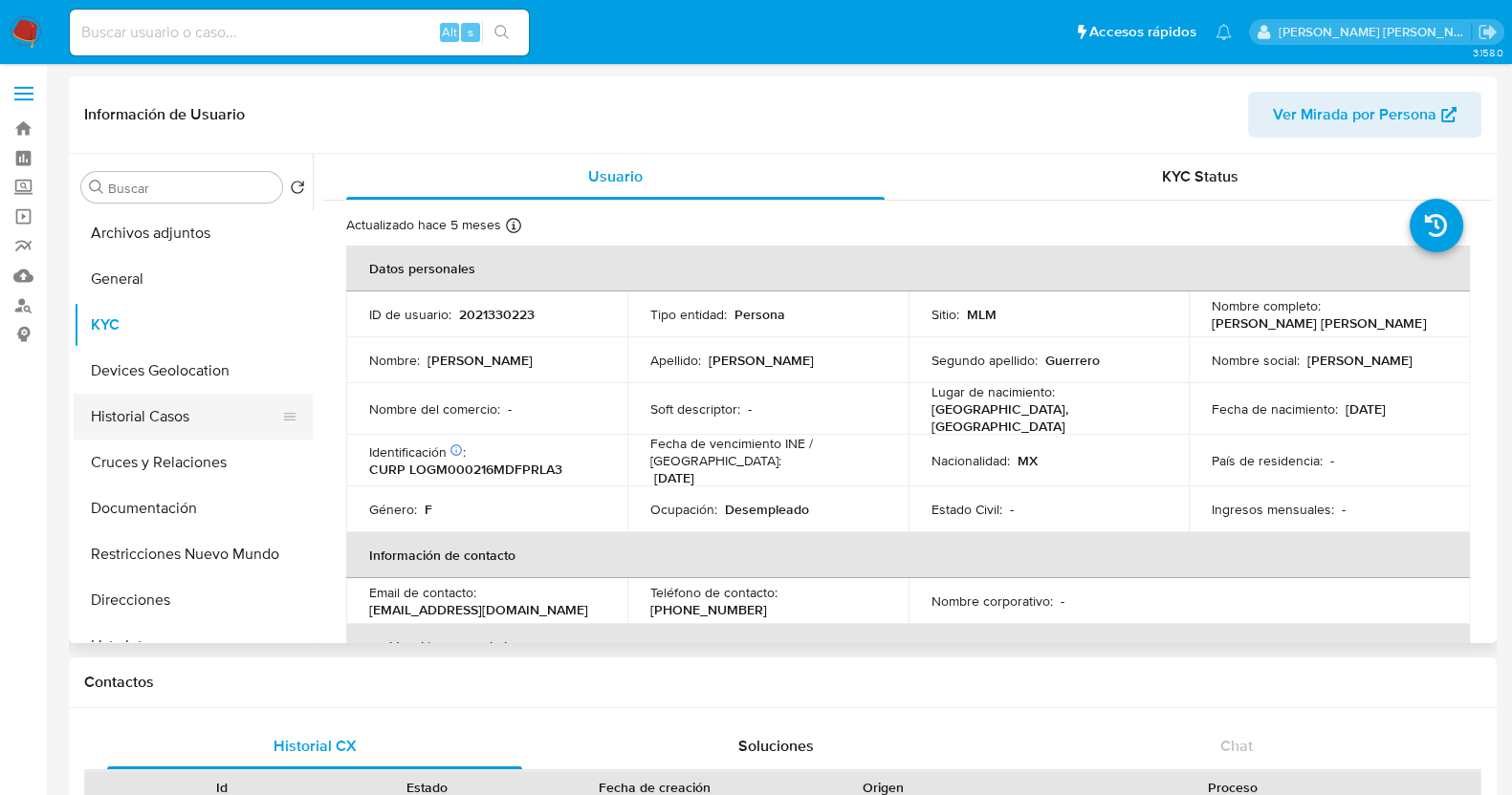
click at [207, 425] on button "Historial Casos" at bounding box center [185, 416] width 223 height 46
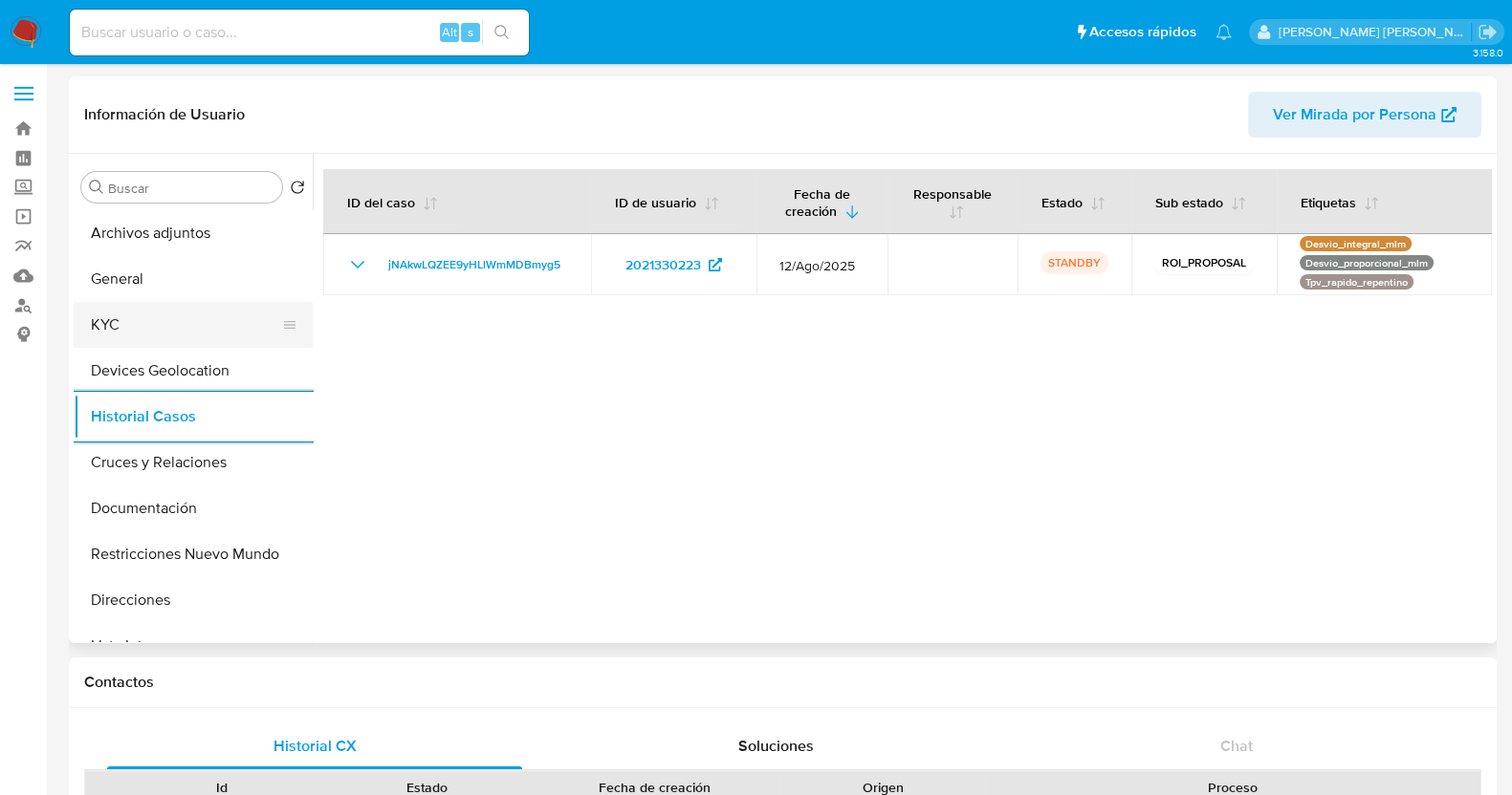
click at [194, 310] on button "KYC" at bounding box center [185, 324] width 223 height 46
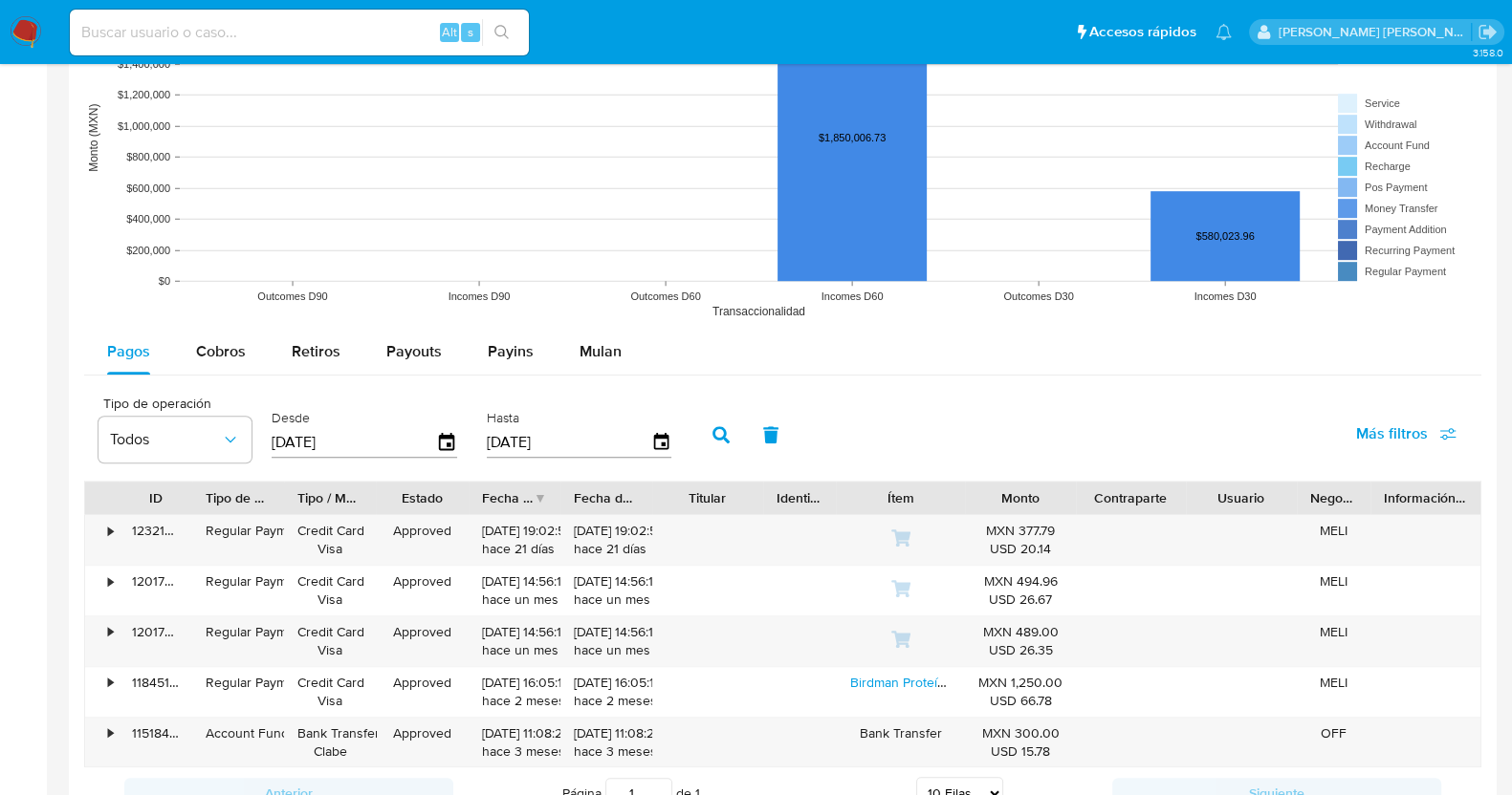
scroll to position [1314, 0]
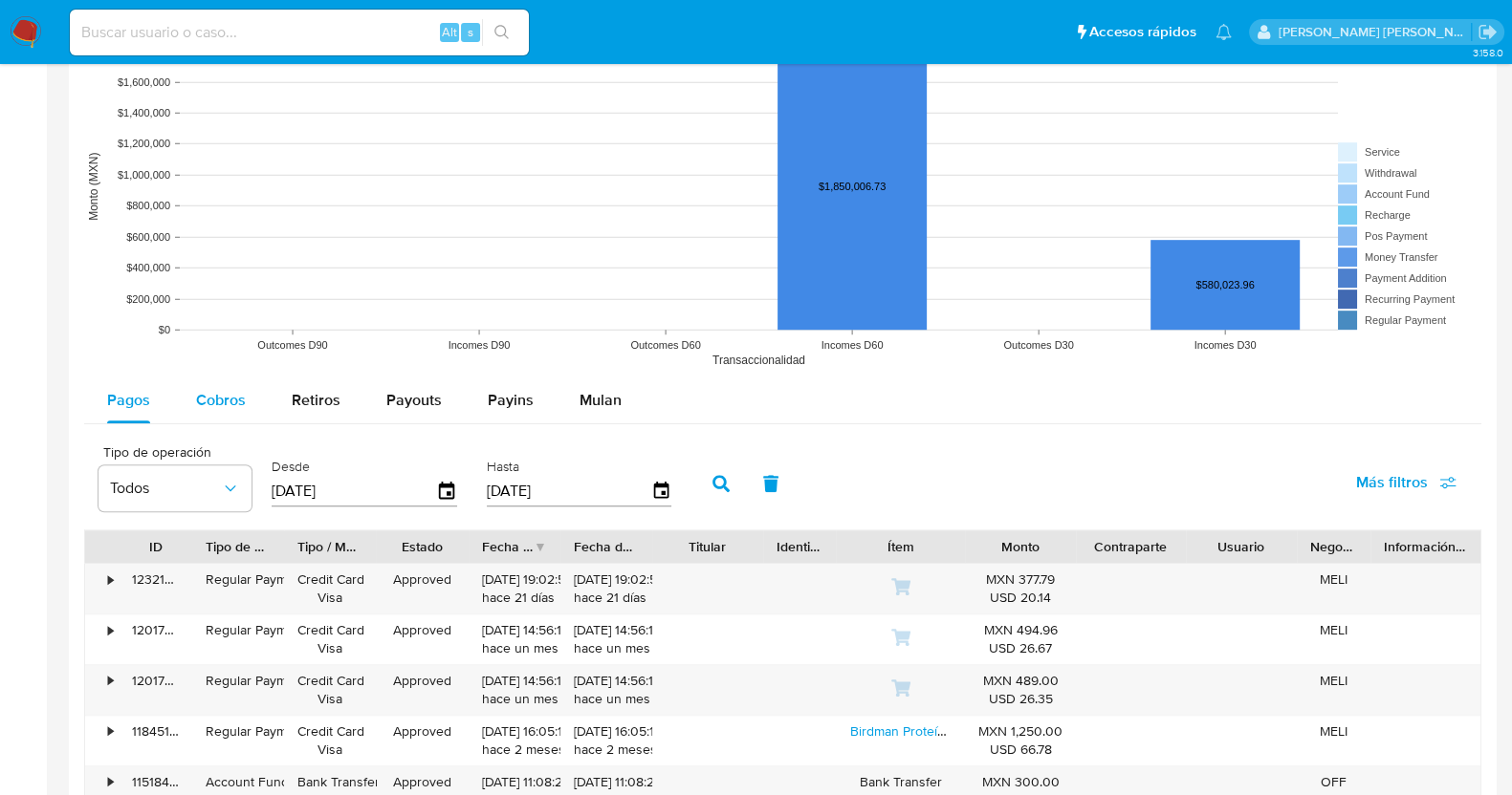
click at [222, 405] on span "Cobros" at bounding box center [220, 400] width 50 height 22
select select "10"
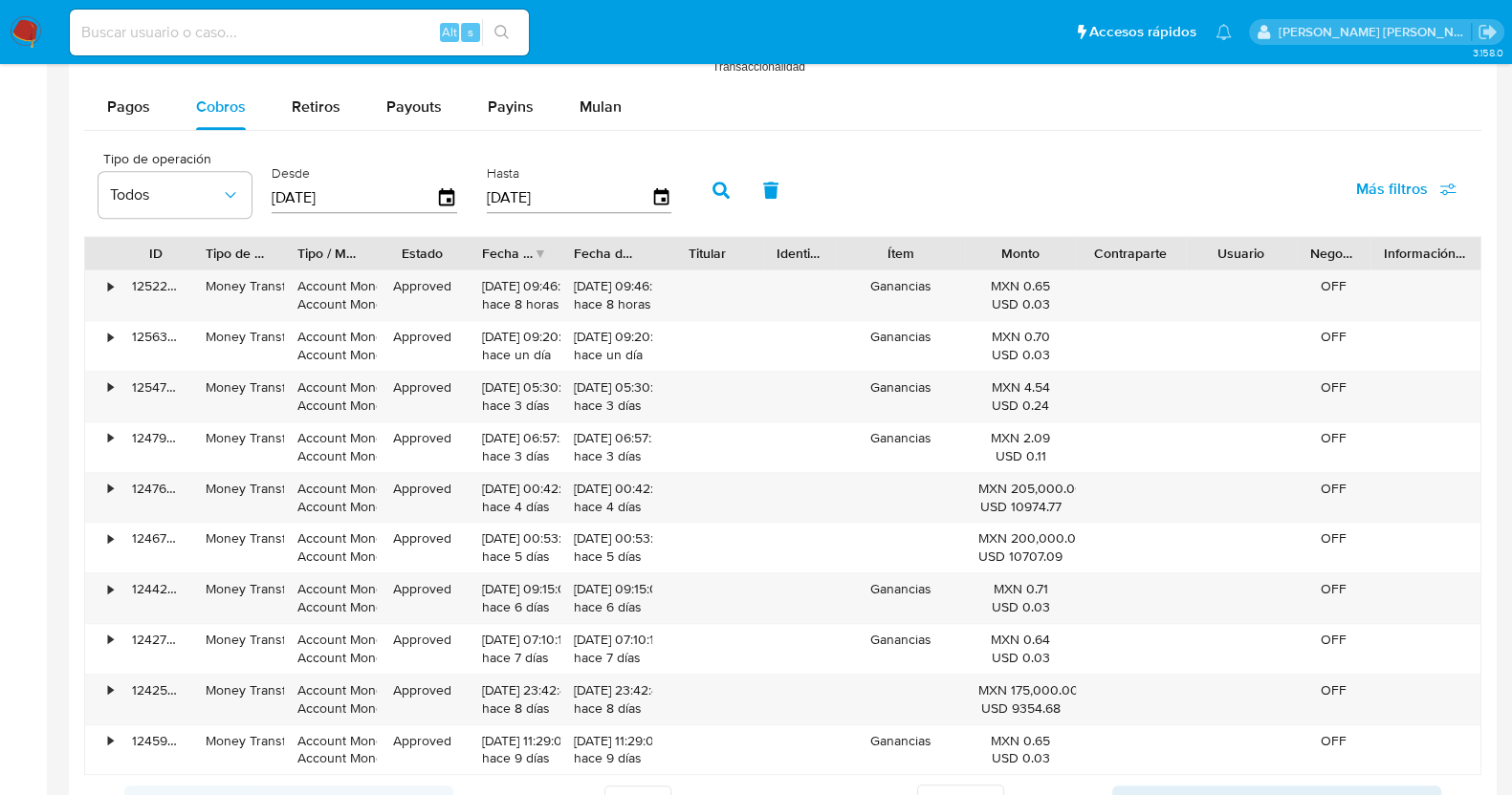
scroll to position [1552, 0]
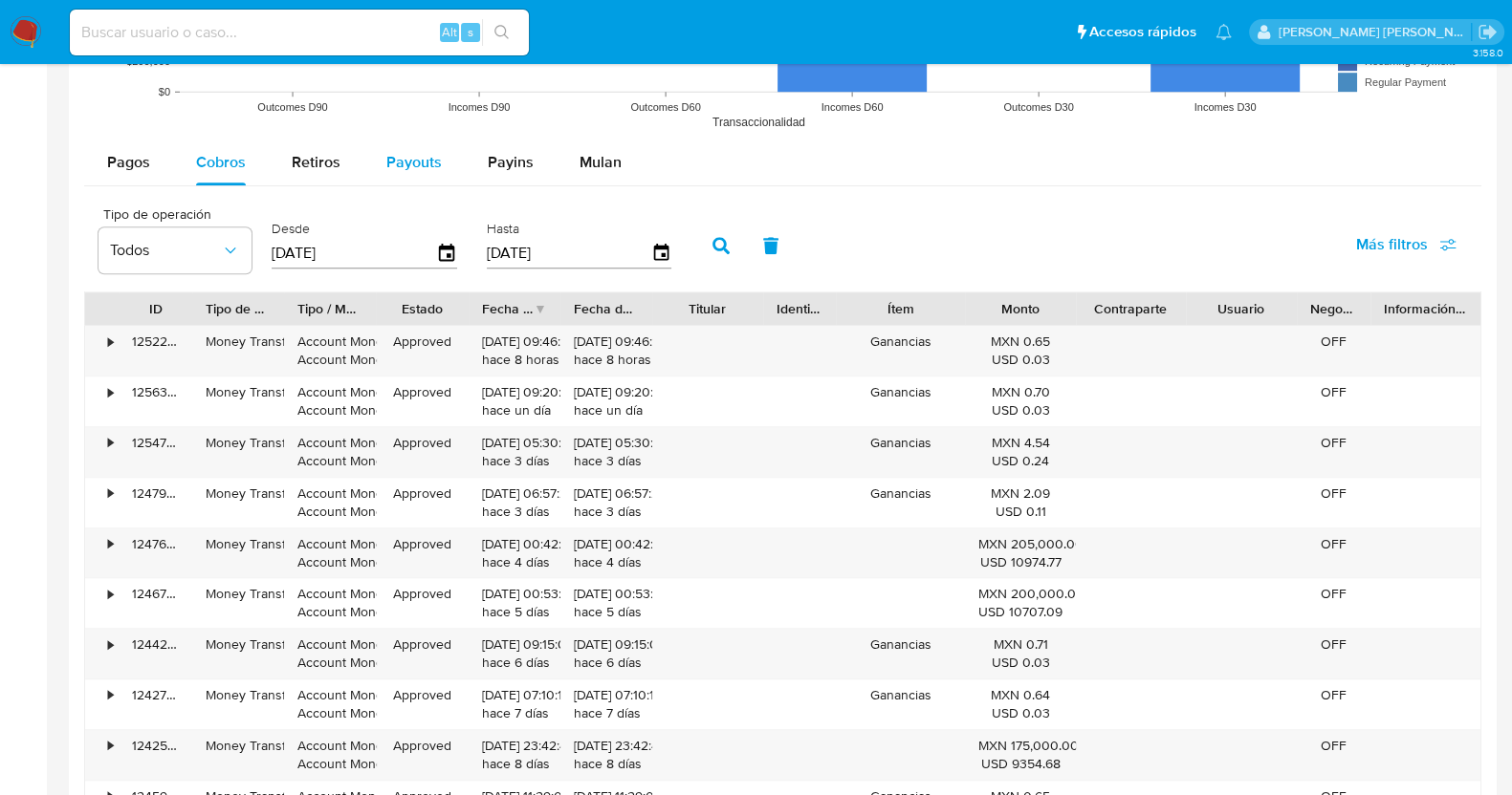
click at [418, 156] on span "Payouts" at bounding box center [414, 162] width 55 height 22
select select "10"
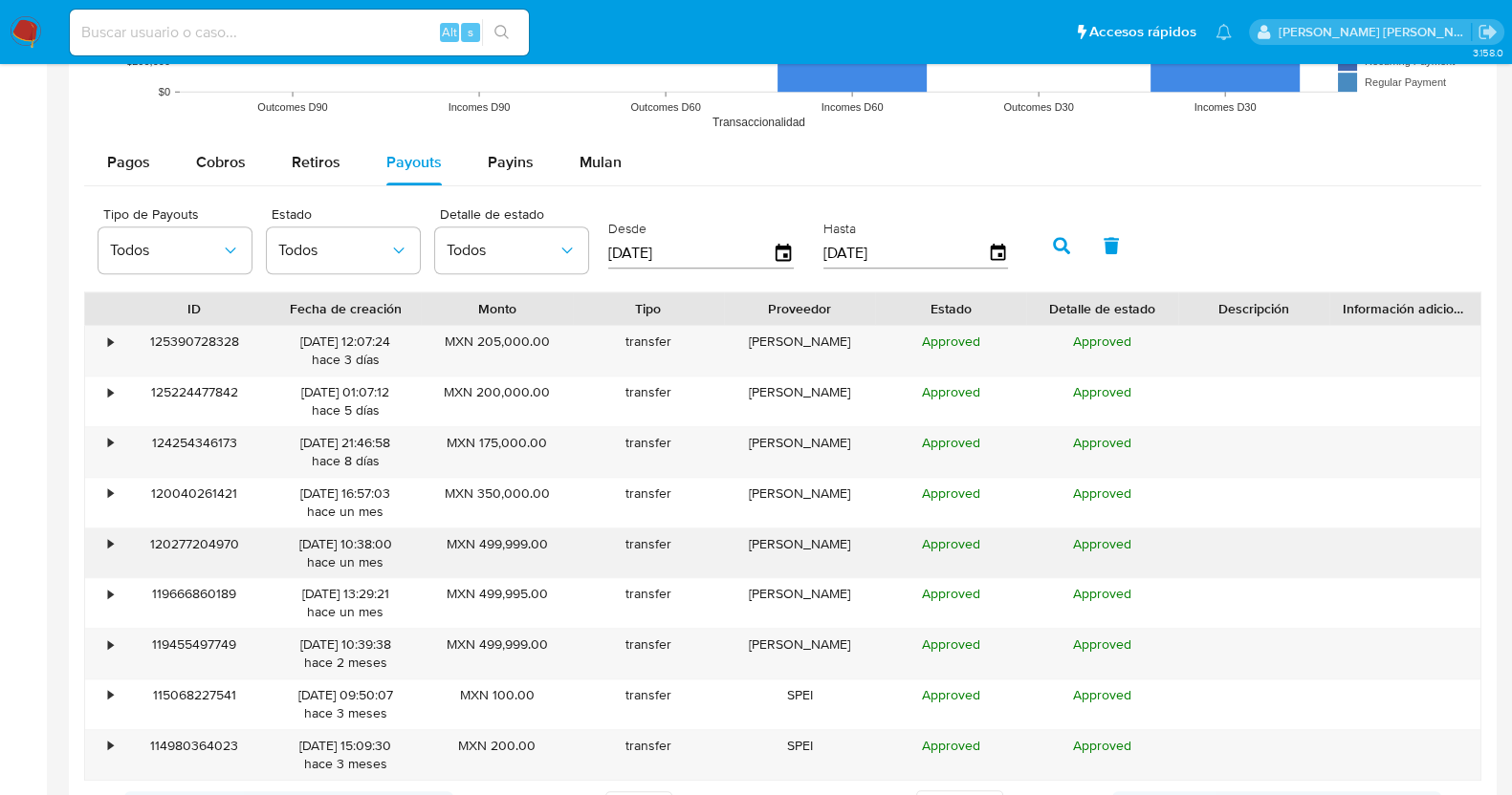
click at [114, 542] on div "•" at bounding box center [102, 553] width 33 height 50
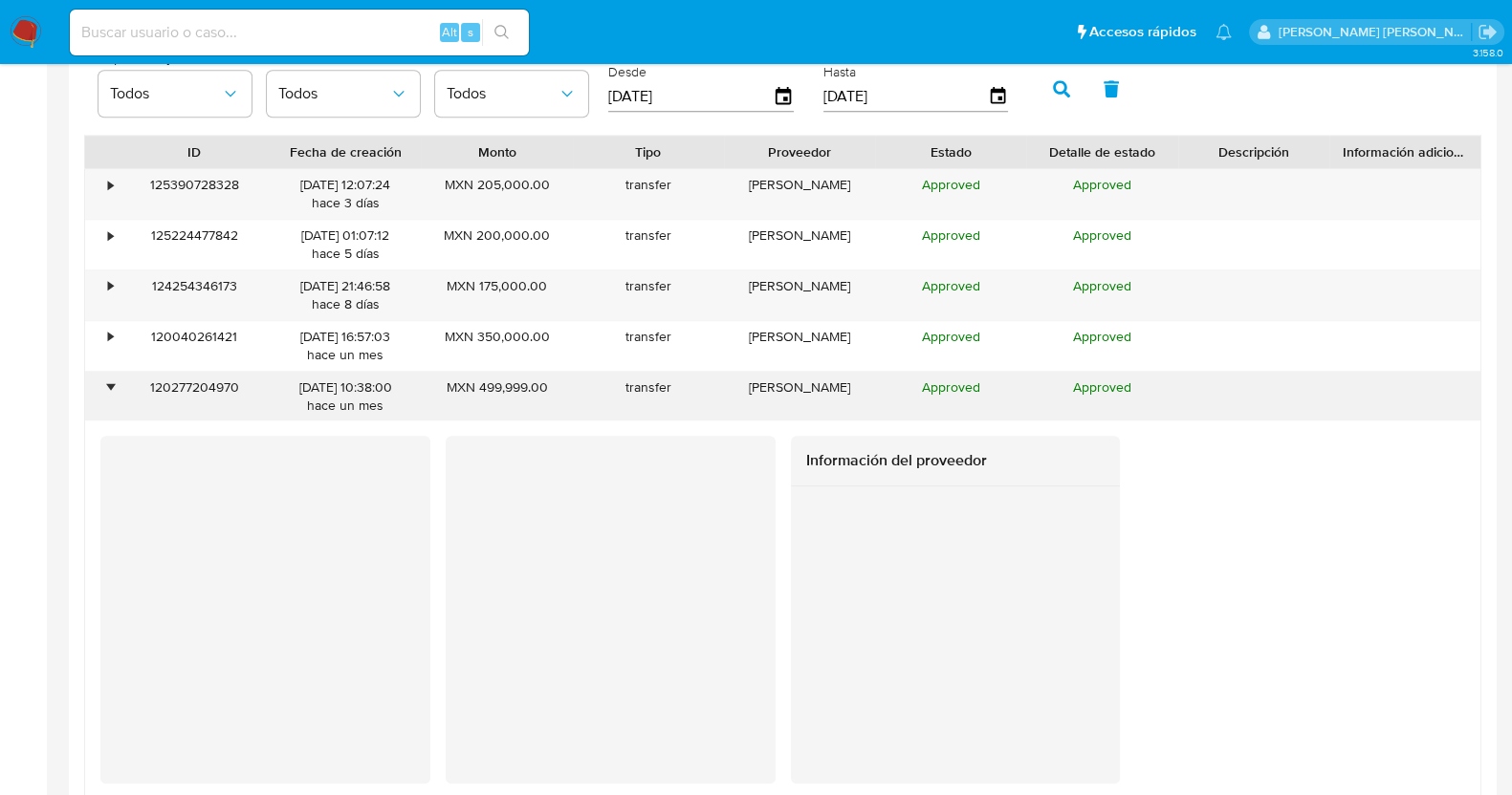
scroll to position [1672, 0]
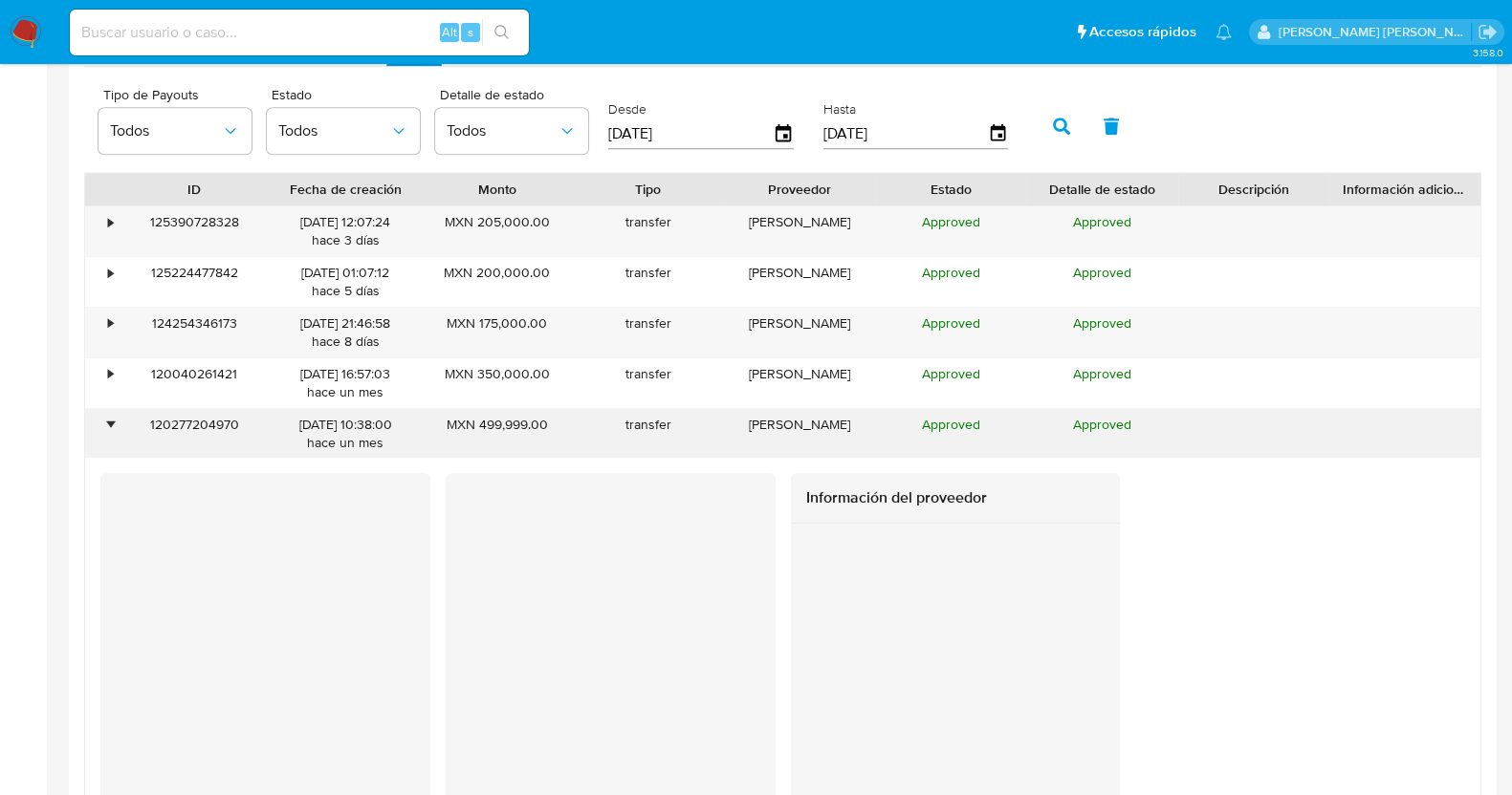
click at [108, 423] on div "•" at bounding box center [110, 424] width 5 height 18
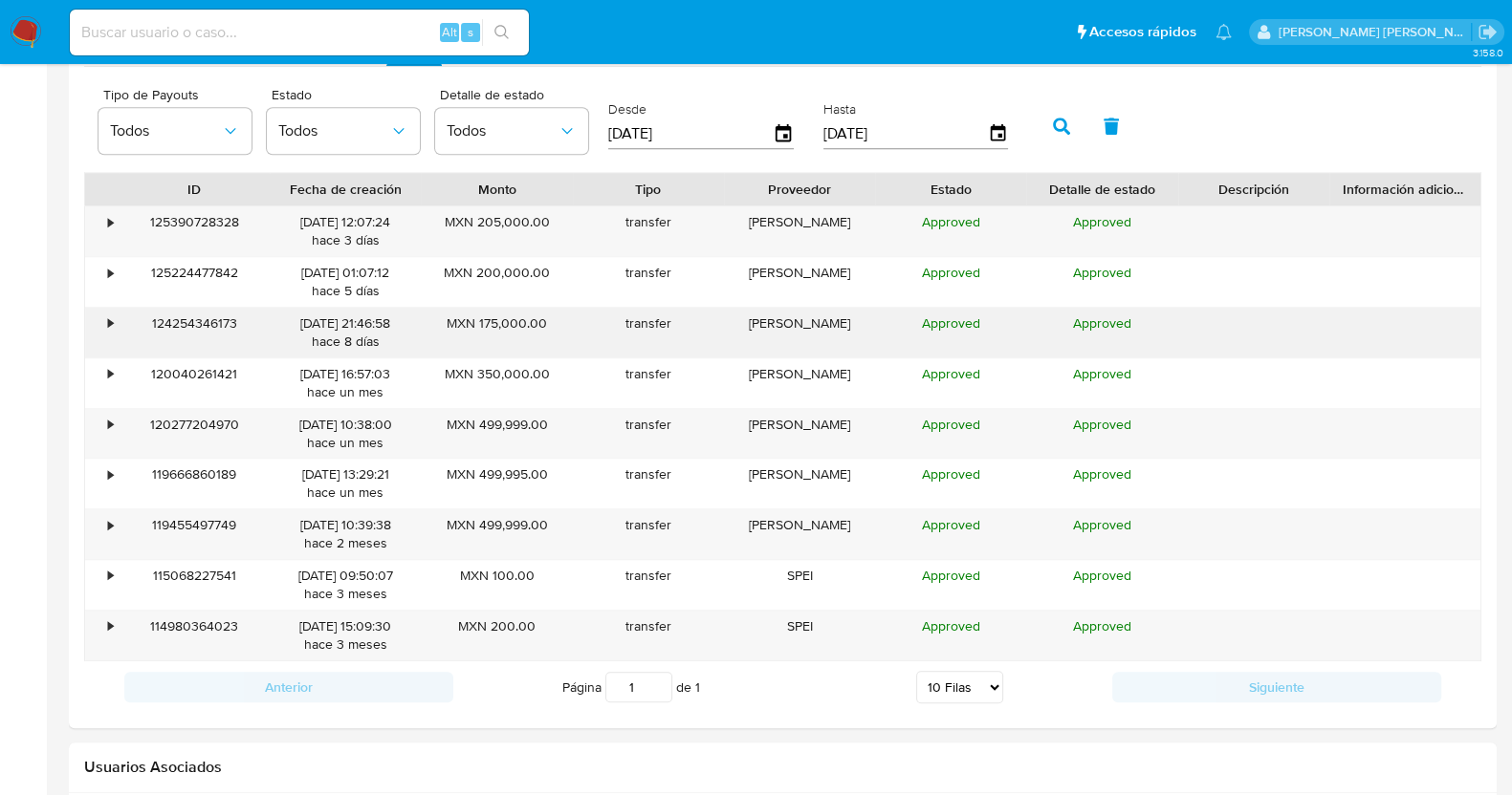
click at [109, 315] on div "•" at bounding box center [110, 323] width 5 height 18
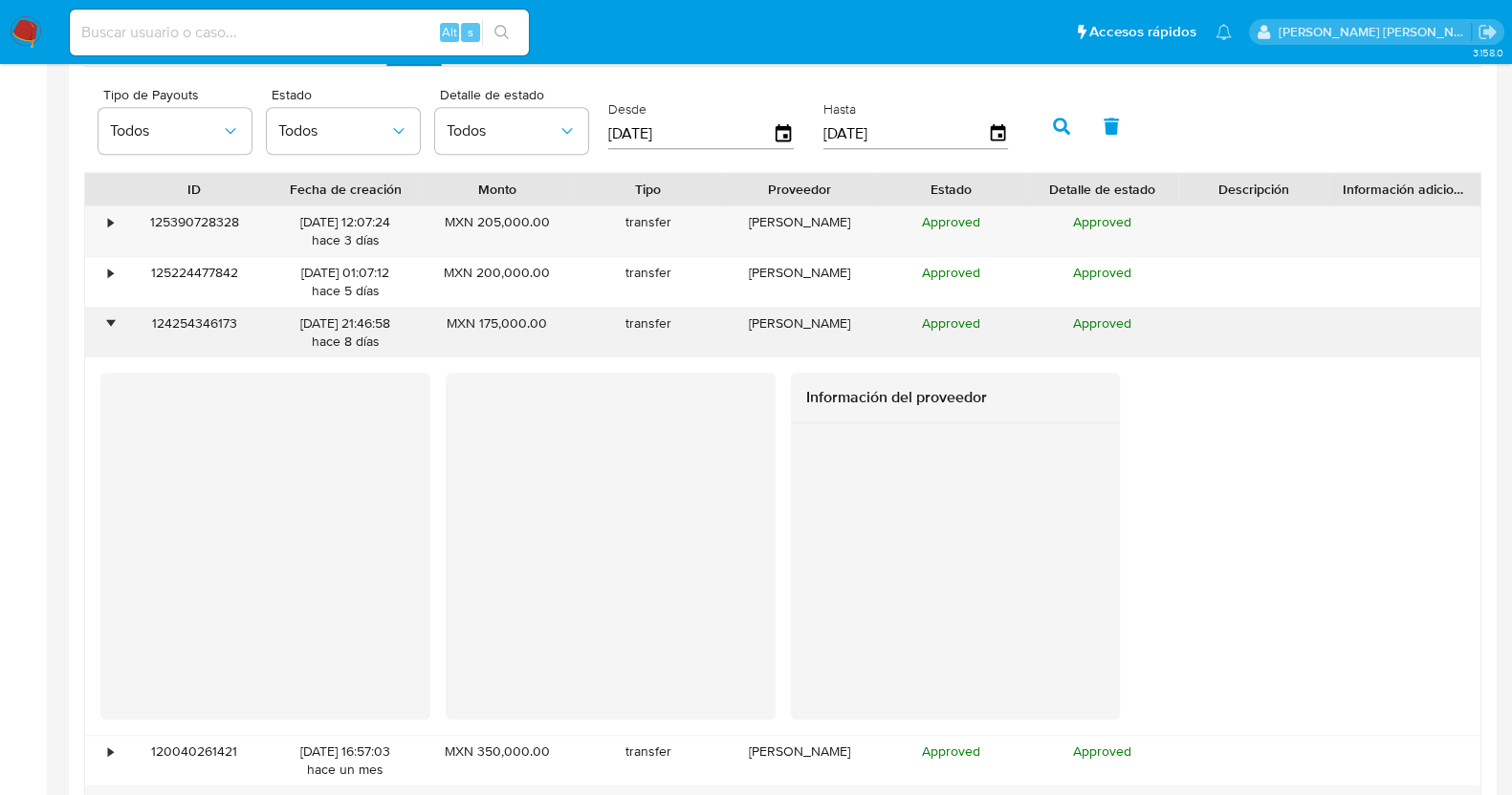
click at [108, 322] on div "•" at bounding box center [110, 323] width 5 height 18
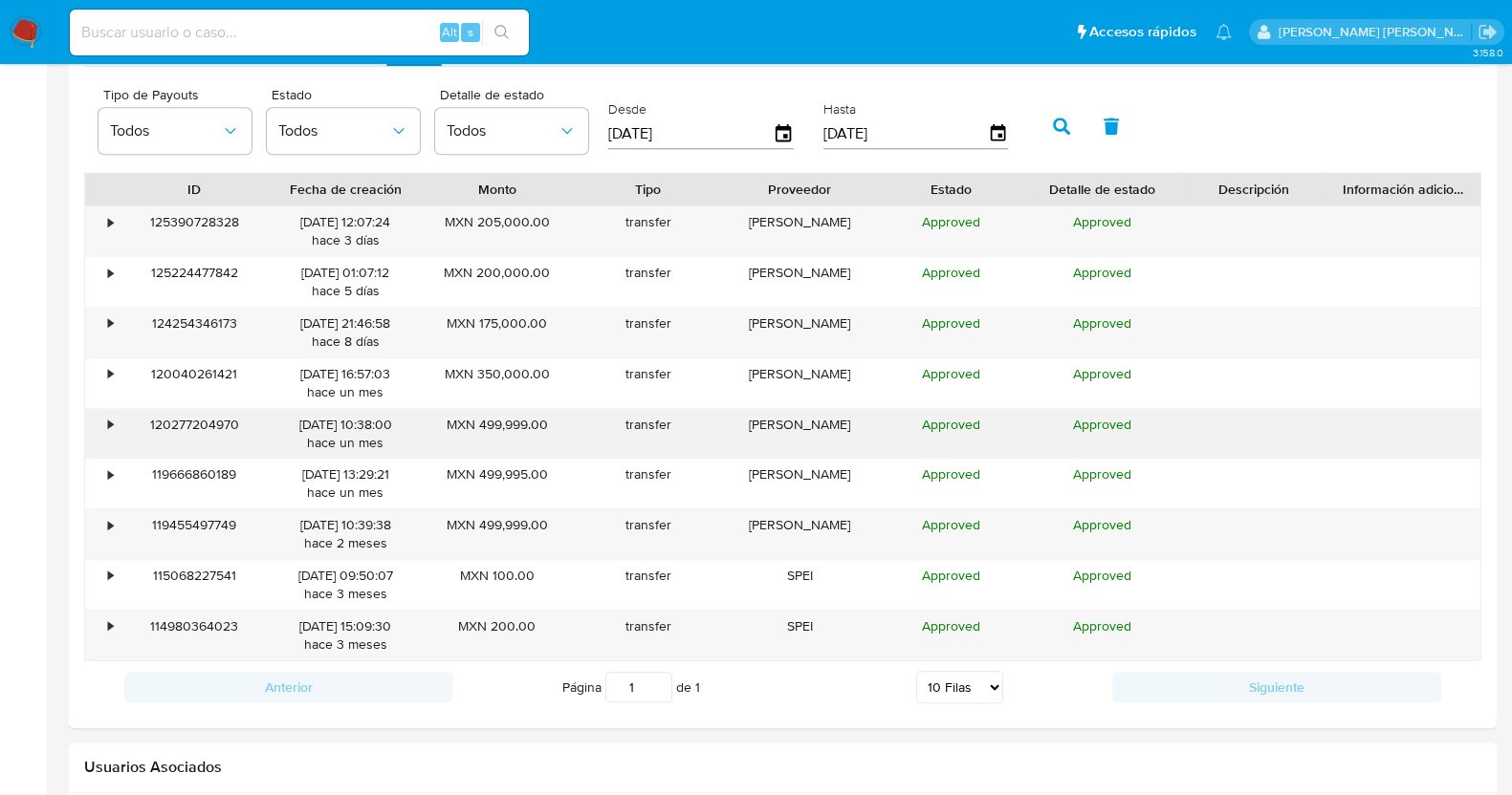
click at [118, 418] on div "120277204970" at bounding box center [194, 433] width 151 height 50
click at [102, 424] on div "•" at bounding box center [102, 433] width 33 height 50
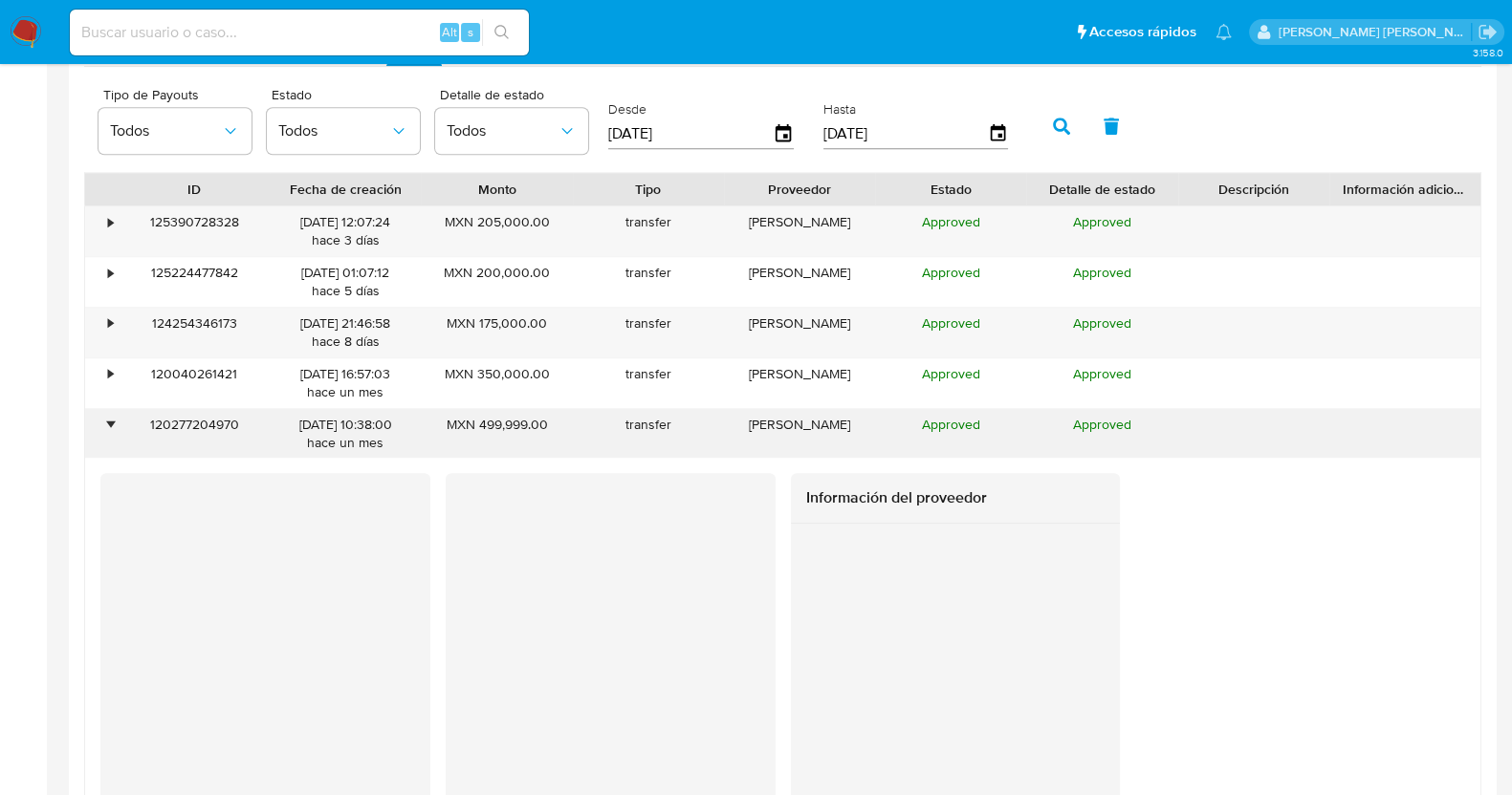
click at [102, 424] on div "•" at bounding box center [102, 433] width 33 height 50
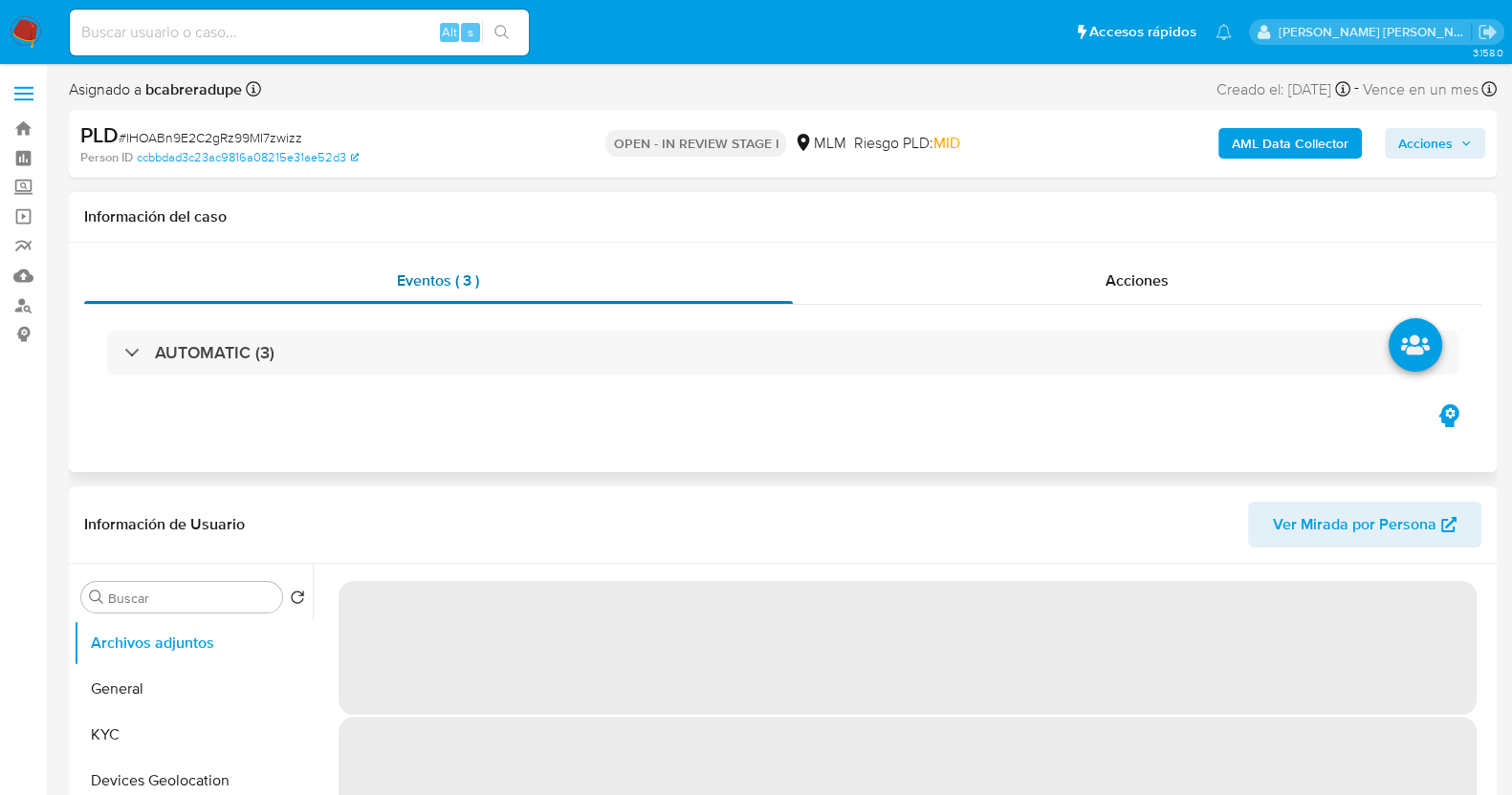
select select "10"
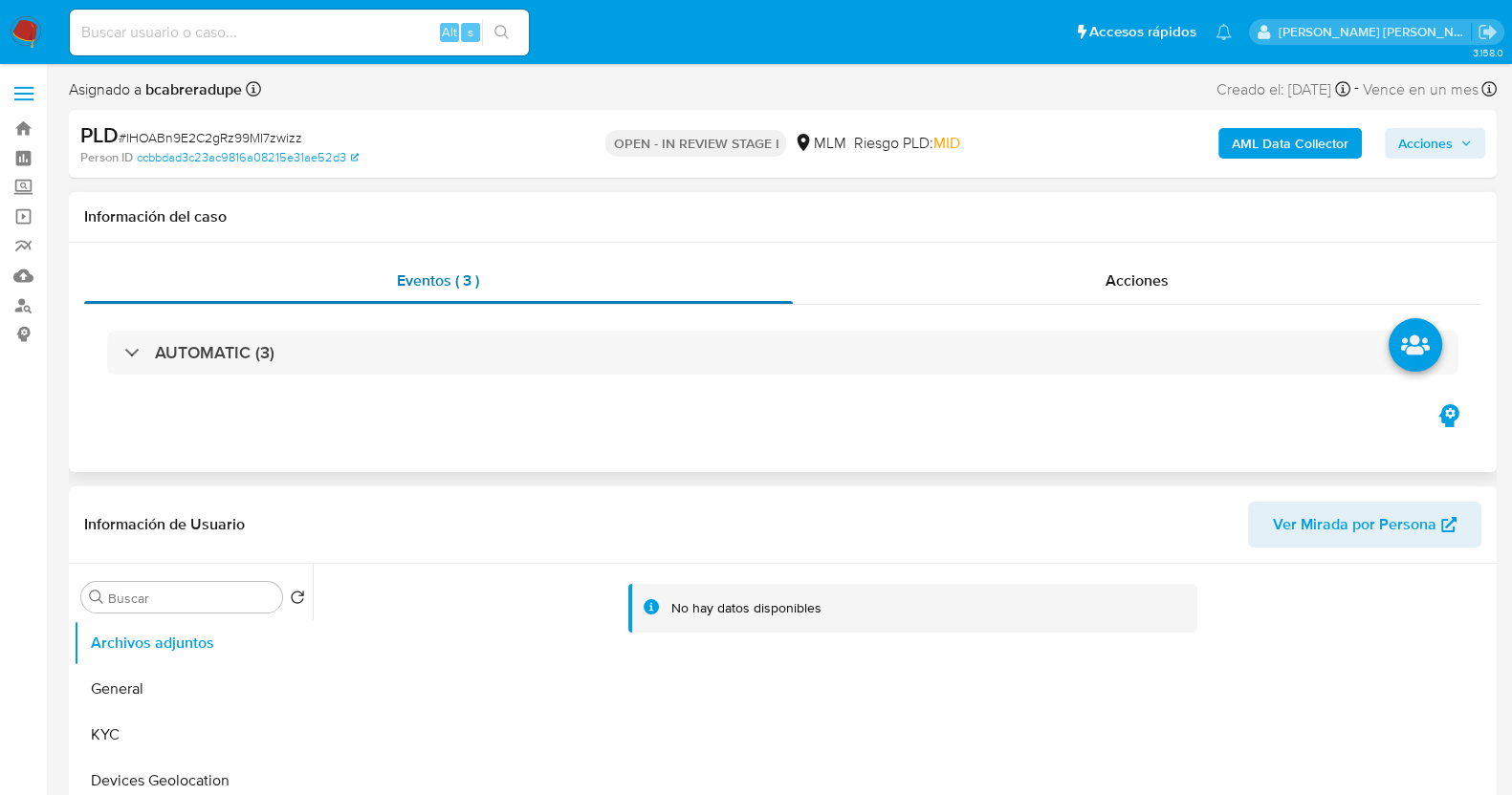
scroll to position [118, 0]
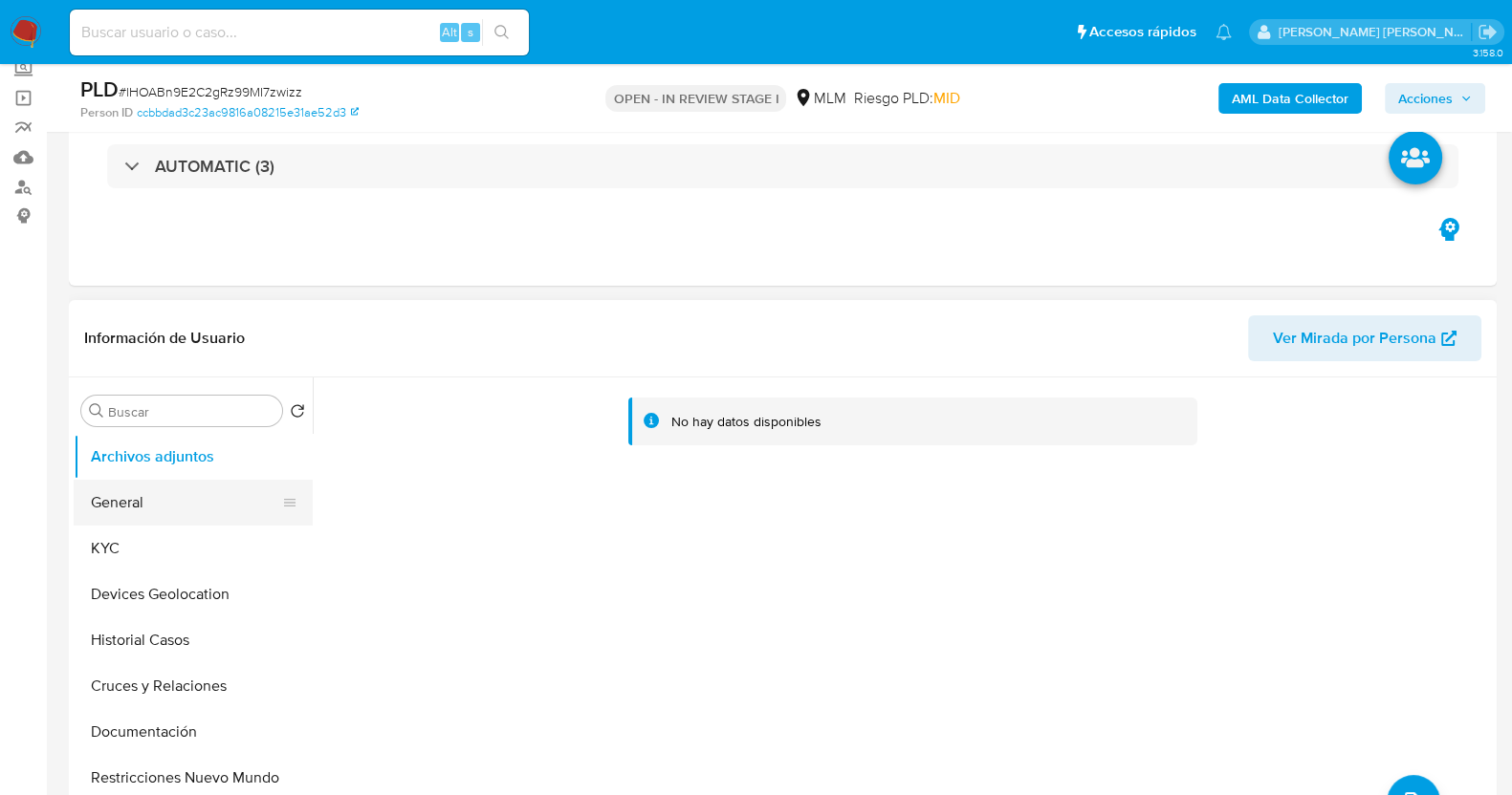
click at [138, 547] on button "KYC" at bounding box center [193, 548] width 239 height 46
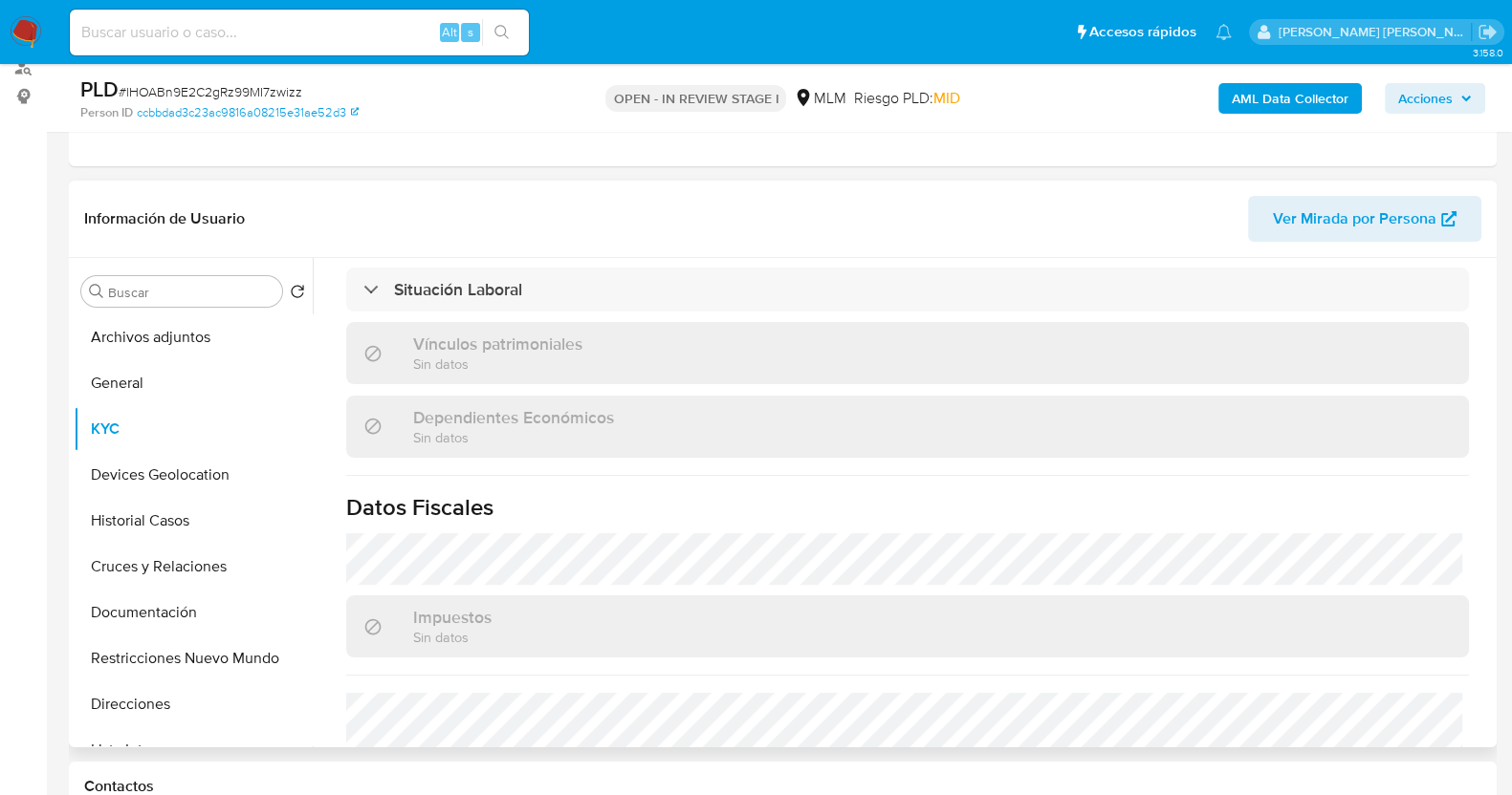
scroll to position [1188, 0]
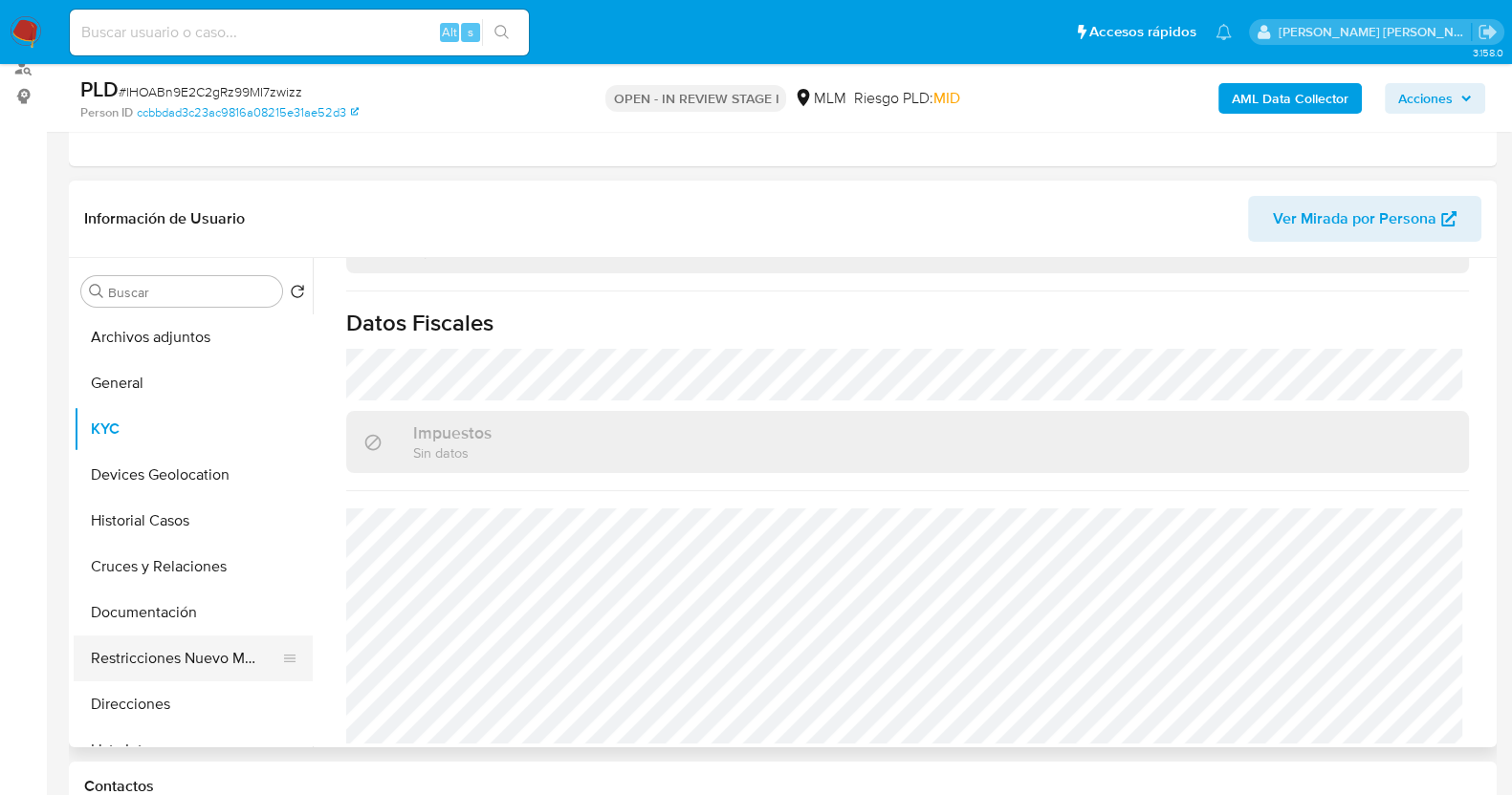
drag, startPoint x: 178, startPoint y: 701, endPoint x: 209, endPoint y: 646, distance: 63.1
click at [178, 701] on button "Direcciones" at bounding box center [193, 704] width 239 height 46
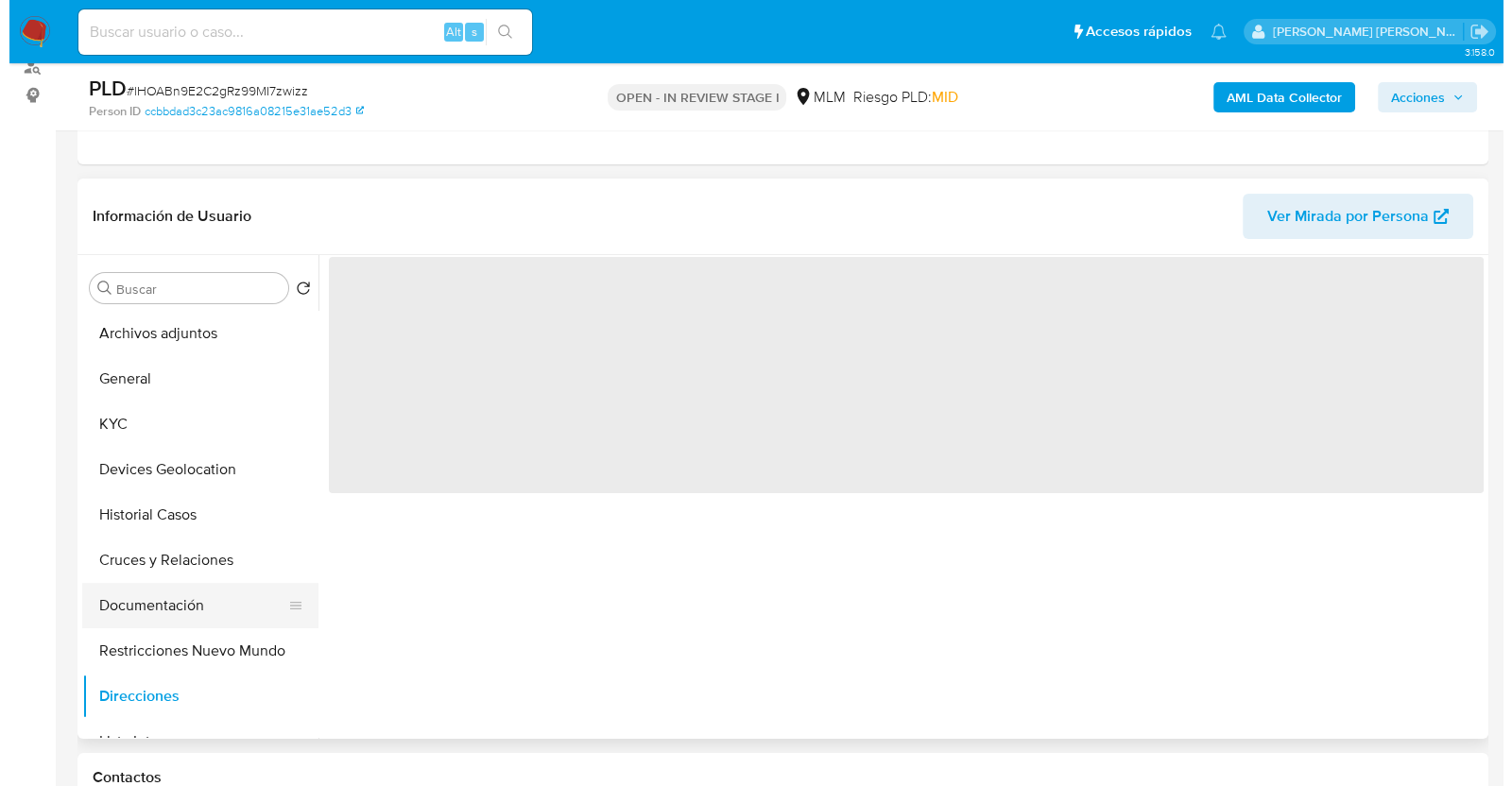
scroll to position [0, 0]
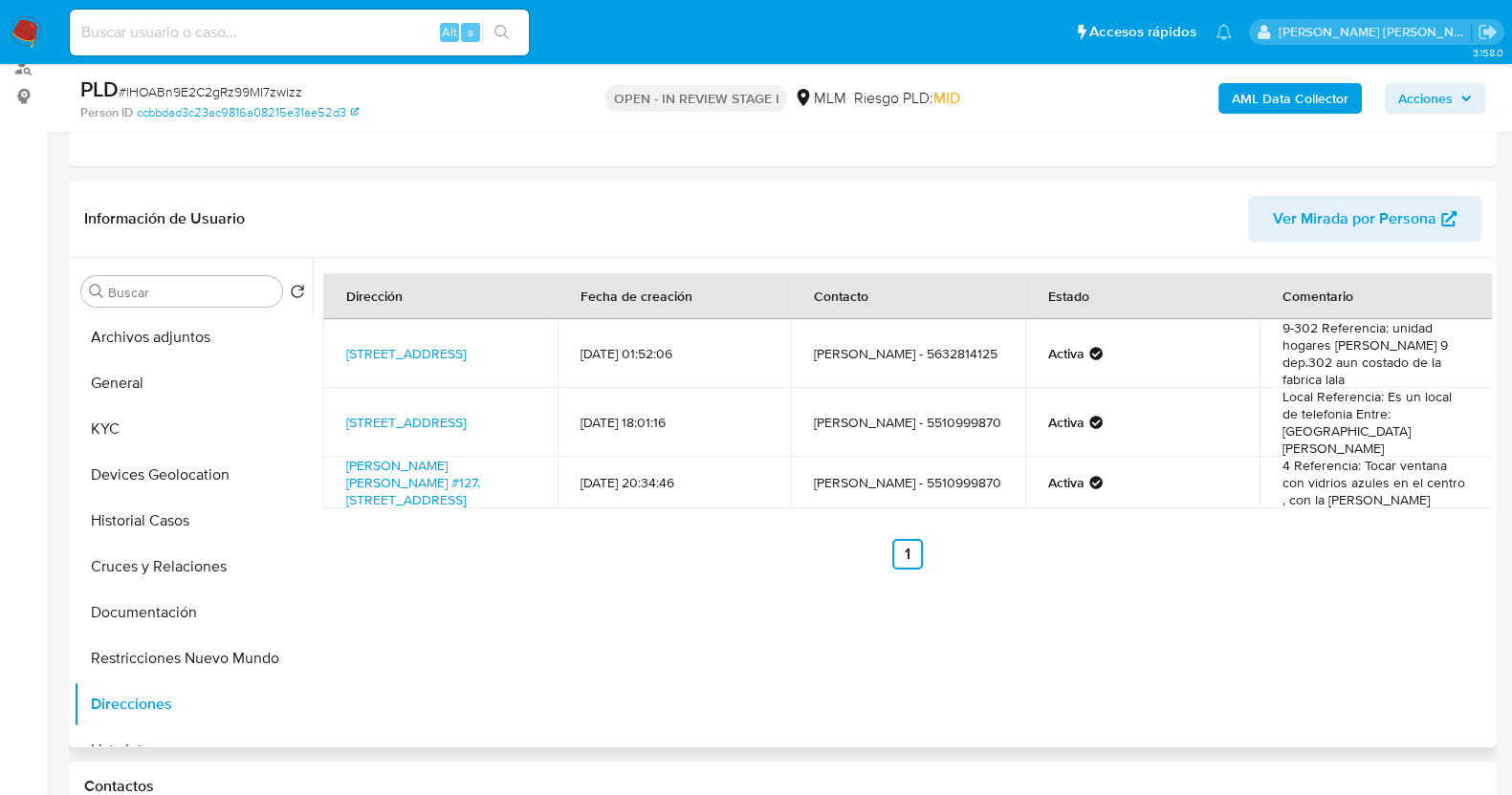
drag, startPoint x: 738, startPoint y: 594, endPoint x: 746, endPoint y: 585, distance: 12.0
click at [744, 594] on div "Dirección Fecha de creación Contacto Estado Comentario Avenida Ceylán 850, Azca…" at bounding box center [902, 503] width 1179 height 489
drag, startPoint x: 115, startPoint y: 413, endPoint x: 259, endPoint y: 432, distance: 145.2
click at [121, 413] on button "KYC" at bounding box center [185, 429] width 223 height 46
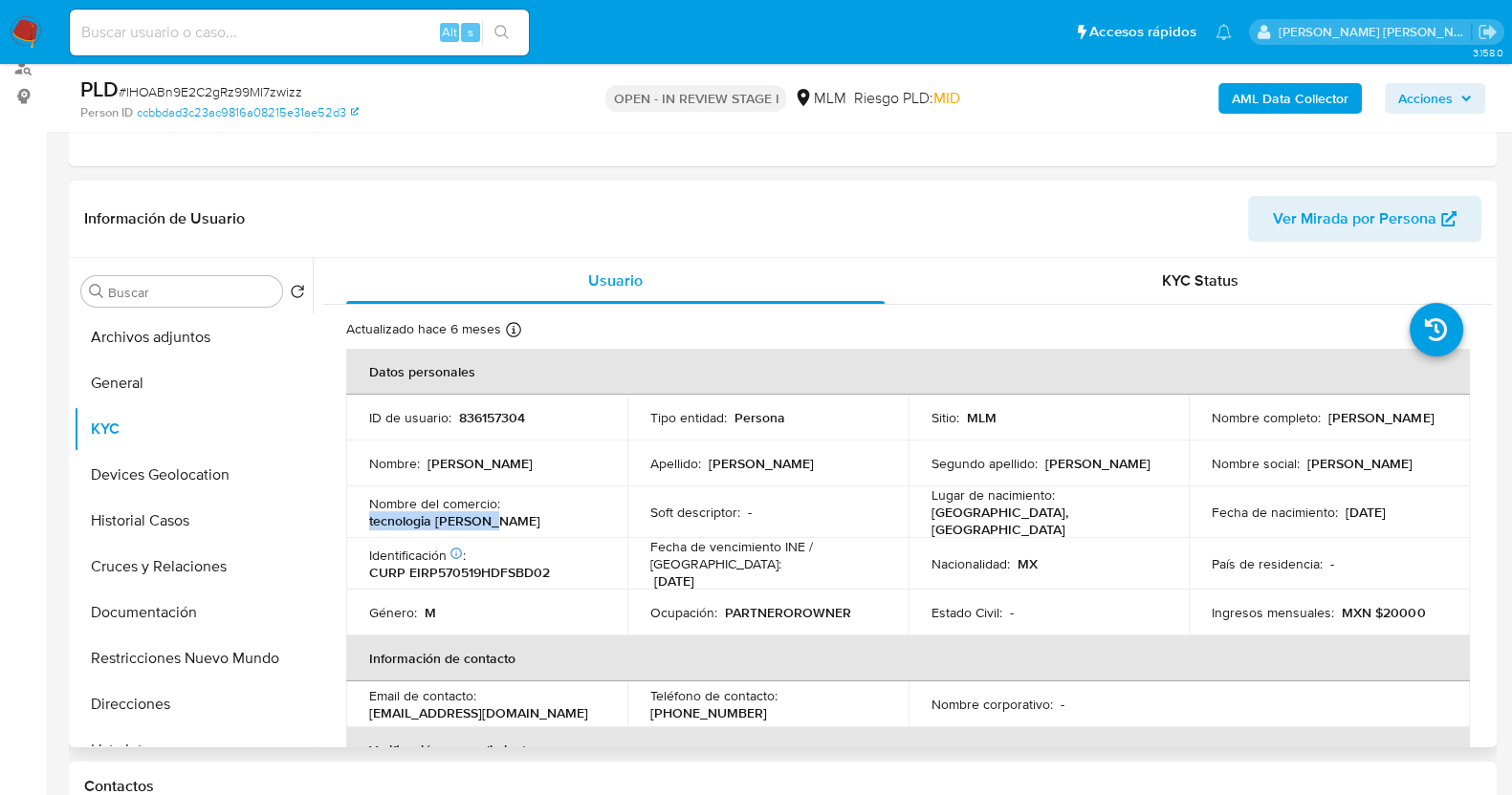
drag, startPoint x: 368, startPoint y: 518, endPoint x: 531, endPoint y: 521, distance: 163.0
click at [531, 521] on div "Nombre del comercio : tecnologia espinosa" at bounding box center [487, 512] width 235 height 34
copy p "tecnologia espinosa"
click at [164, 345] on button "Archivos adjuntos" at bounding box center [185, 337] width 223 height 46
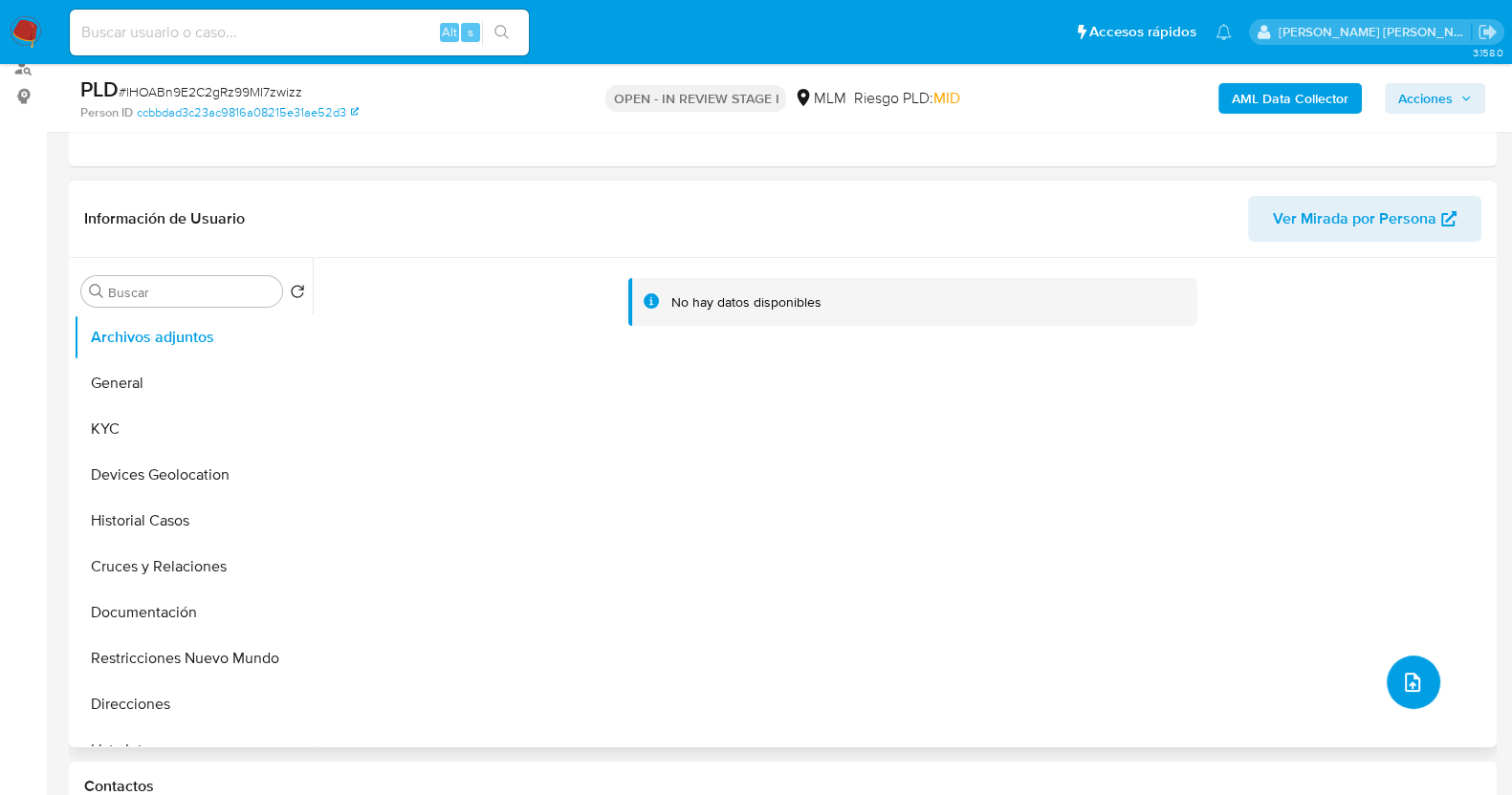
click at [1410, 675] on icon "upload-file" at bounding box center [1413, 682] width 23 height 23
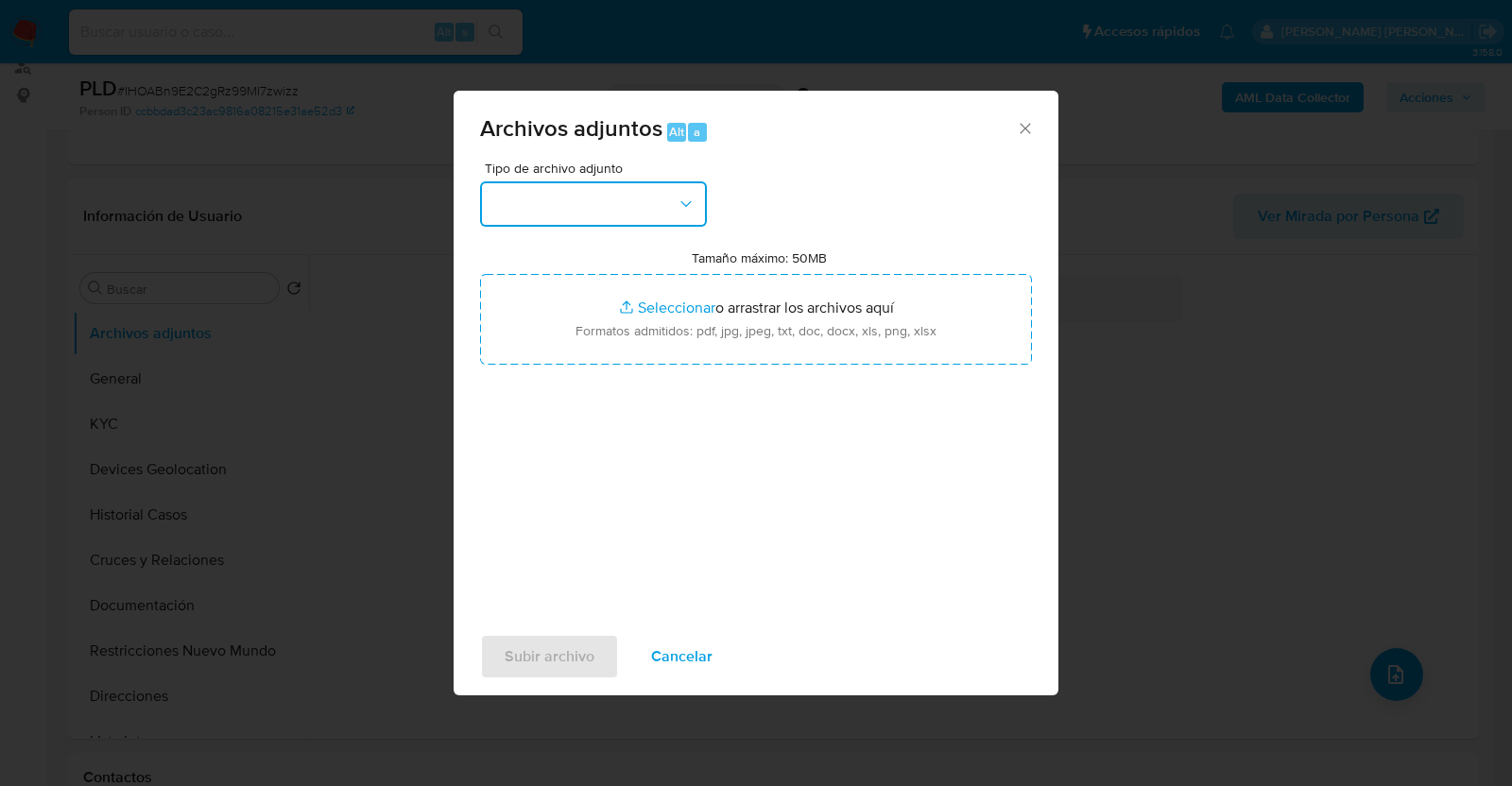
click at [640, 212] on button "button" at bounding box center [593, 203] width 226 height 45
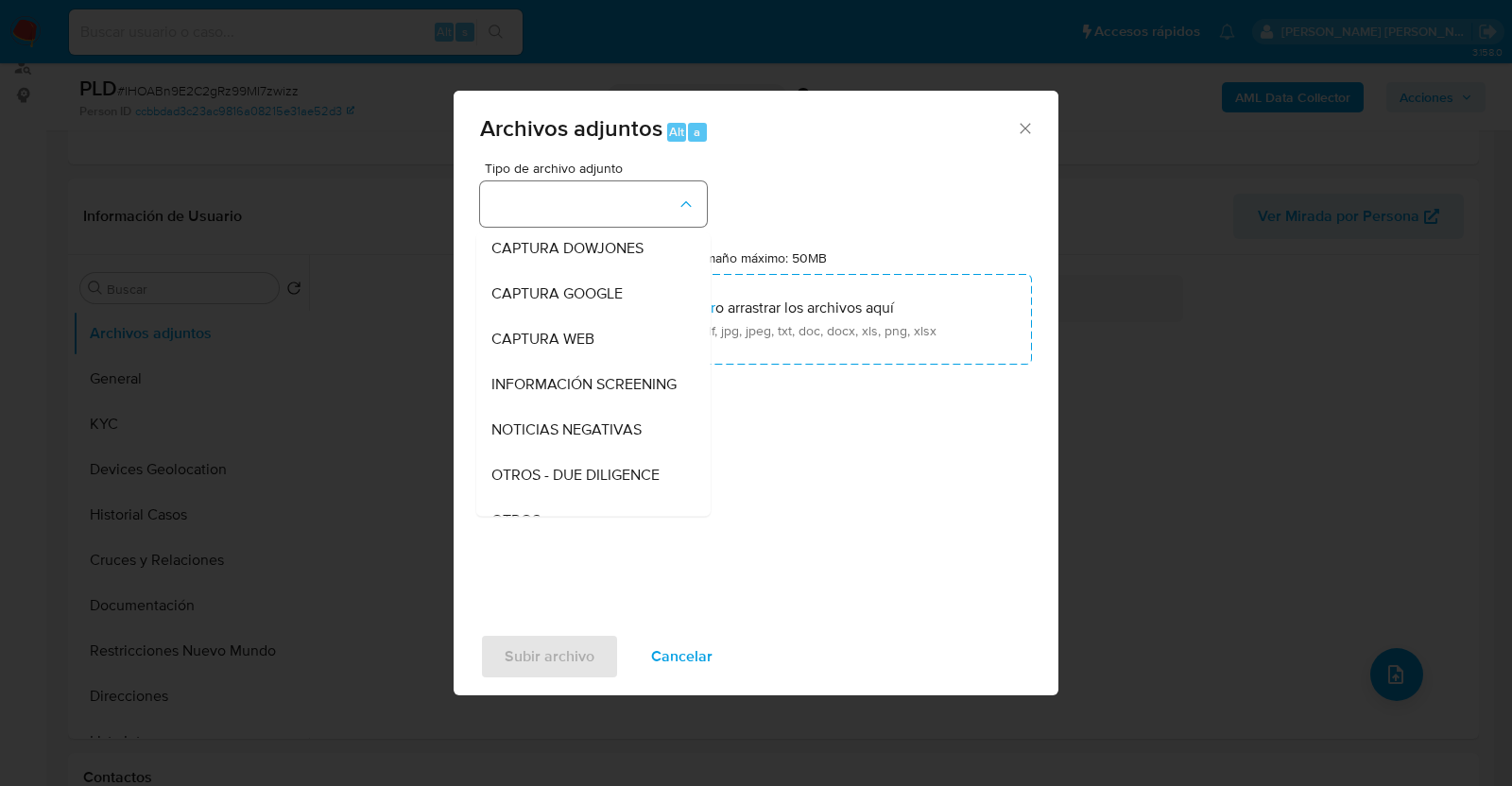
scroll to position [98, 0]
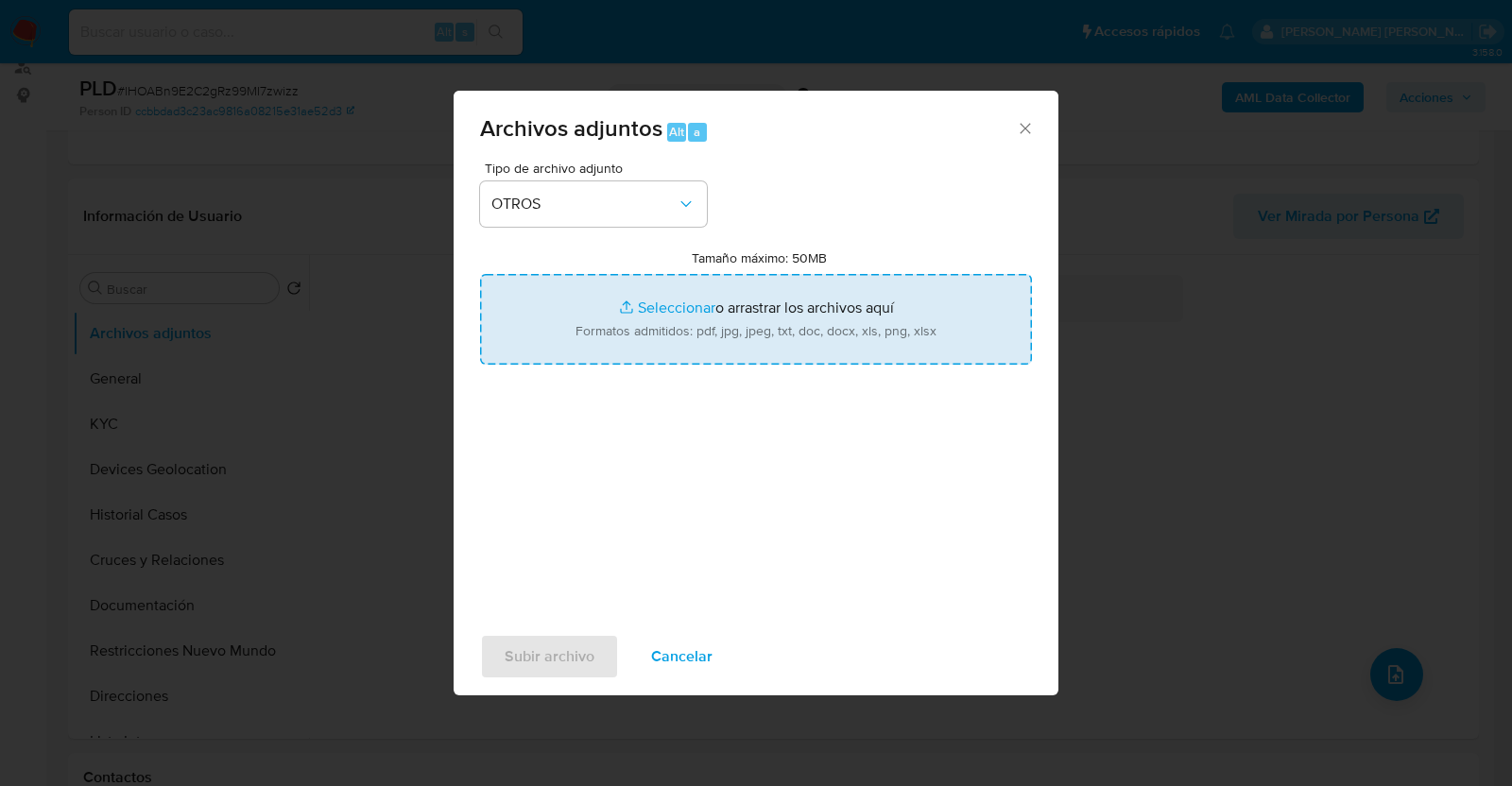
type input "C:\fakepath\836157304_PEDRO ESPINOZA_AGO2025.pdf"
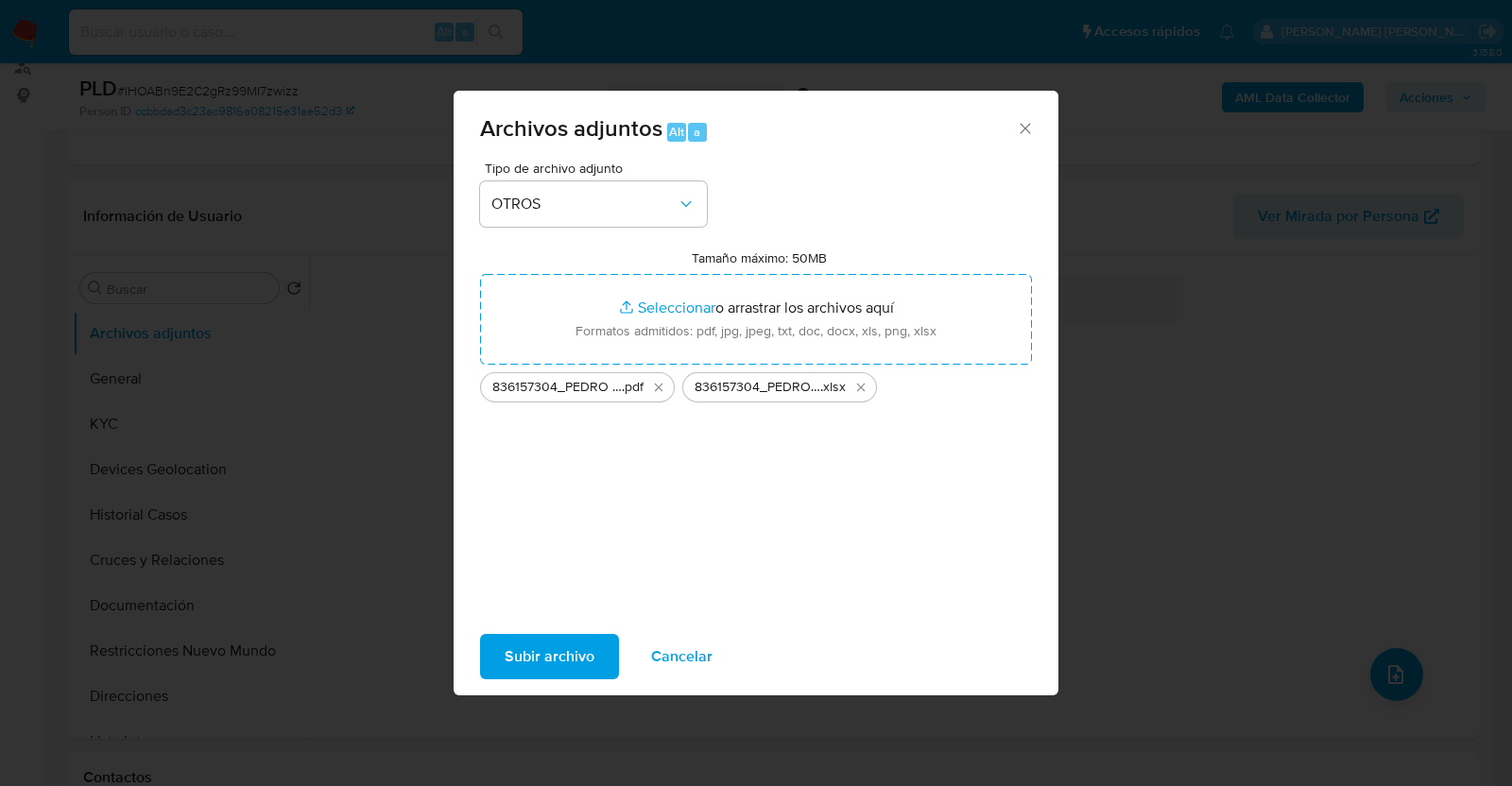
click at [557, 655] on span "Subir archivo" at bounding box center [550, 656] width 90 height 41
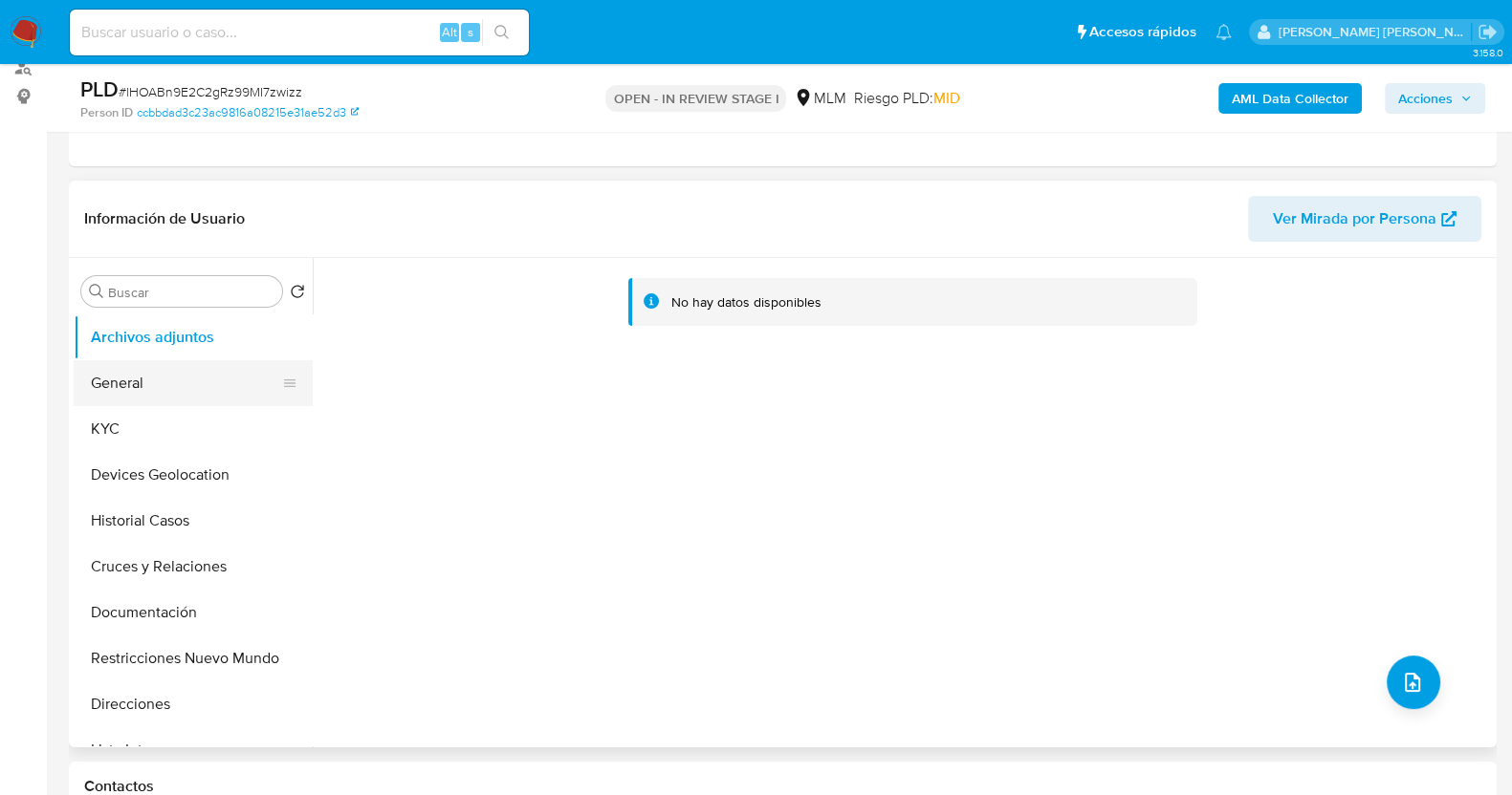
click at [140, 374] on button "General" at bounding box center [185, 382] width 223 height 46
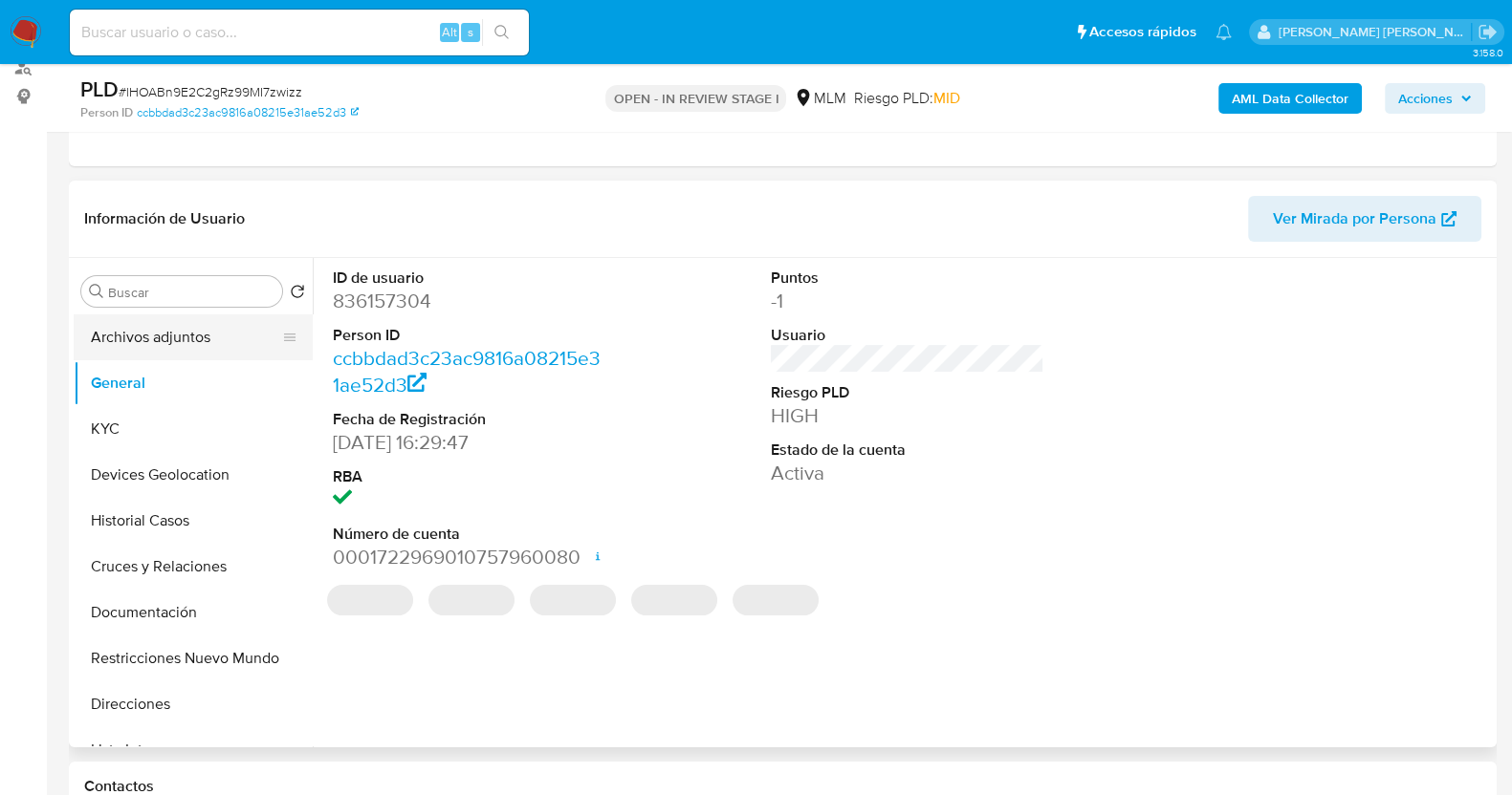
click at [152, 340] on button "Archivos adjuntos" at bounding box center [185, 337] width 223 height 46
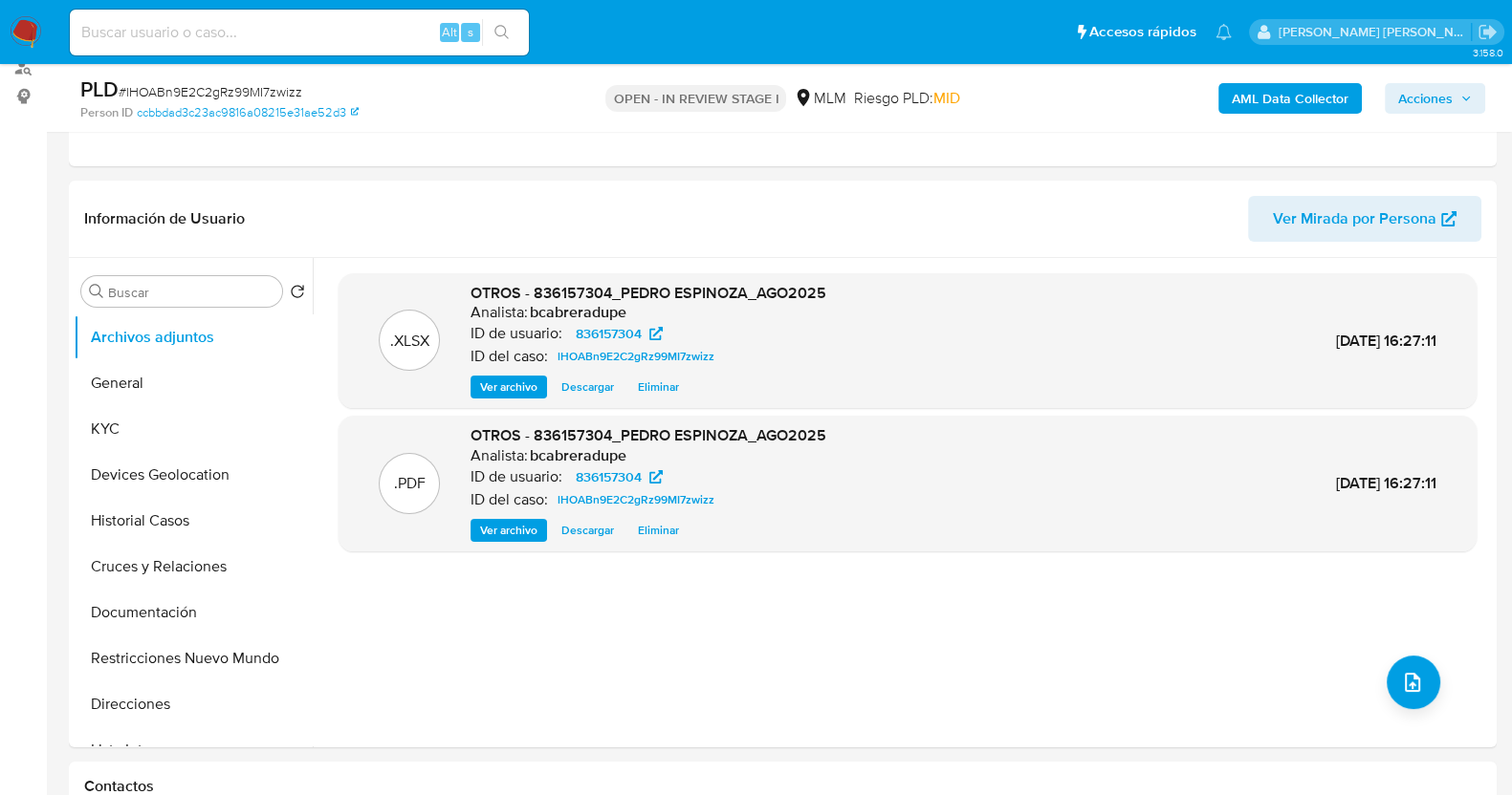
click at [1420, 103] on span "Acciones" at bounding box center [1426, 99] width 54 height 31
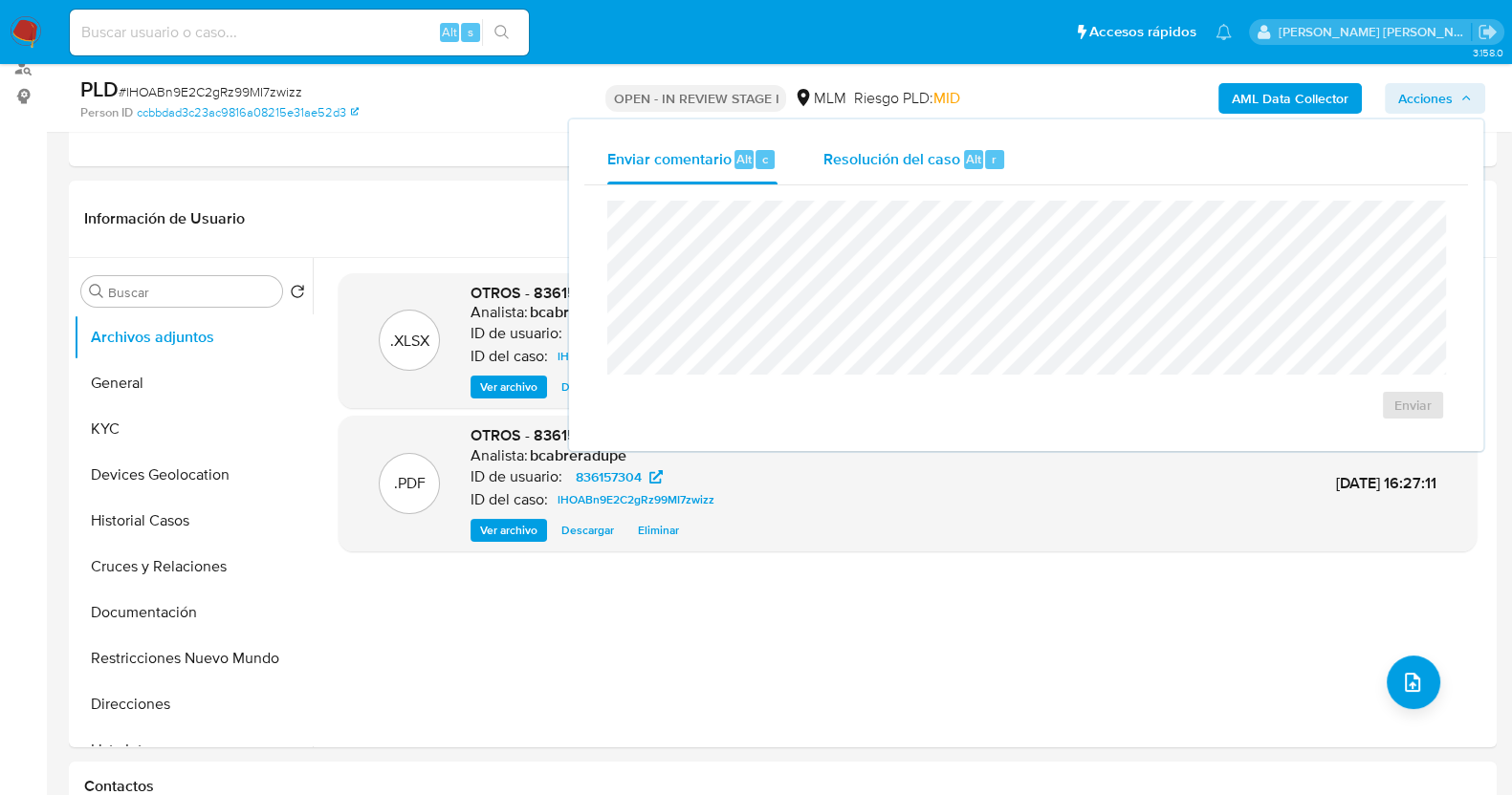
click at [862, 163] on span "Resolución del caso" at bounding box center [891, 158] width 137 height 22
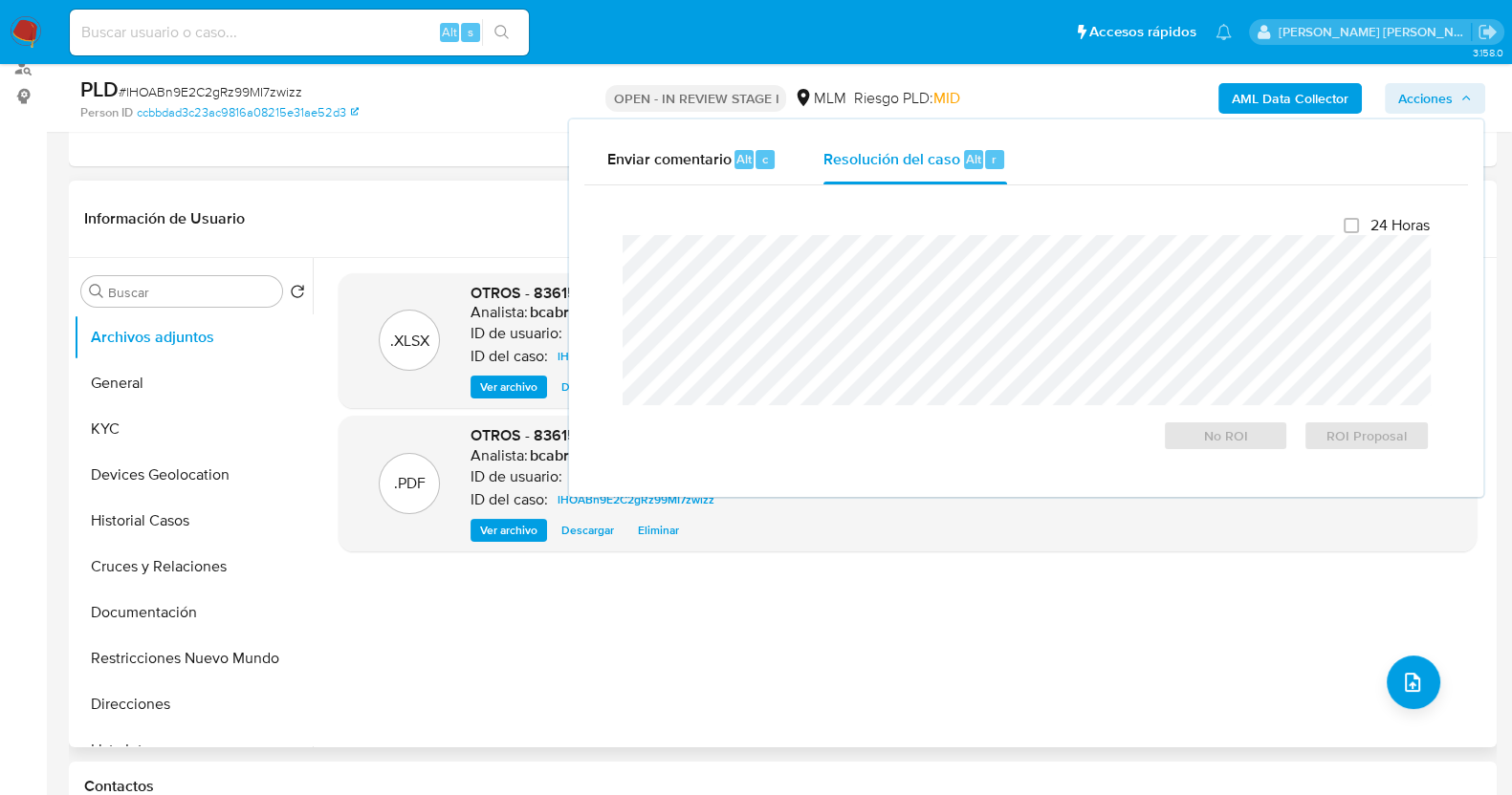
click at [393, 220] on header "Información de Usuario Ver Mirada por Persona" at bounding box center [783, 218] width 1397 height 46
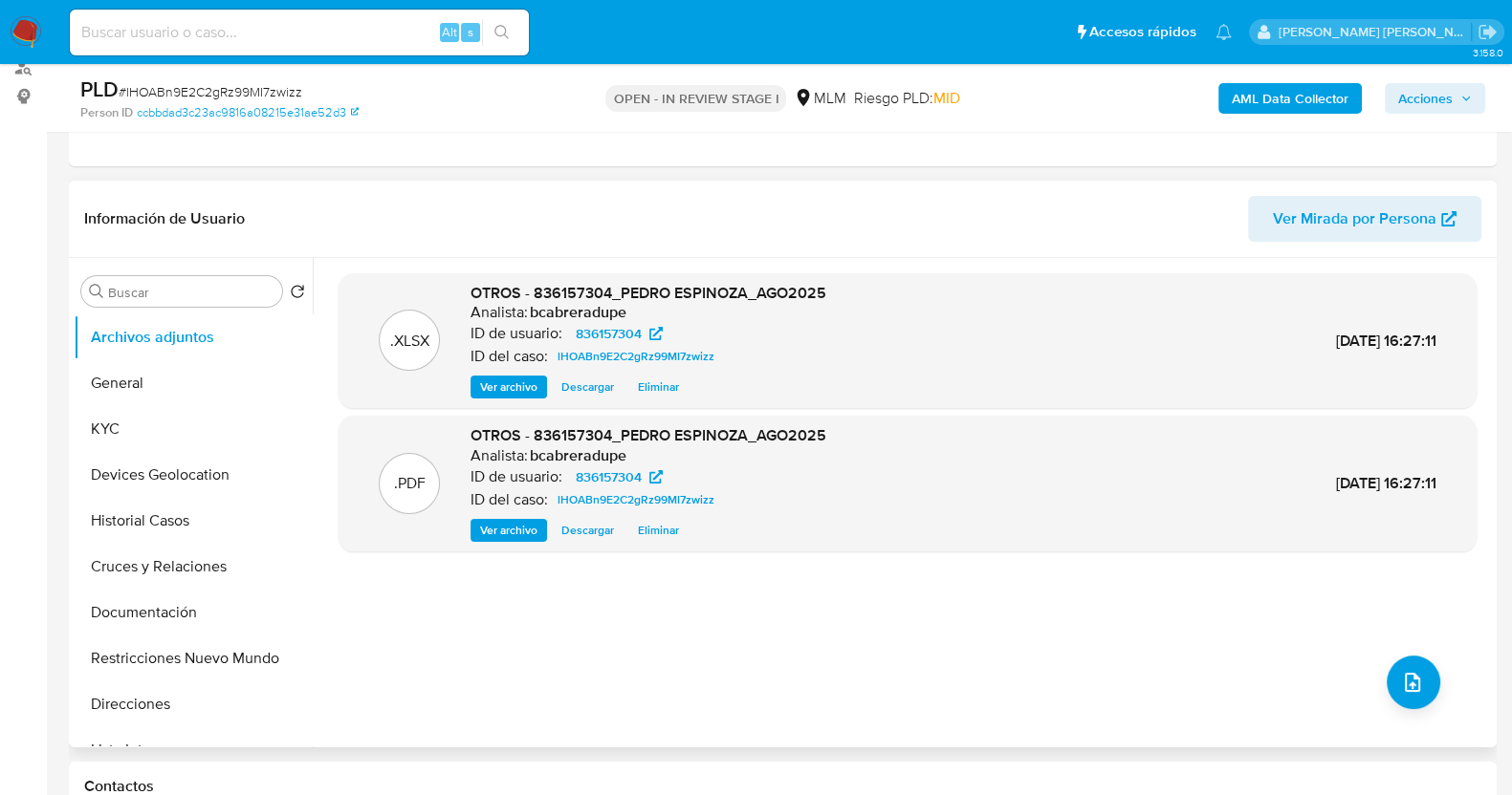
click at [655, 537] on span "Eliminar" at bounding box center [658, 531] width 41 height 19
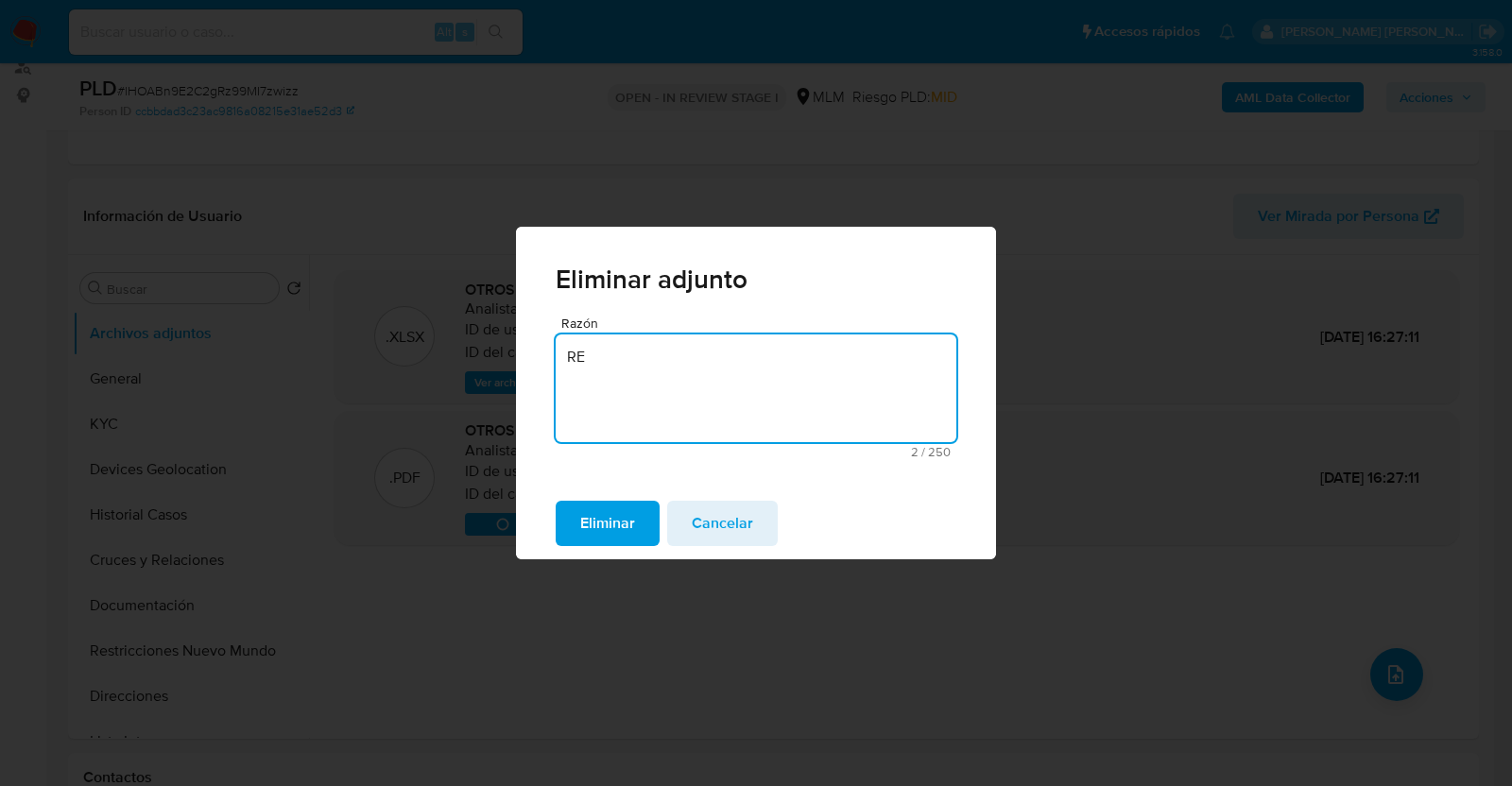
type textarea "R"
type textarea "CORREGIR PALABRA"
click at [619, 517] on span "Eliminar" at bounding box center [607, 523] width 55 height 41
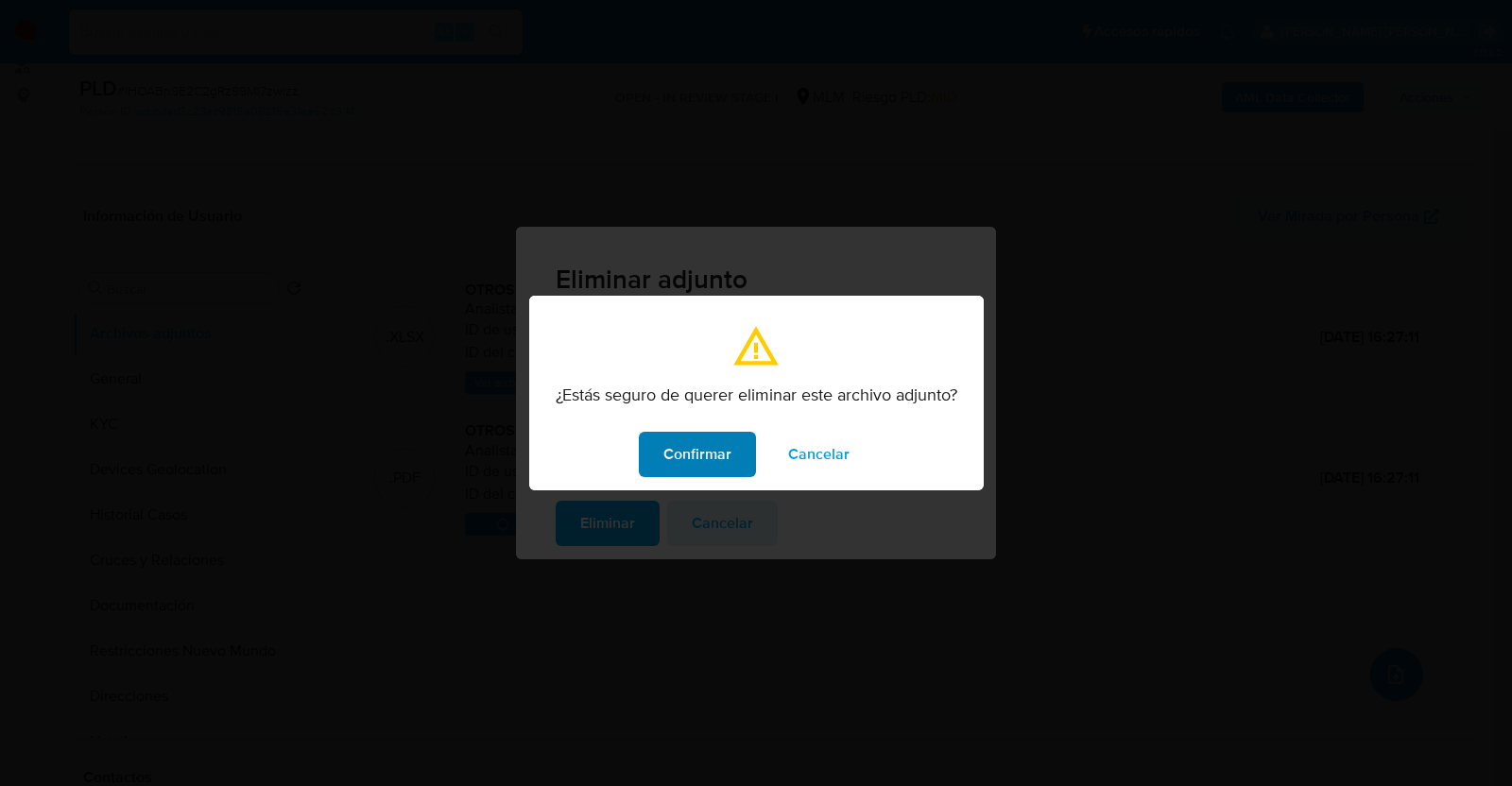
click at [712, 453] on span "Confirmar" at bounding box center [697, 454] width 68 height 41
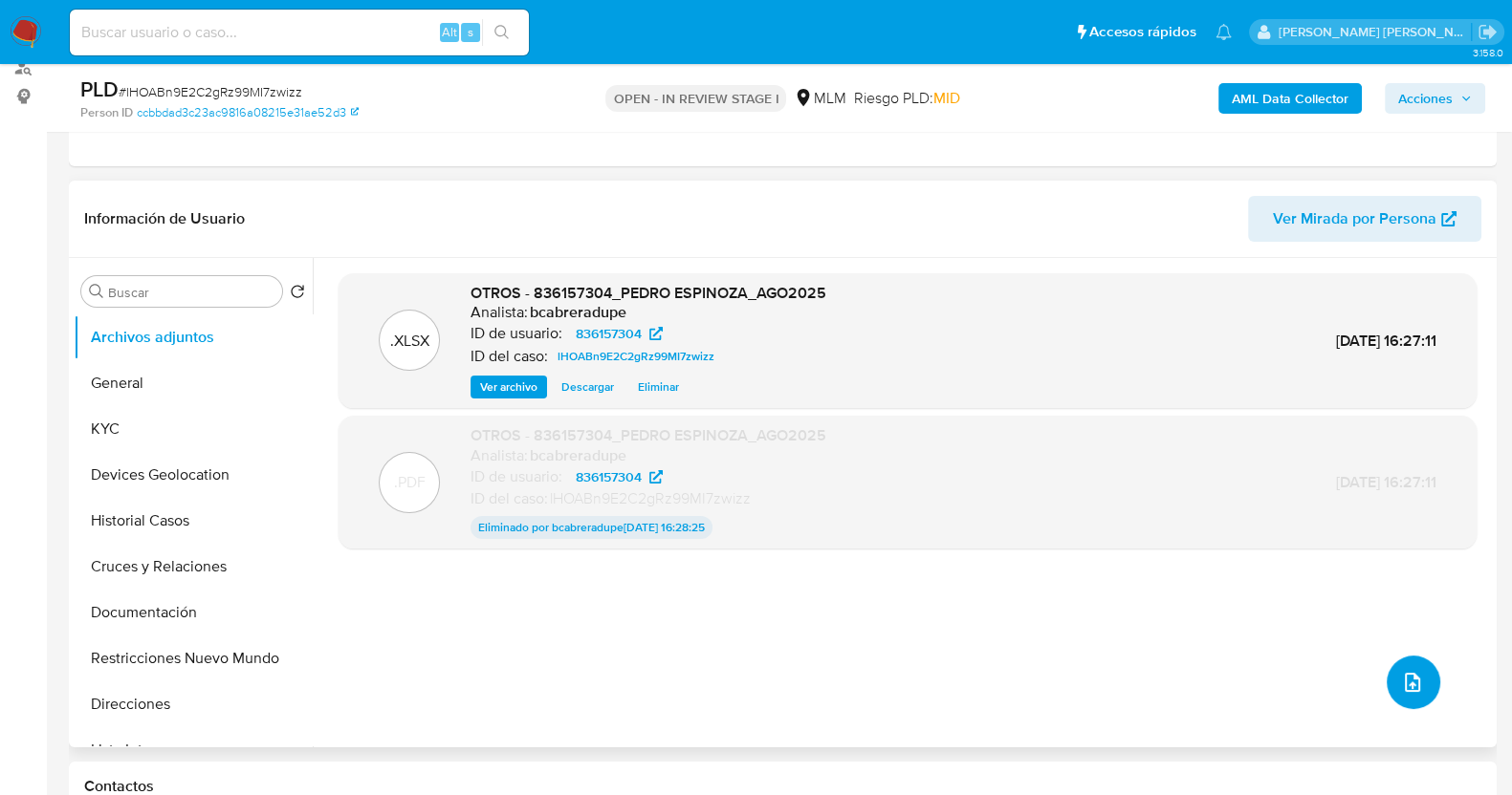
click at [1410, 695] on button "upload-file" at bounding box center [1413, 682] width 53 height 53
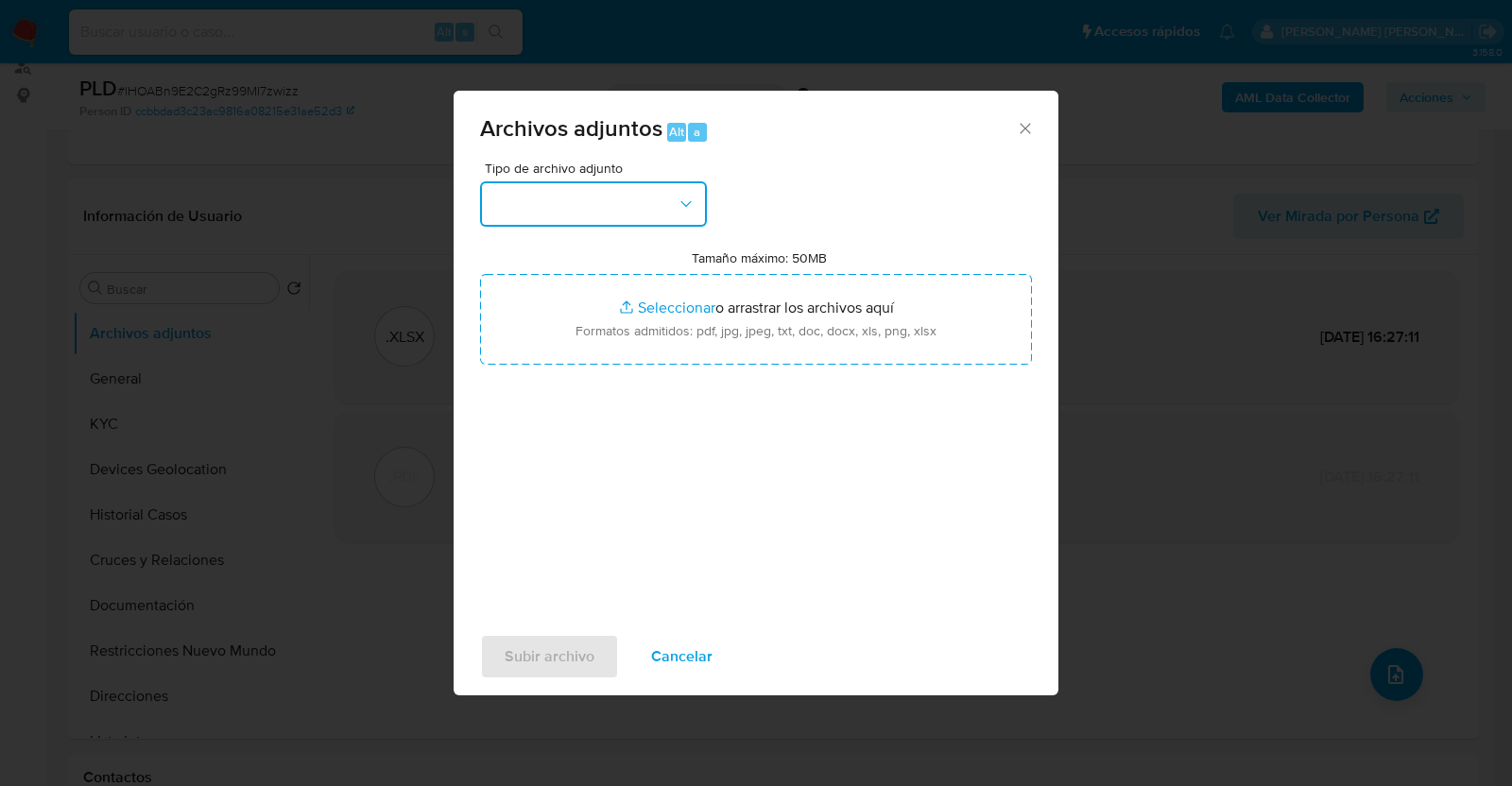
click at [660, 200] on button "button" at bounding box center [593, 203] width 226 height 45
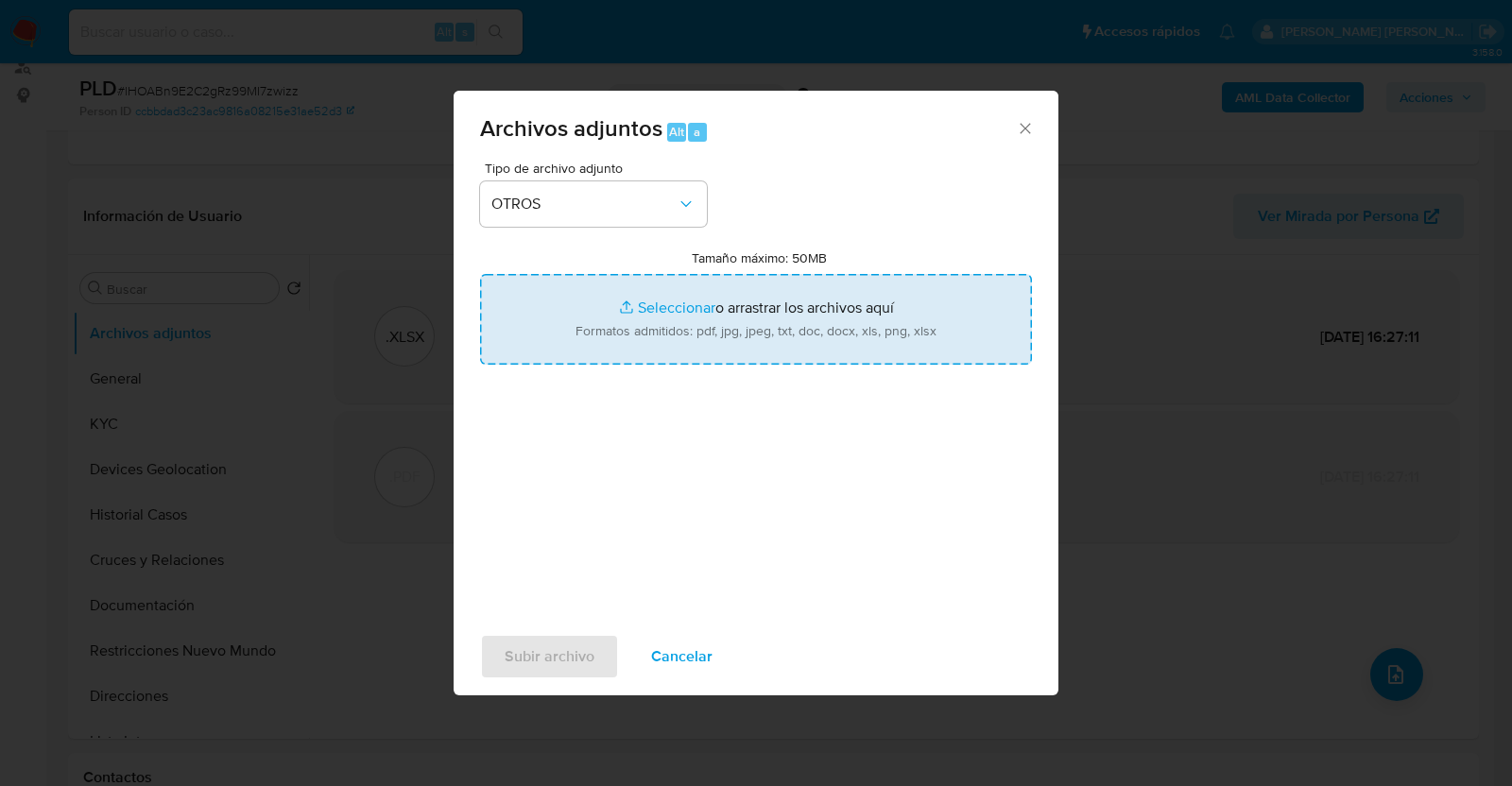
type input "C:\fakepath\836157304_PEDRO ESPINOZA_AGO2025_.pdf"
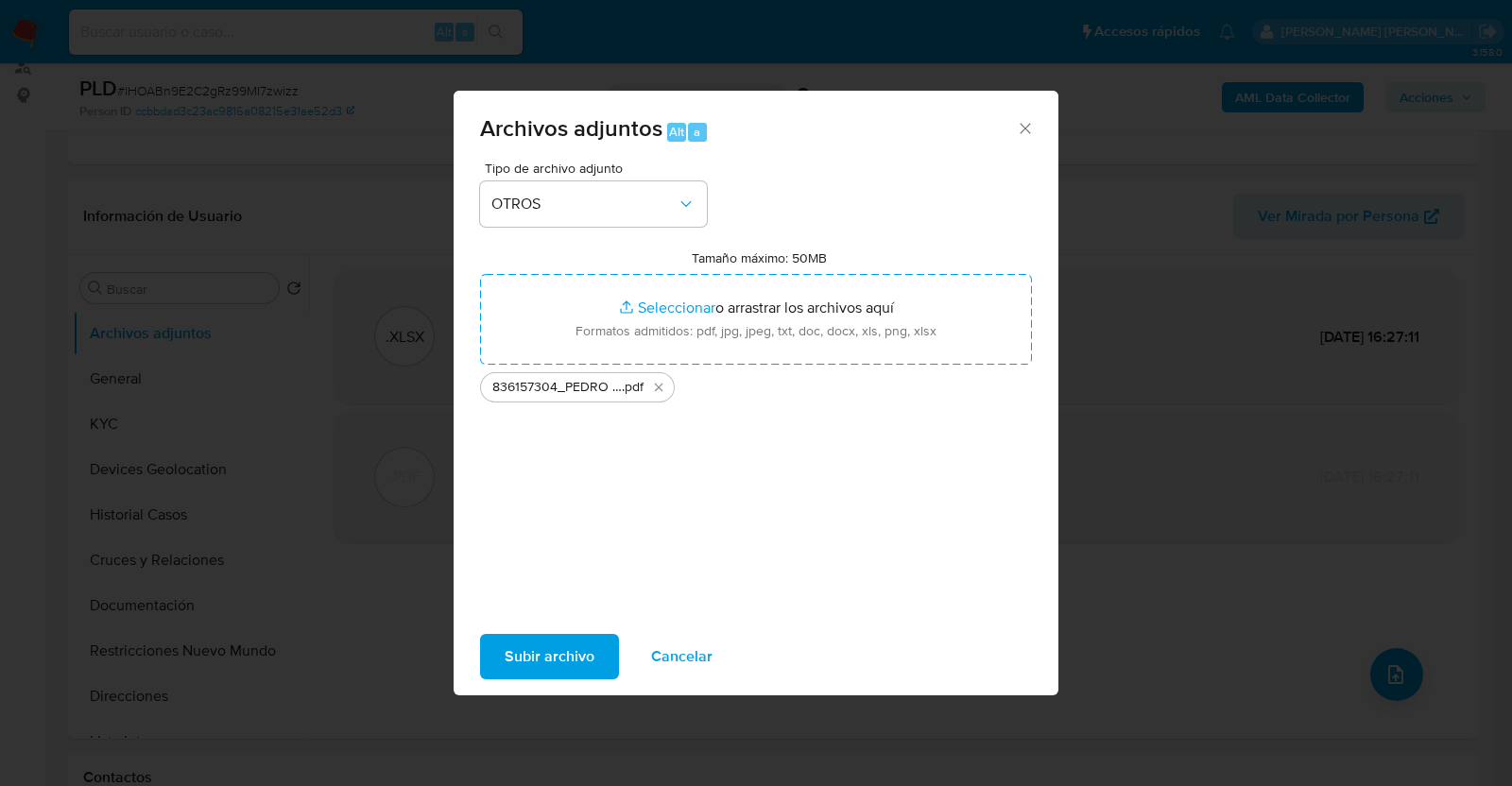
click at [571, 645] on span "Subir archivo" at bounding box center [550, 656] width 90 height 41
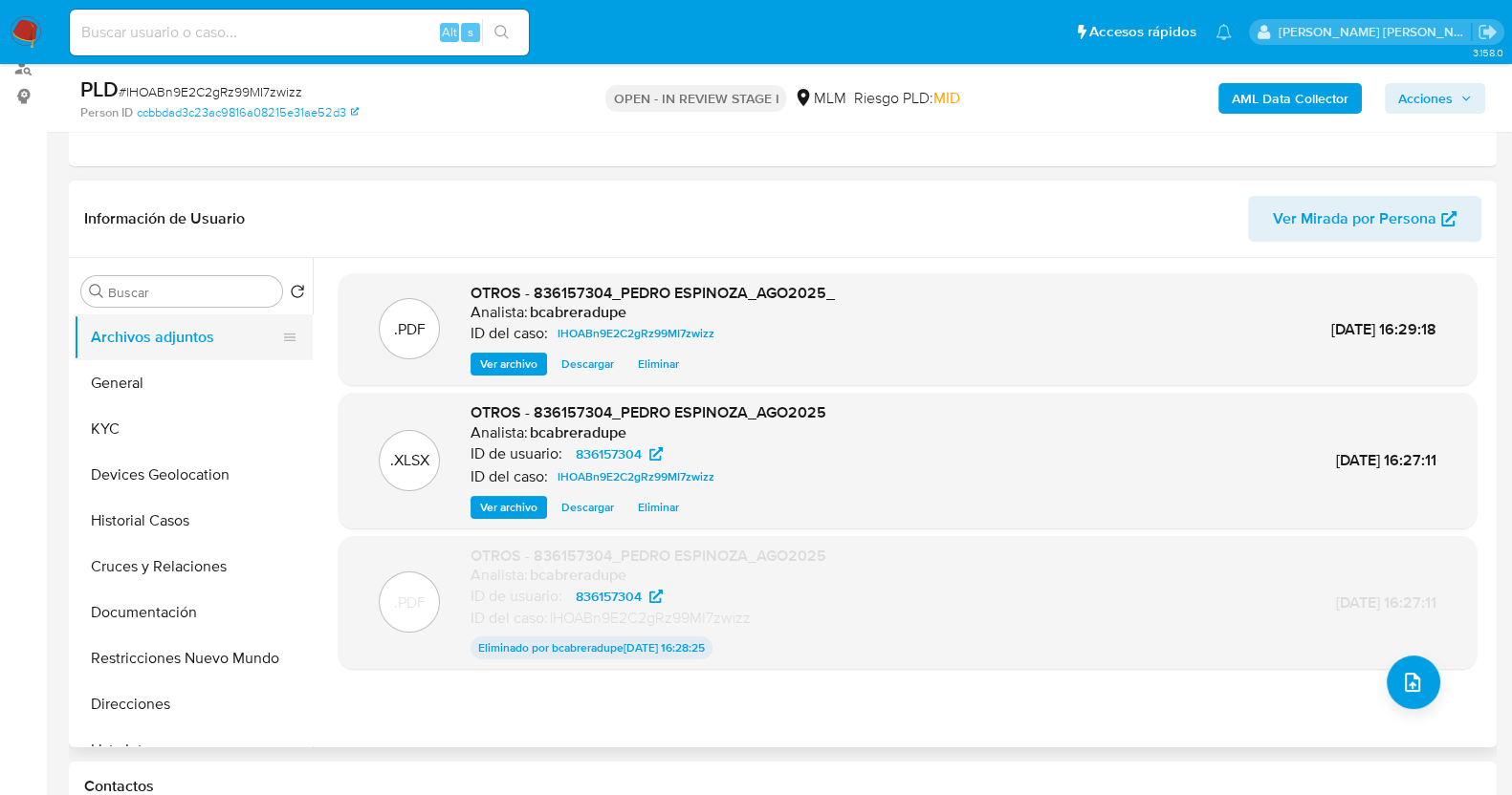
click at [166, 337] on button "Archivos adjuntos" at bounding box center [185, 337] width 223 height 46
click at [146, 381] on button "General" at bounding box center [185, 382] width 223 height 46
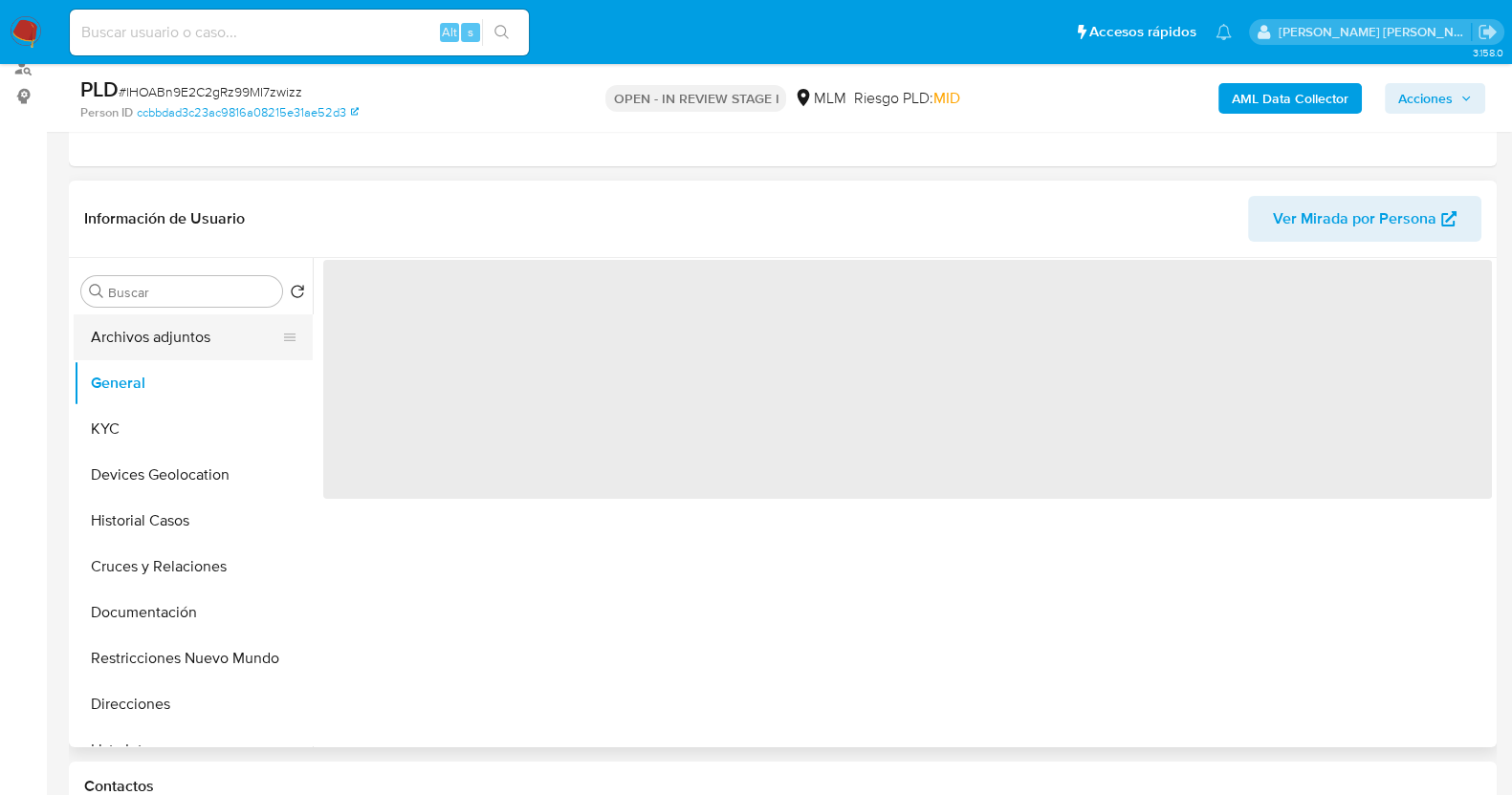
click at [164, 341] on button "Archivos adjuntos" at bounding box center [185, 337] width 223 height 46
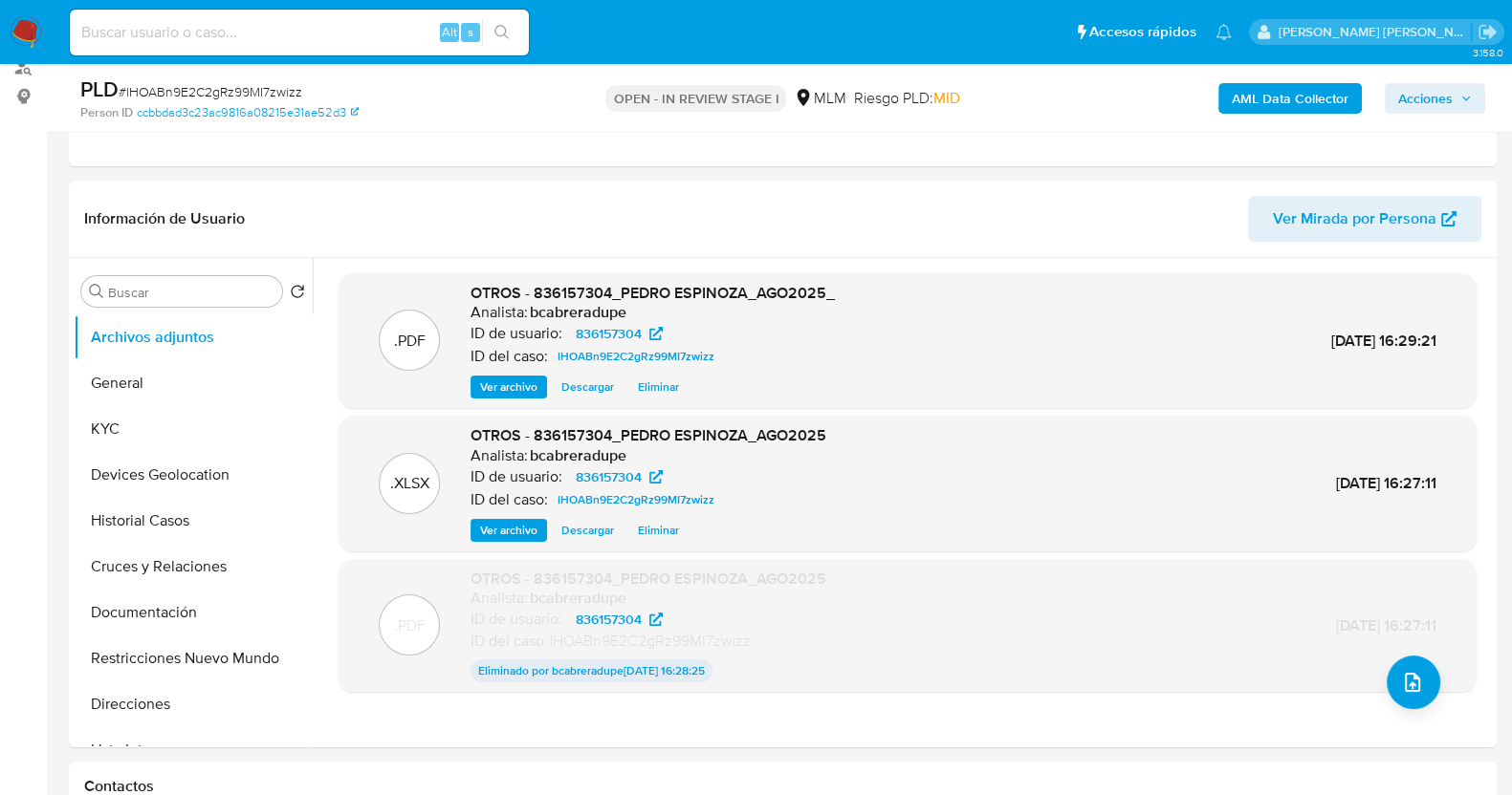
click at [1463, 97] on icon "button" at bounding box center [1466, 97] width 8 height 5
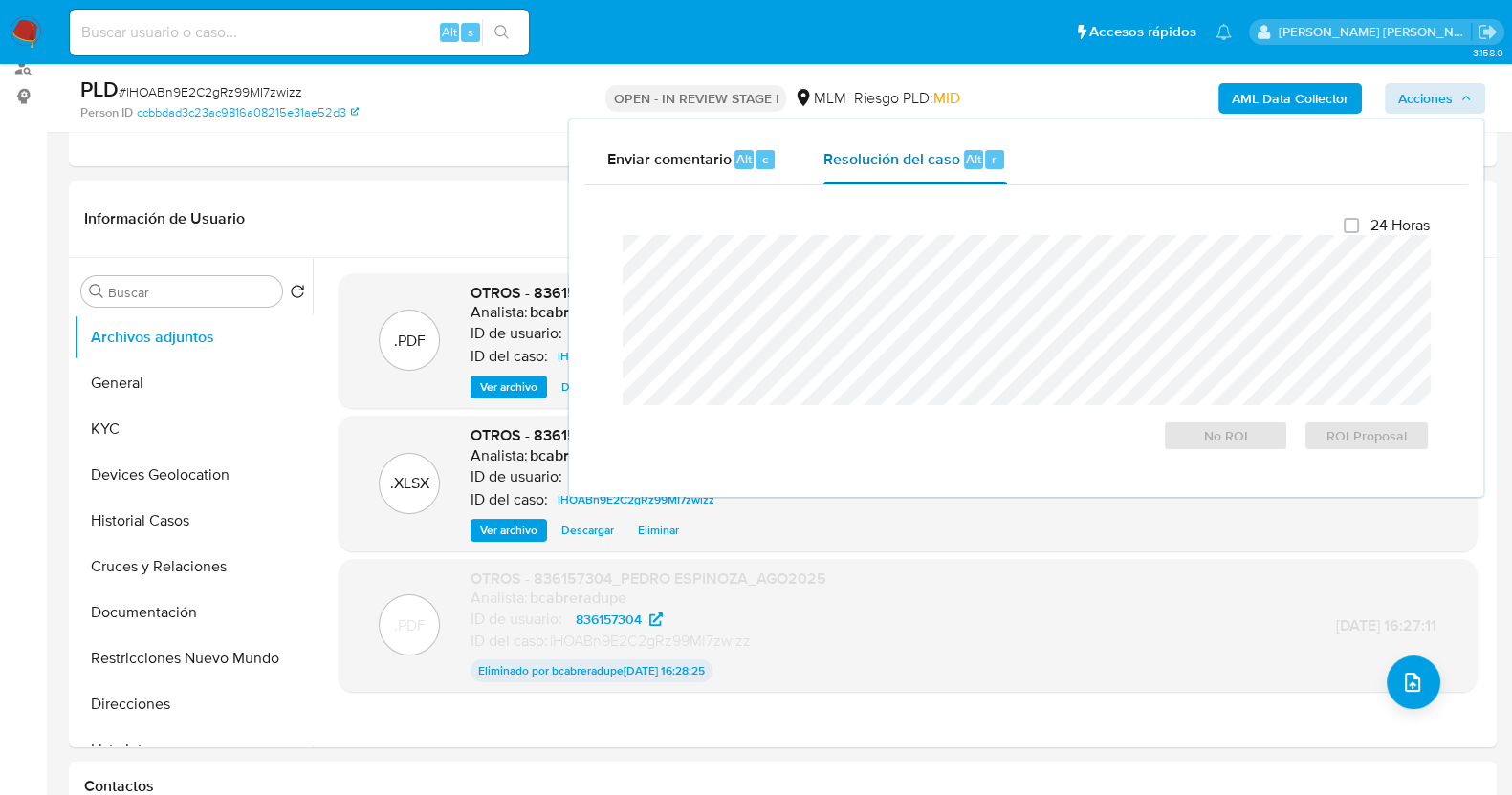
click at [877, 161] on span "Resolución del caso" at bounding box center [891, 158] width 137 height 22
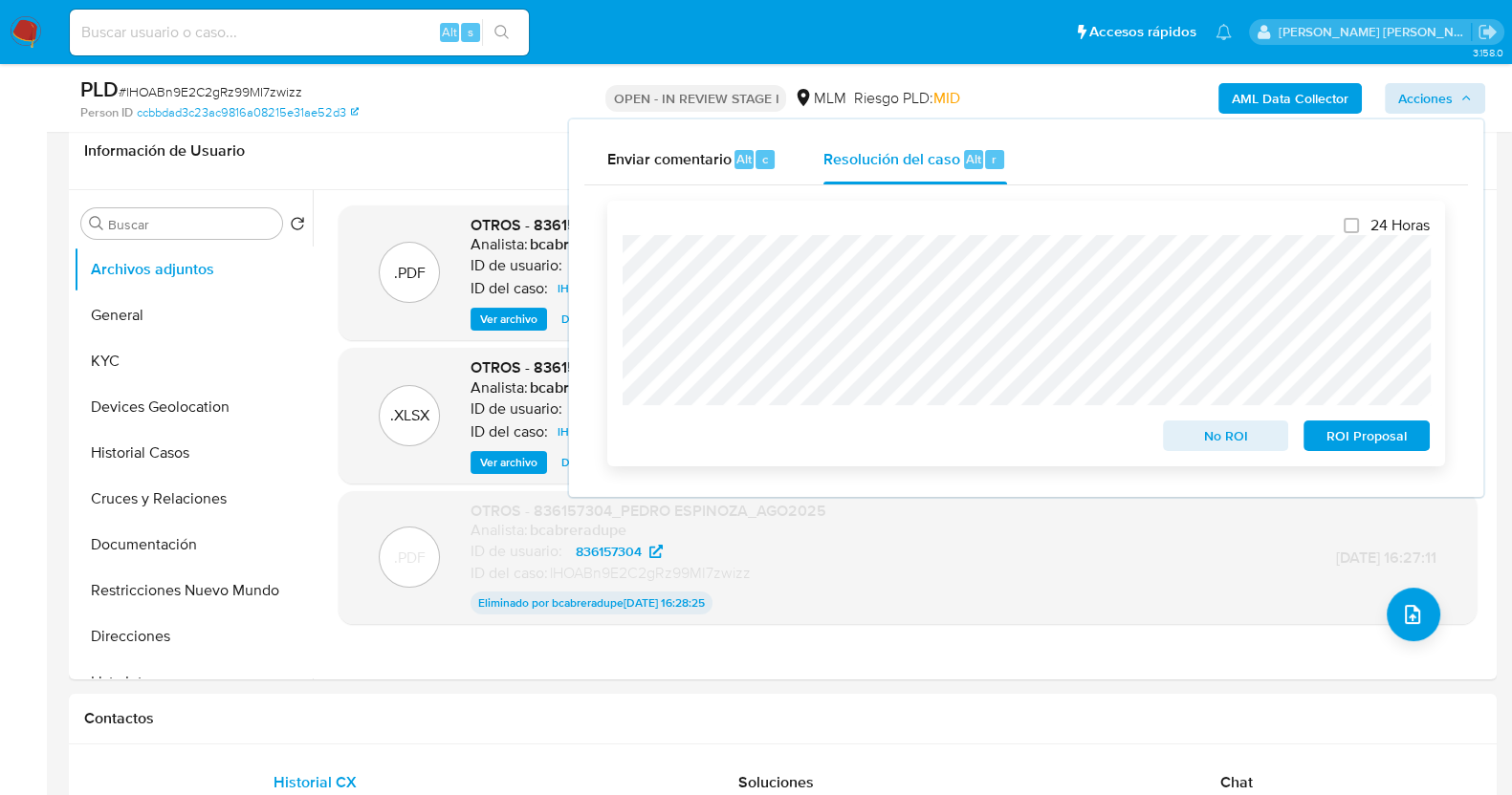
scroll to position [358, 0]
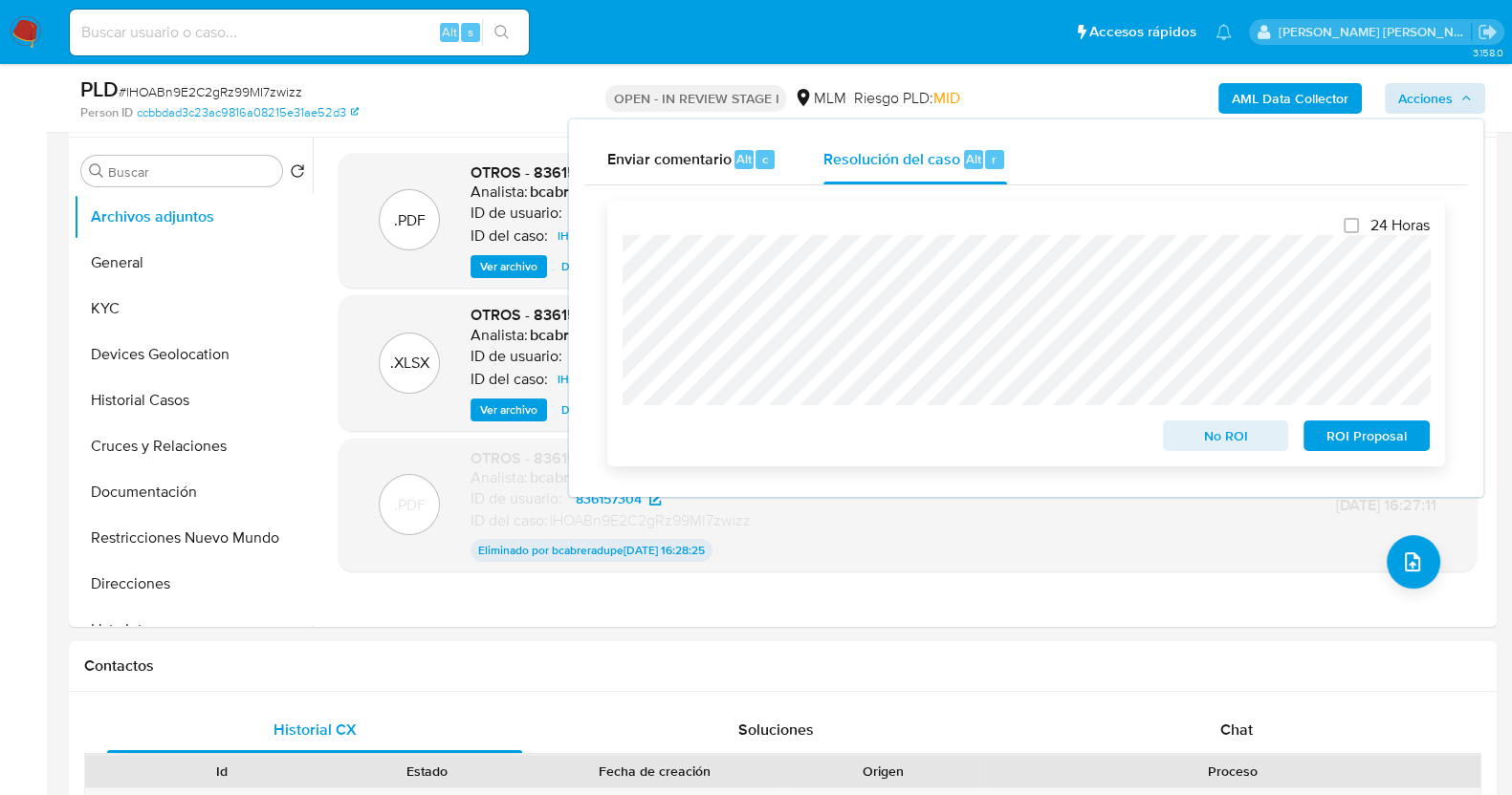
drag, startPoint x: 1374, startPoint y: 435, endPoint x: 1362, endPoint y: 419, distance: 20.0
click at [1374, 436] on span "ROI Proposal" at bounding box center [1366, 436] width 99 height 27
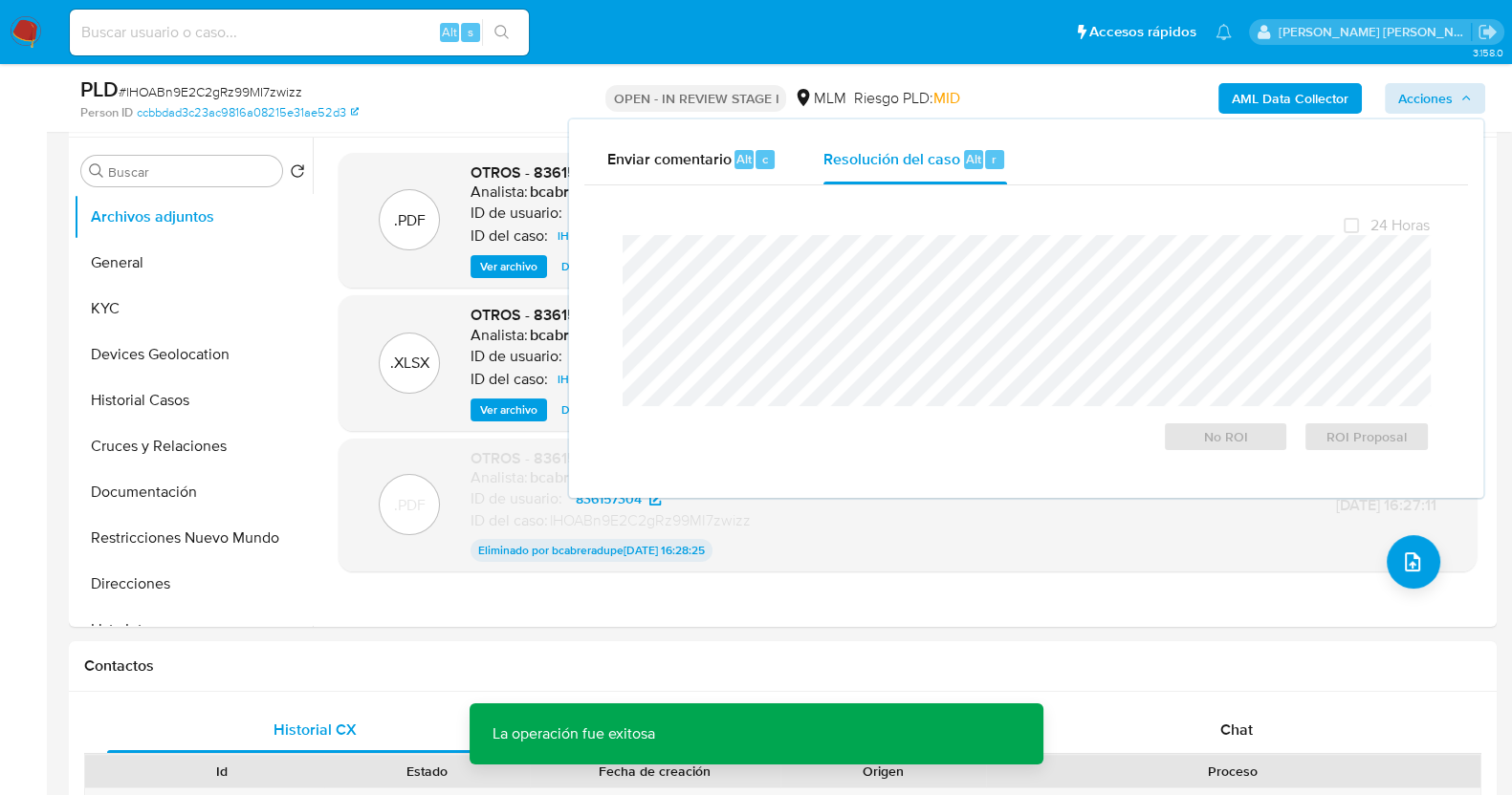
click at [202, 97] on span "# lHOABn9E2C2gRz99MI7zwizz" at bounding box center [210, 92] width 184 height 19
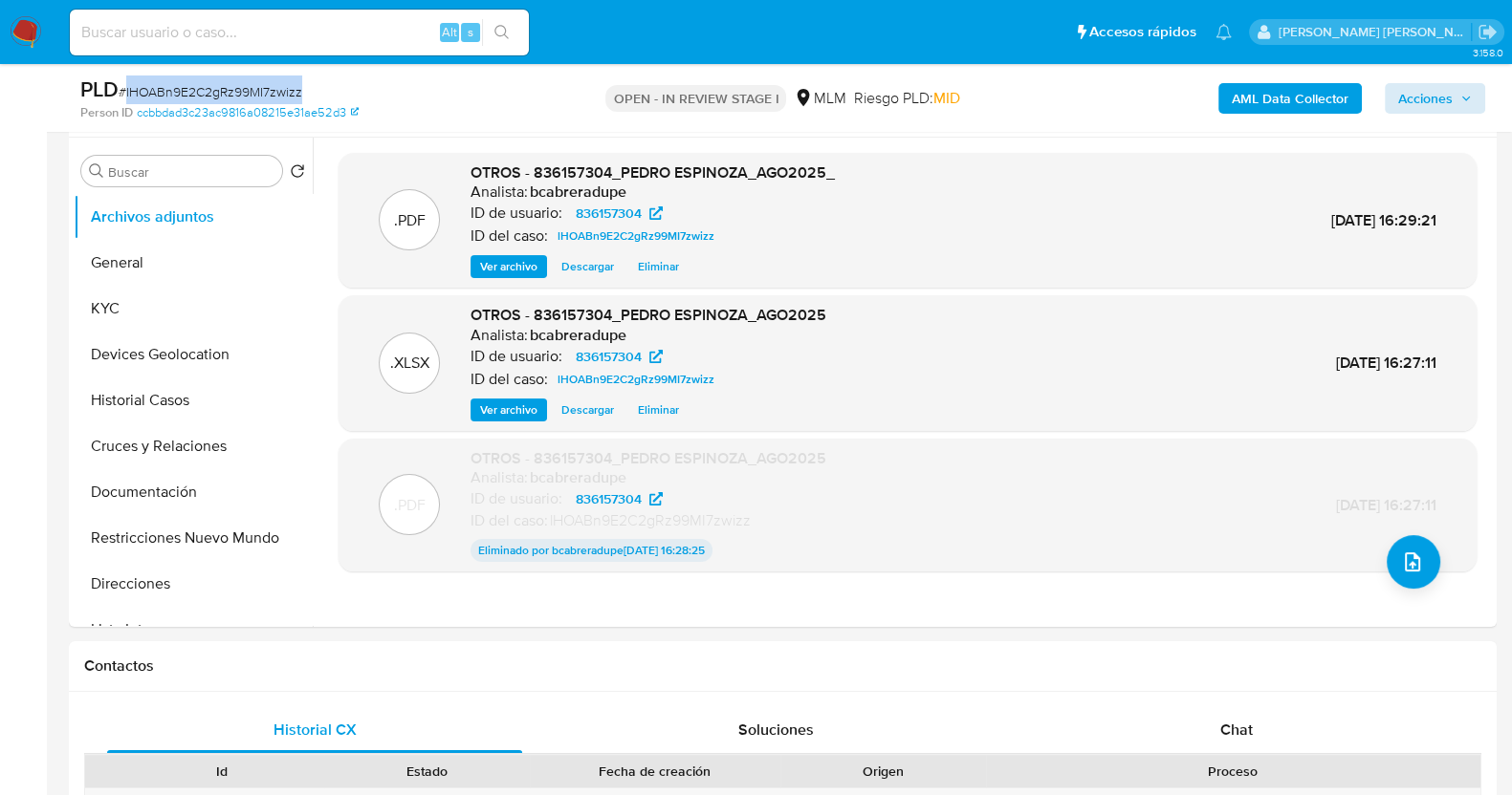
click at [202, 97] on span "# lHOABn9E2C2gRz99MI7zwizz" at bounding box center [210, 92] width 184 height 19
copy span "lHOABn9E2C2gRz99MI7zwizz"
click at [244, 30] on input at bounding box center [299, 33] width 459 height 25
paste input "732592204"
type input "732592204"
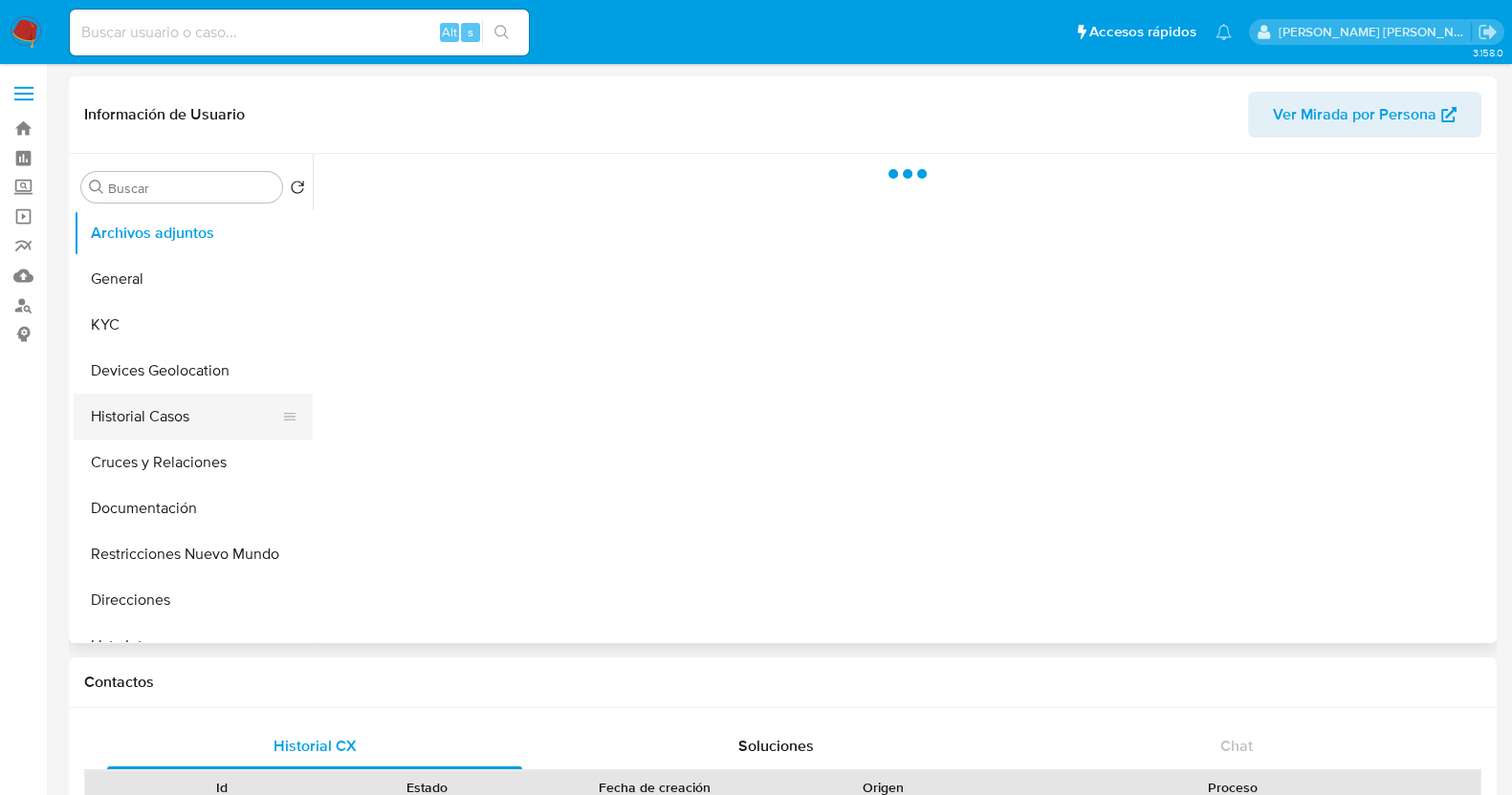
click at [156, 418] on button "Historial Casos" at bounding box center [185, 416] width 223 height 46
select select "10"
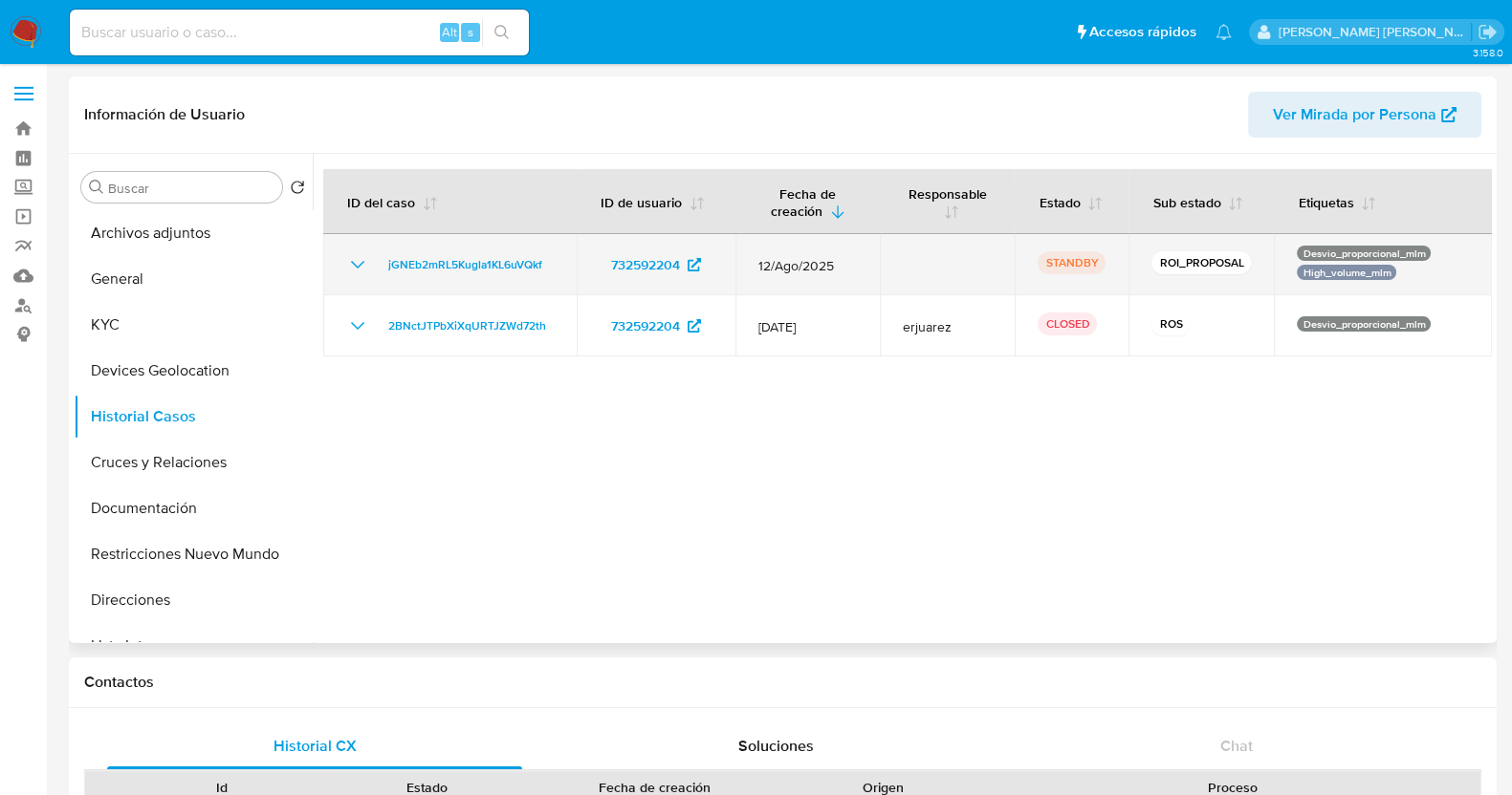
click at [351, 257] on icon "Mostrar/Ocultar" at bounding box center [357, 265] width 23 height 23
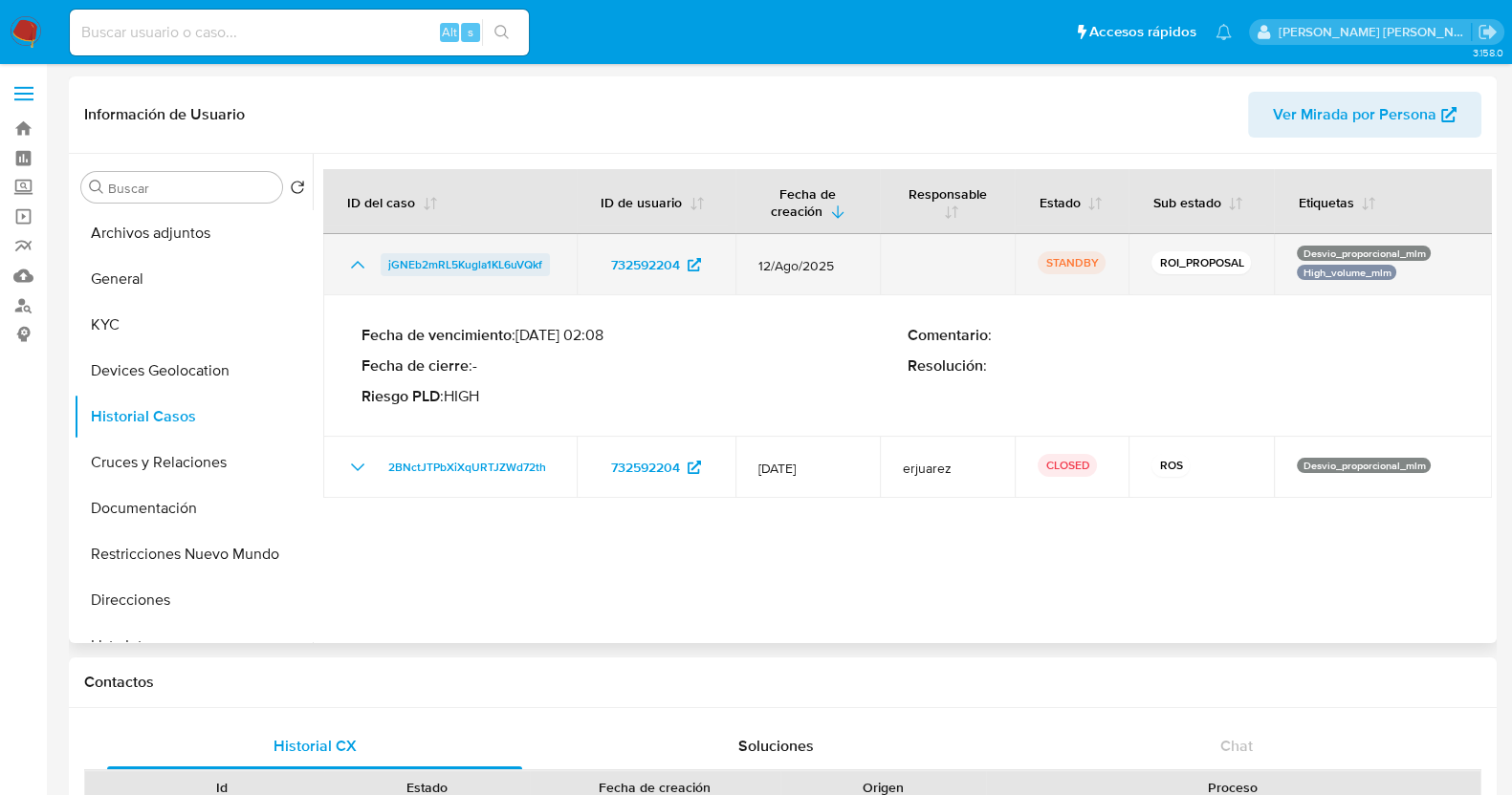
click at [420, 261] on span "jGNEb2mRL5Kugla1KL6uVQkf" at bounding box center [465, 265] width 154 height 23
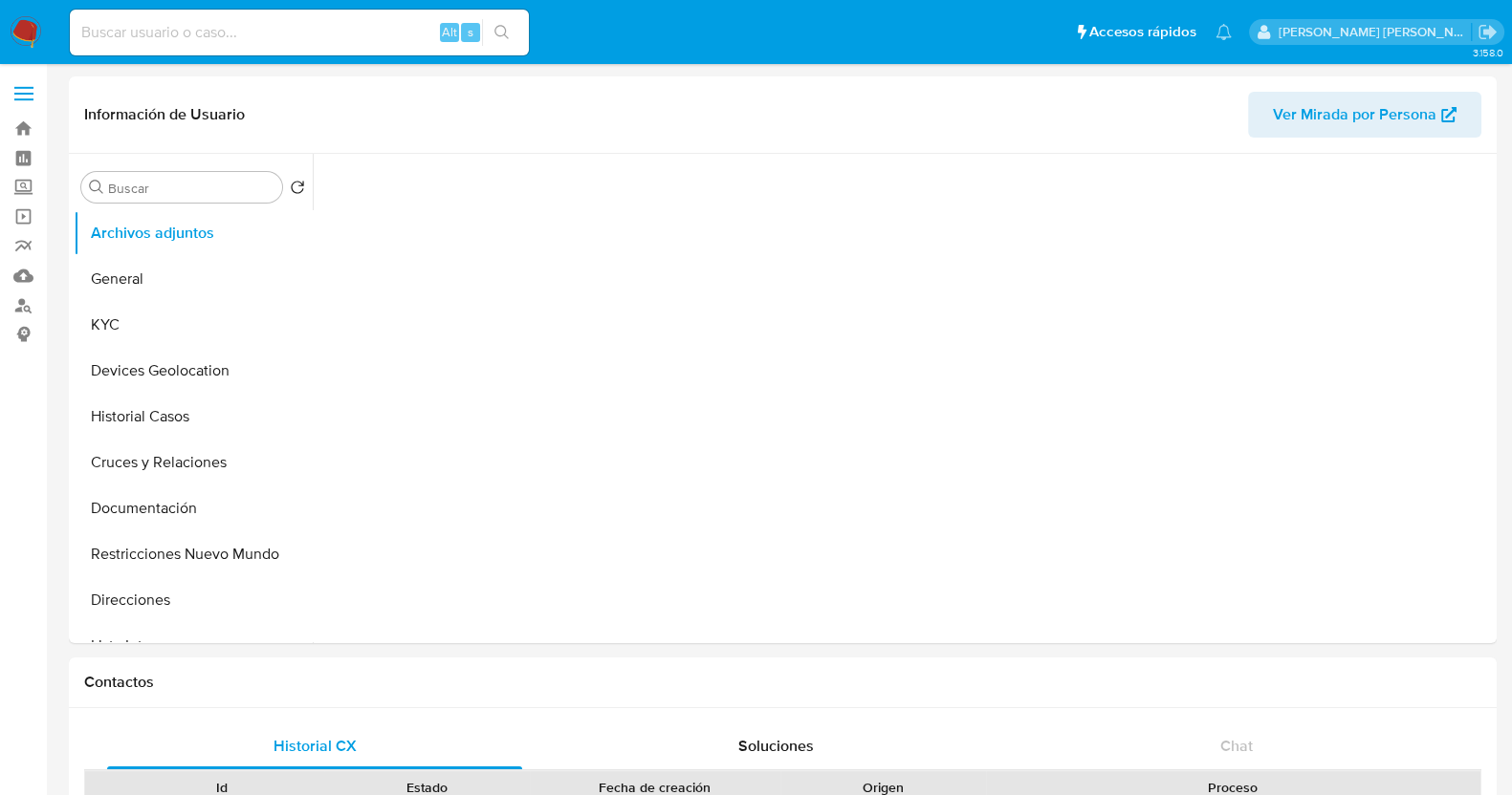
select select "10"
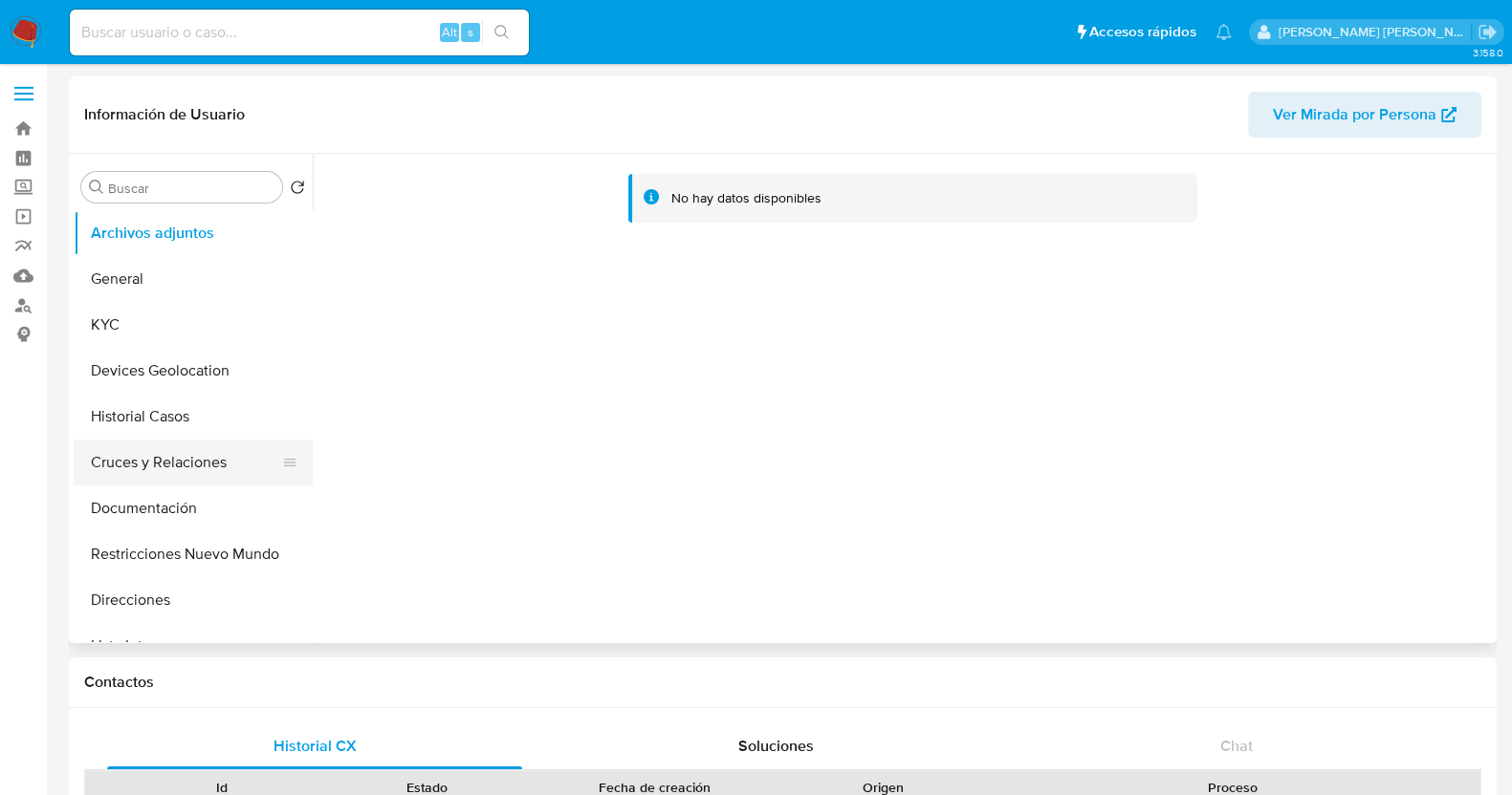
drag, startPoint x: 168, startPoint y: 514, endPoint x: 285, endPoint y: 463, distance: 127.6
click at [171, 514] on button "Documentación" at bounding box center [193, 508] width 239 height 46
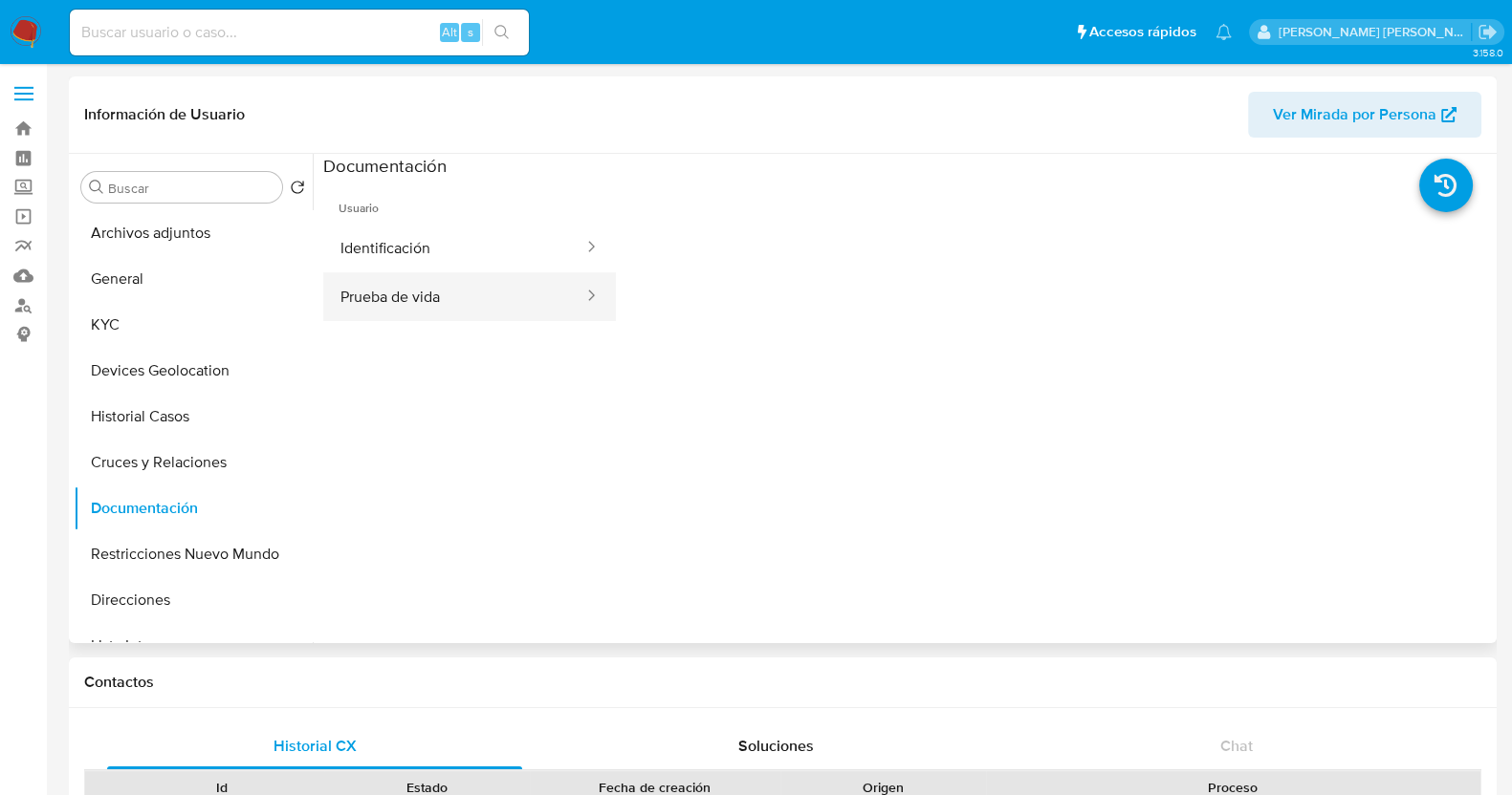
click at [450, 288] on button "Prueba de vida" at bounding box center [454, 297] width 262 height 49
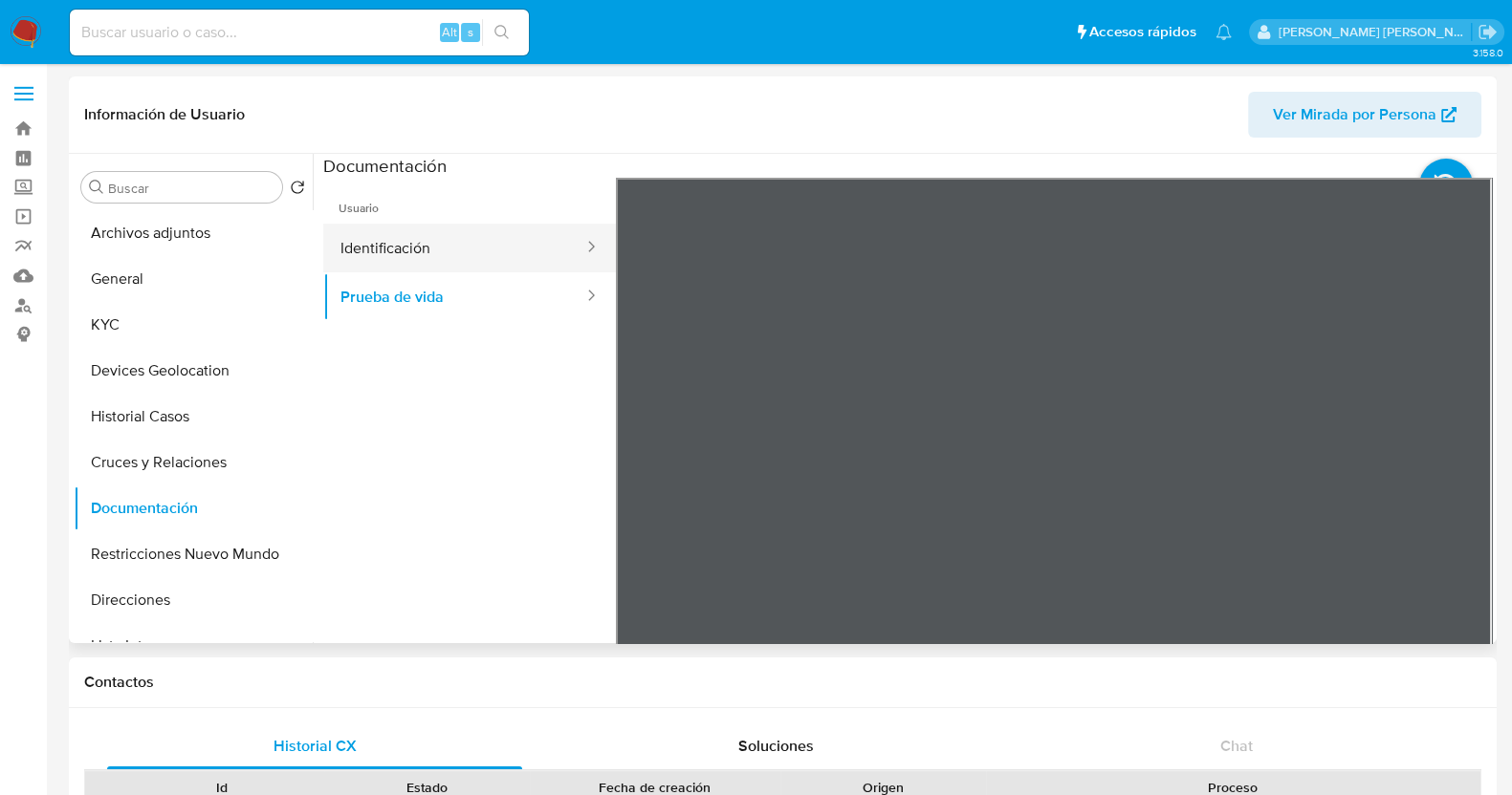
click at [468, 238] on button "Identificación" at bounding box center [454, 248] width 262 height 49
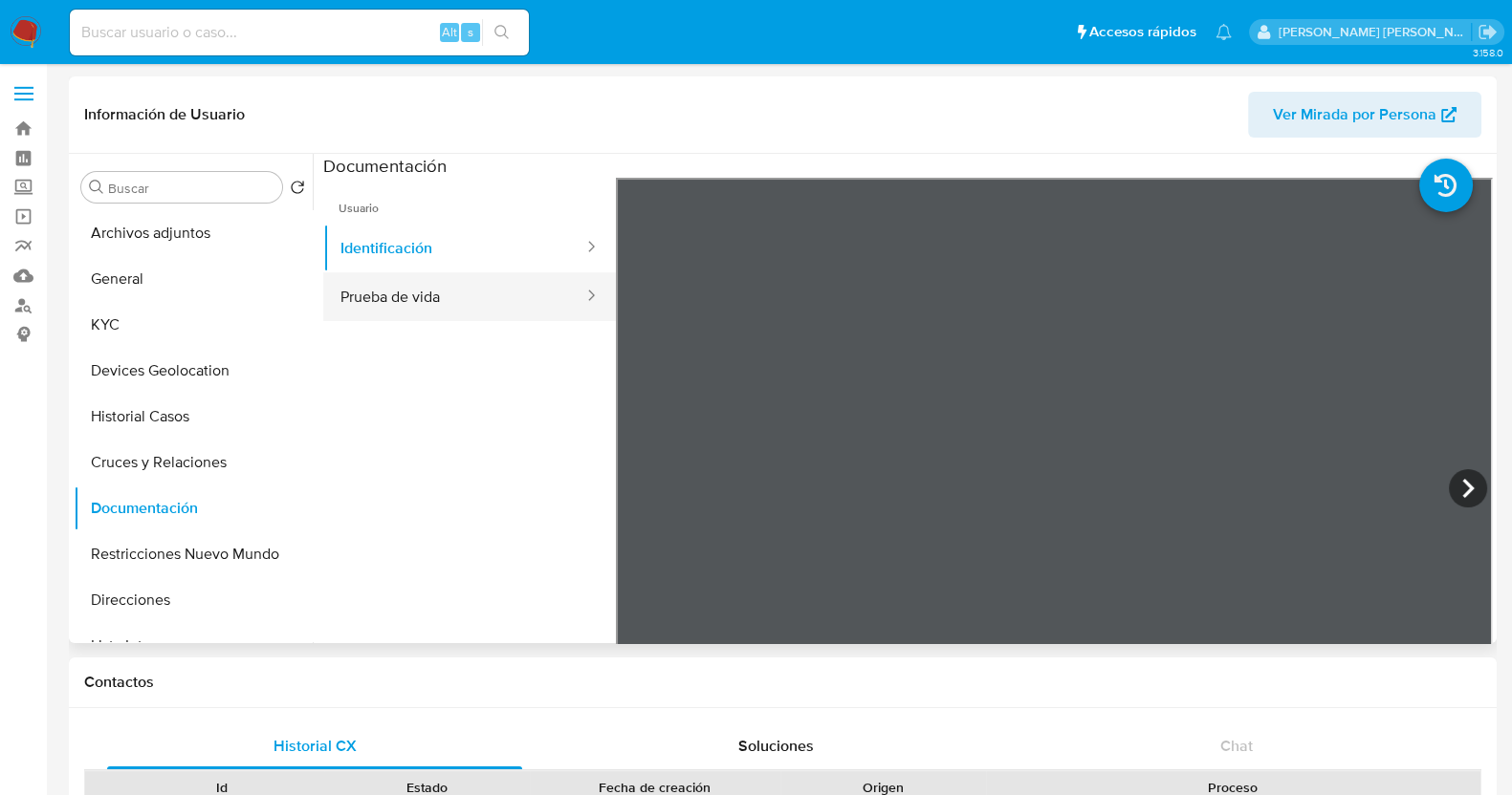
click at [426, 293] on button "Prueba de vida" at bounding box center [454, 297] width 262 height 49
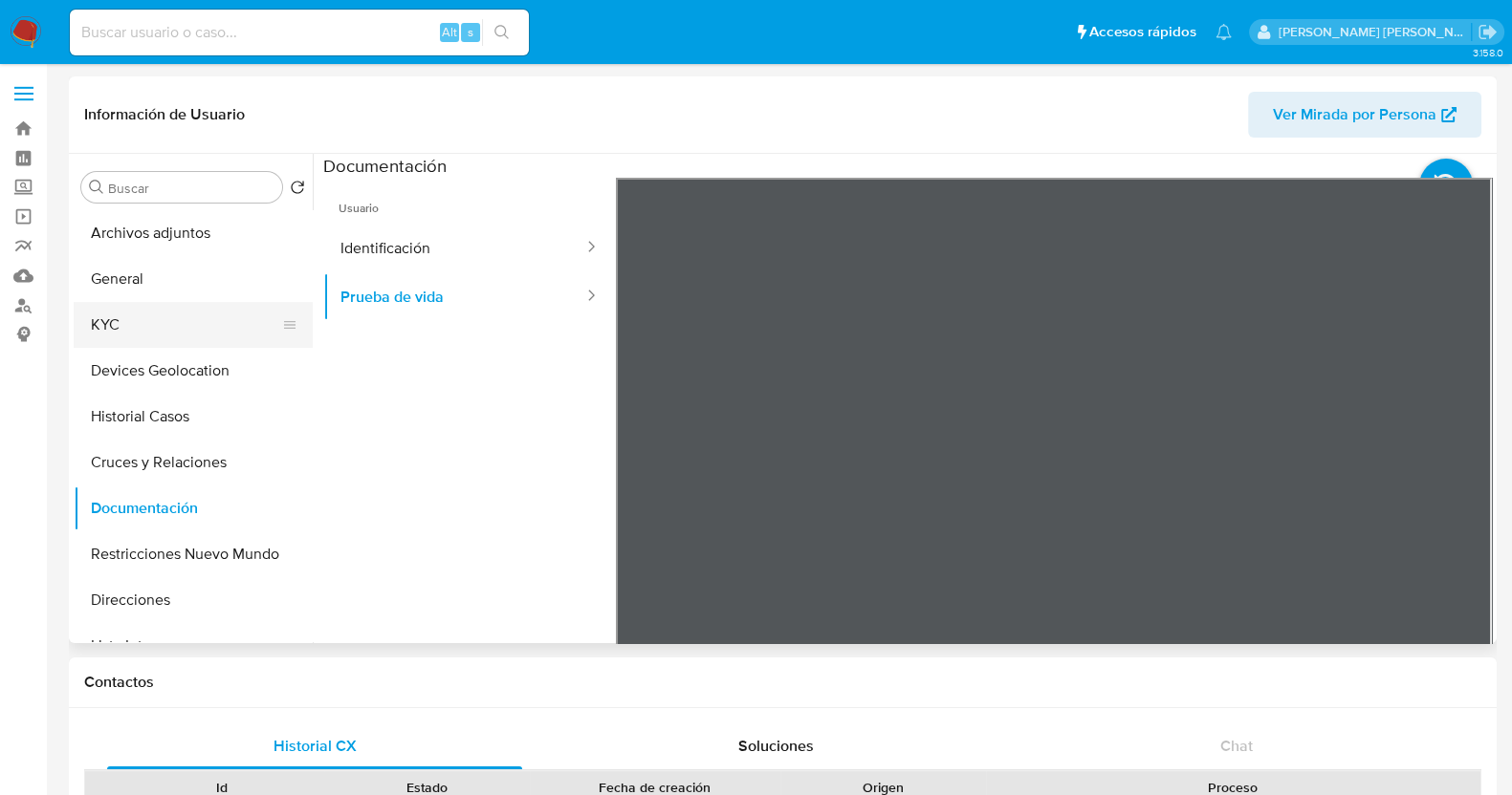
click at [143, 323] on button "KYC" at bounding box center [185, 324] width 223 height 46
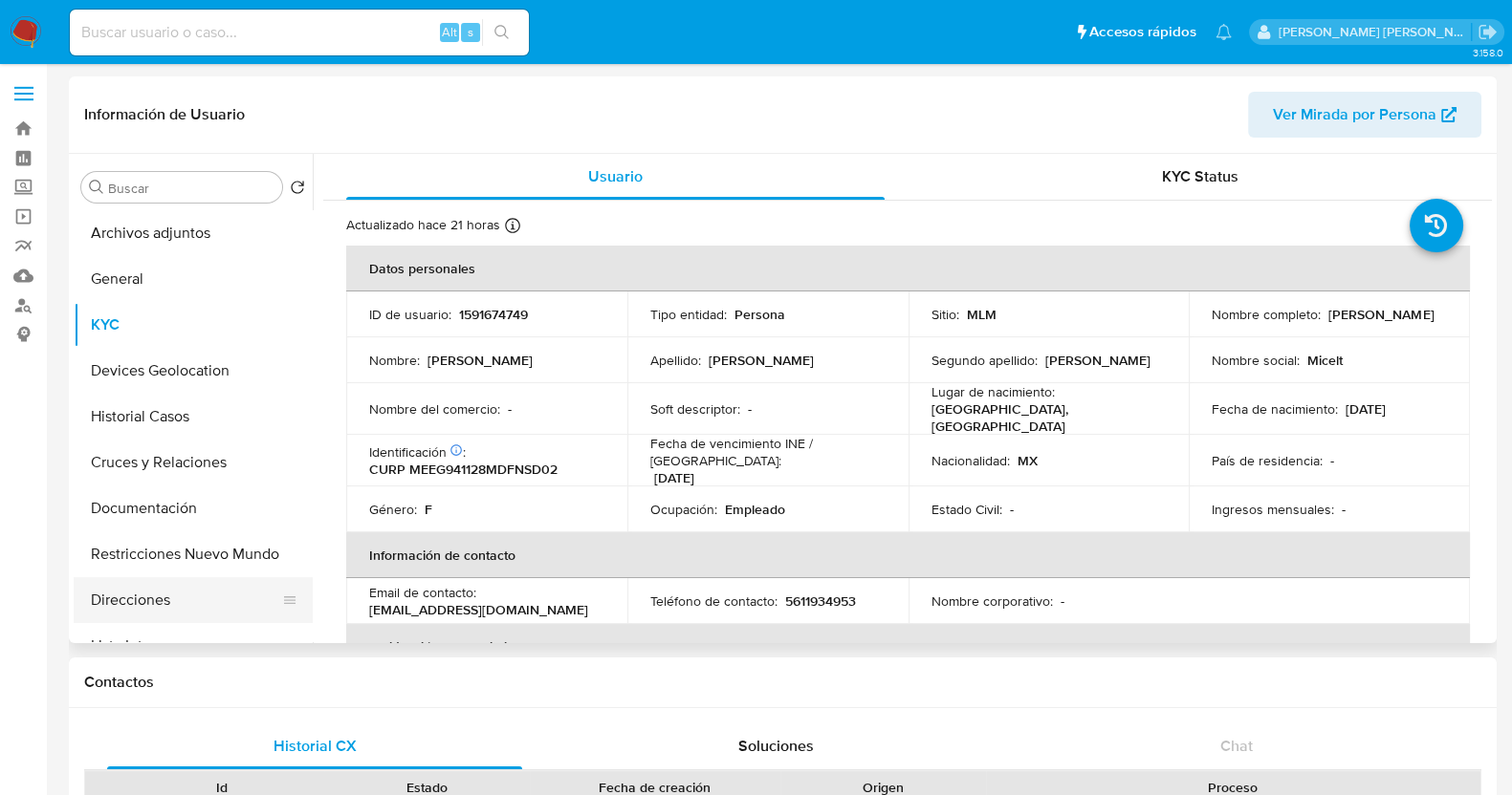
click at [186, 601] on button "Direcciones" at bounding box center [185, 600] width 223 height 46
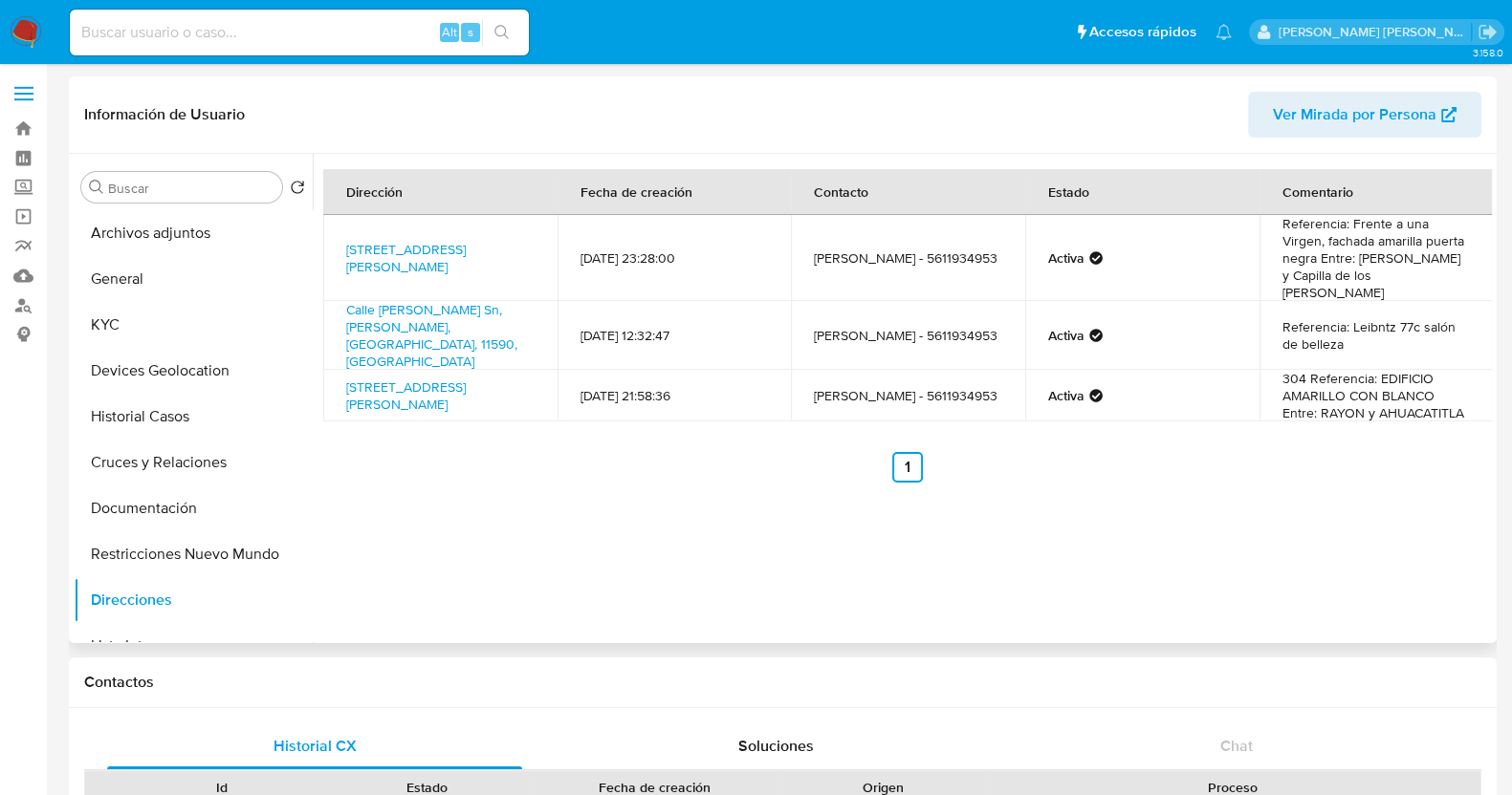
click at [808, 533] on div "Dirección Fecha de creación Contacto Estado Comentario [STREET_ADDRESS][PERSON_…" at bounding box center [902, 399] width 1179 height 489
drag, startPoint x: 176, startPoint y: 315, endPoint x: 187, endPoint y: 315, distance: 11.0
click at [177, 315] on button "KYC" at bounding box center [185, 324] width 223 height 46
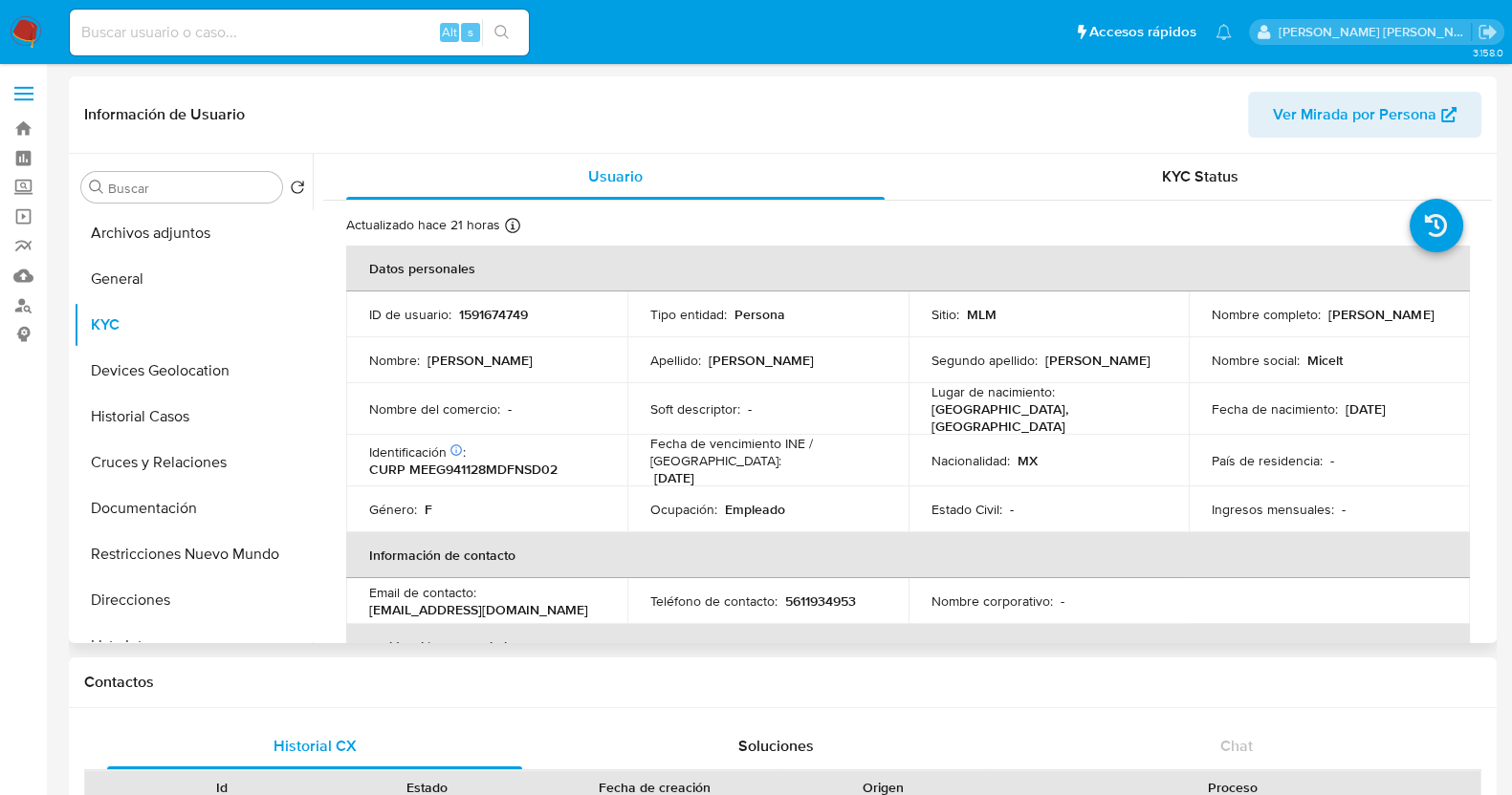
drag, startPoint x: 1222, startPoint y: 317, endPoint x: 1274, endPoint y: 327, distance: 53.0
click at [1274, 327] on td "Nombre completo : [PERSON_NAME]" at bounding box center [1329, 314] width 282 height 46
copy p "[PERSON_NAME]"
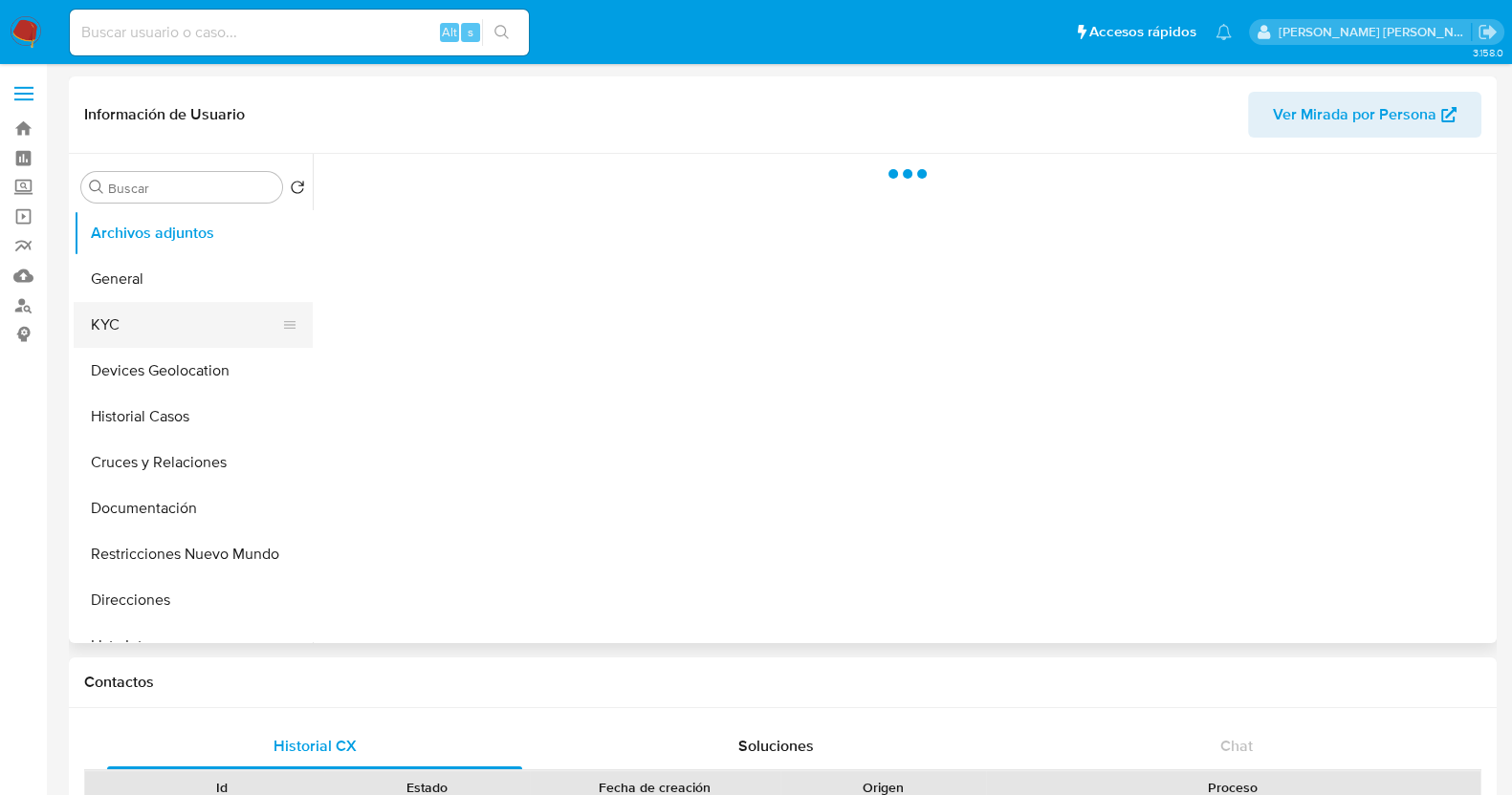
click at [140, 333] on button "KYC" at bounding box center [185, 324] width 223 height 46
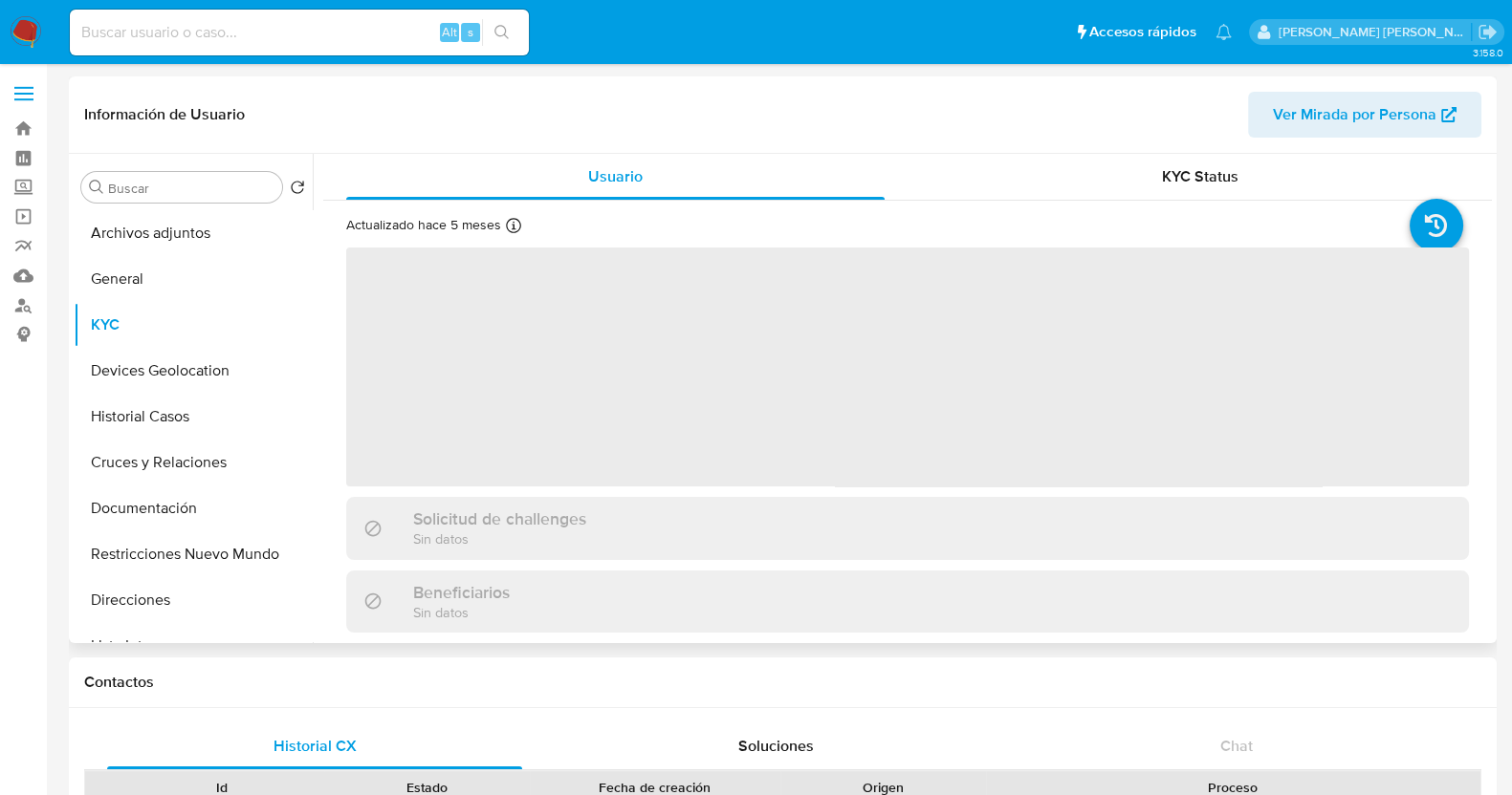
select select "10"
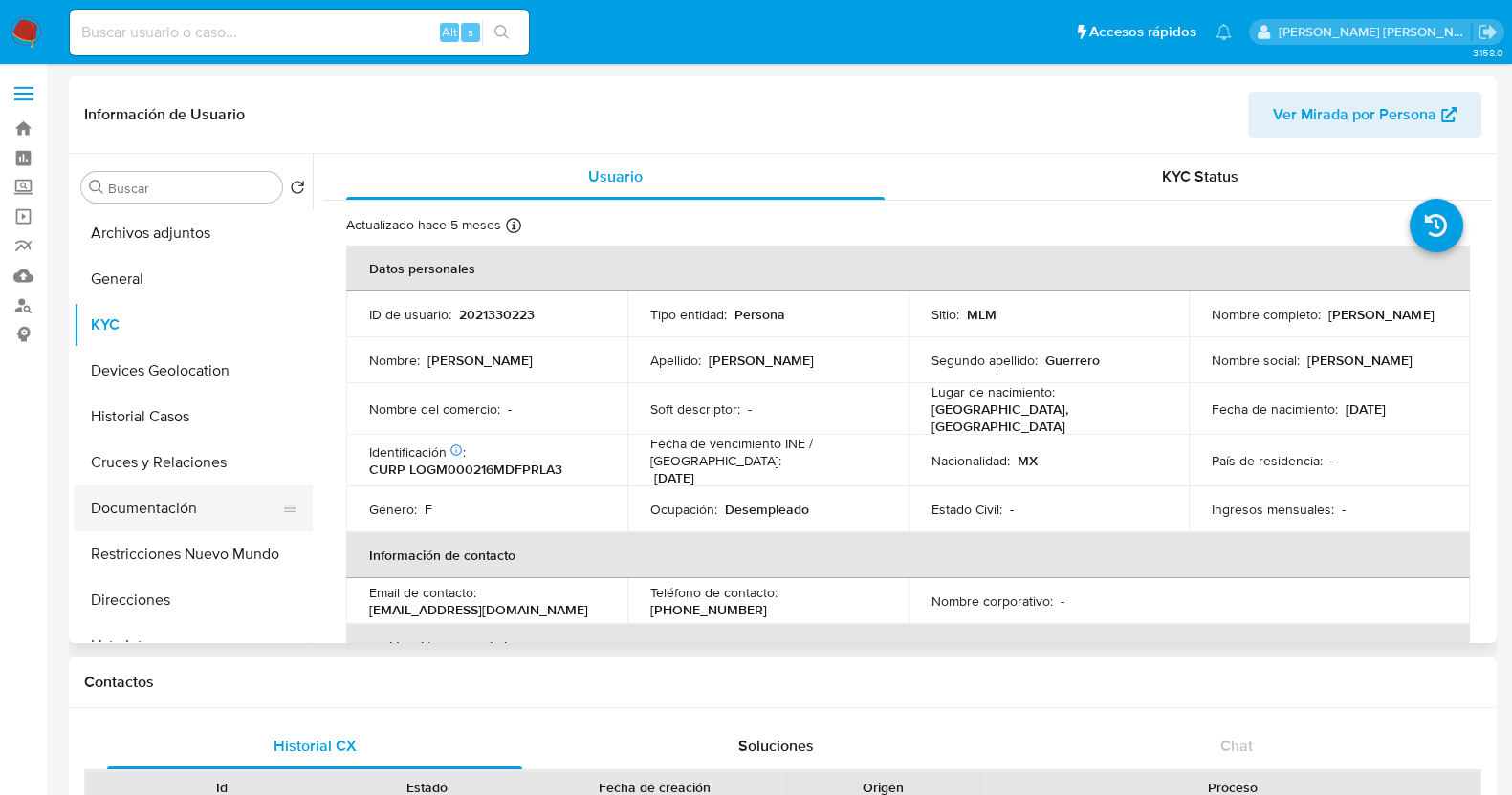
click at [174, 516] on button "Documentación" at bounding box center [185, 508] width 223 height 46
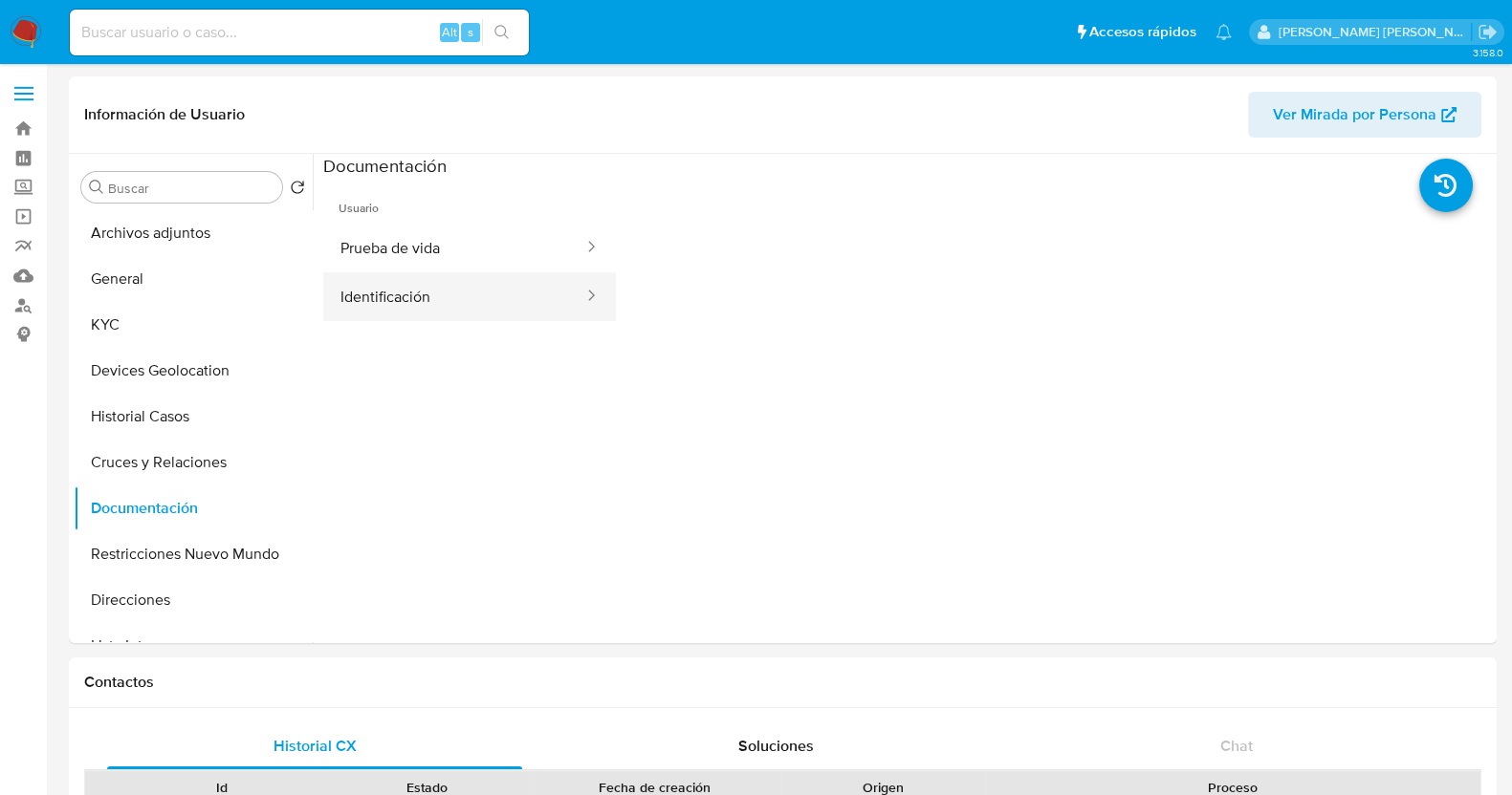
click at [502, 306] on button "Identificación" at bounding box center [454, 297] width 262 height 49
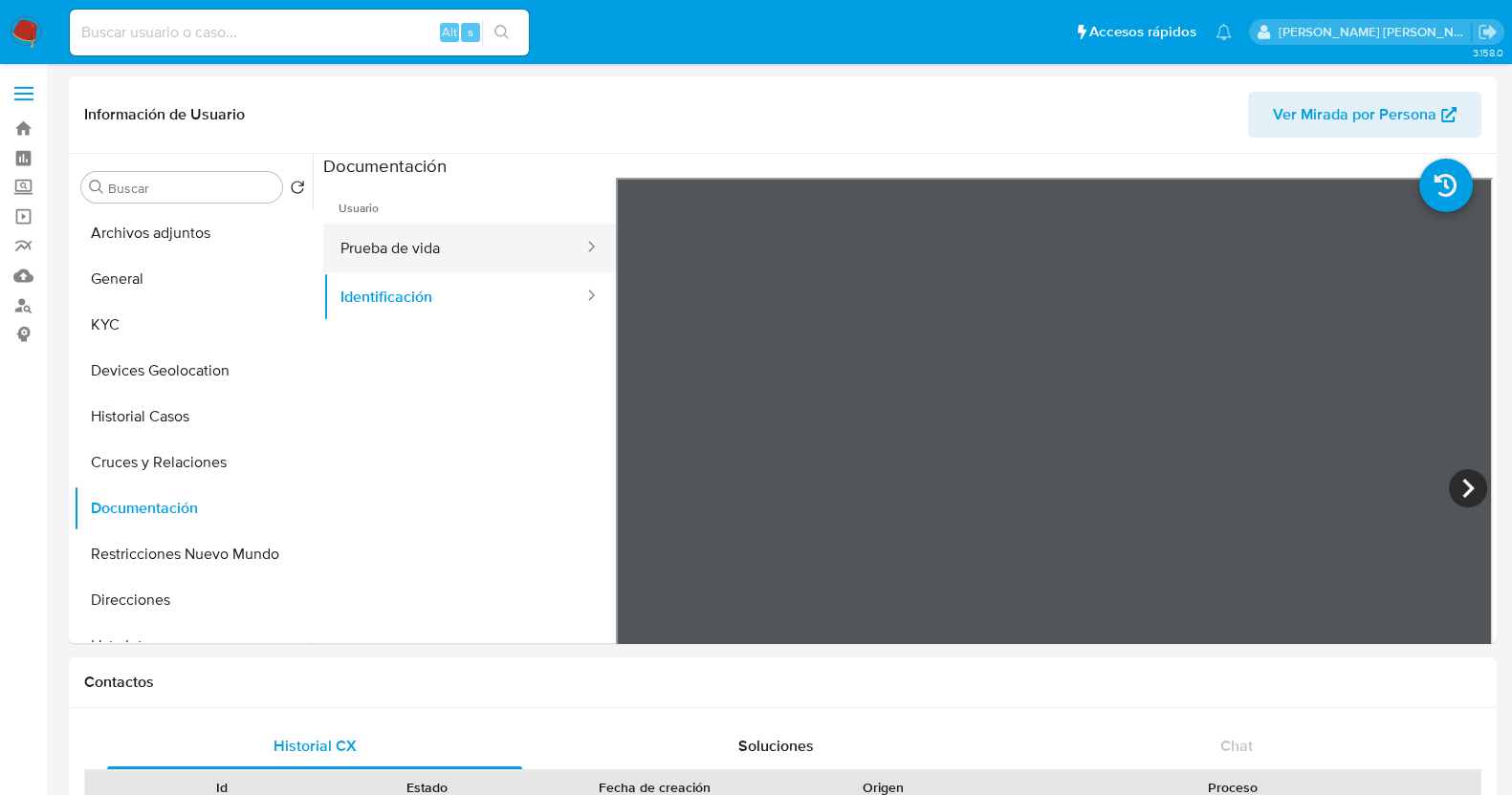
click at [471, 250] on button "Prueba de vida" at bounding box center [454, 248] width 262 height 49
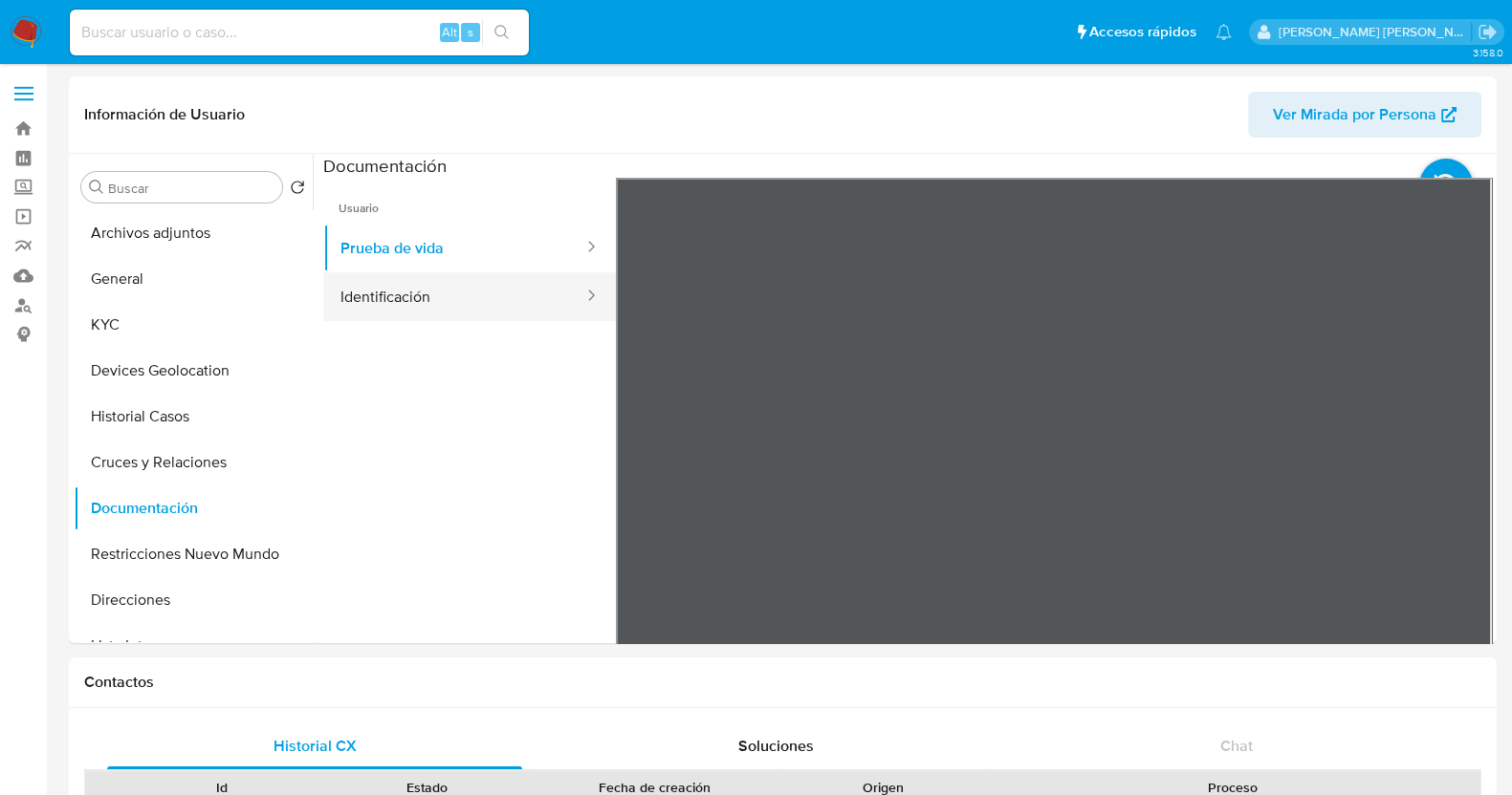
click at [396, 273] on button "Identificación" at bounding box center [454, 297] width 262 height 49
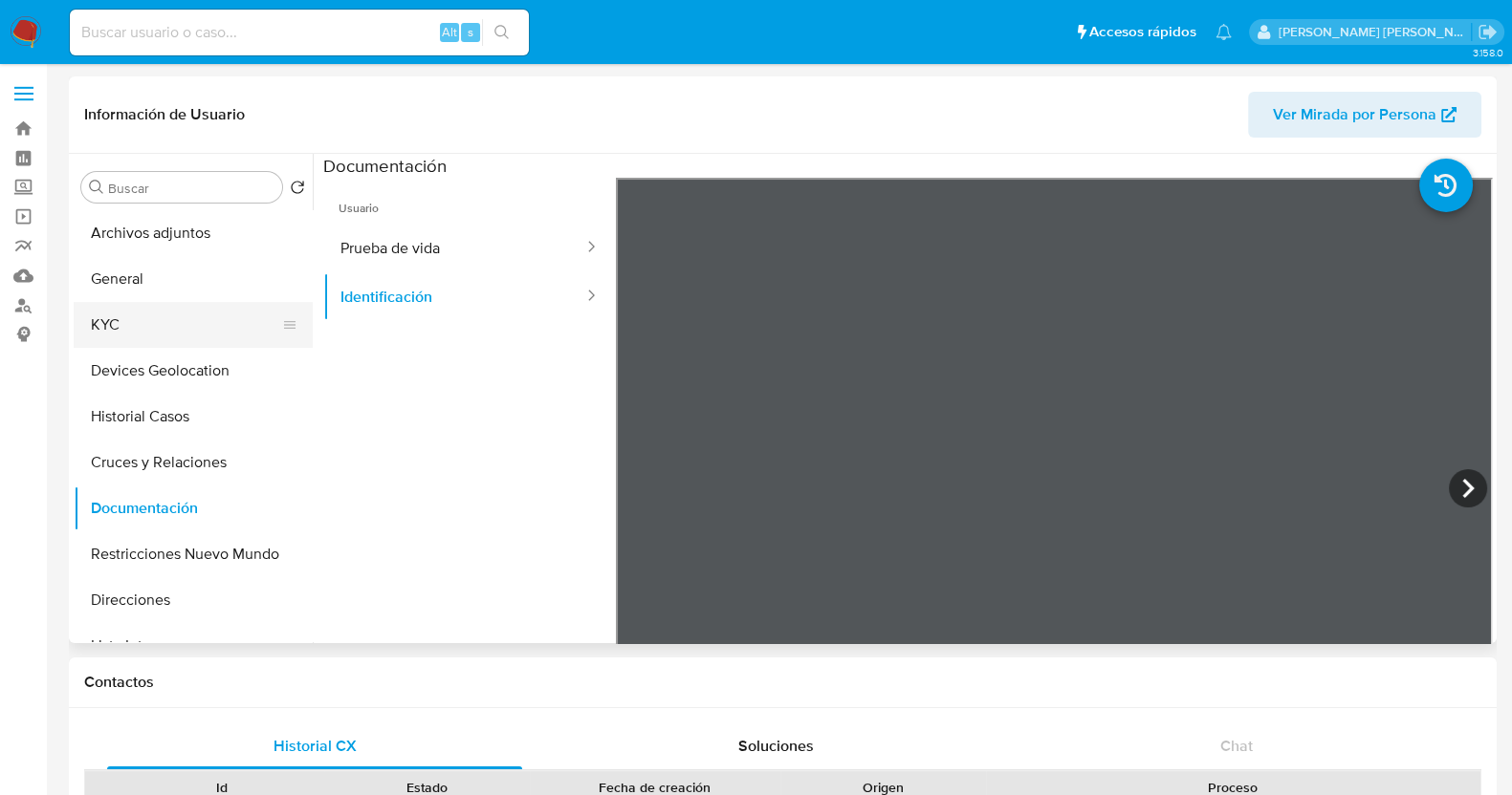
click at [139, 313] on button "KYC" at bounding box center [185, 324] width 223 height 46
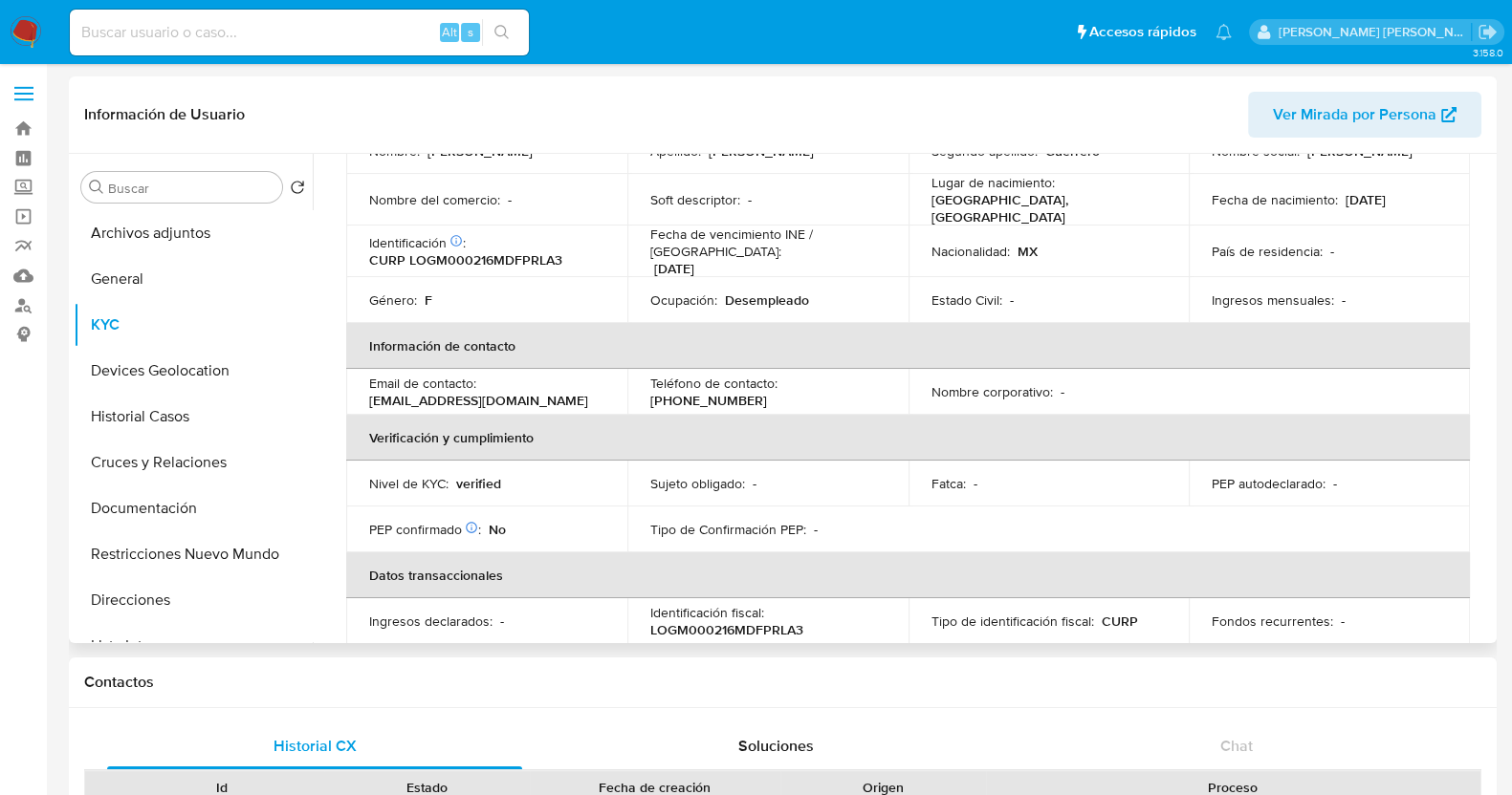
scroll to position [238, 0]
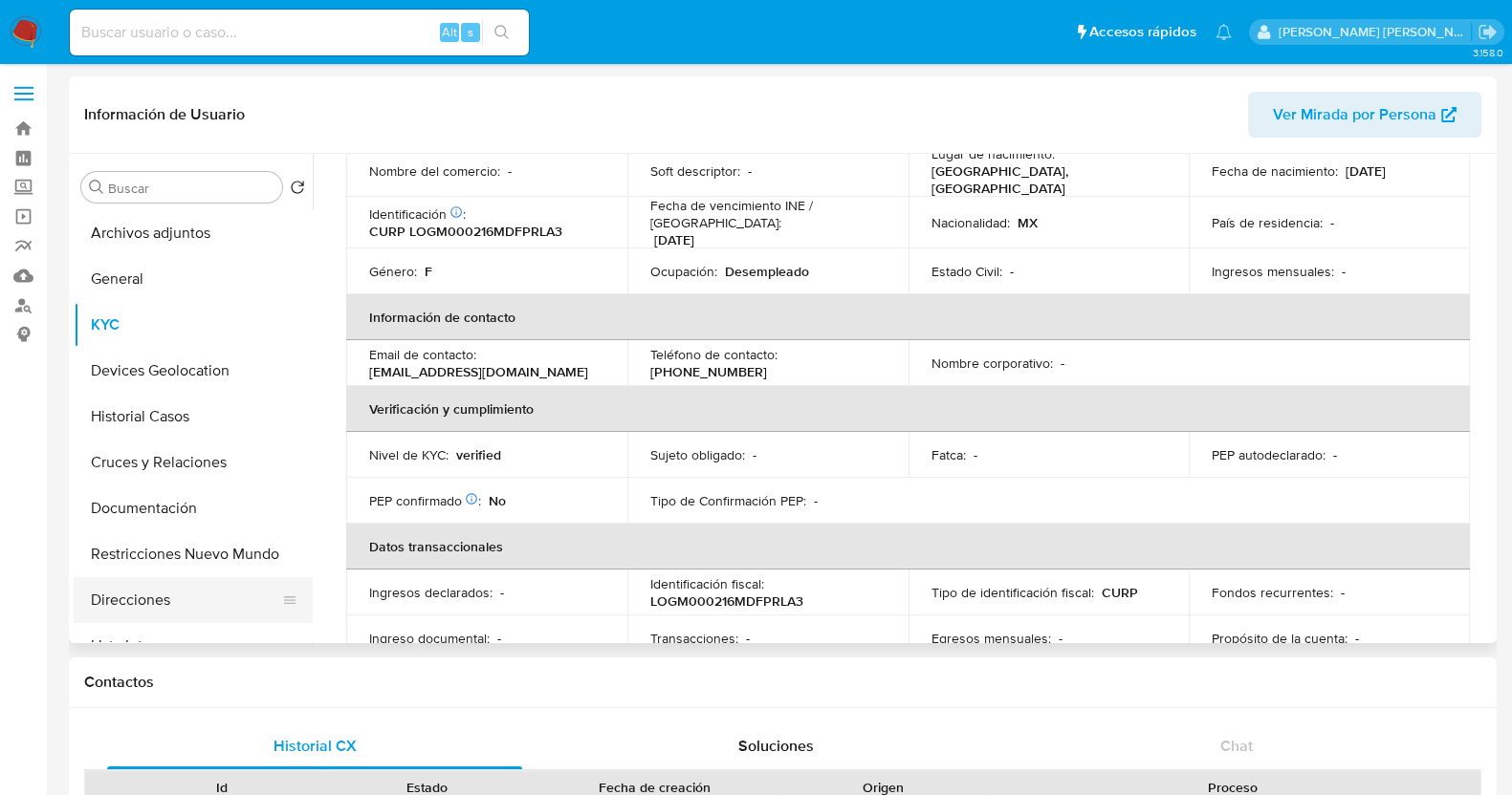
click at [145, 617] on button "Direcciones" at bounding box center [185, 600] width 223 height 46
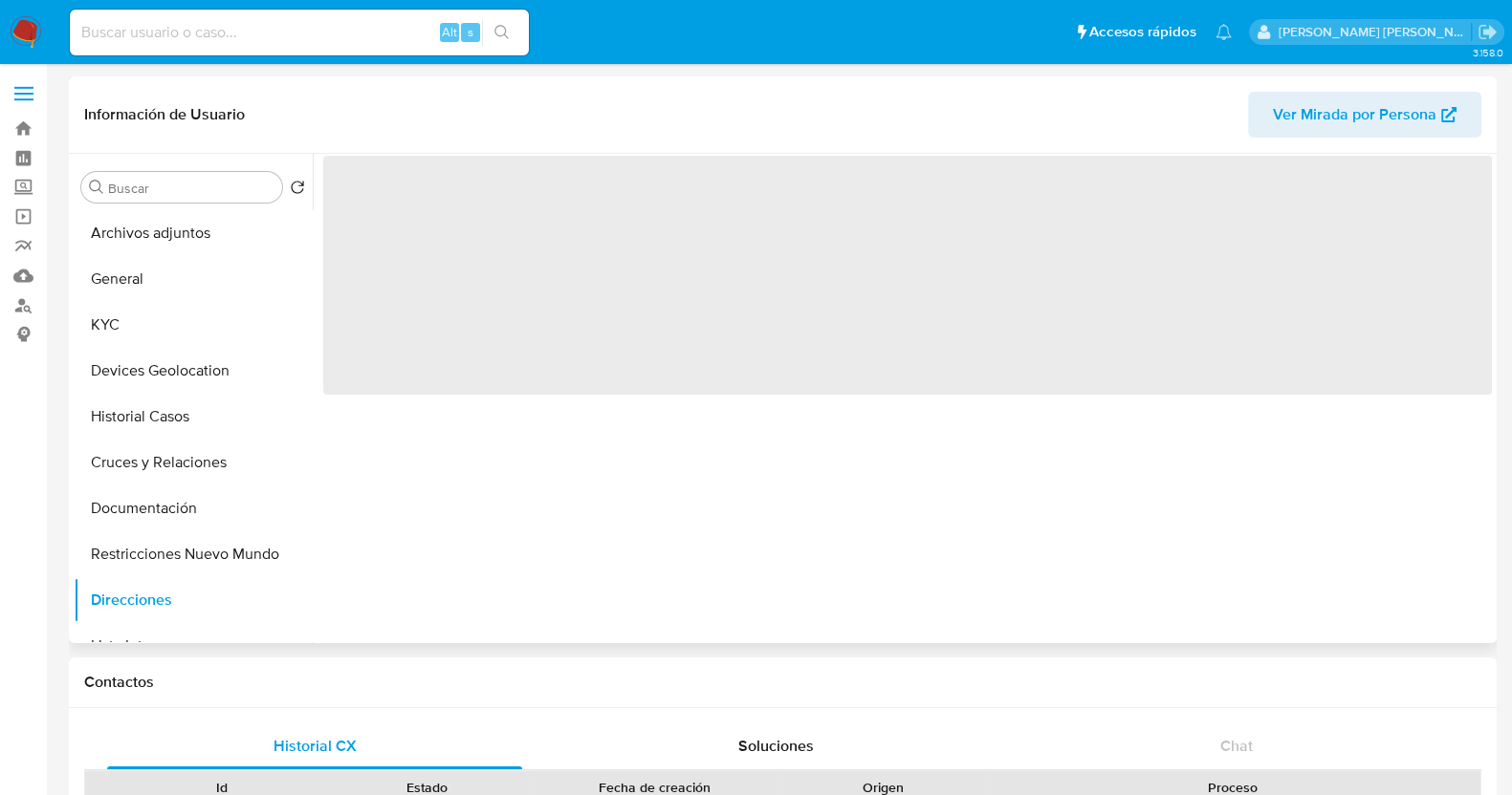
scroll to position [0, 0]
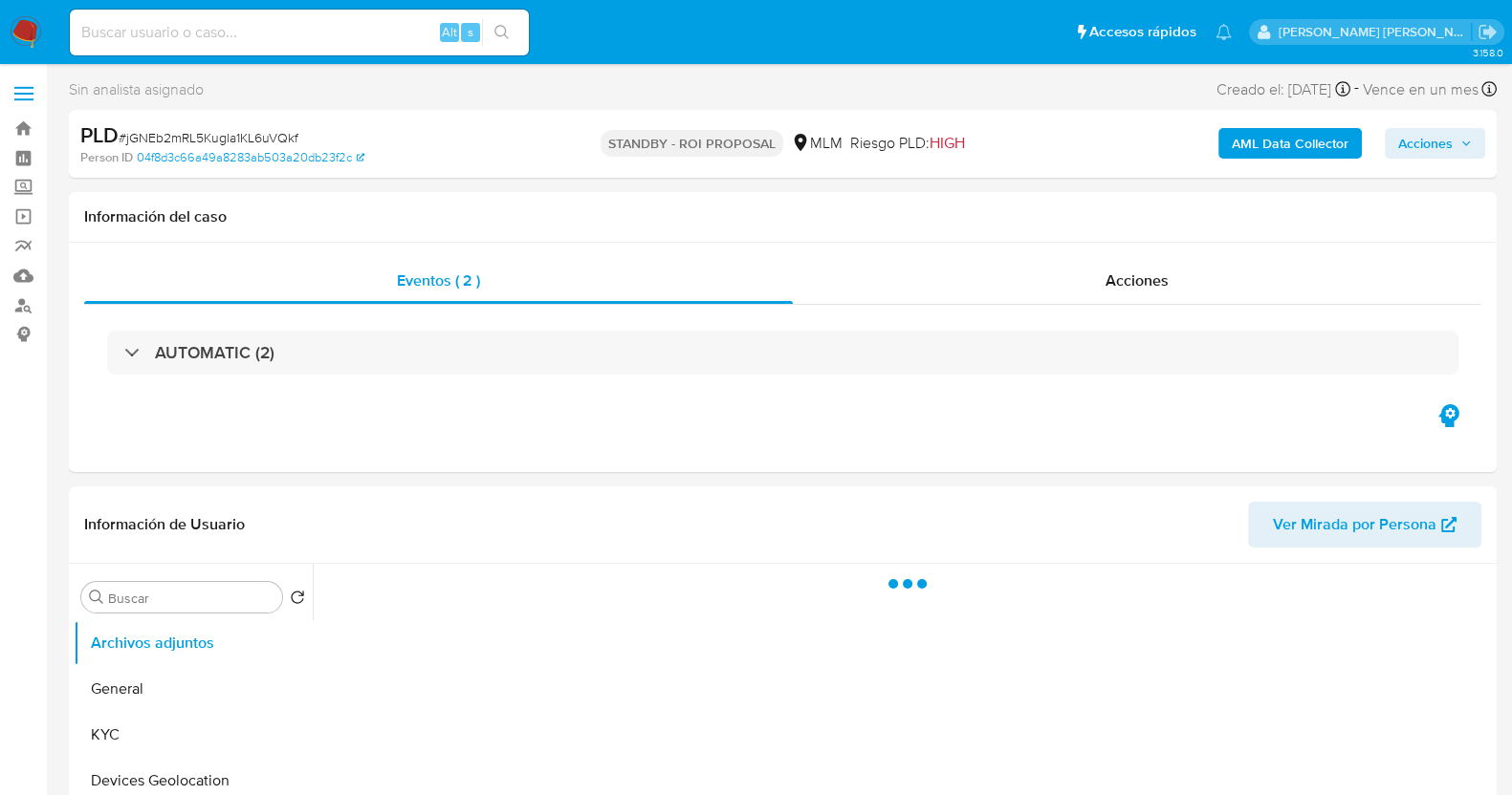
select select "10"
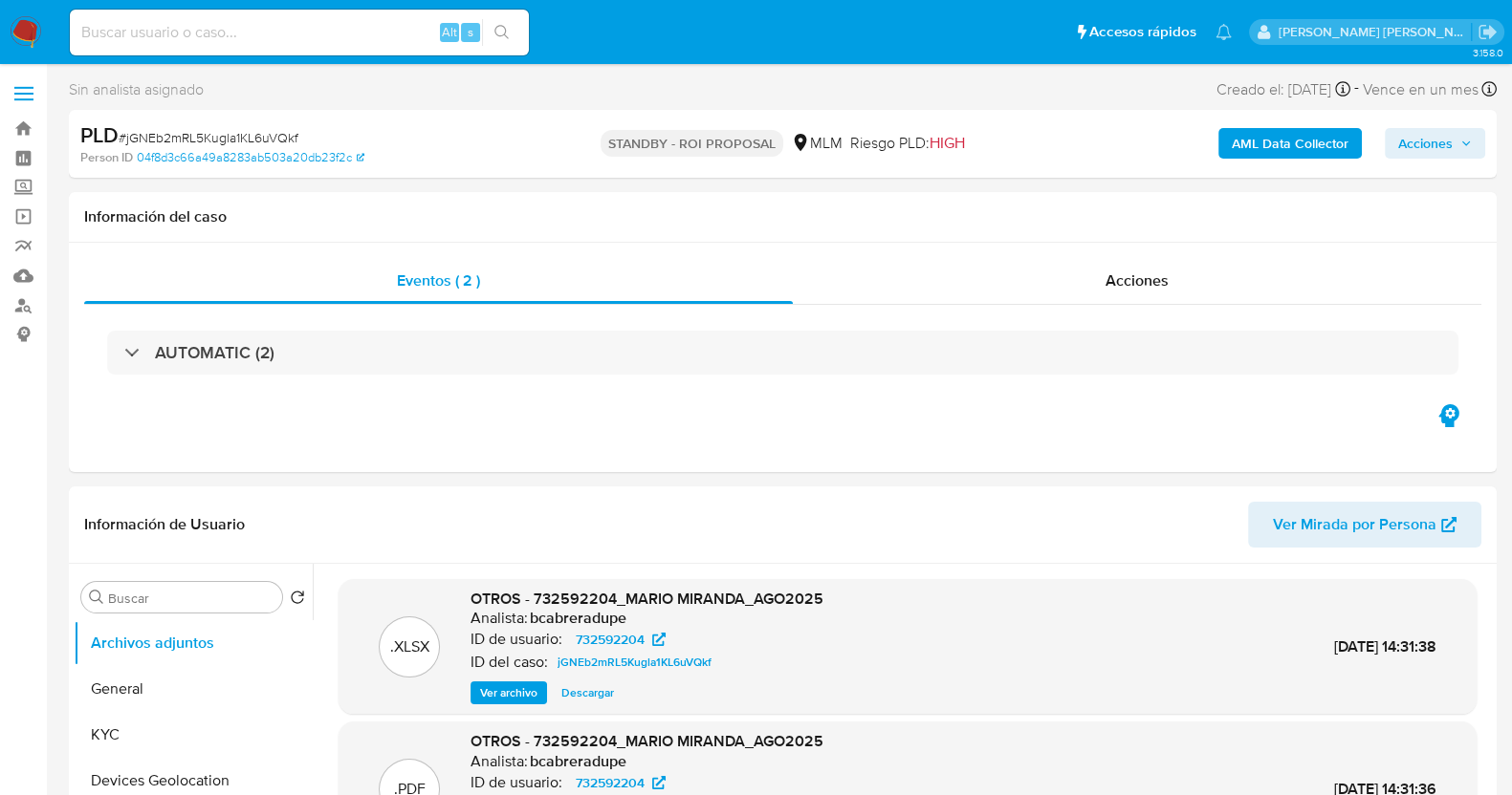
click at [286, 132] on span "# jGNEb2mRL5Kugla1KL6uVQkf" at bounding box center [208, 138] width 180 height 19
copy span "jGNEb2mRL5Kugla1KL6uVQkf"
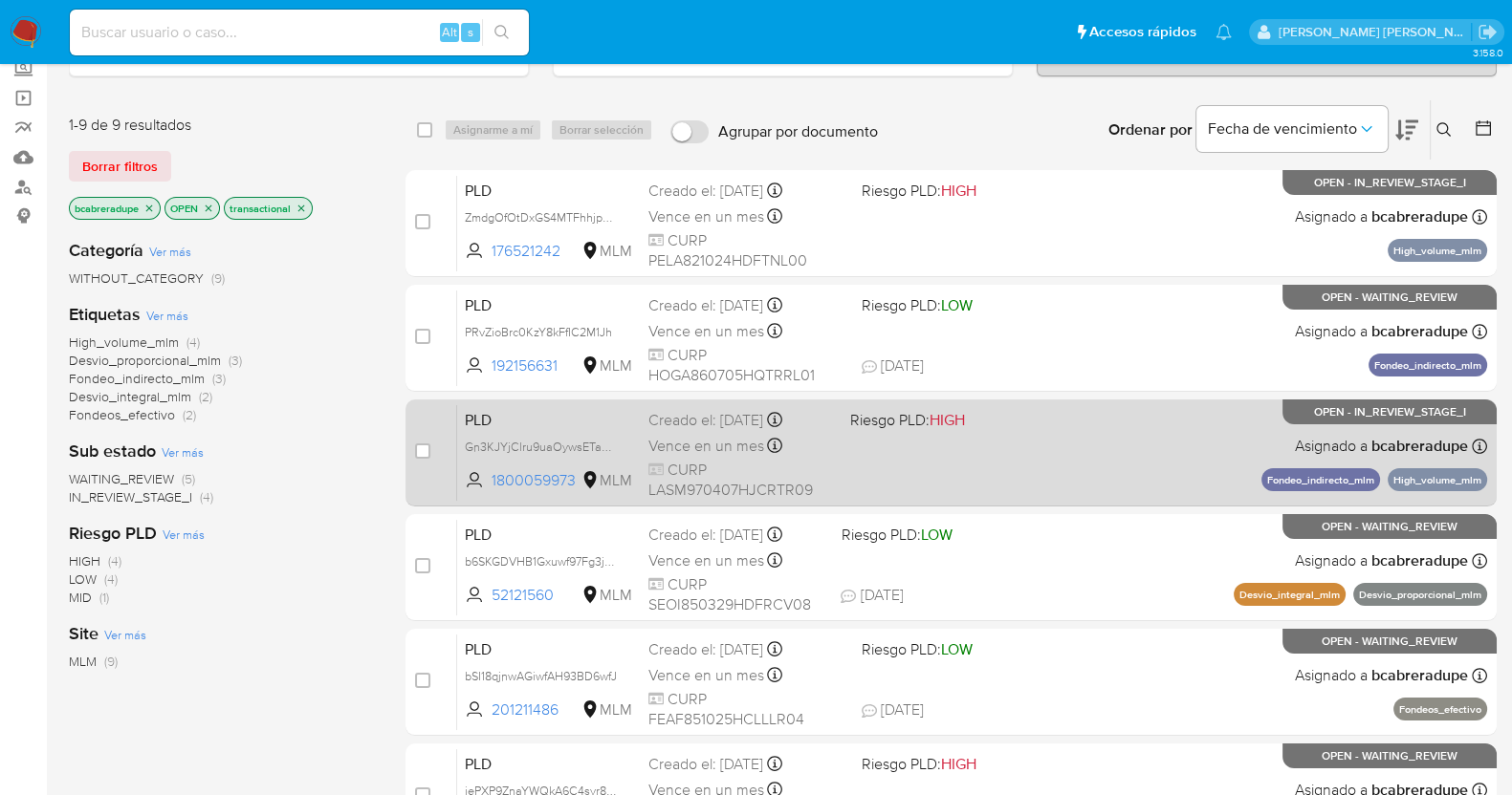
scroll to position [666, 0]
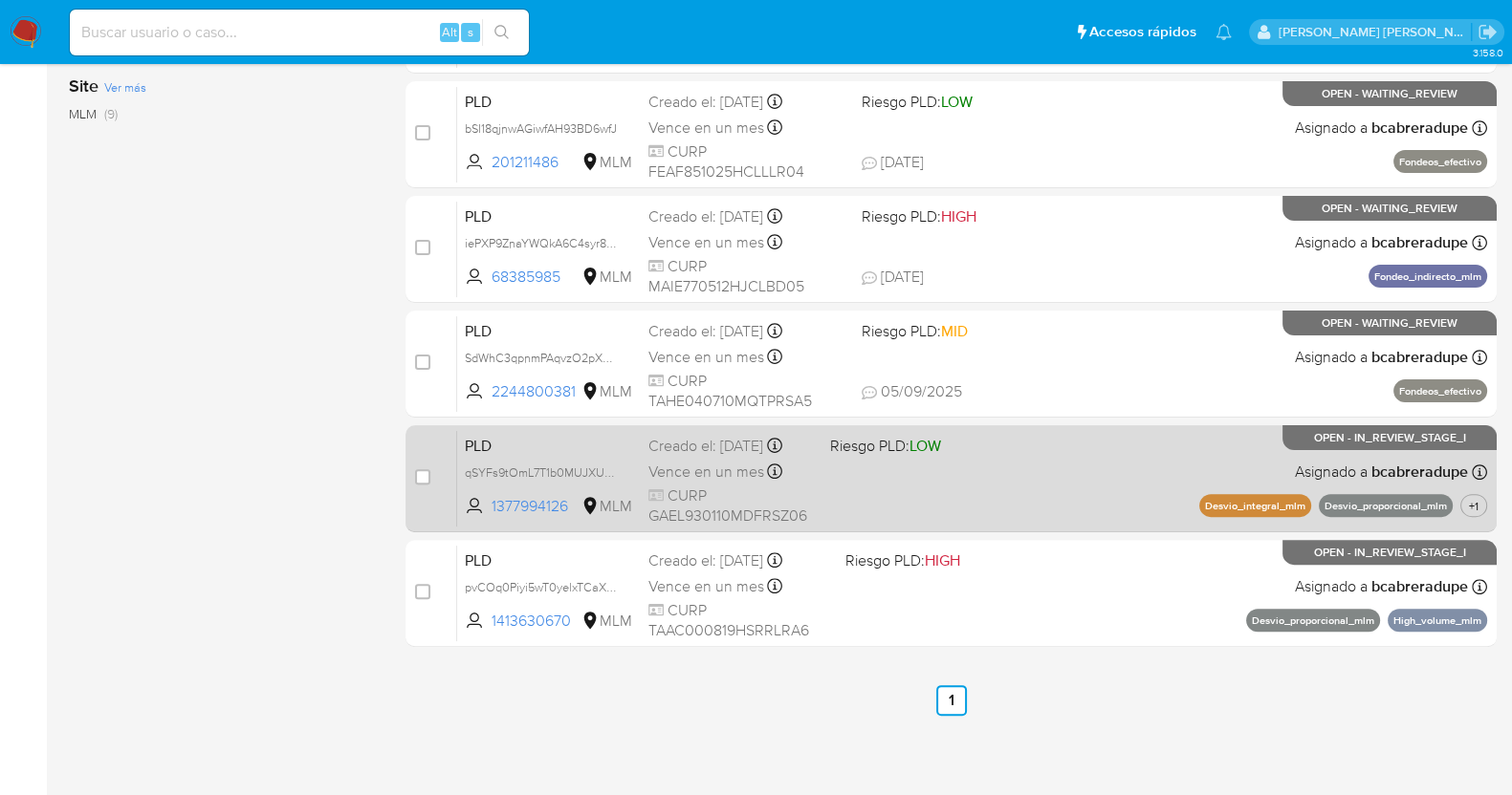
click at [699, 457] on div "Creado el: [DATE] Creado el: [DATE] 02:04:15" at bounding box center [731, 447] width 165 height 21
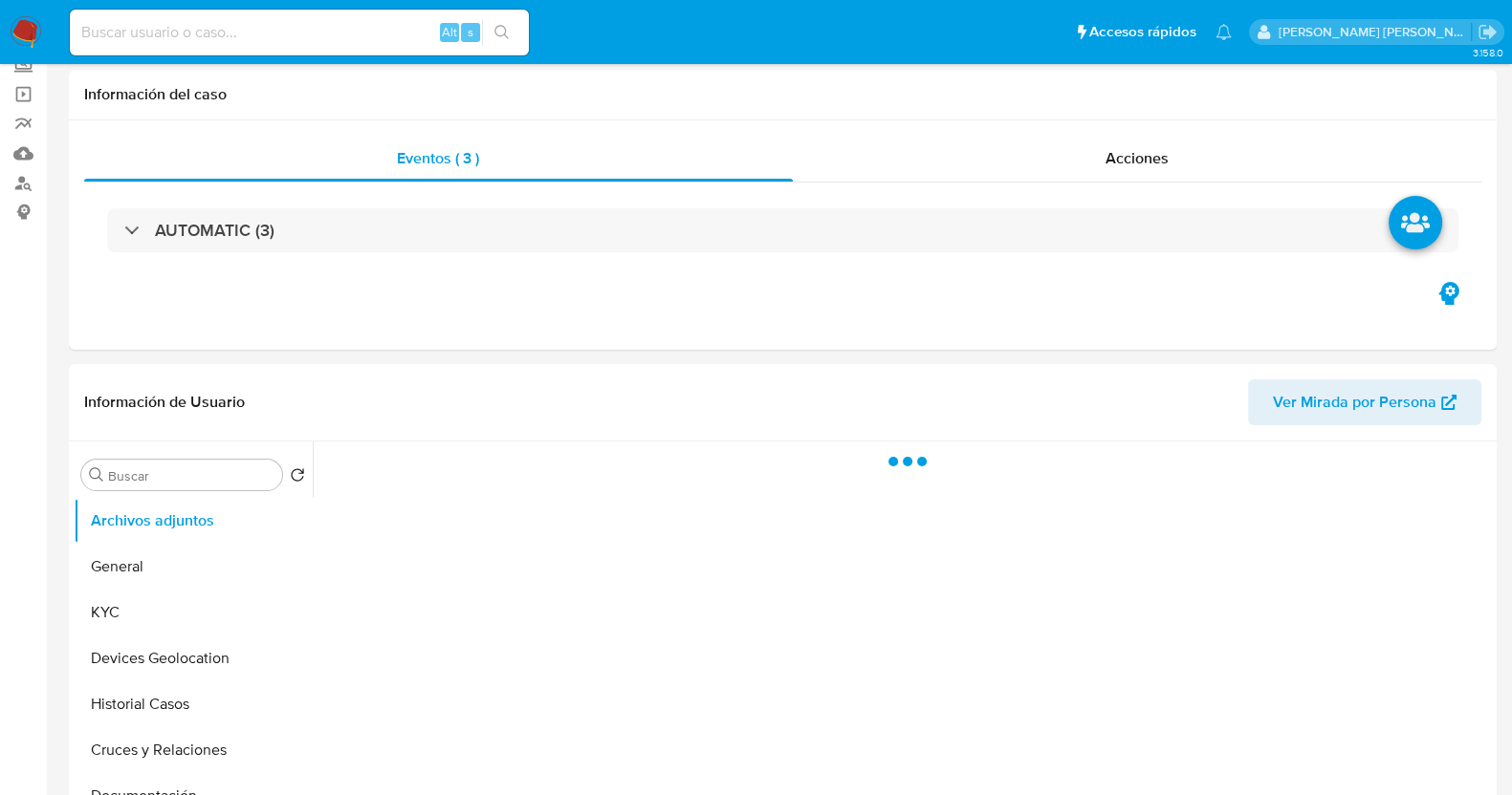
scroll to position [238, 0]
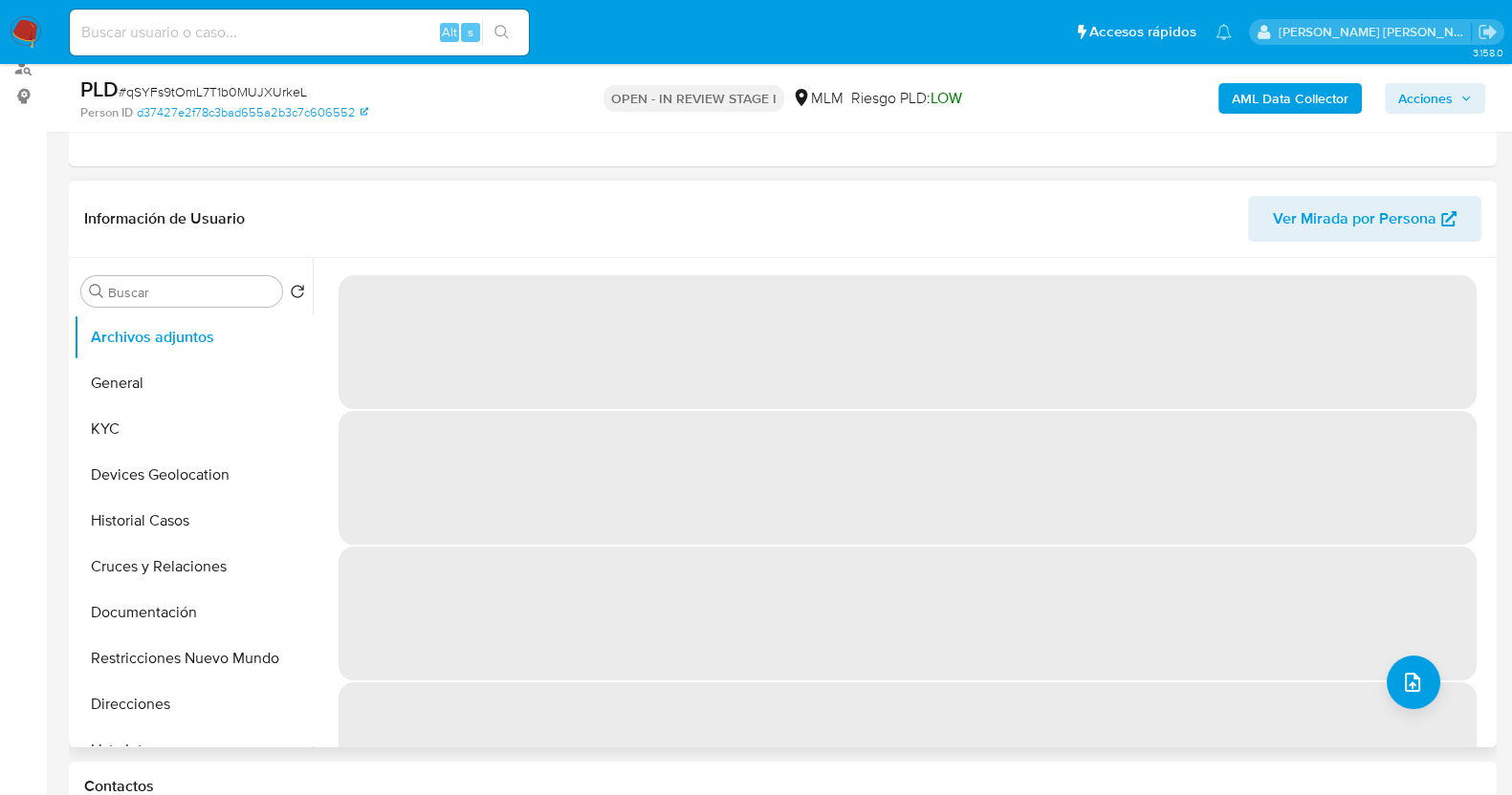
select select "10"
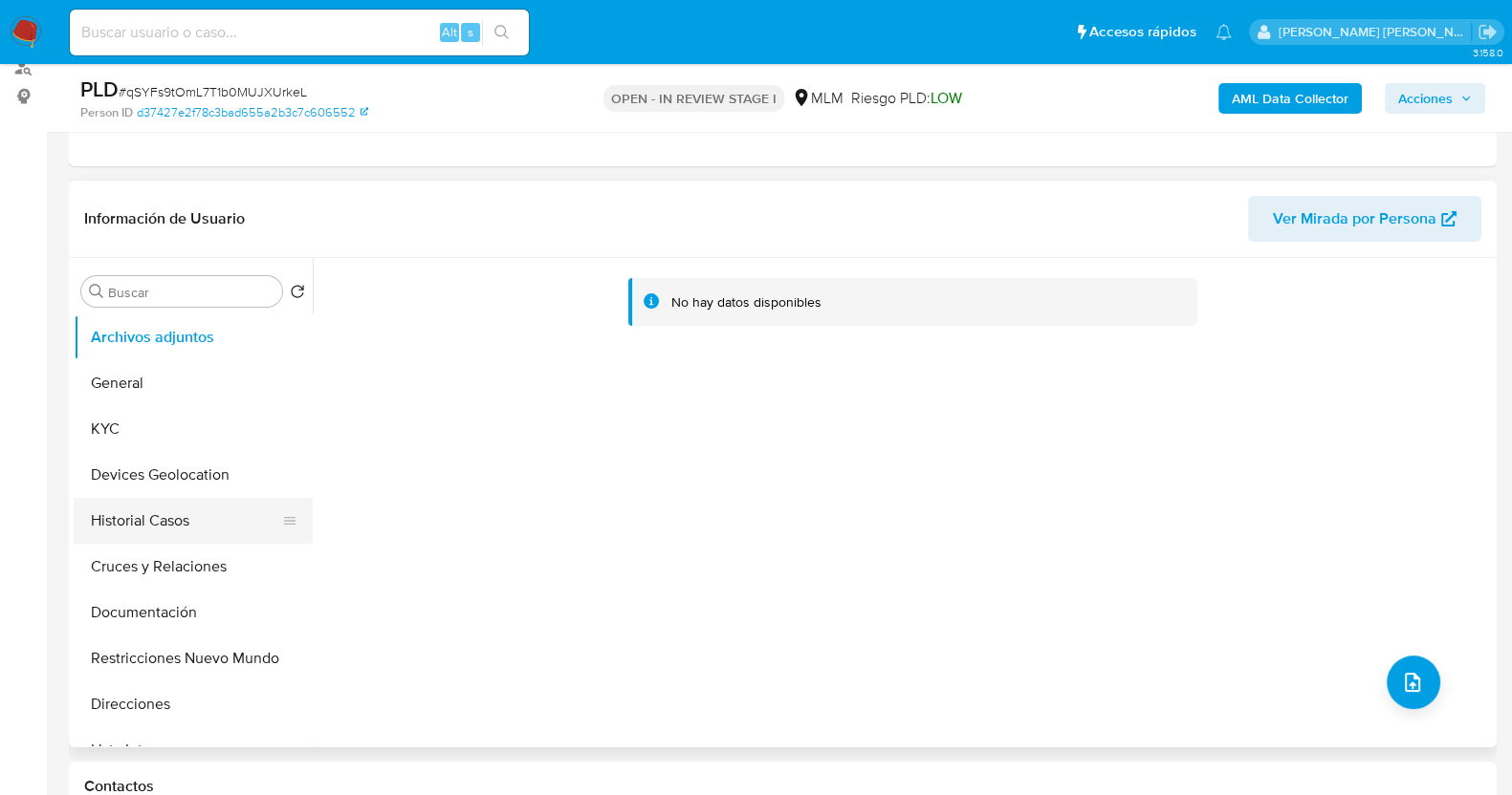
click at [142, 531] on button "Historial Casos" at bounding box center [185, 520] width 223 height 46
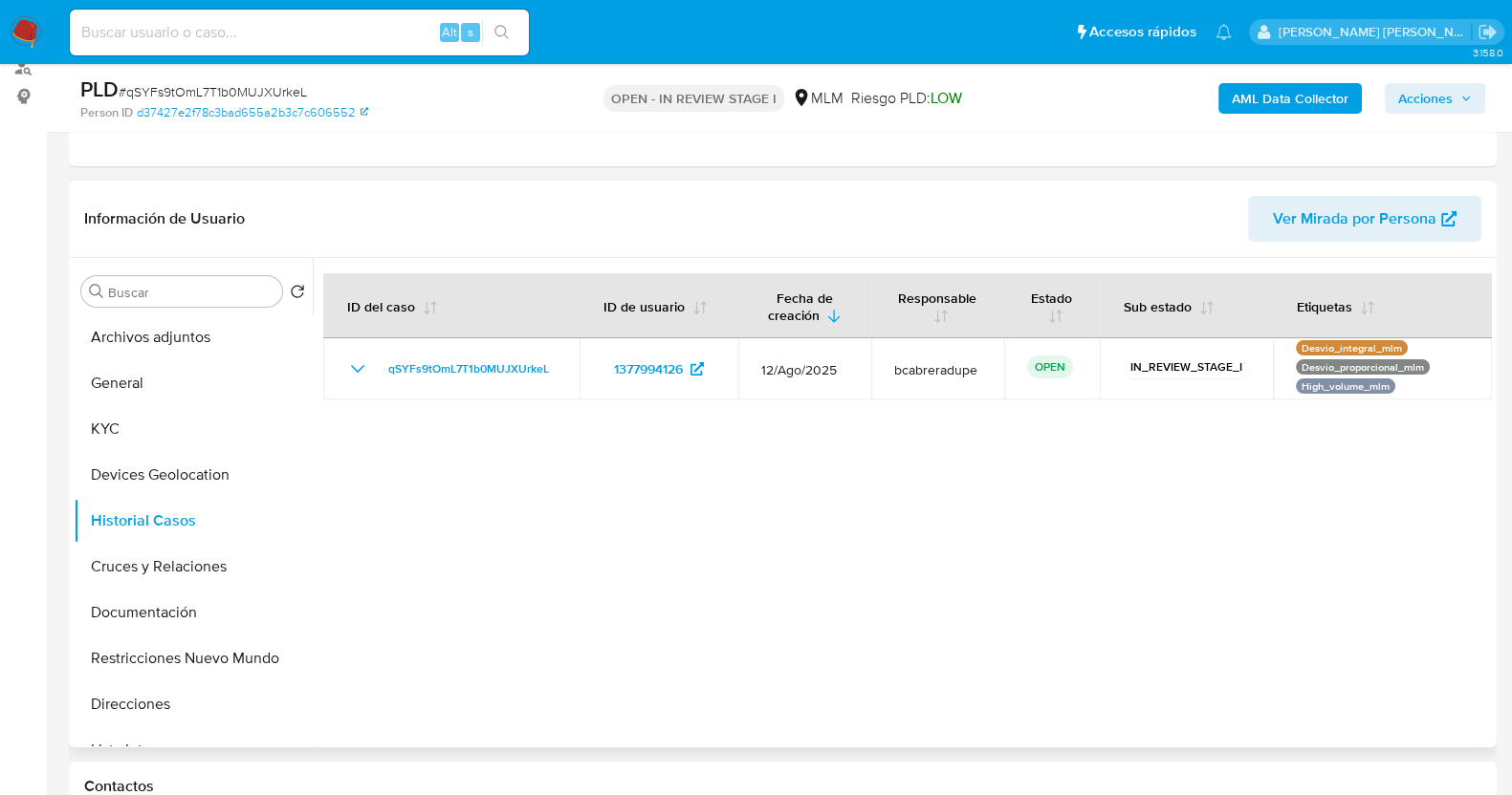
click at [831, 489] on div at bounding box center [902, 503] width 1179 height 489
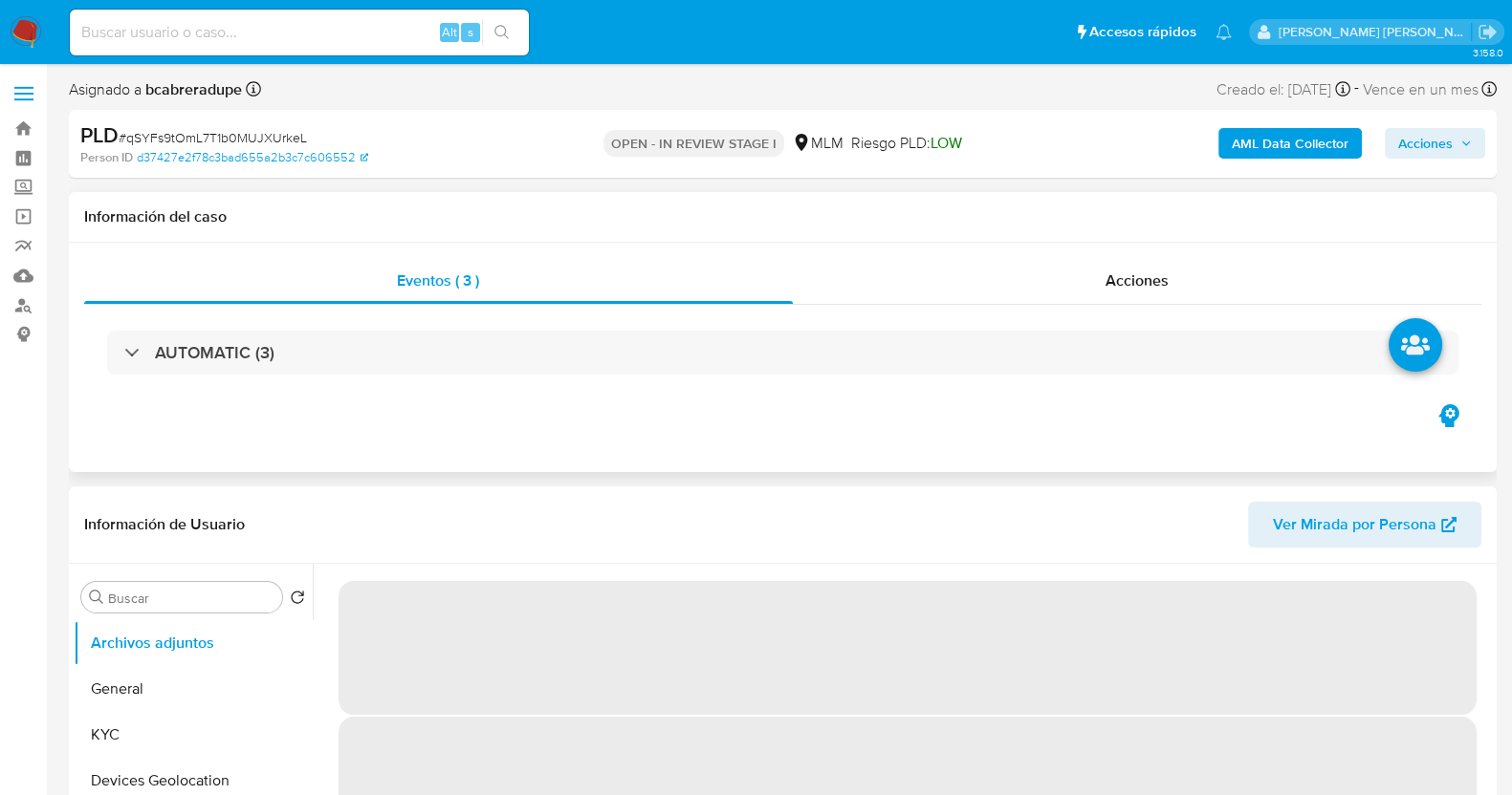
select select "10"
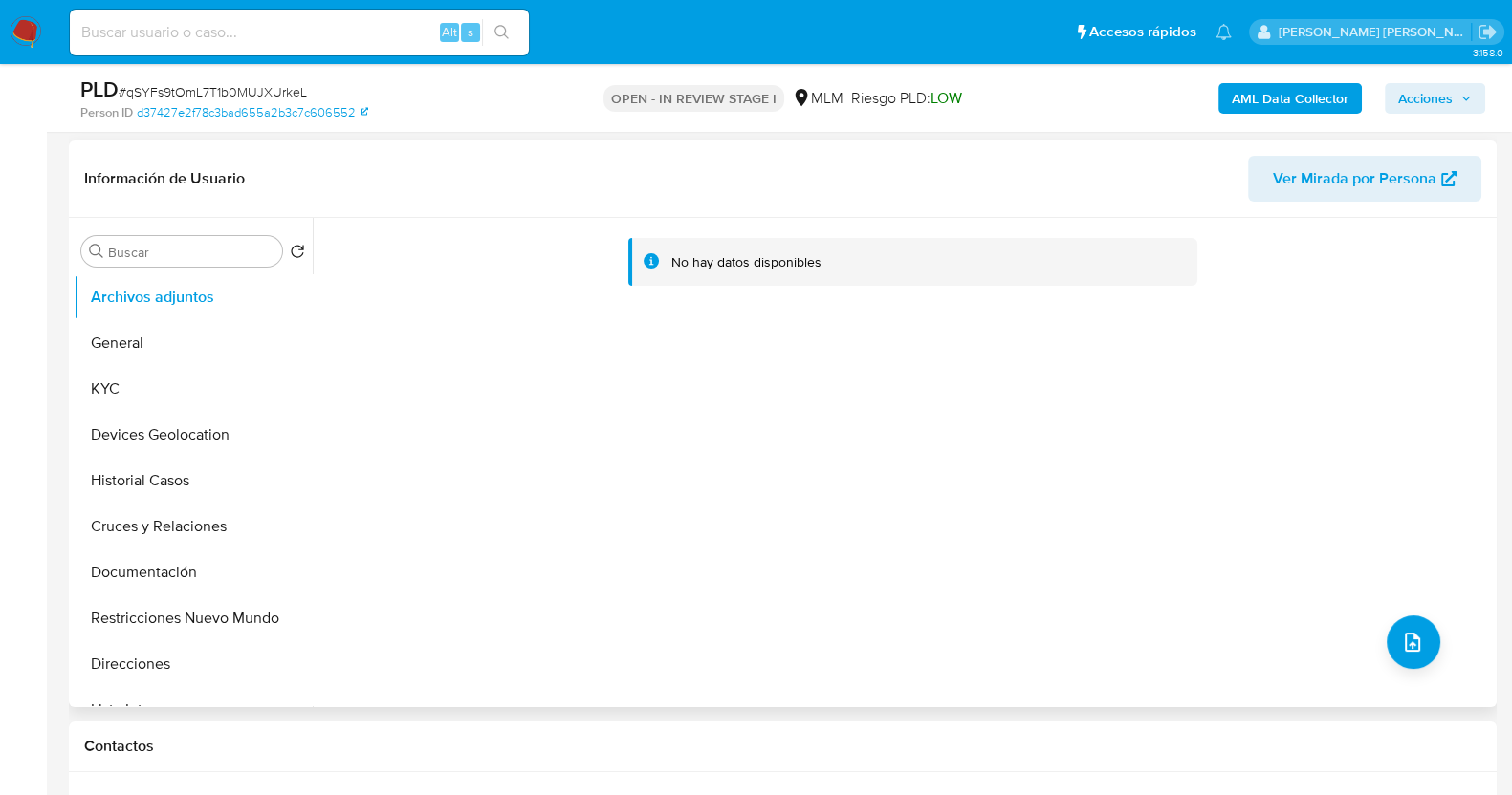
scroll to position [358, 0]
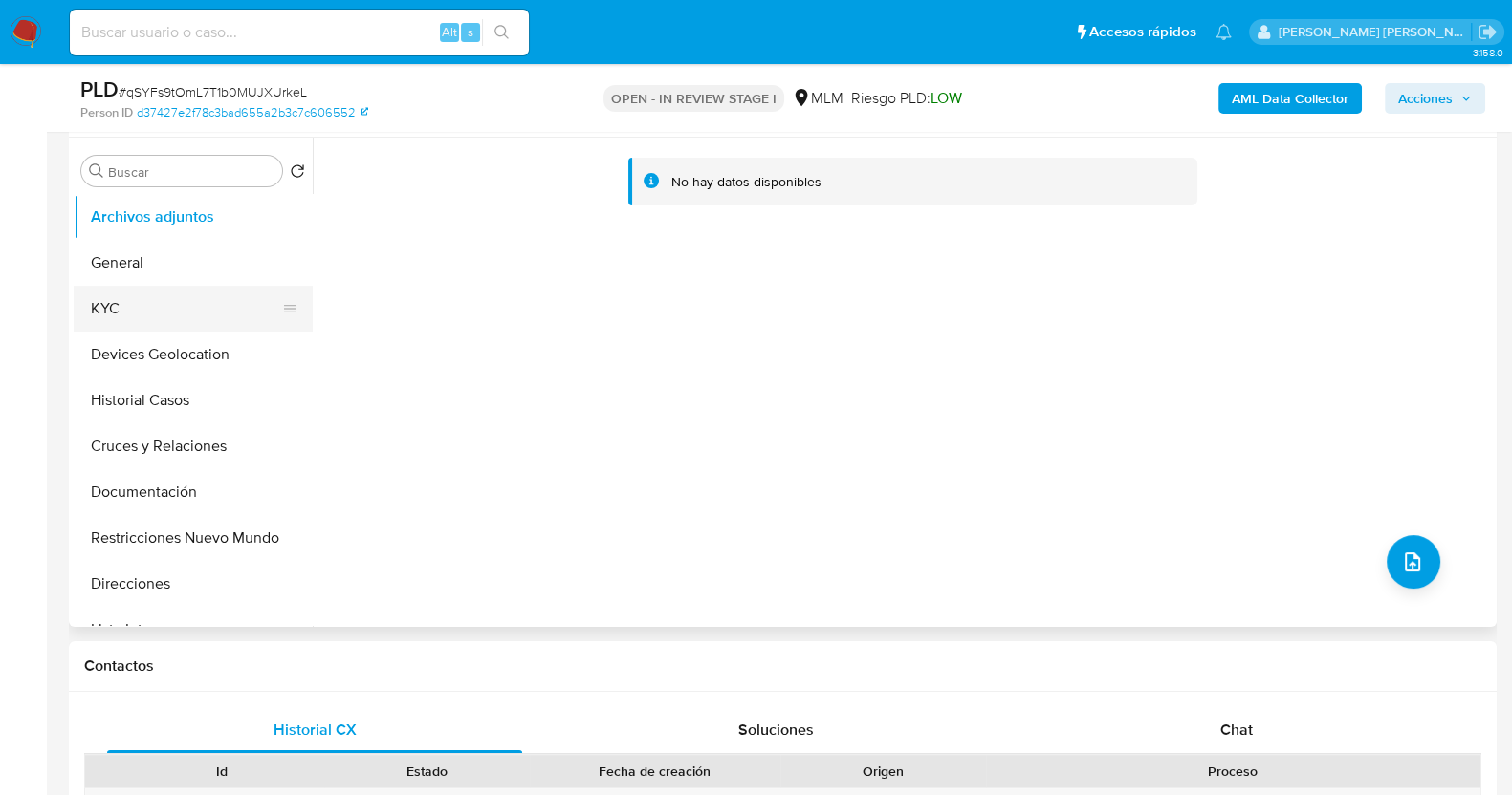
drag, startPoint x: 157, startPoint y: 310, endPoint x: 224, endPoint y: 311, distance: 67.0
click at [158, 310] on button "KYC" at bounding box center [185, 308] width 223 height 46
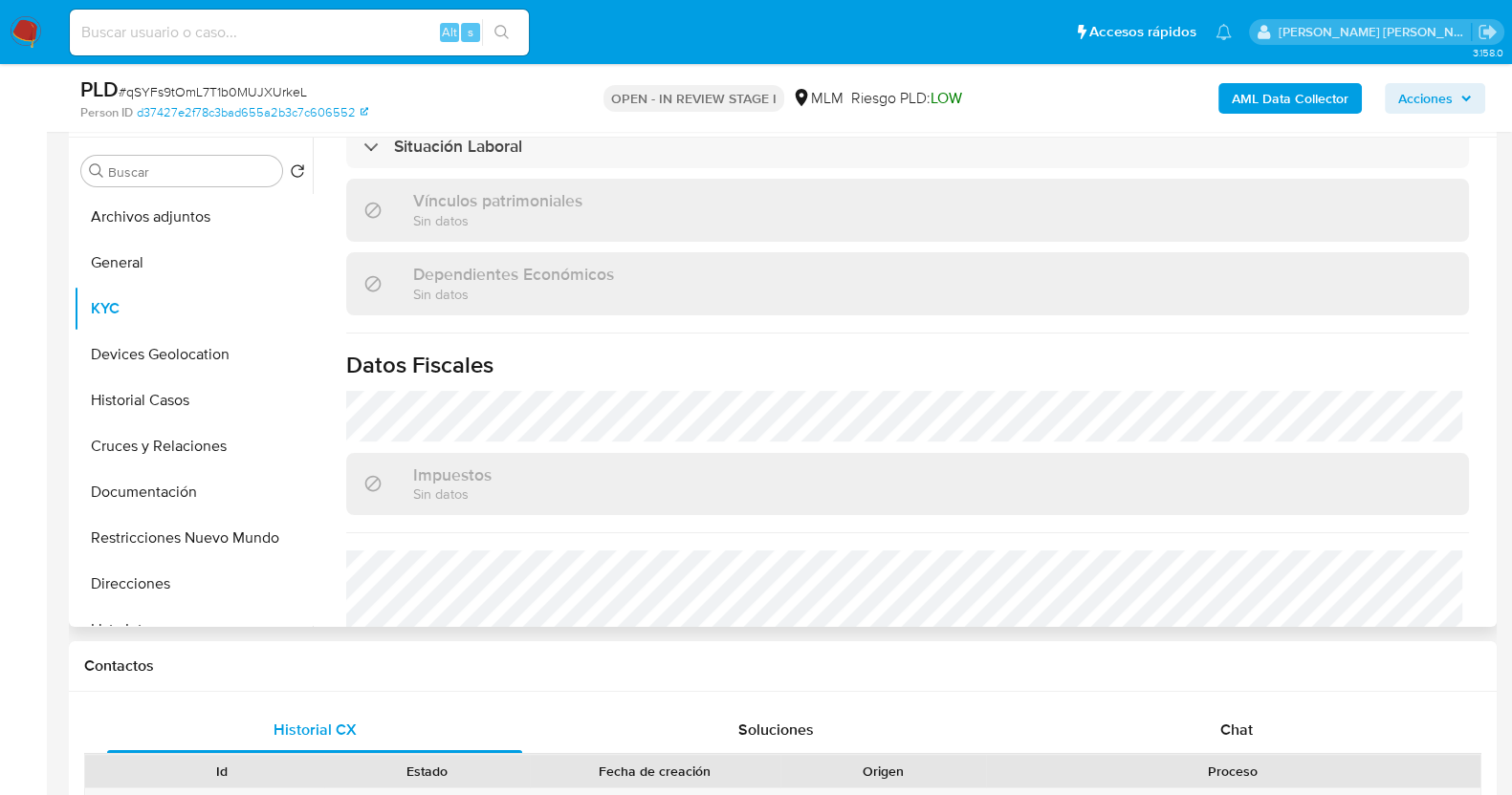
scroll to position [1201, 0]
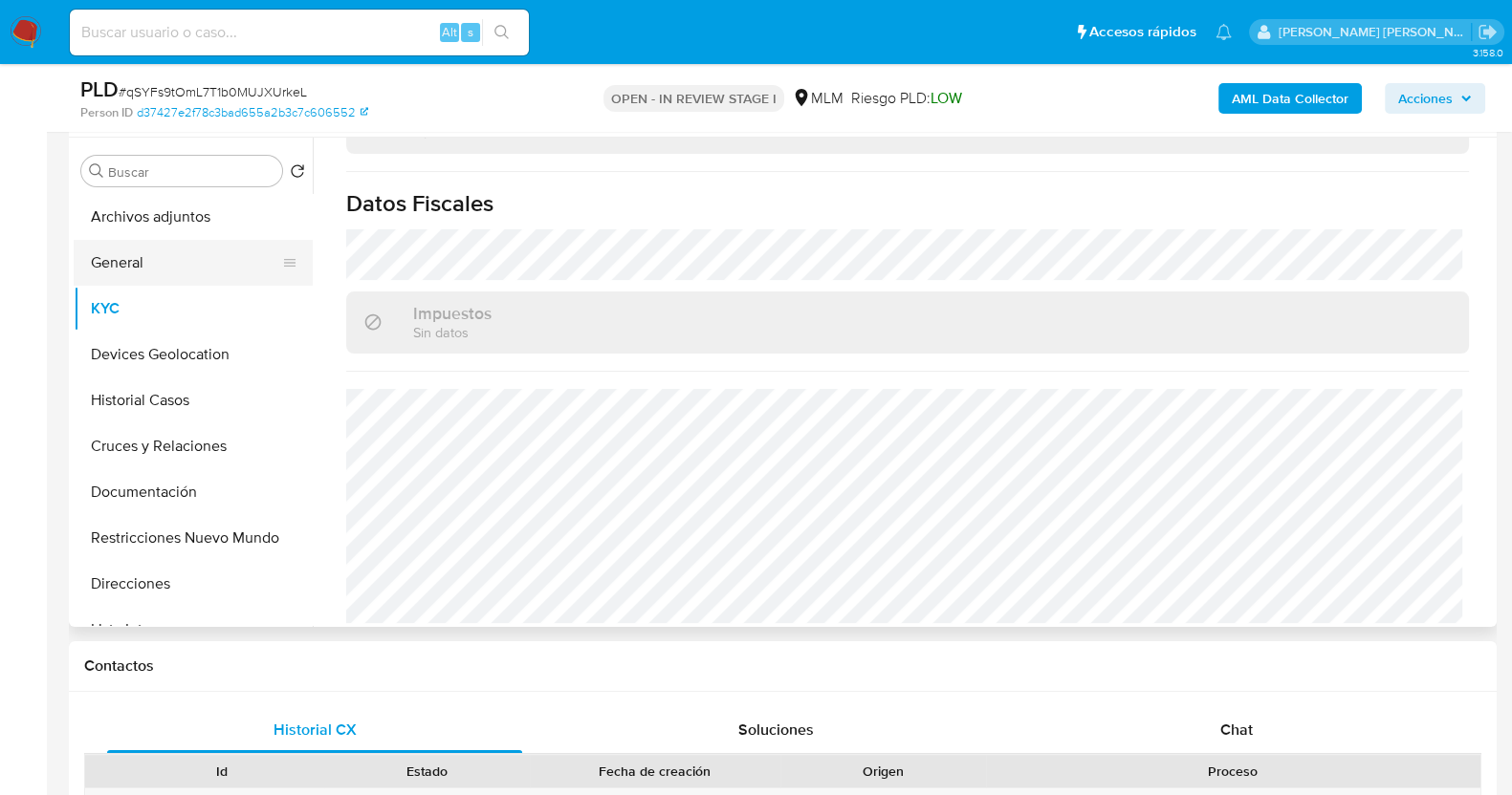
click at [157, 267] on button "General" at bounding box center [185, 262] width 223 height 46
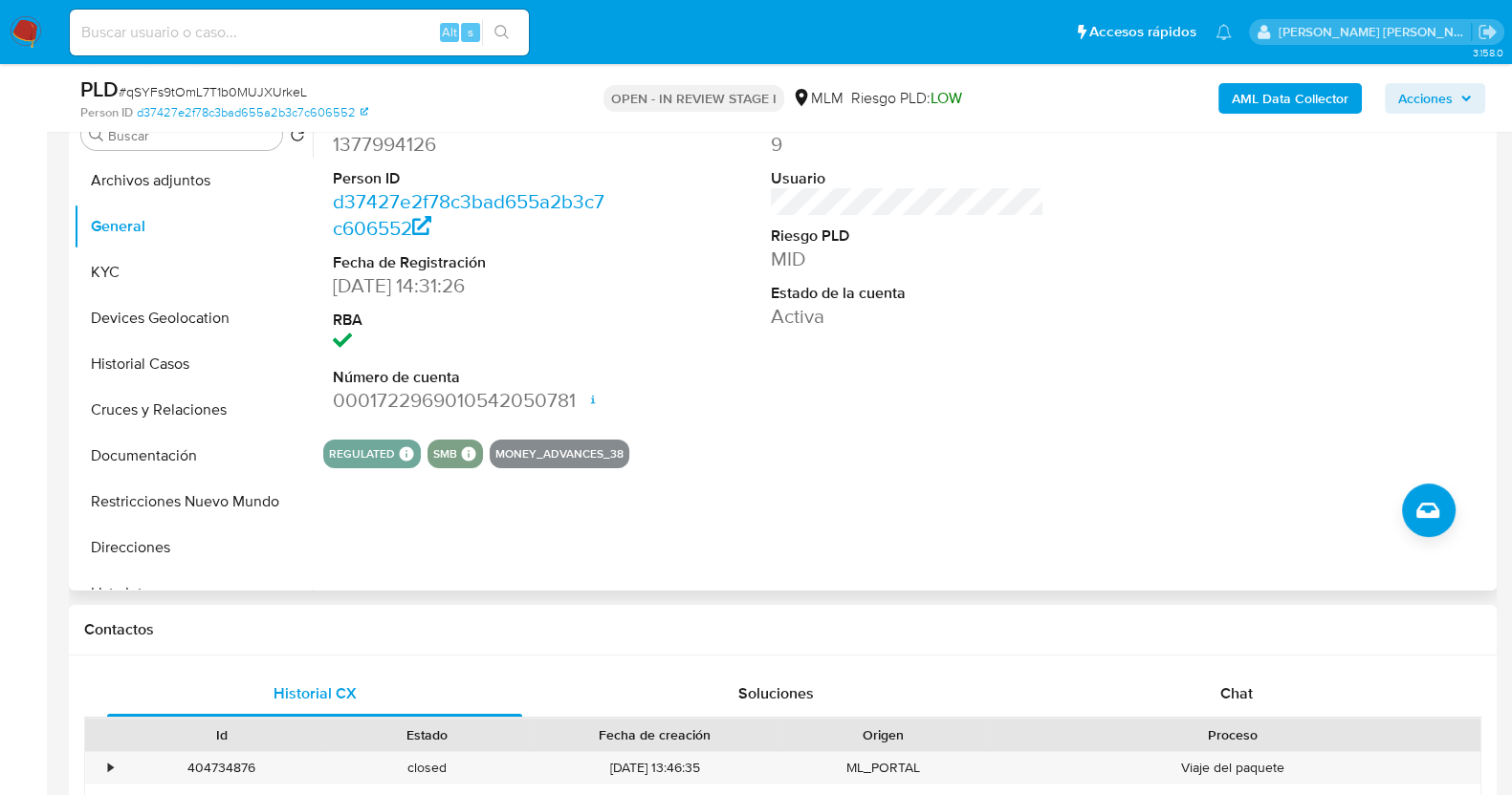
scroll to position [358, 0]
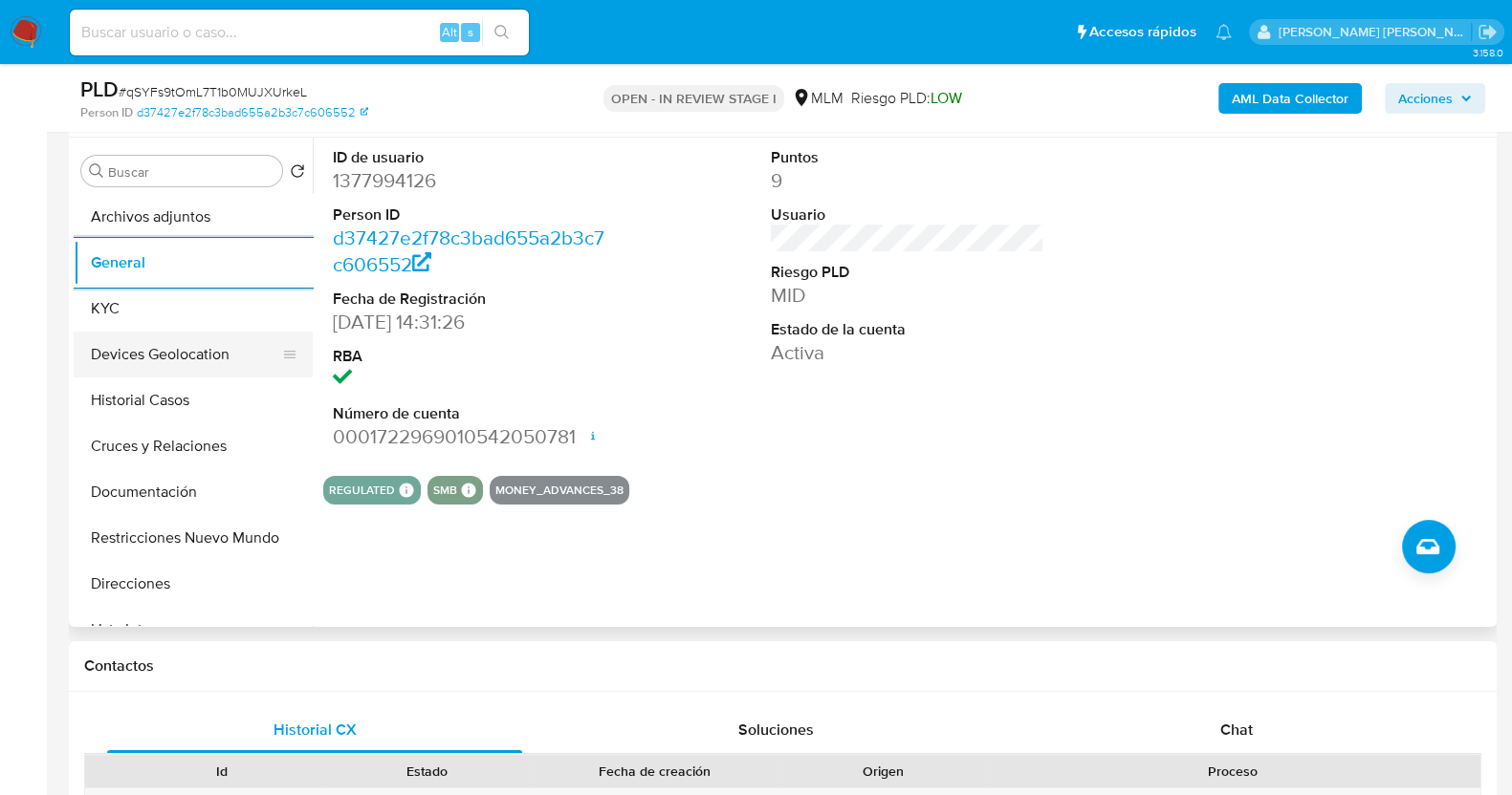
click at [156, 350] on button "Devices Geolocation" at bounding box center [185, 354] width 223 height 46
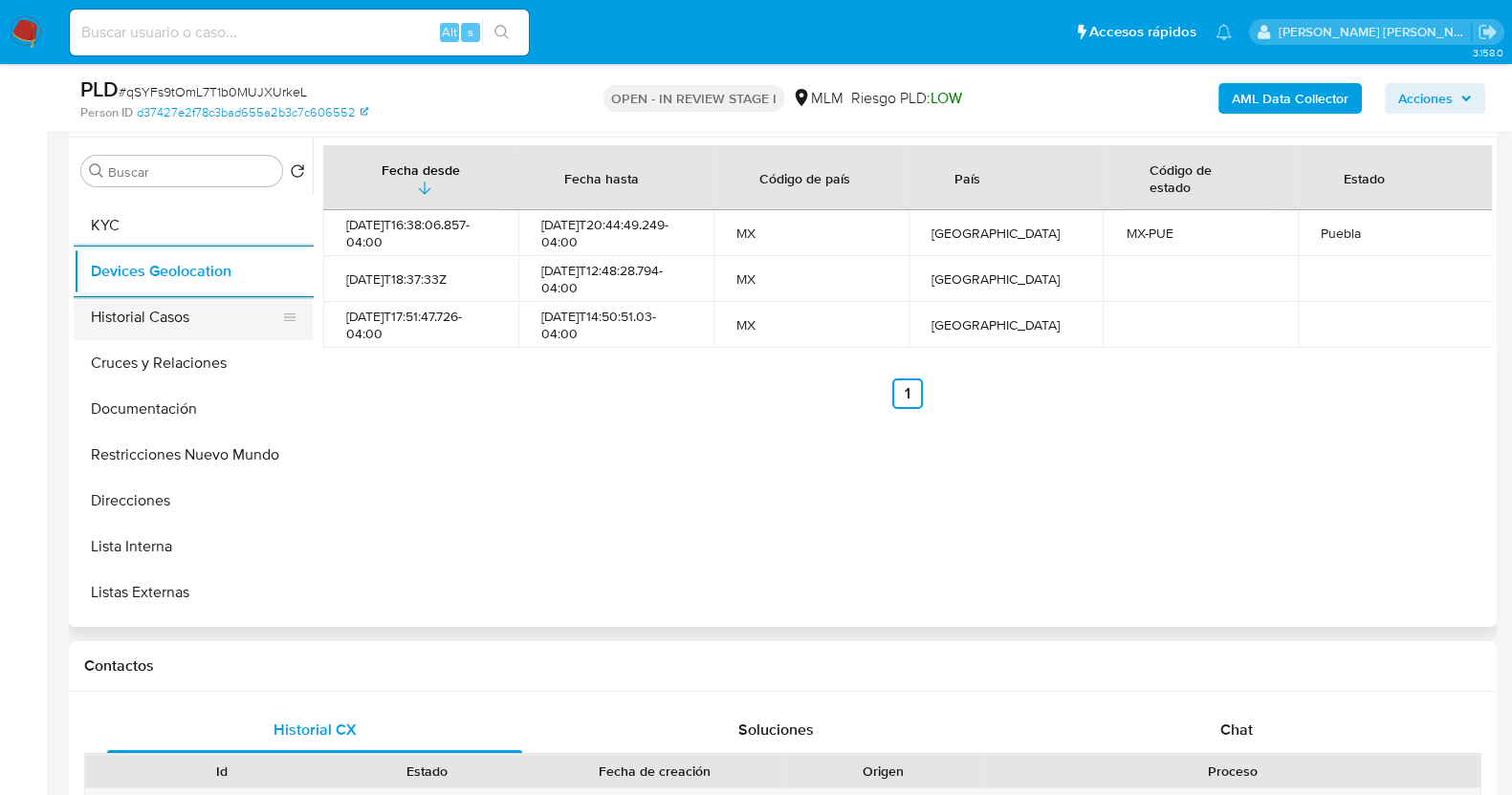
scroll to position [118, 0]
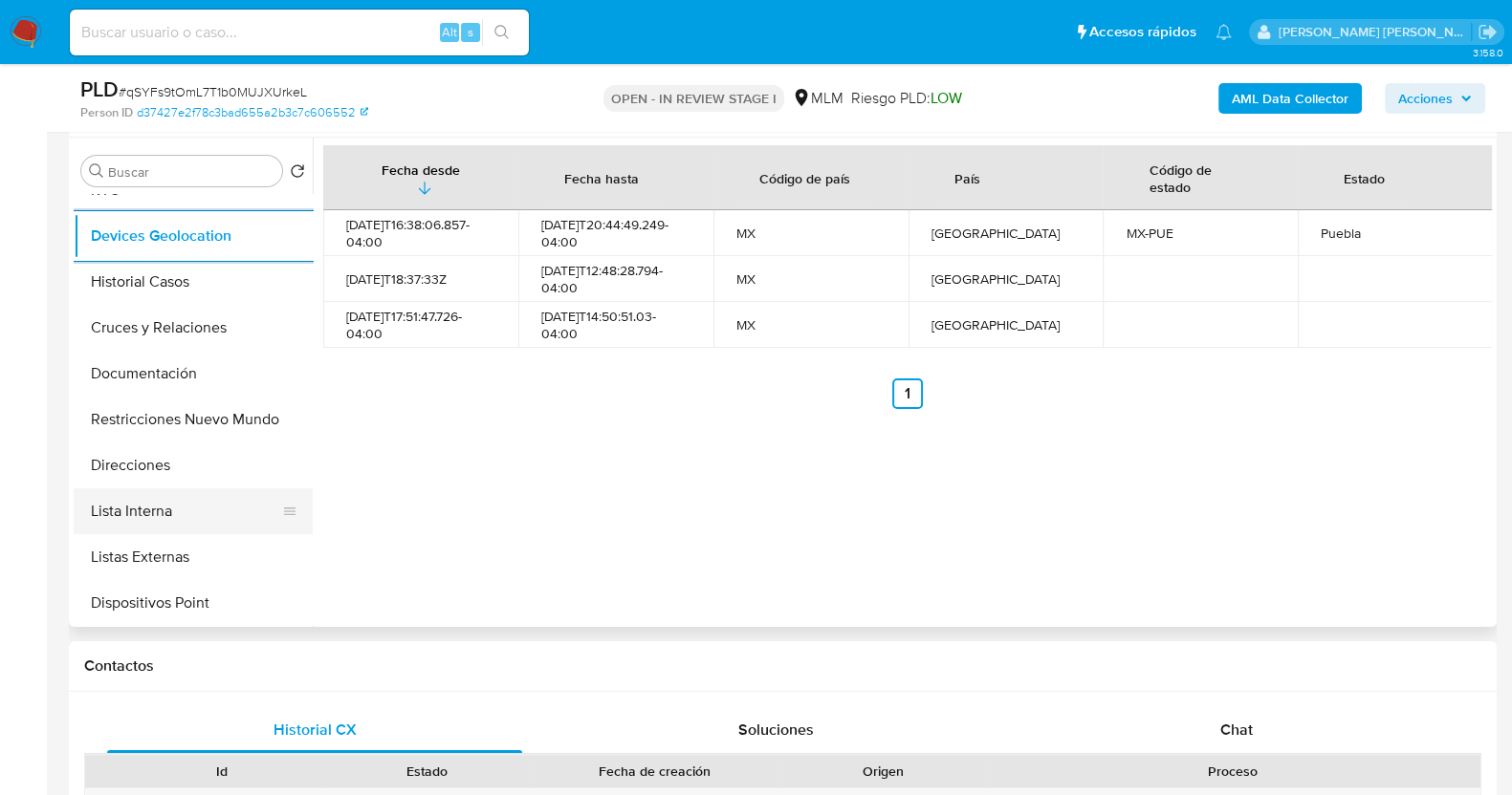
click at [157, 502] on button "Lista Interna" at bounding box center [185, 511] width 223 height 46
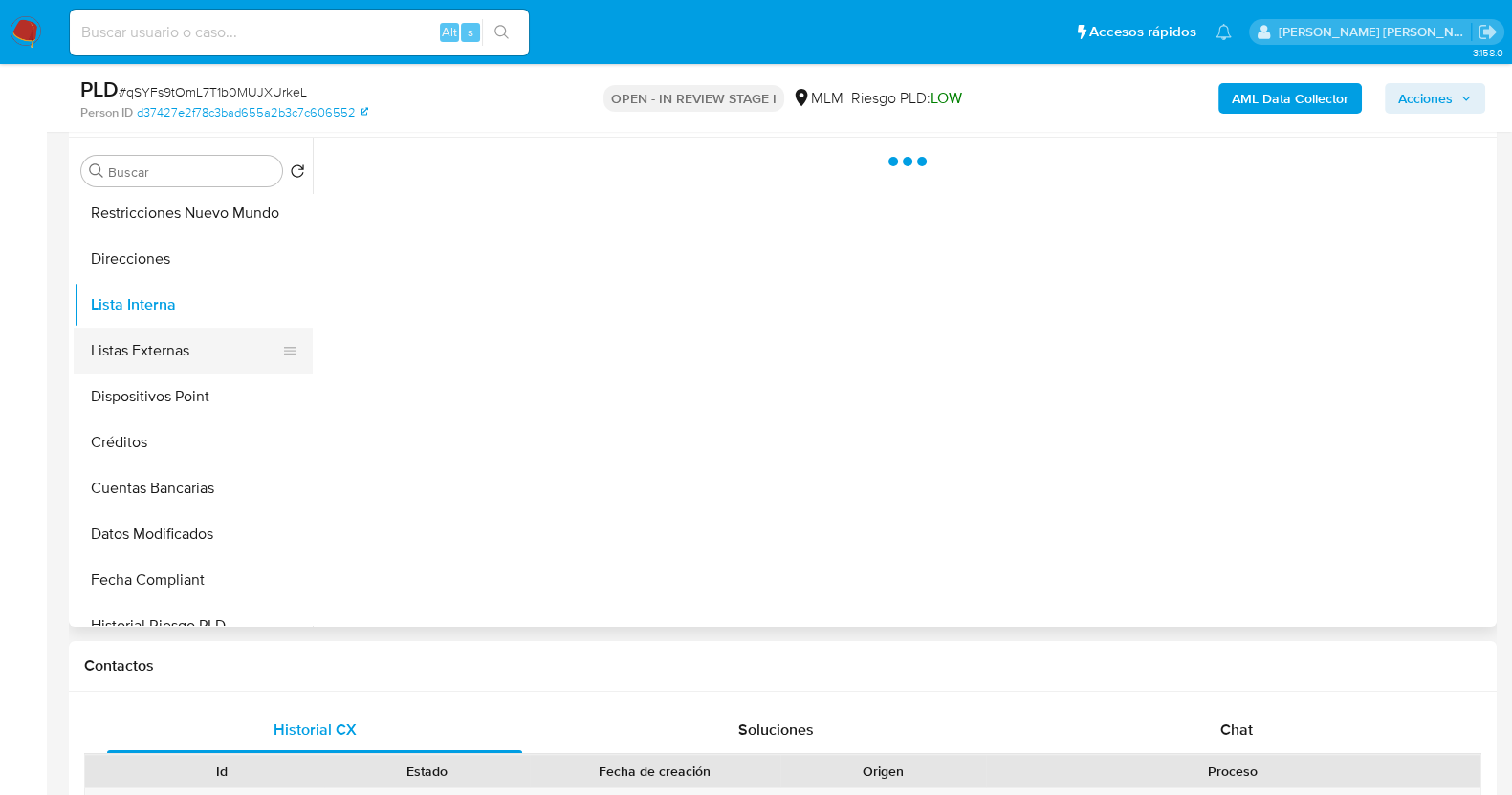
scroll to position [358, 0]
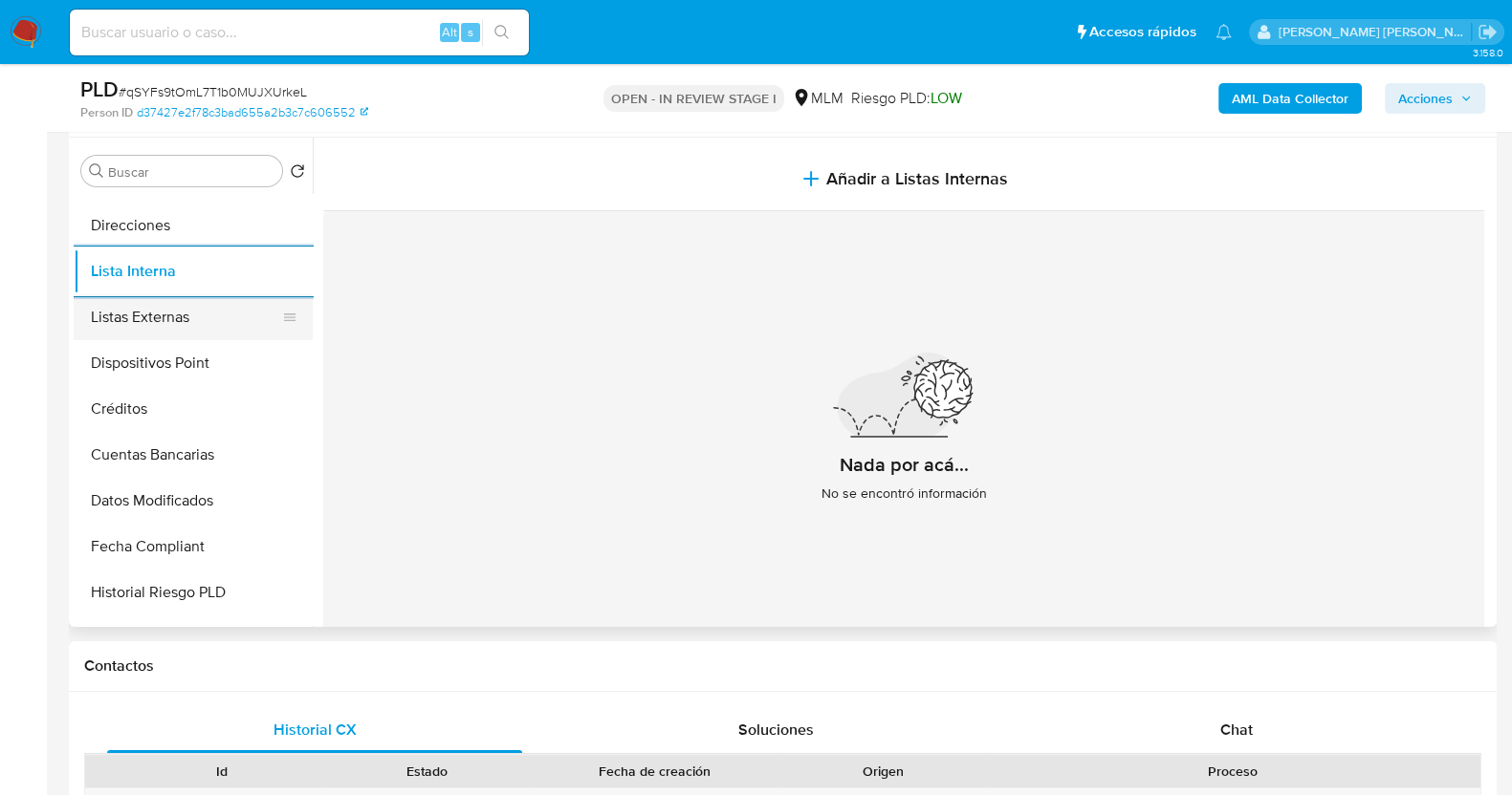
click at [124, 318] on button "Listas Externas" at bounding box center [185, 316] width 223 height 46
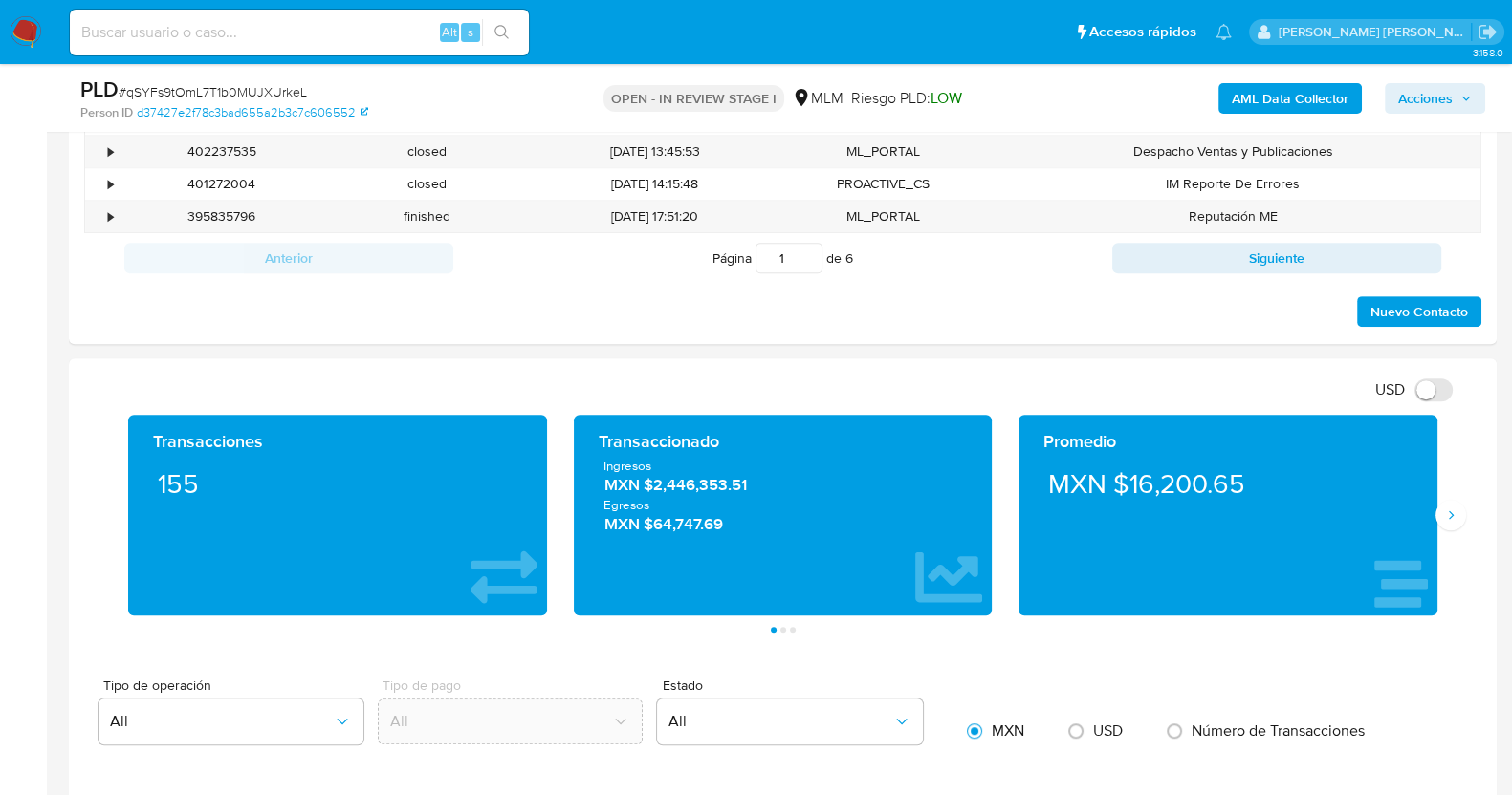
scroll to position [1314, 0]
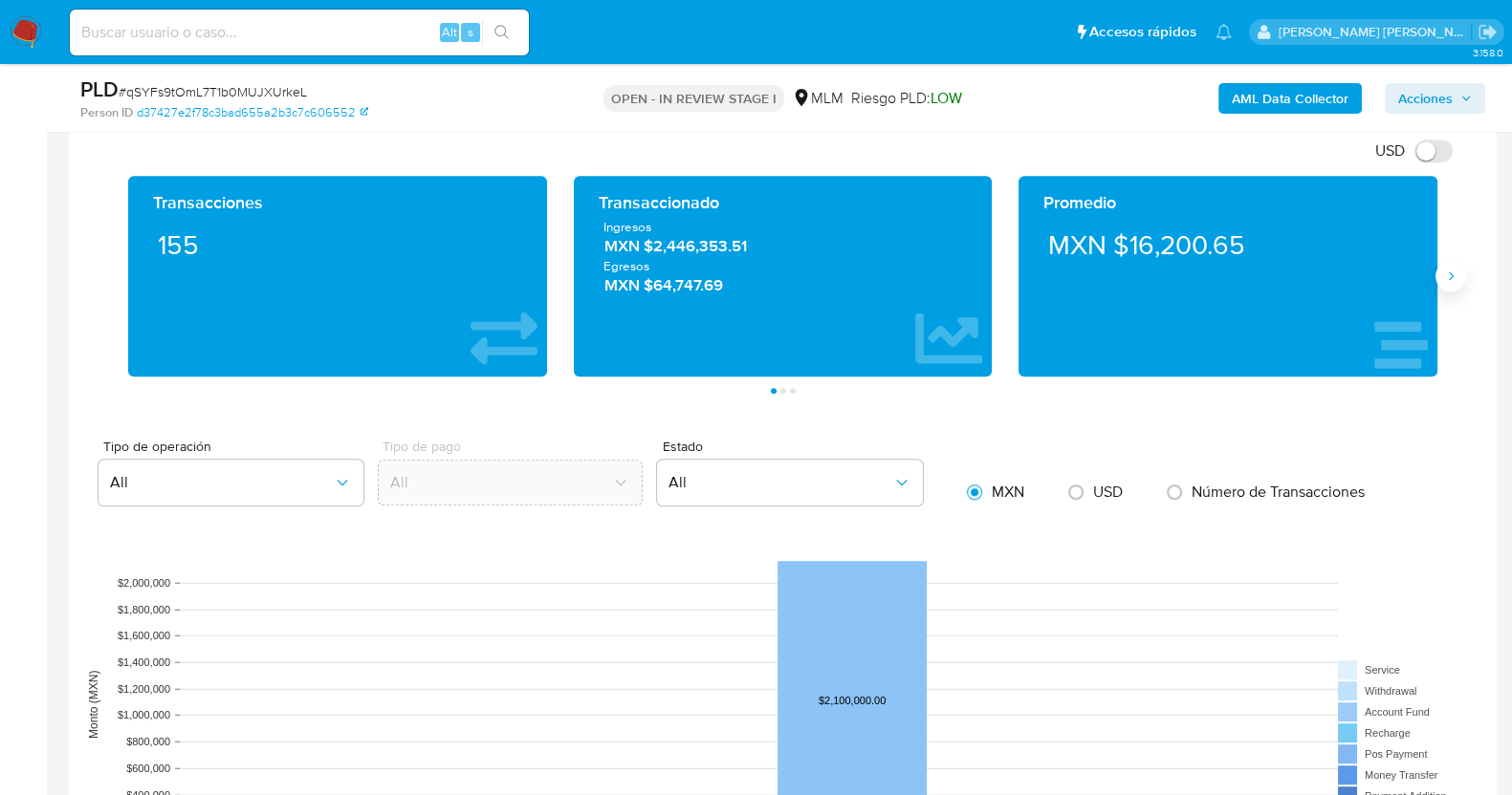
click at [1454, 276] on icon "Siguiente" at bounding box center [1451, 277] width 16 height 16
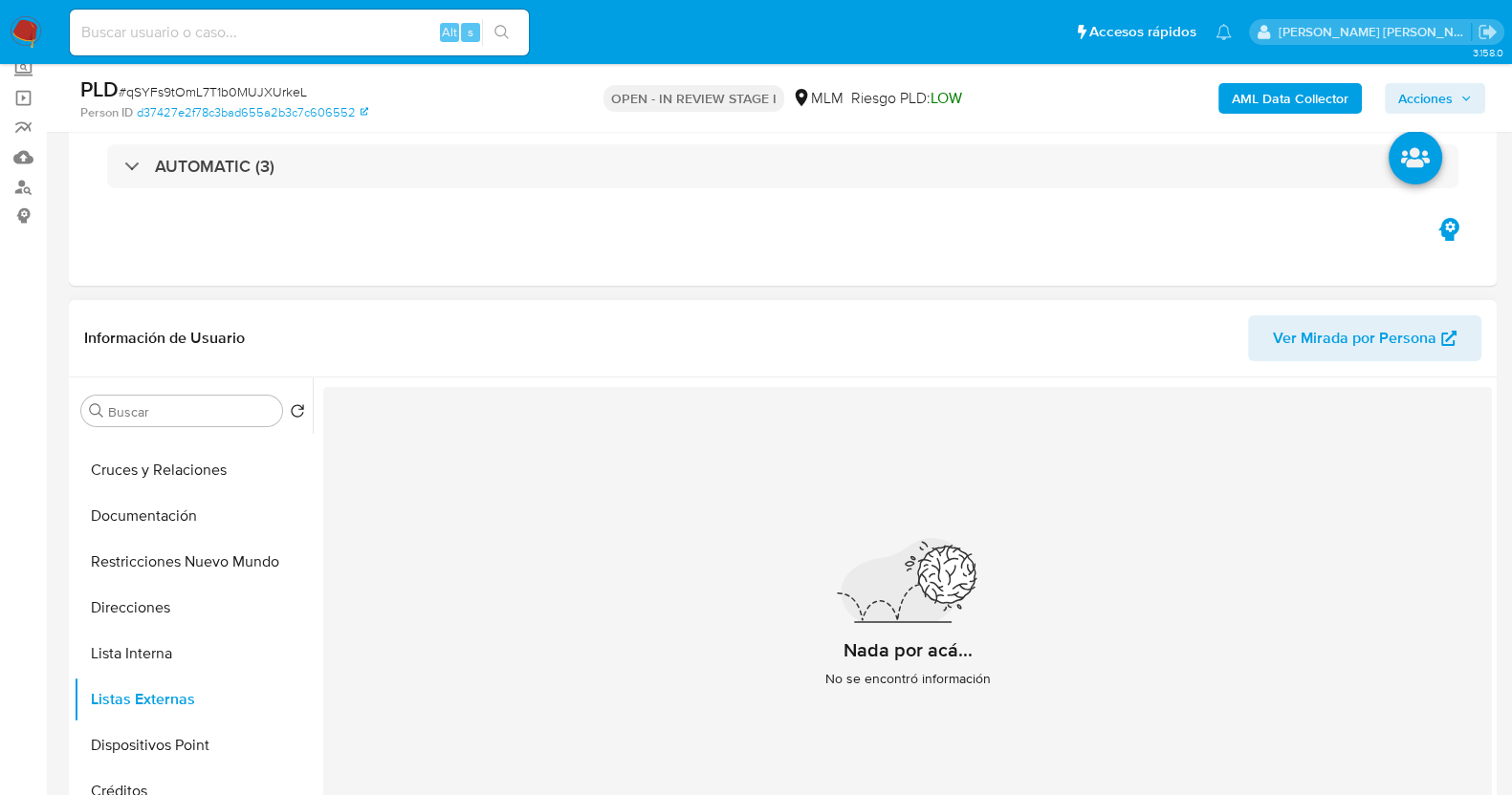
scroll to position [0, 0]
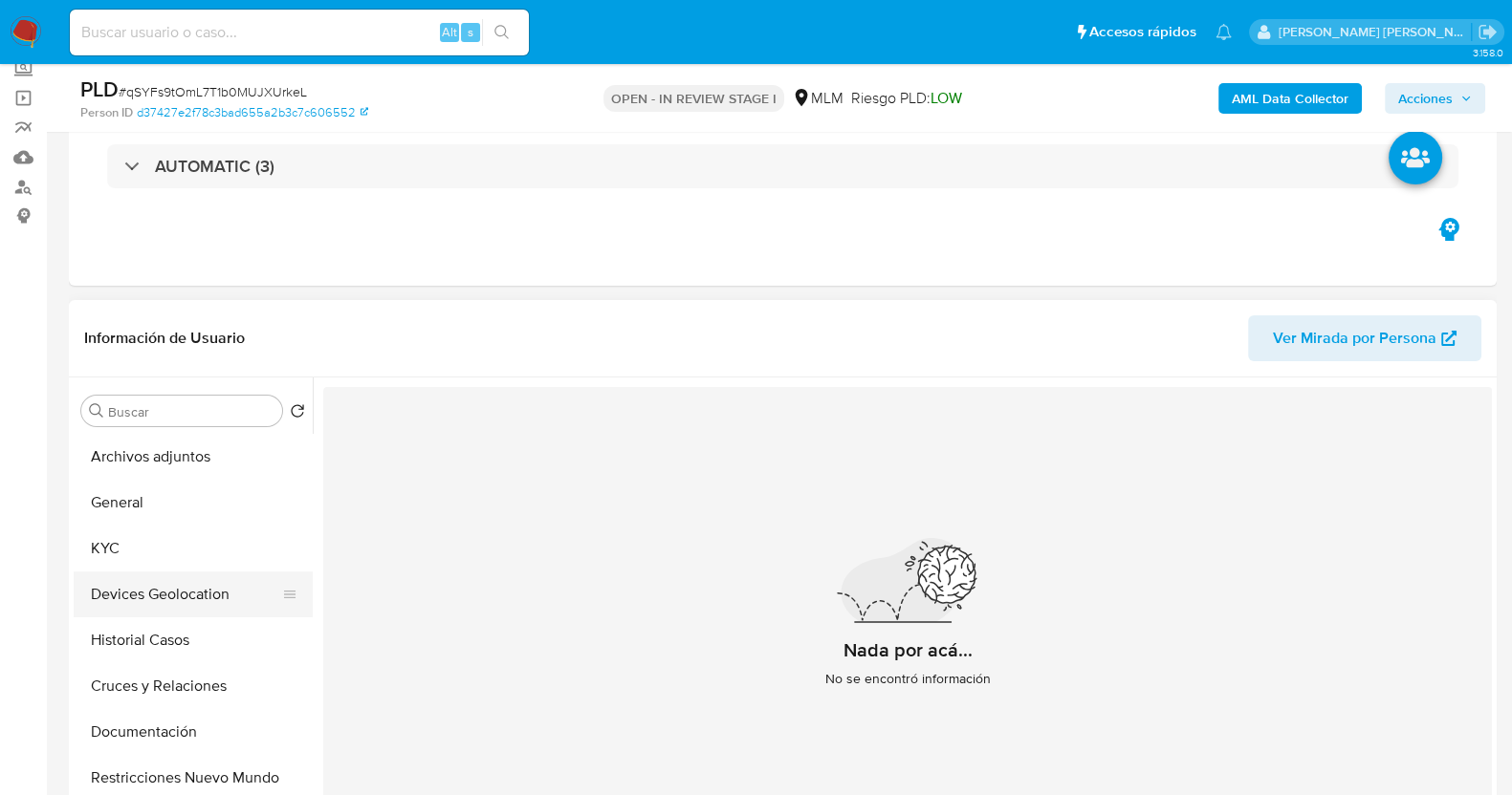
click at [185, 590] on button "Devices Geolocation" at bounding box center [185, 594] width 223 height 46
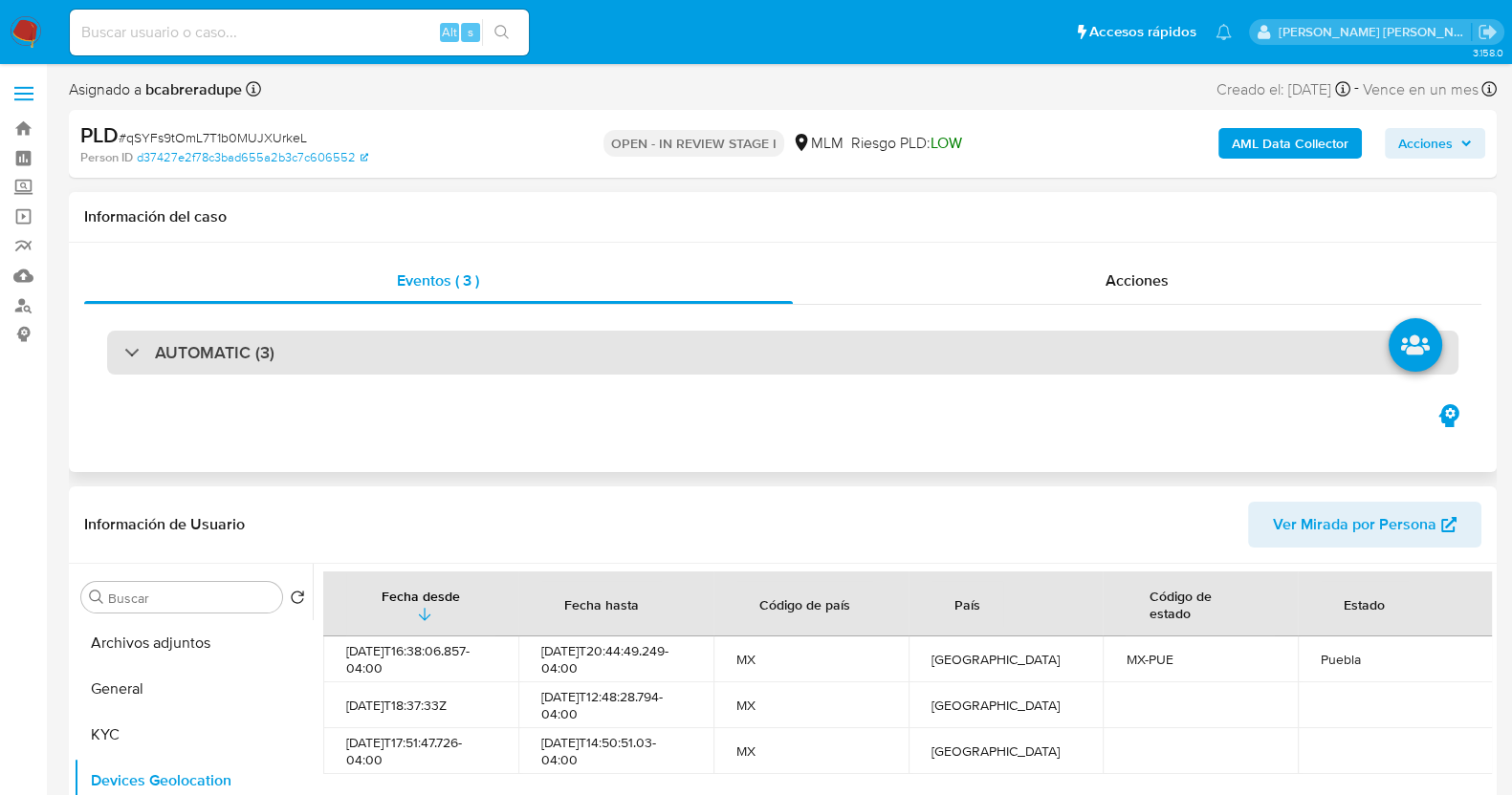
drag, startPoint x: 157, startPoint y: 360, endPoint x: 616, endPoint y: 348, distance: 459.2
click at [157, 360] on h3 "AUTOMATIC (3)" at bounding box center [215, 353] width 119 height 21
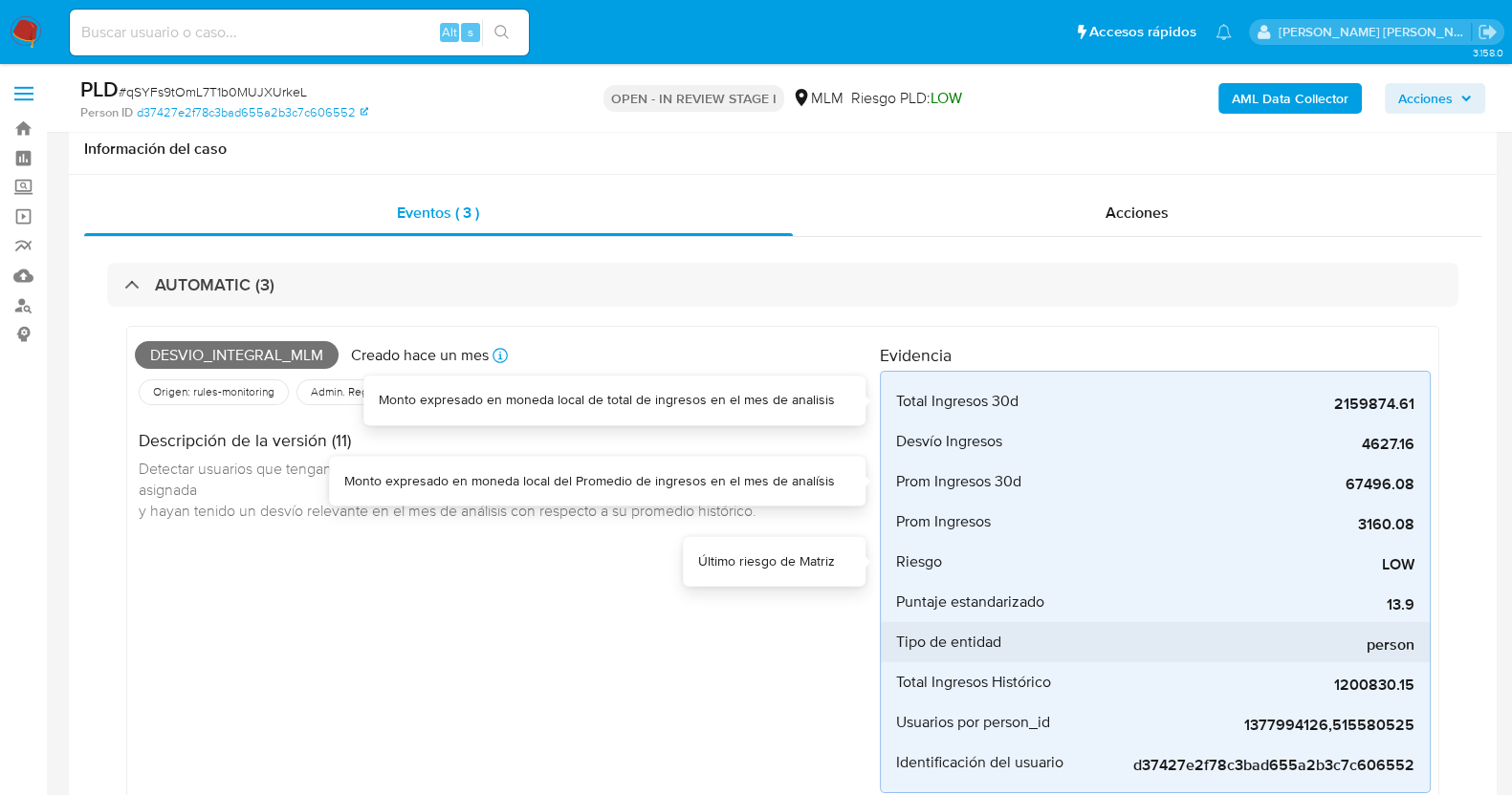
scroll to position [238, 0]
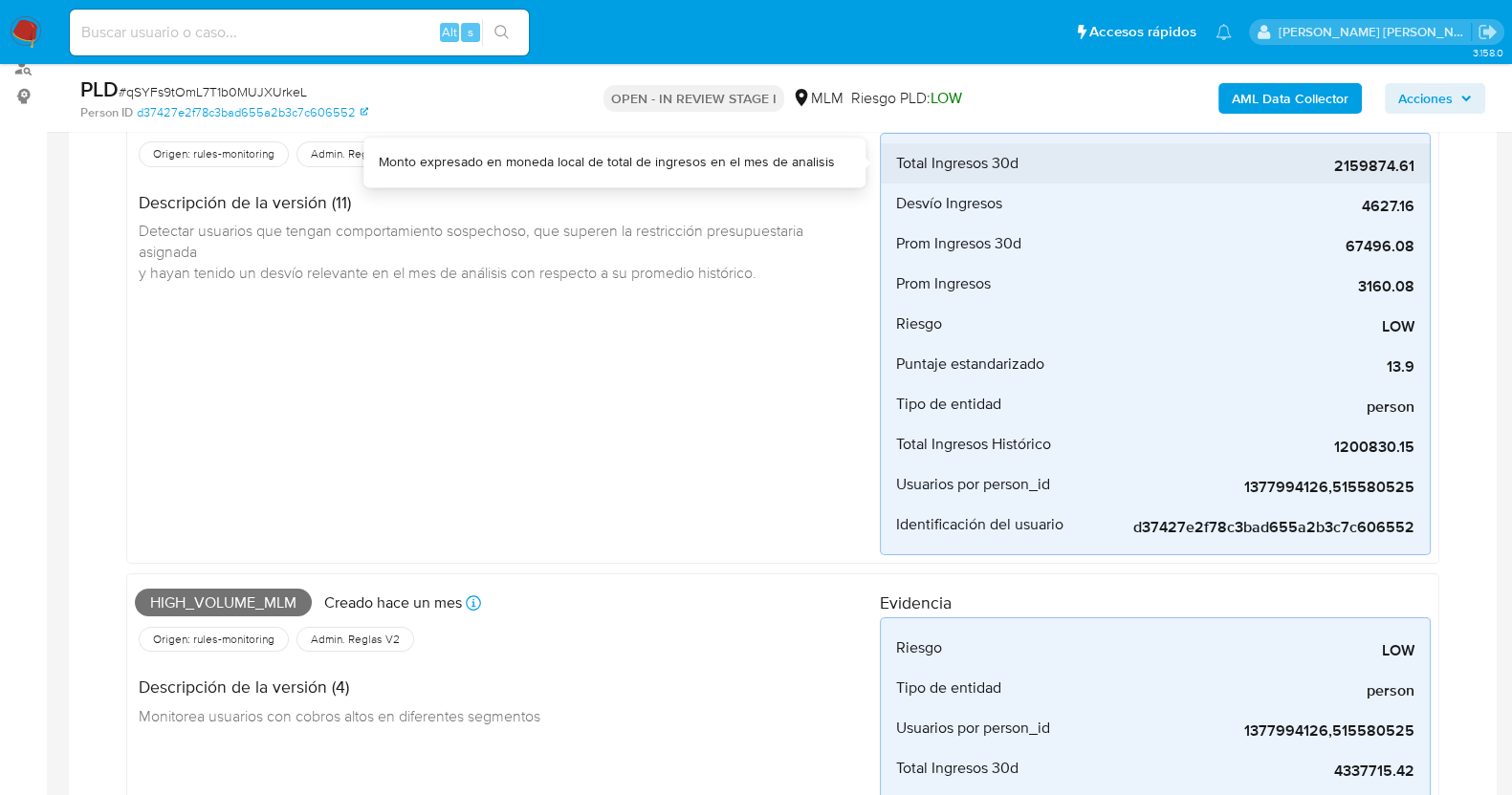
drag, startPoint x: 1334, startPoint y: 165, endPoint x: 1415, endPoint y: 167, distance: 81.0
click at [1415, 167] on li "Total Ingresos 30d 2159874.61" at bounding box center [1155, 163] width 549 height 40
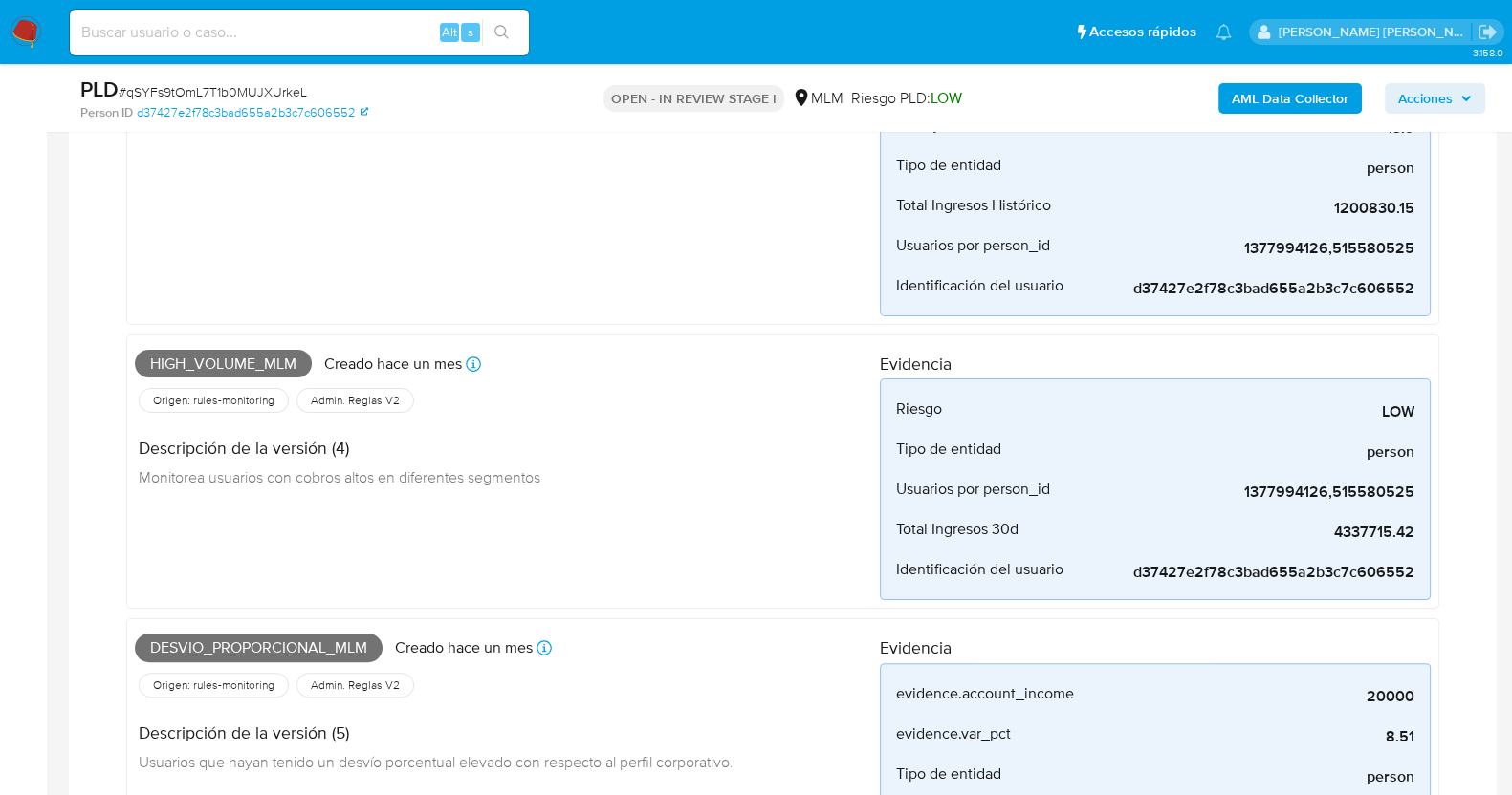
scroll to position [597, 0]
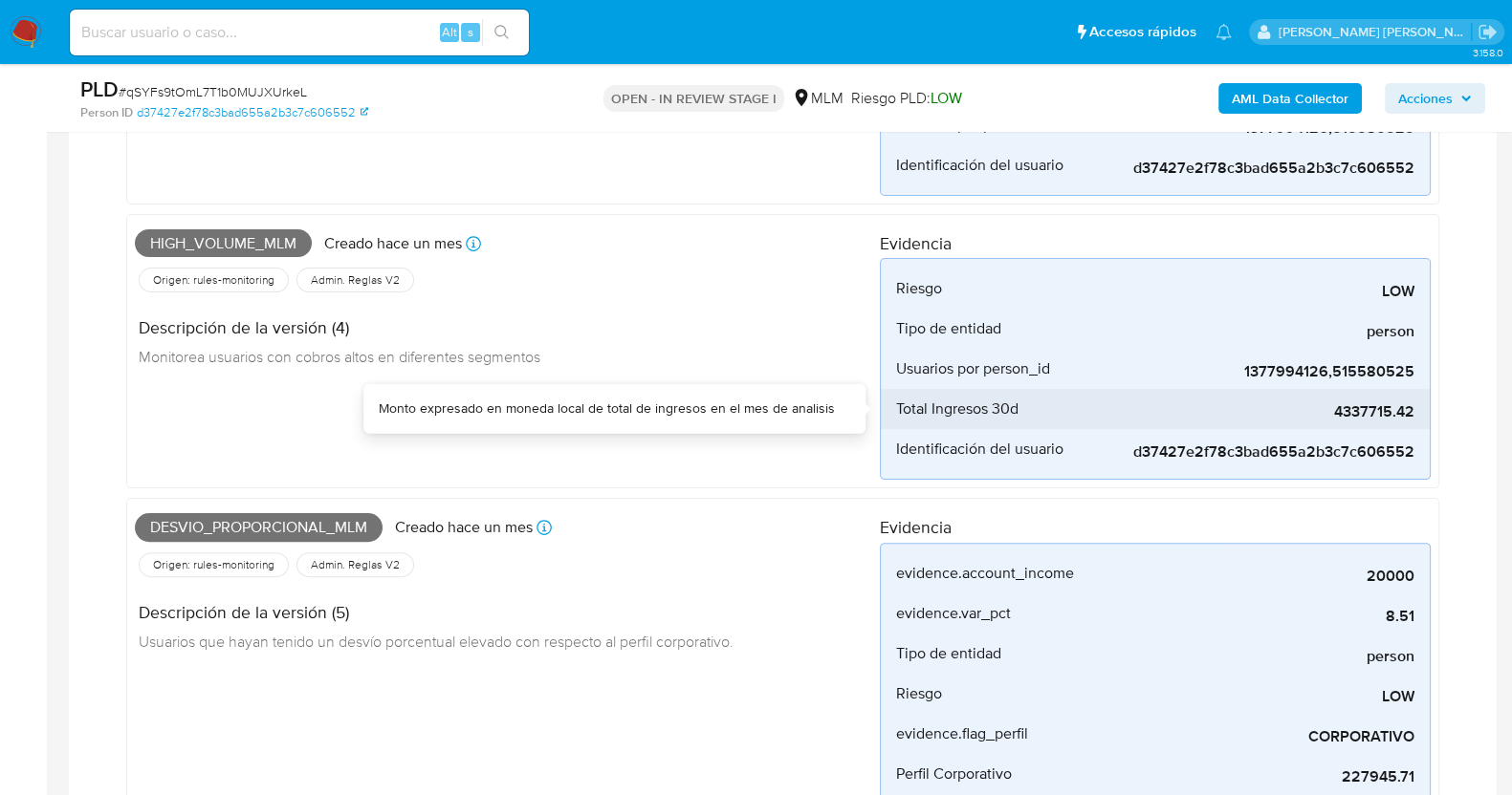
drag, startPoint x: 1334, startPoint y: 413, endPoint x: 1414, endPoint y: 411, distance: 80.0
click at [1414, 411] on span "4337715.42" at bounding box center [1270, 413] width 286 height 19
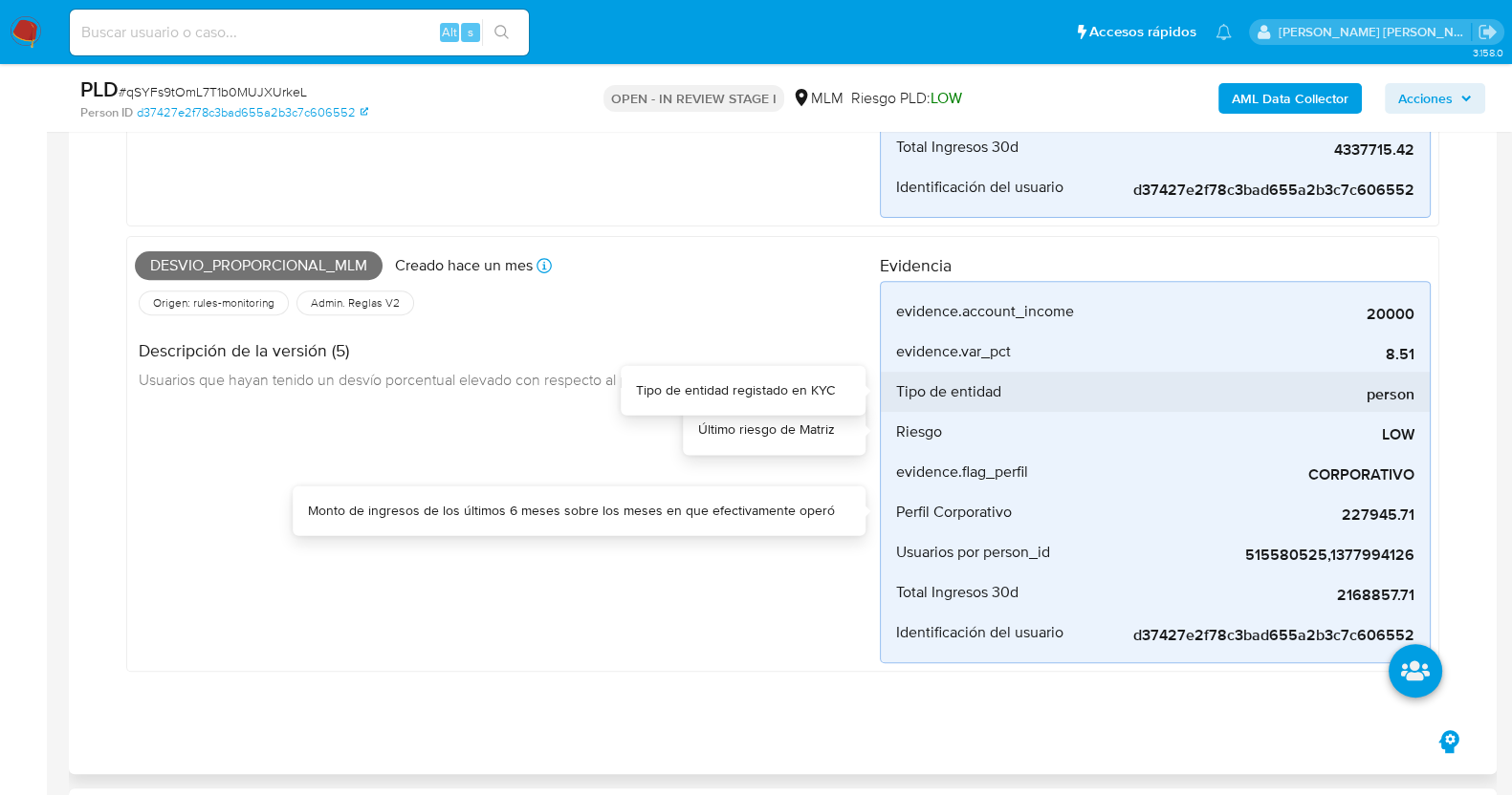
scroll to position [836, 0]
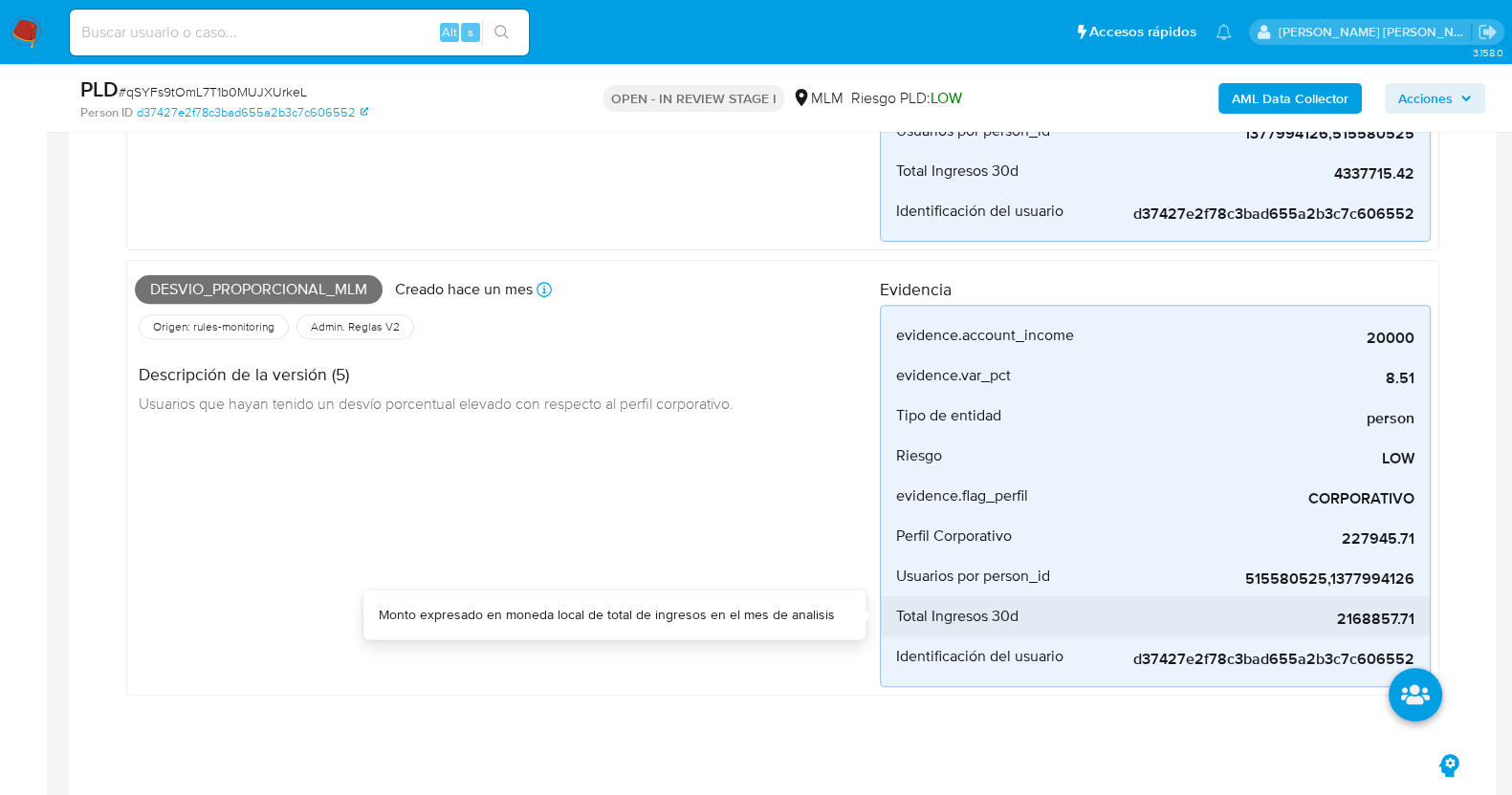
drag, startPoint x: 1343, startPoint y: 613, endPoint x: 1415, endPoint y: 613, distance: 72.0
click at [1415, 613] on li "Total Ingresos 30d 2168857.71" at bounding box center [1155, 615] width 549 height 40
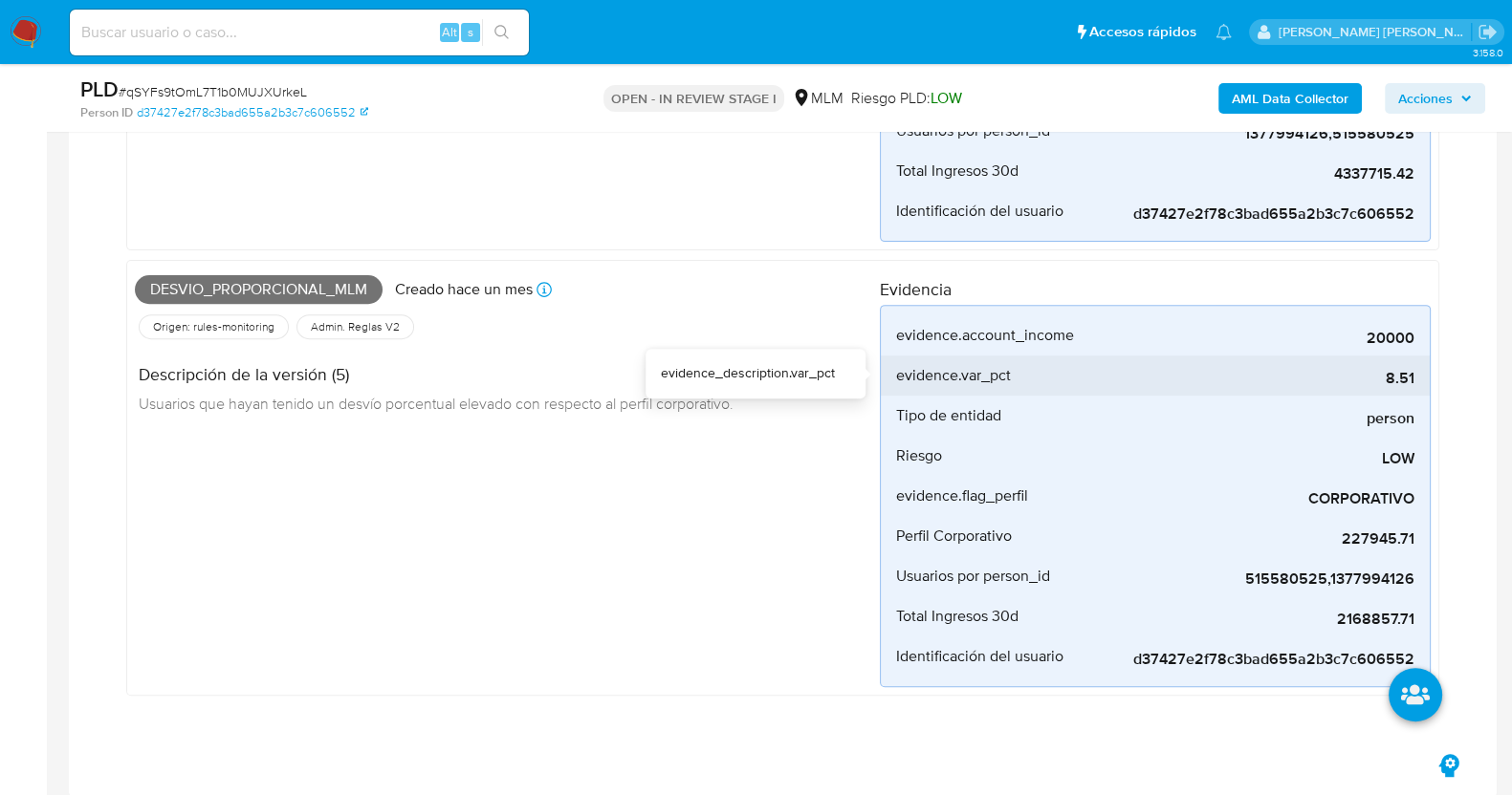
drag, startPoint x: 1385, startPoint y: 373, endPoint x: 1420, endPoint y: 378, distance: 35.4
click at [1420, 378] on li "evidence.var_pct 8.51" at bounding box center [1155, 375] width 549 height 40
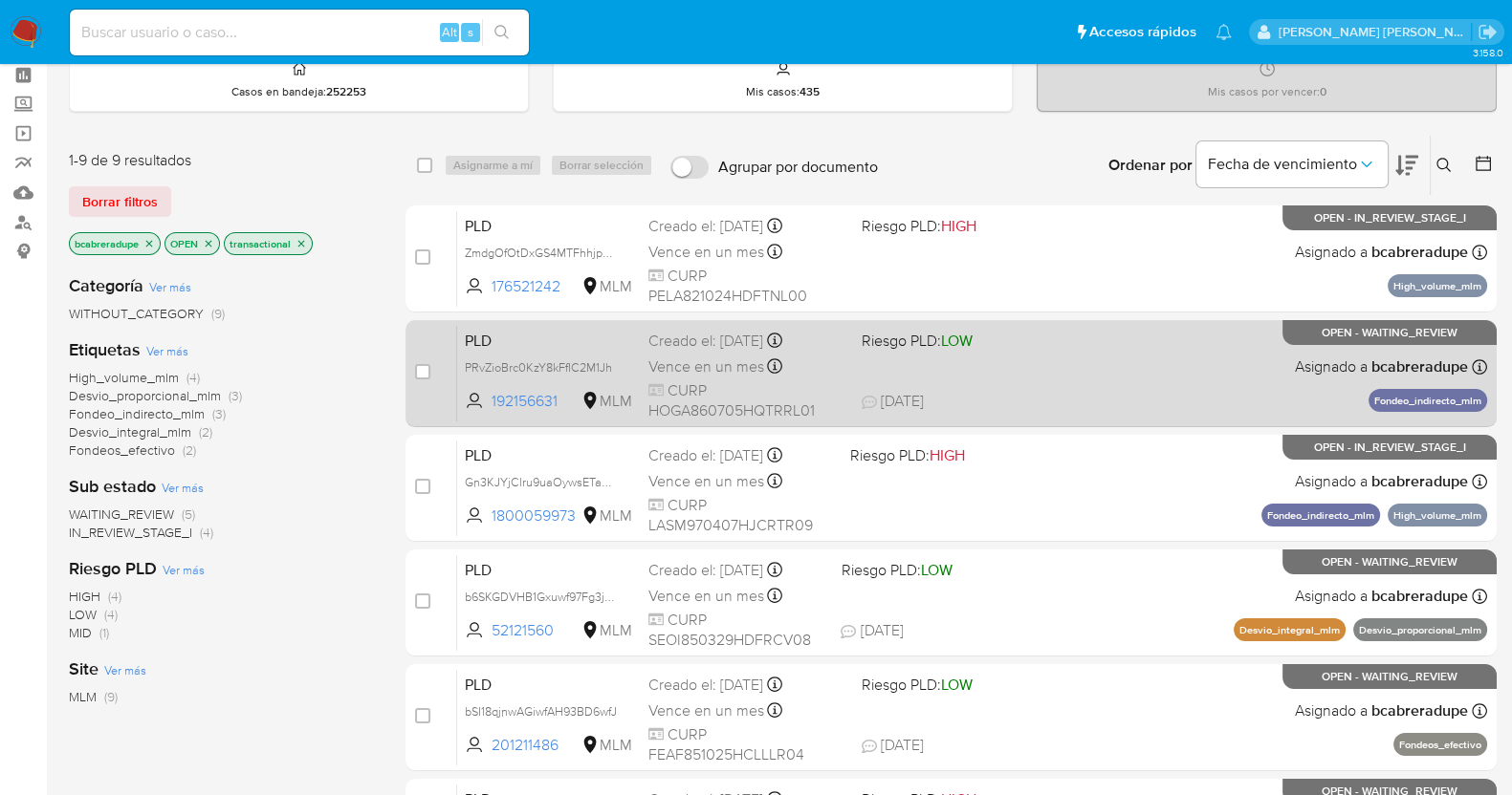
scroll to position [118, 0]
